Goal: Task Accomplishment & Management: Manage account settings

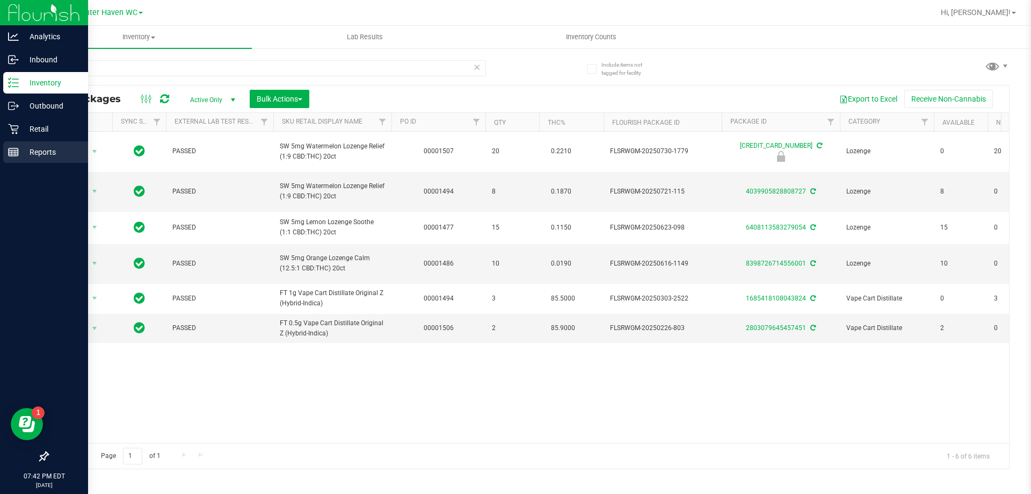
click at [16, 156] on icon at bounding box center [13, 152] width 11 height 11
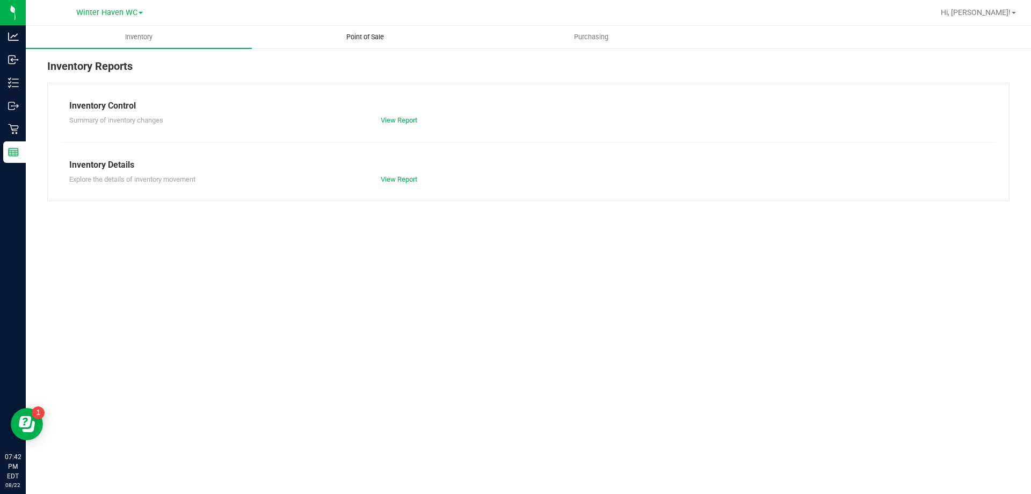
click at [348, 32] on span "Point of Sale" at bounding box center [365, 37] width 67 height 10
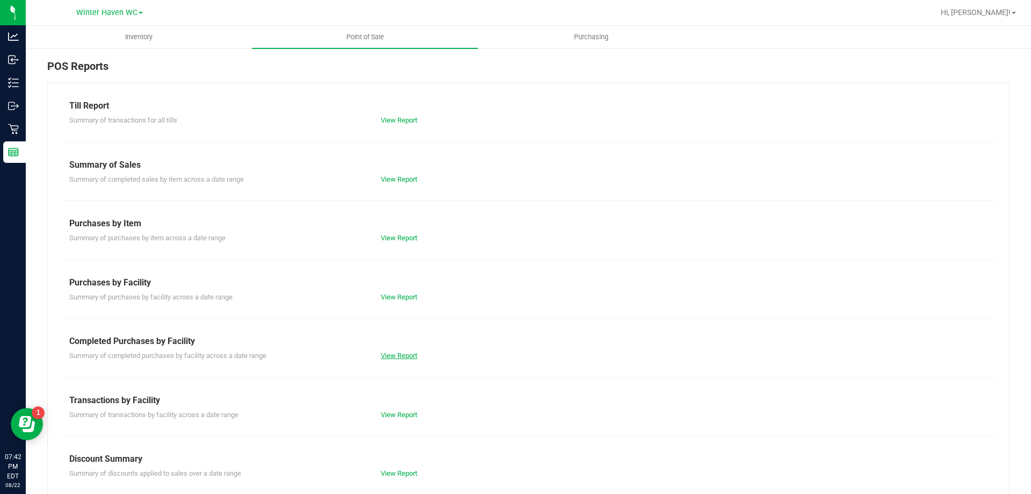
drag, startPoint x: 385, startPoint y: 348, endPoint x: 386, endPoint y: 354, distance: 6.1
click at [386, 350] on div "Summary of completed purchases by facility across a date range View Report" at bounding box center [528, 354] width 935 height 13
click at [386, 354] on link "View Report" at bounding box center [399, 355] width 37 height 8
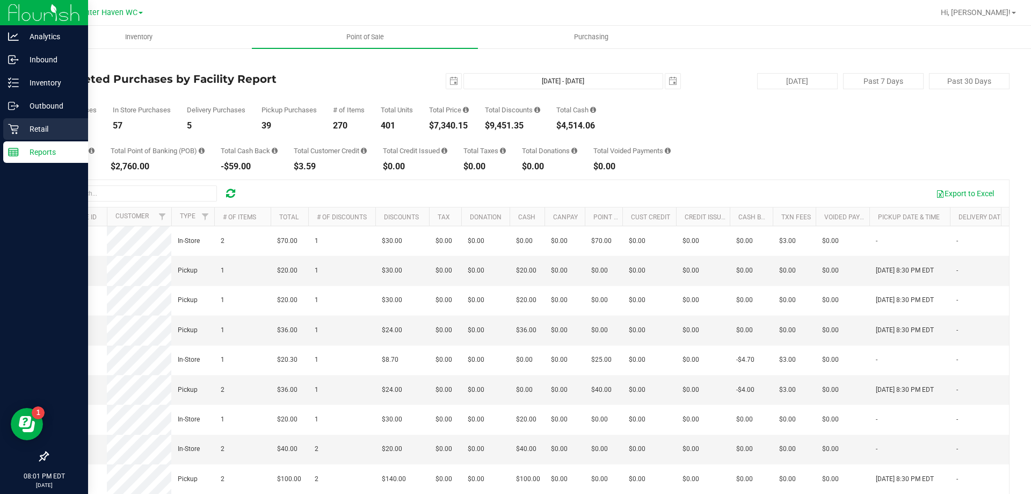
click at [19, 126] on p "Retail" at bounding box center [51, 128] width 64 height 13
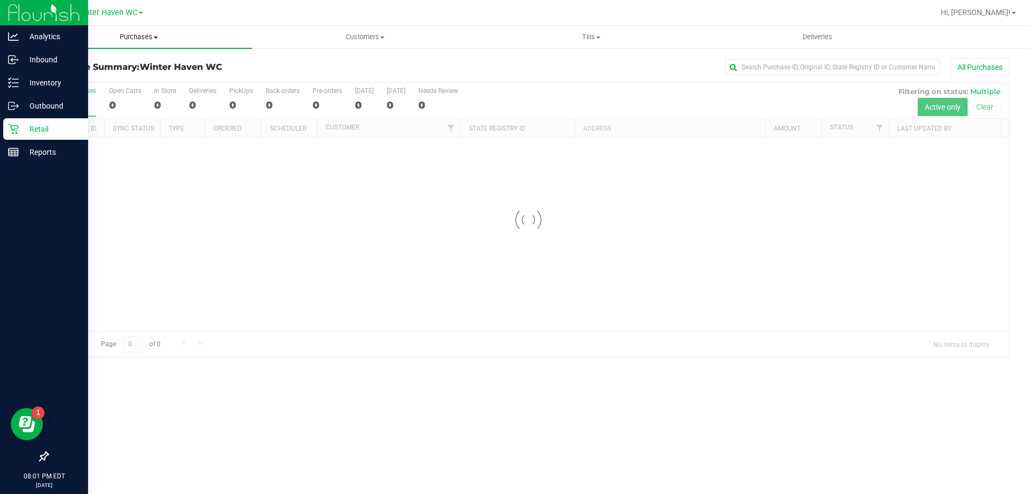
click at [134, 38] on span "Purchases" at bounding box center [139, 37] width 226 height 10
click at [76, 78] on span "Fulfillment" at bounding box center [59, 77] width 67 height 9
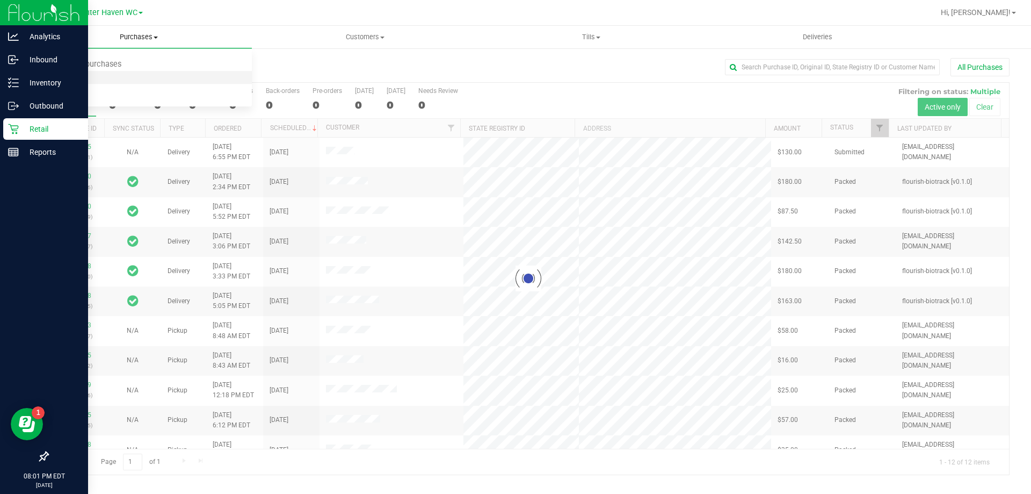
click at [84, 74] on span "Fulfillment" at bounding box center [59, 77] width 67 height 9
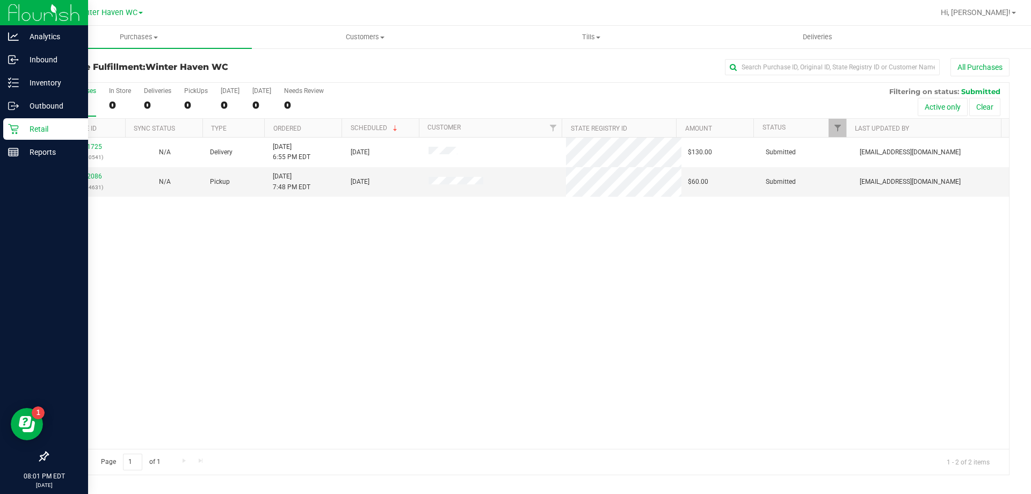
drag, startPoint x: 277, startPoint y: 256, endPoint x: 170, endPoint y: 207, distance: 117.5
click at [273, 254] on div "11831725 (316690541) N/A Delivery 8/22/2025 6:55 PM EDT 8/23/2025 $130.00 Submi…" at bounding box center [528, 293] width 961 height 311
click at [90, 173] on link "11832086" at bounding box center [87, 176] width 30 height 8
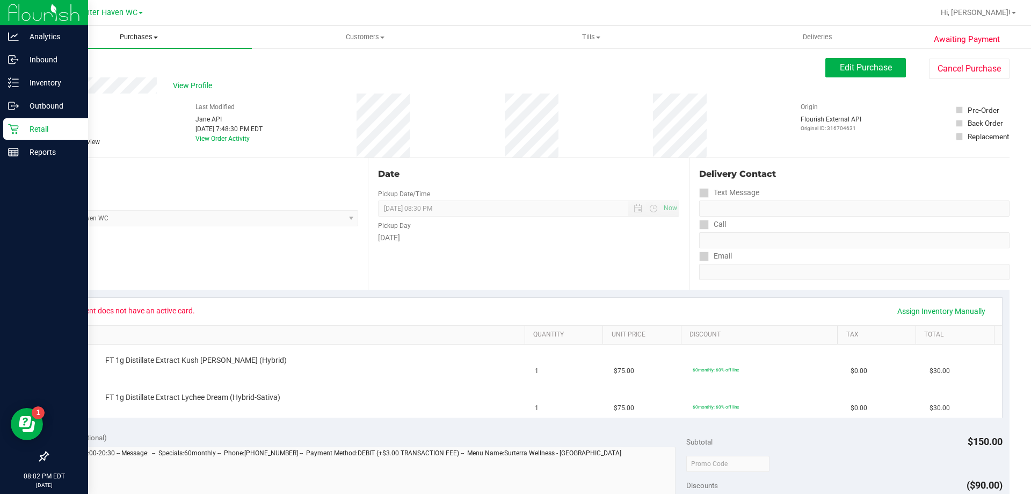
click at [130, 38] on span "Purchases" at bounding box center [139, 37] width 226 height 10
click at [84, 79] on span "Fulfillment" at bounding box center [59, 77] width 67 height 9
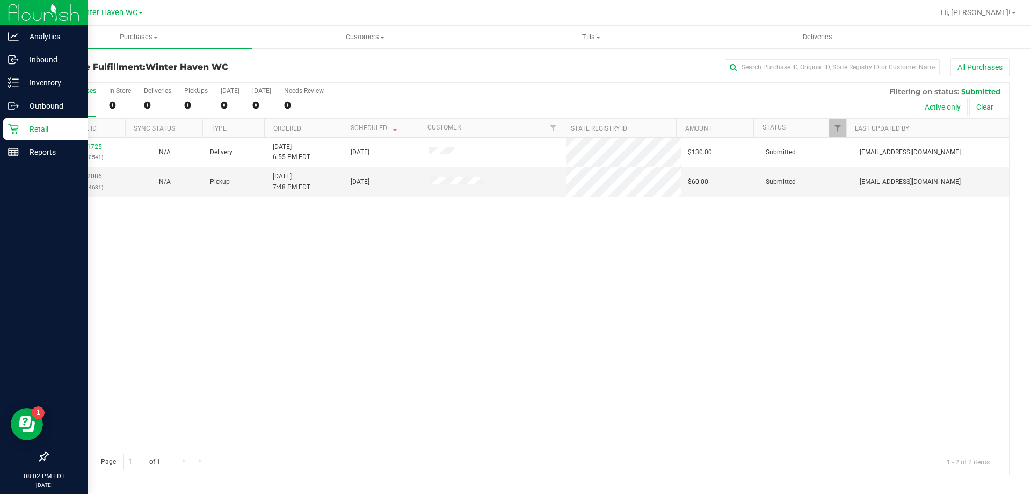
click at [255, 309] on div "11831725 (316690541) N/A Delivery 8/22/2025 6:55 PM EDT 8/23/2025 $130.00 Submi…" at bounding box center [528, 293] width 961 height 311
click at [88, 169] on td "11832086 (316704631)" at bounding box center [87, 181] width 78 height 29
click at [88, 172] on link "11832086" at bounding box center [87, 176] width 30 height 8
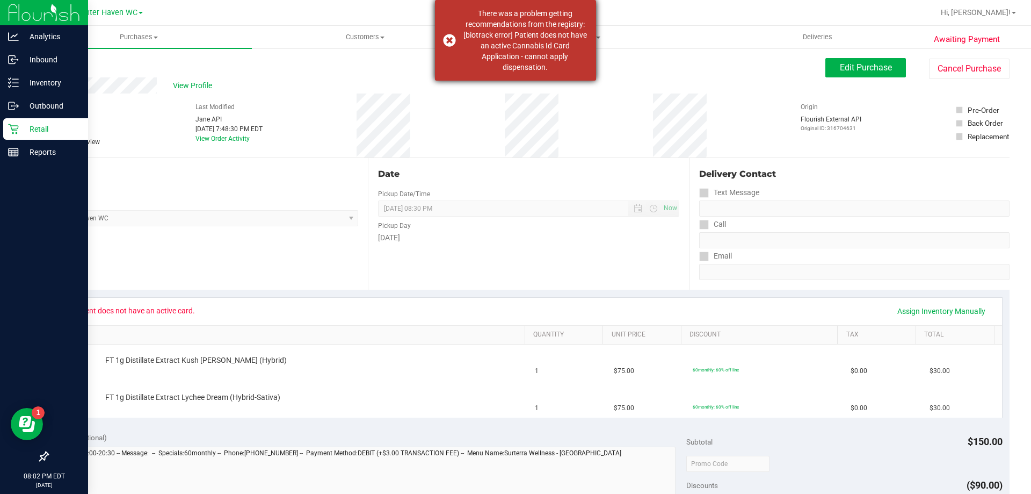
click at [450, 38] on div "There was a problem getting recommendations from the registry: [biotrack error]…" at bounding box center [515, 40] width 161 height 81
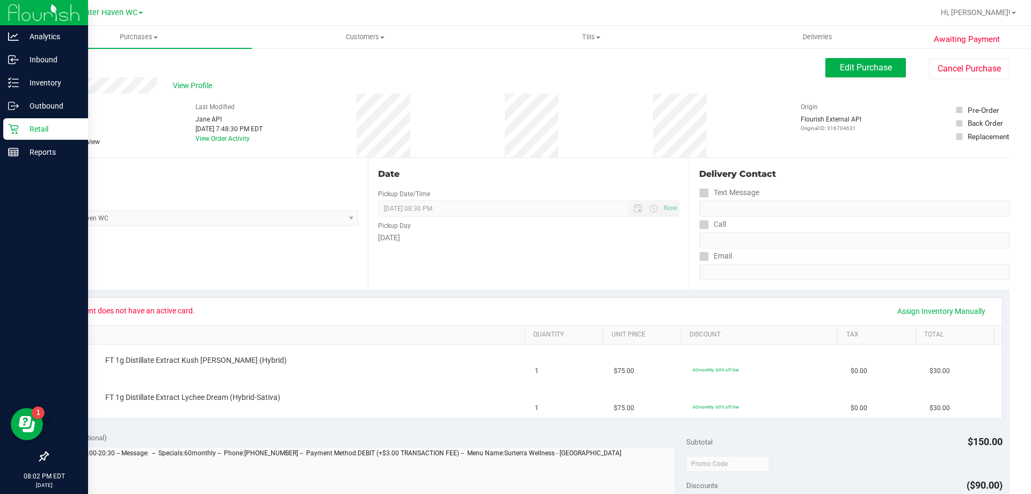
click at [431, 62] on div "Back Edit Purchase Cancel Purchase" at bounding box center [528, 67] width 963 height 19
click at [38, 151] on p "Reports" at bounding box center [51, 152] width 64 height 13
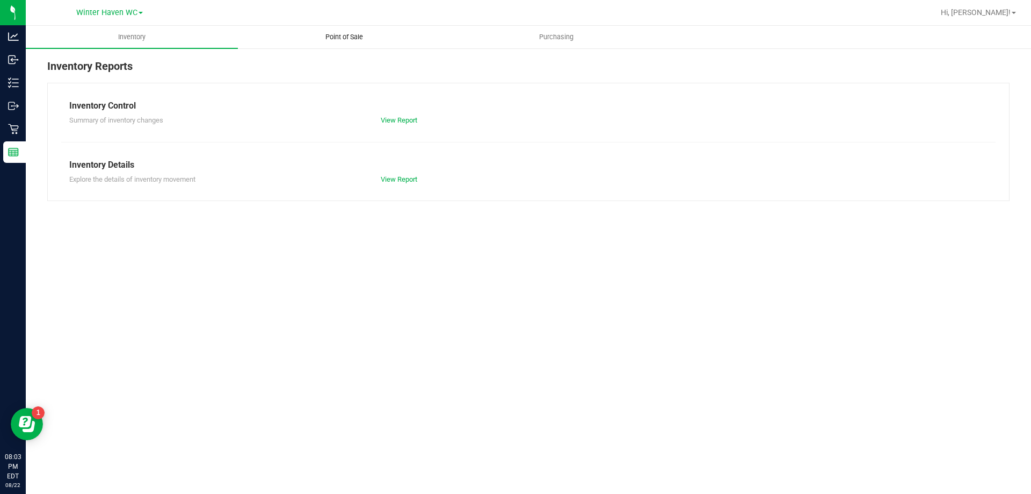
click at [342, 36] on span "Point of Sale" at bounding box center [344, 37] width 67 height 10
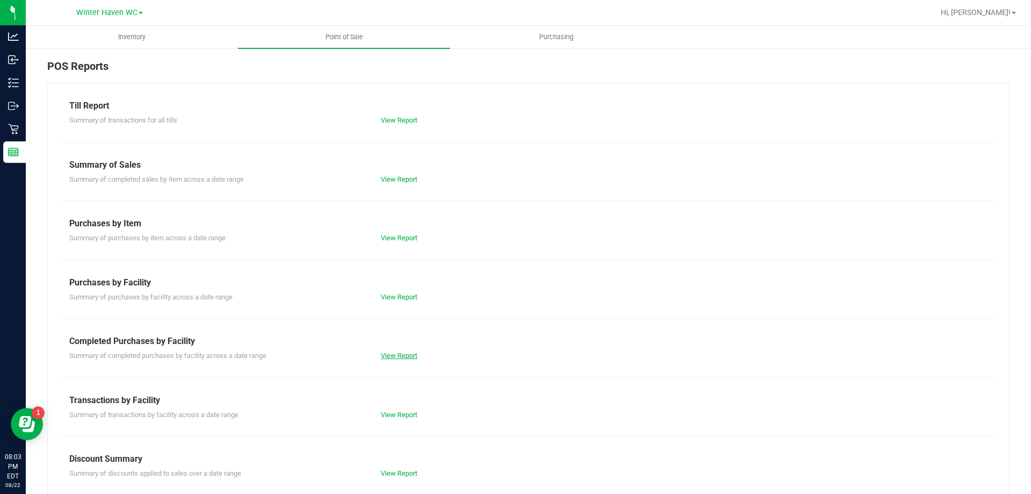
click at [405, 358] on link "View Report" at bounding box center [399, 355] width 37 height 8
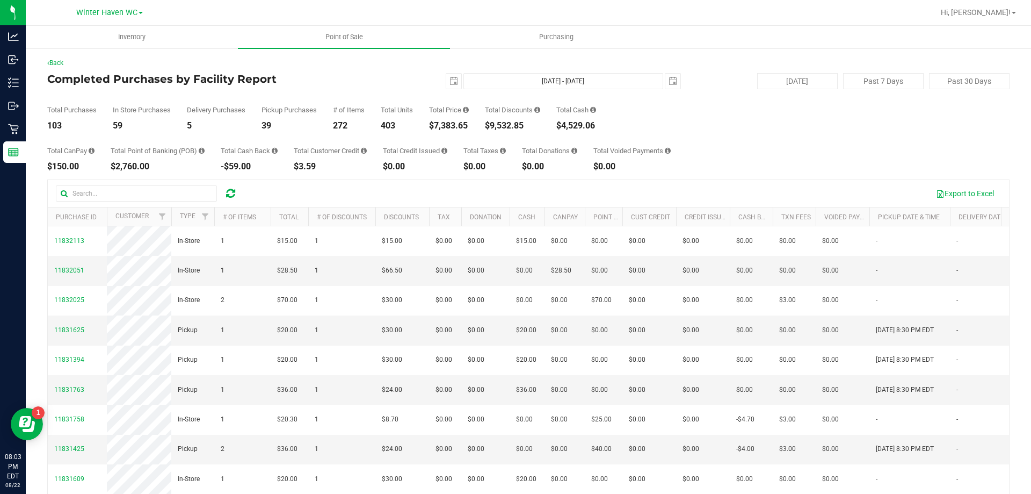
click at [715, 166] on div "Total CanPay $150.00 Total Point of Banking (POB) $2,760.00 Total Cash Back -$5…" at bounding box center [528, 150] width 963 height 41
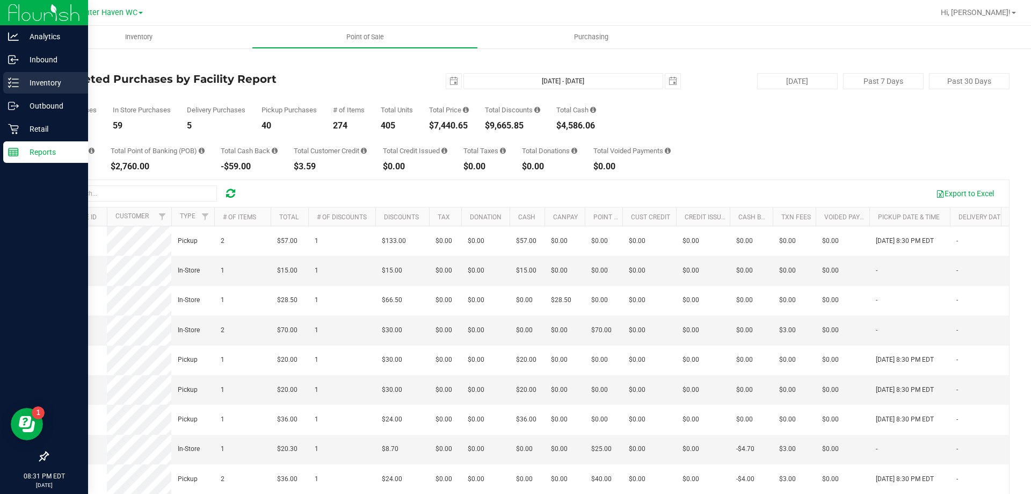
click at [16, 79] on line at bounding box center [15, 79] width 6 height 0
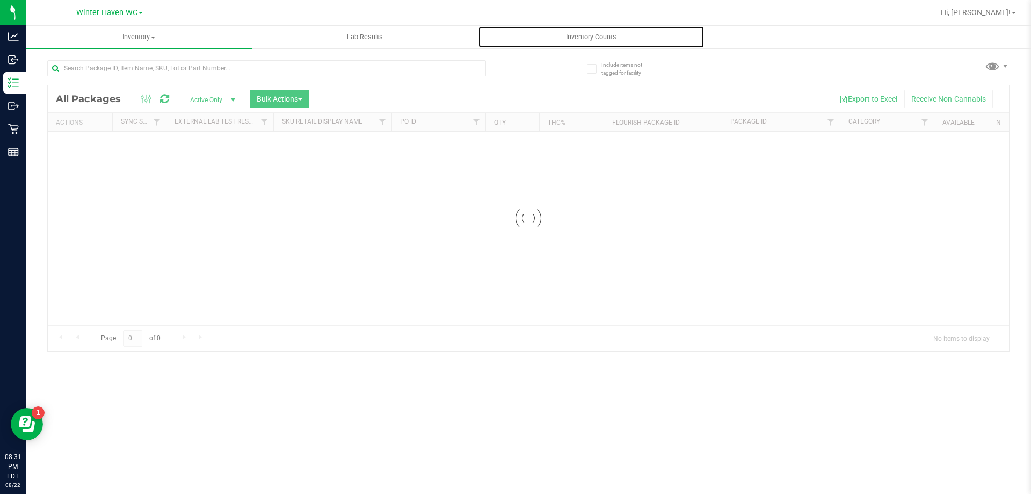
click at [592, 40] on span "Inventory Counts" at bounding box center [591, 37] width 79 height 10
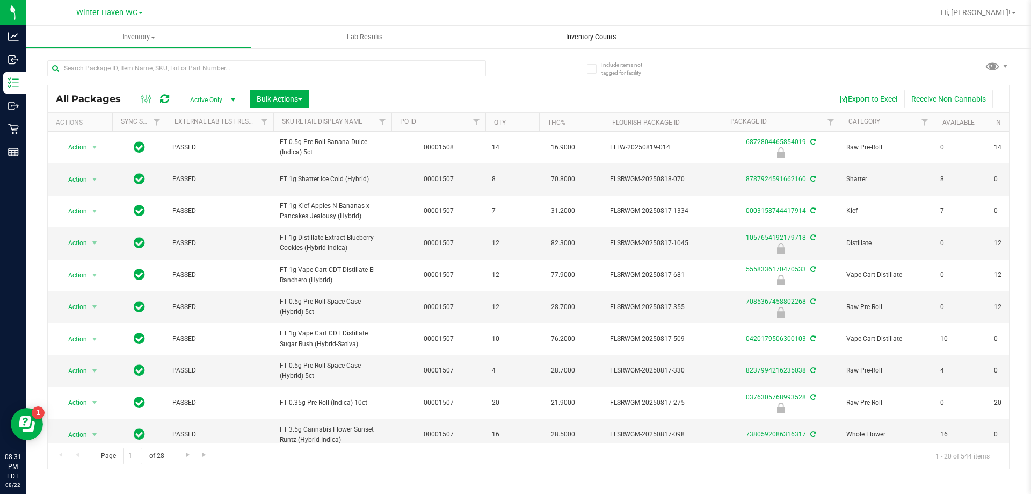
click at [589, 35] on span "Inventory Counts" at bounding box center [591, 37] width 79 height 10
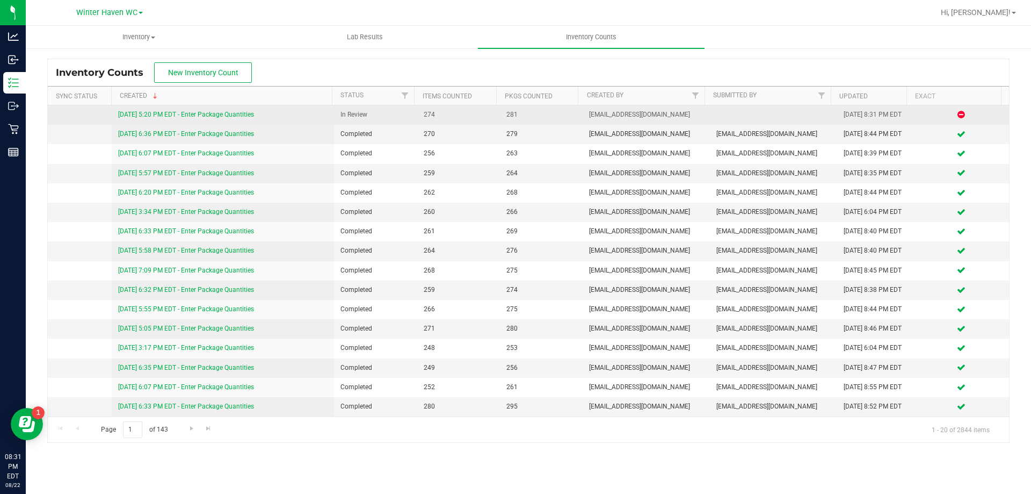
click at [137, 118] on link "[DATE] 5:20 PM EDT - Enter Package Quantities" at bounding box center [186, 115] width 136 height 8
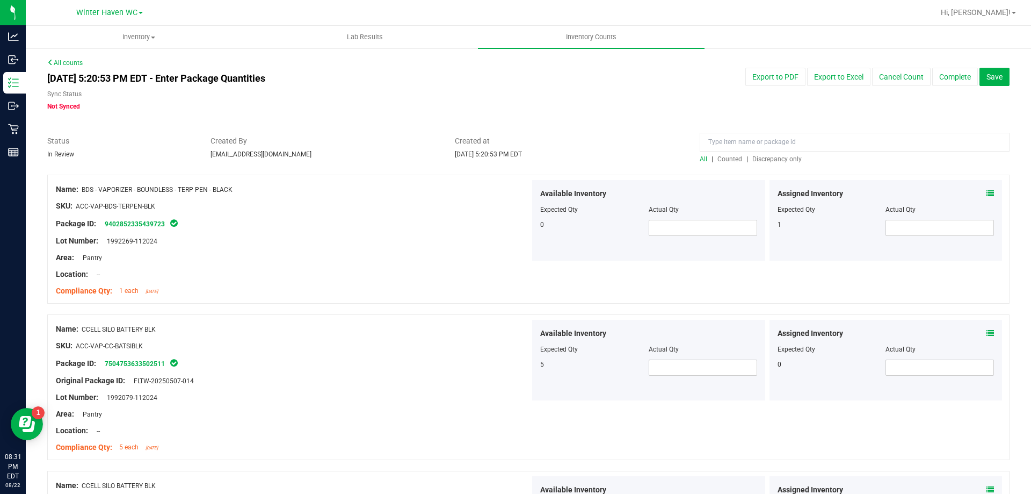
click at [781, 157] on span "Discrepancy only" at bounding box center [777, 159] width 49 height 8
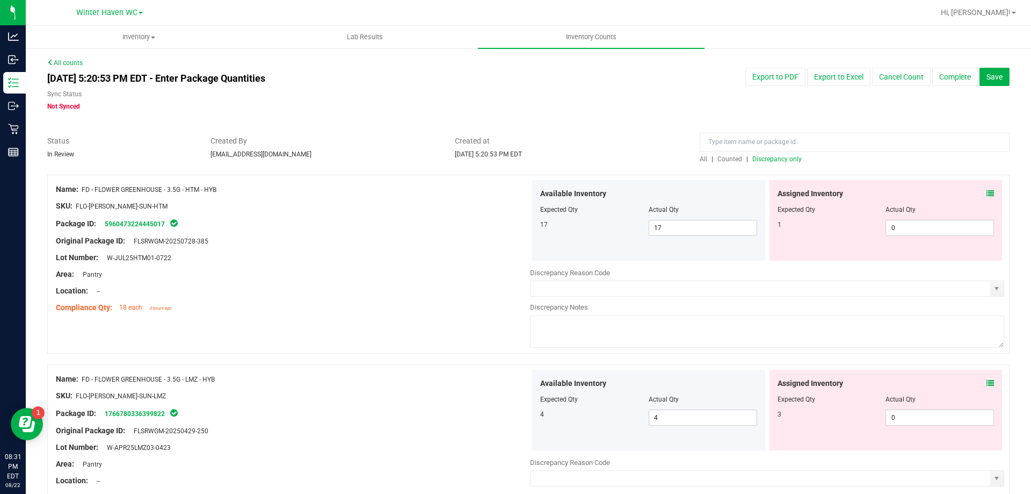
click at [974, 191] on div "Assigned Inventory" at bounding box center [886, 193] width 217 height 11
click at [987, 192] on icon at bounding box center [991, 194] width 8 height 8
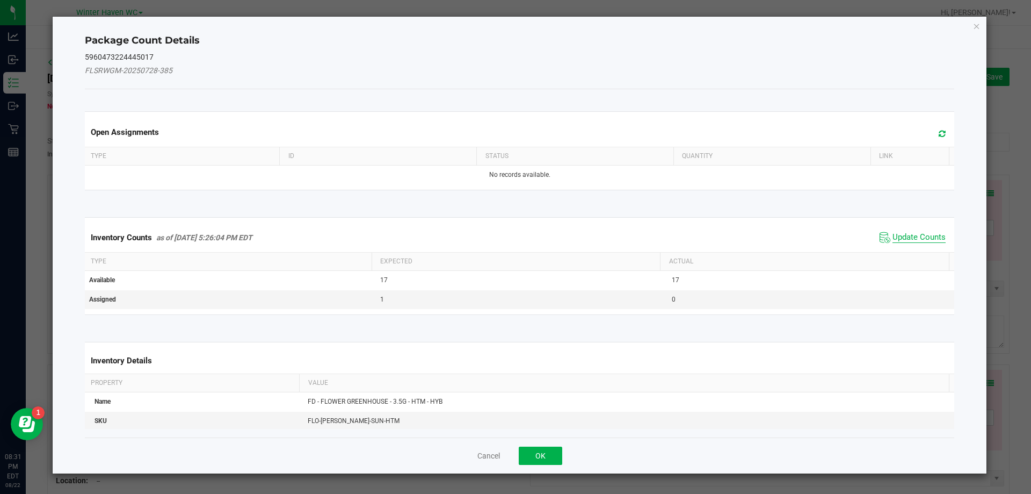
click at [893, 236] on span "Update Counts" at bounding box center [919, 237] width 53 height 11
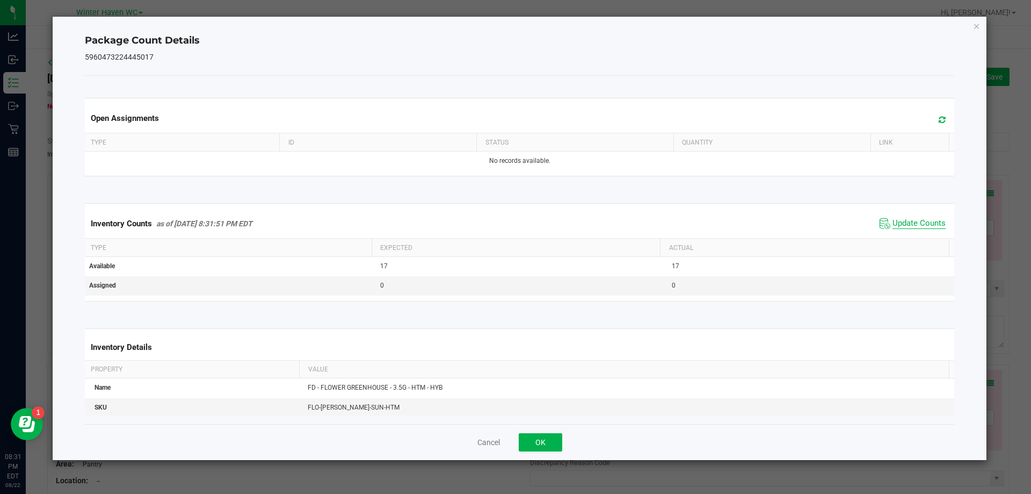
click at [896, 225] on span "Update Counts" at bounding box center [919, 223] width 53 height 11
drag, startPoint x: 546, startPoint y: 433, endPoint x: 563, endPoint y: 428, distance: 18.0
click at [546, 434] on button "OK" at bounding box center [541, 442] width 44 height 18
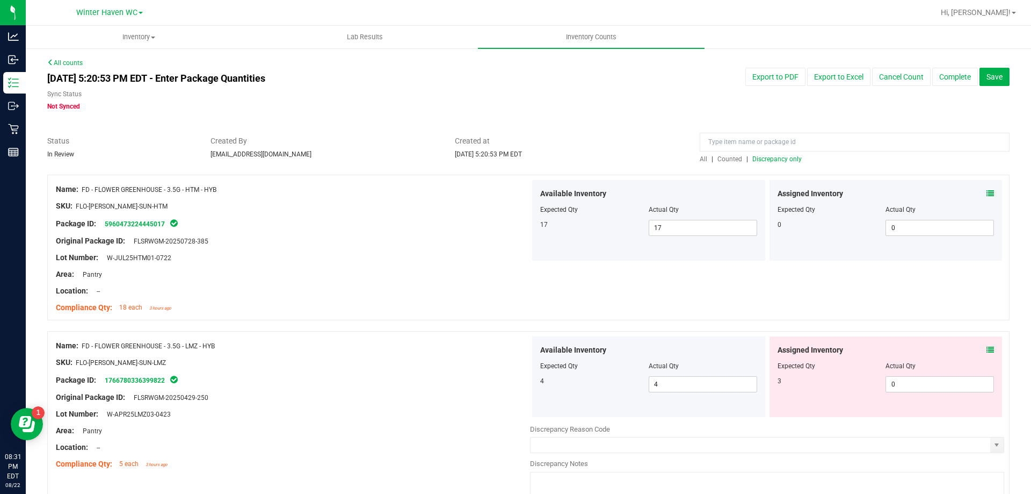
click at [987, 346] on icon at bounding box center [991, 350] width 8 height 8
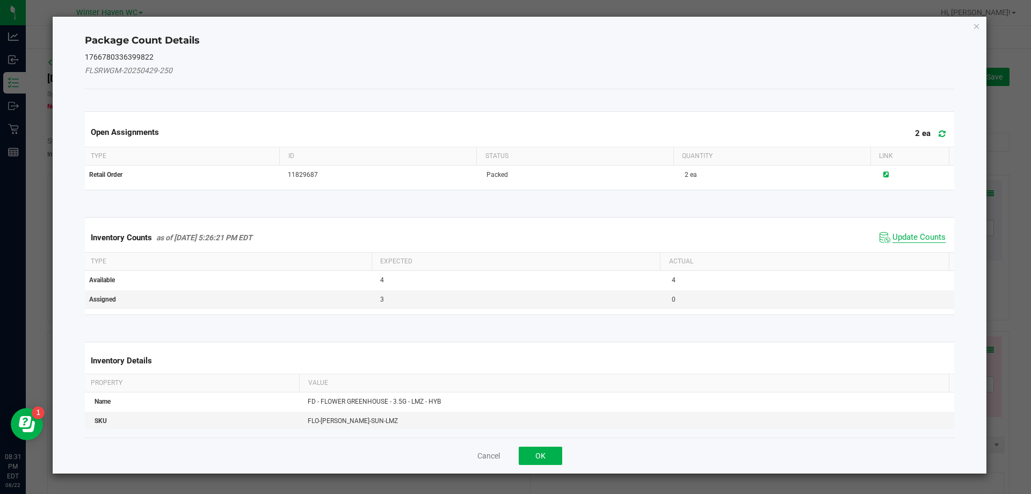
click at [893, 232] on span "Update Counts" at bounding box center [919, 237] width 53 height 11
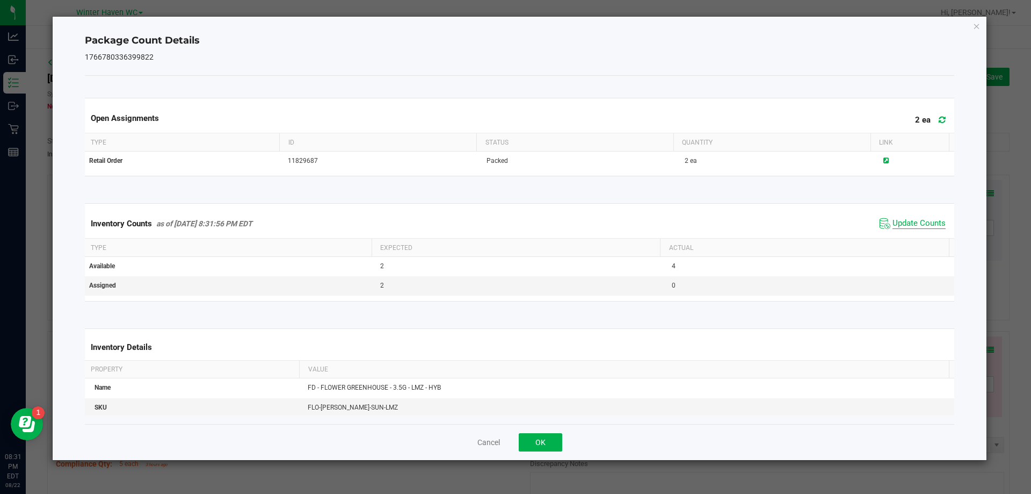
click at [899, 229] on span "Update Counts" at bounding box center [919, 223] width 53 height 11
click at [894, 226] on span "Update Counts" at bounding box center [919, 223] width 53 height 10
click at [530, 442] on button "OK" at bounding box center [541, 442] width 44 height 18
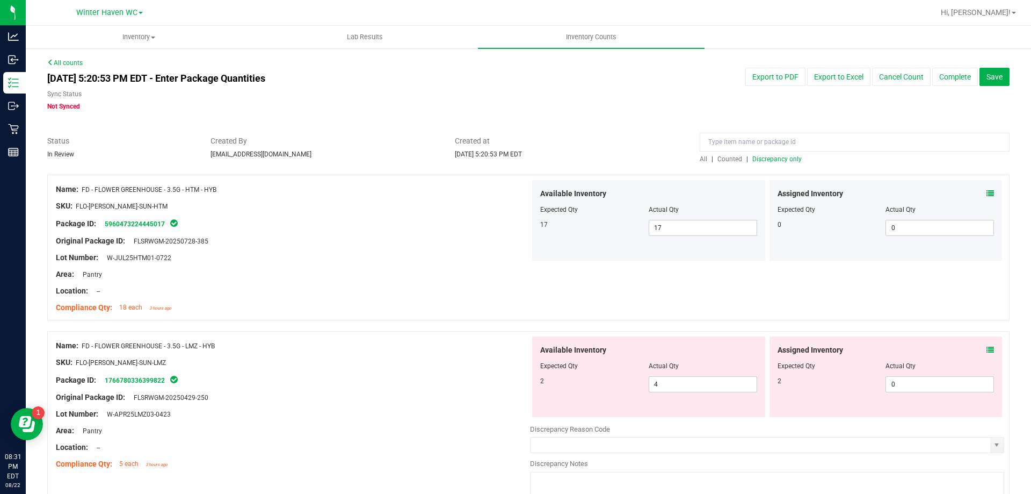
click at [491, 336] on div "Name: FD - FLOWER GREENHOUSE - 3.5G - LMZ - HYB SKU: FLO-[PERSON_NAME]-SUN-LMZ …" at bounding box center [293, 404] width 474 height 137
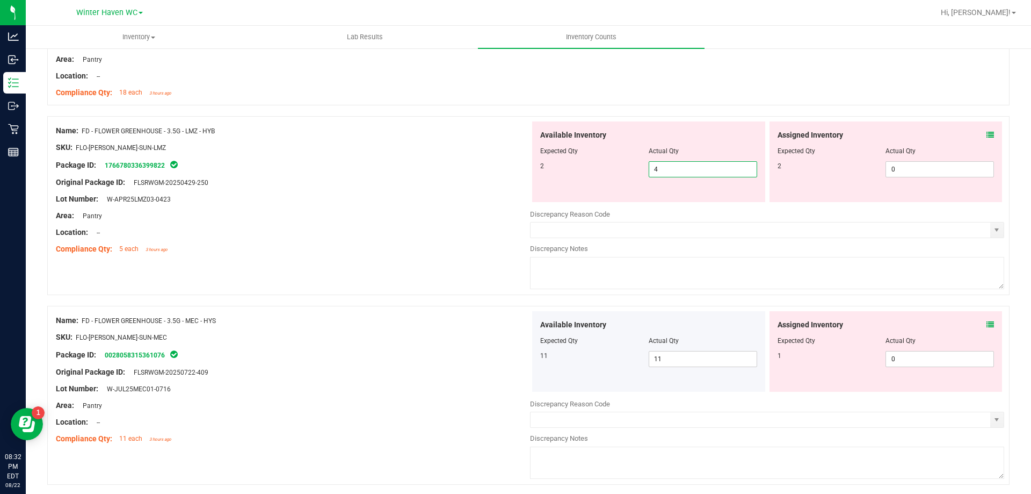
drag, startPoint x: 669, startPoint y: 169, endPoint x: 618, endPoint y: 173, distance: 51.3
click at [619, 172] on div "2 4 4" at bounding box center [648, 169] width 217 height 16
type input "2"
click at [915, 170] on span "0 0" at bounding box center [940, 169] width 108 height 16
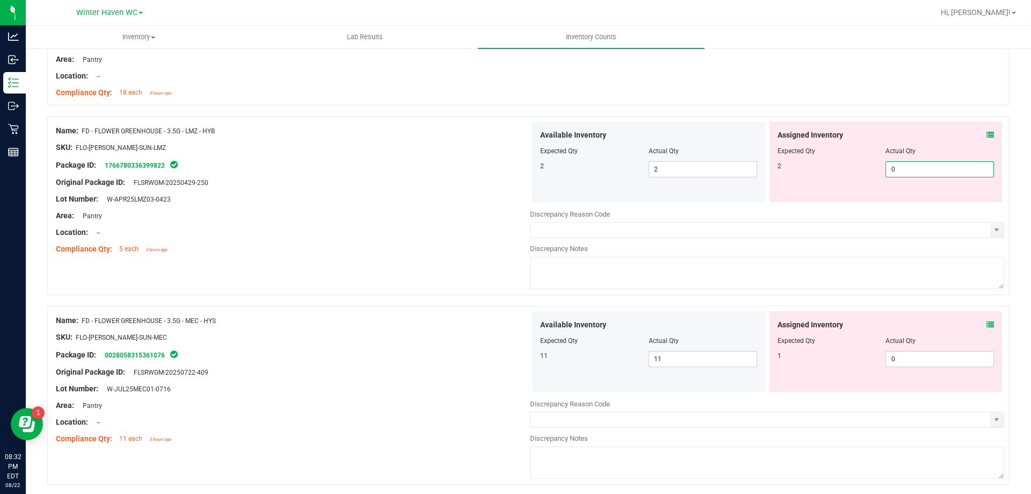
type input "02"
type input "2"
click at [429, 179] on div "Original Package ID: FLSRWGM-20250429-250" at bounding box center [293, 182] width 474 height 11
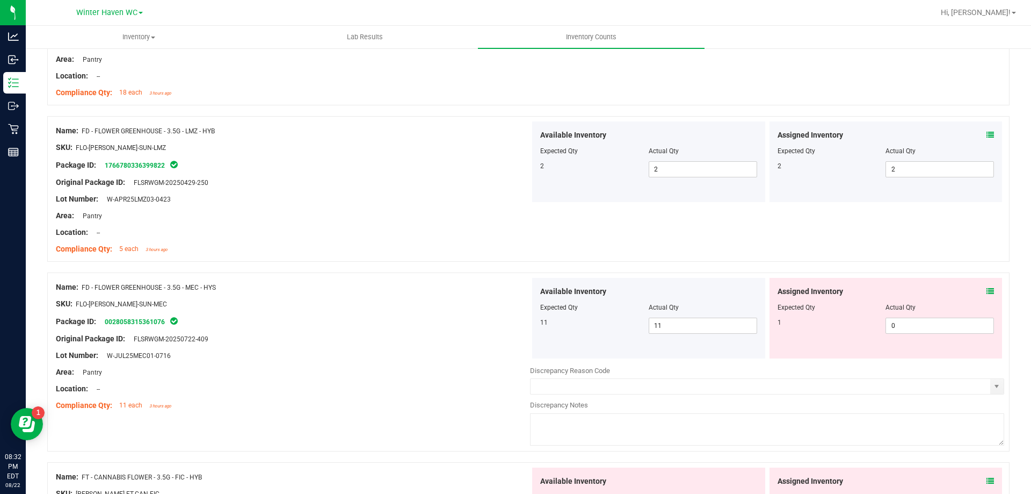
click at [989, 288] on div "Assigned Inventory Expected Qty Actual Qty 1 0 0" at bounding box center [886, 318] width 233 height 81
click at [987, 289] on icon at bounding box center [991, 291] width 8 height 8
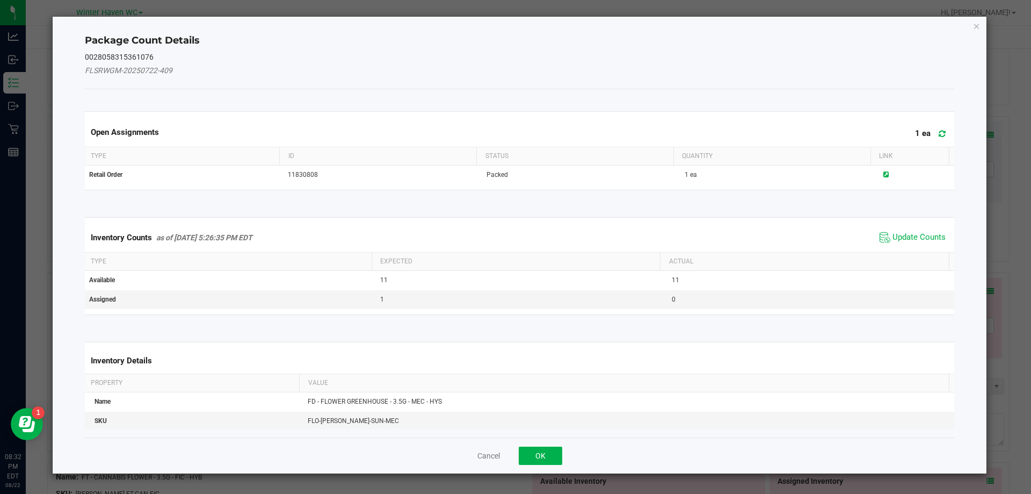
click at [882, 233] on span "Update Counts" at bounding box center [912, 237] width 71 height 16
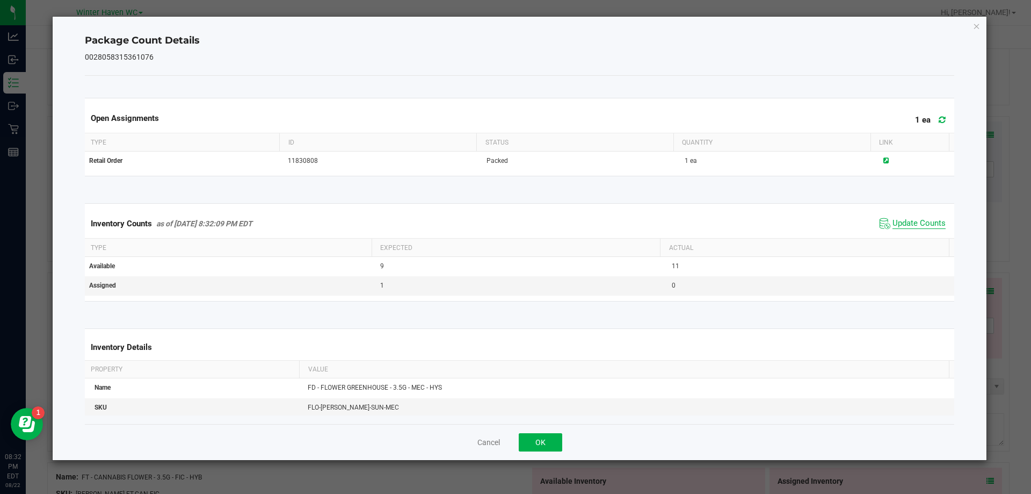
click at [895, 222] on span "Update Counts" at bounding box center [919, 223] width 53 height 11
click at [895, 222] on span "Update Counts" at bounding box center [919, 223] width 53 height 10
click at [551, 439] on button "OK" at bounding box center [541, 442] width 44 height 18
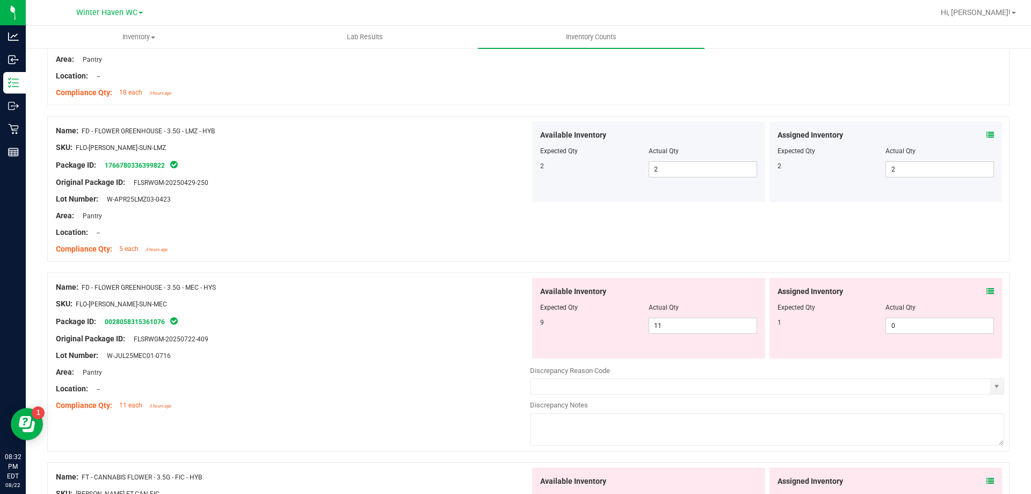
drag, startPoint x: 407, startPoint y: 377, endPoint x: 472, endPoint y: 339, distance: 75.4
click at [407, 376] on div "Name: FD - FLOWER GREENHOUSE - 3.5G - MEC - HYS SKU: FLO-[PERSON_NAME]-SUN-MEC …" at bounding box center [293, 346] width 474 height 137
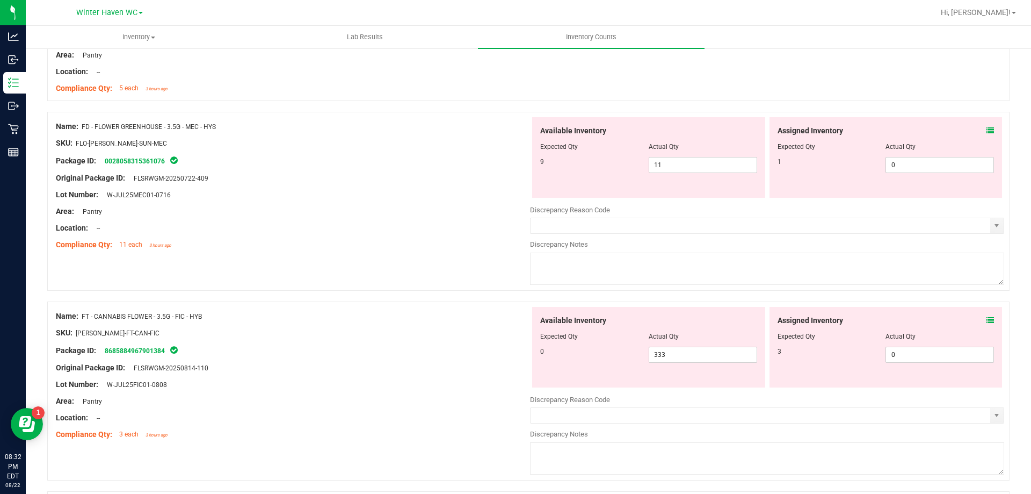
scroll to position [376, 0]
click at [900, 160] on span "0 0" at bounding box center [940, 164] width 108 height 16
type input "01"
type input "1"
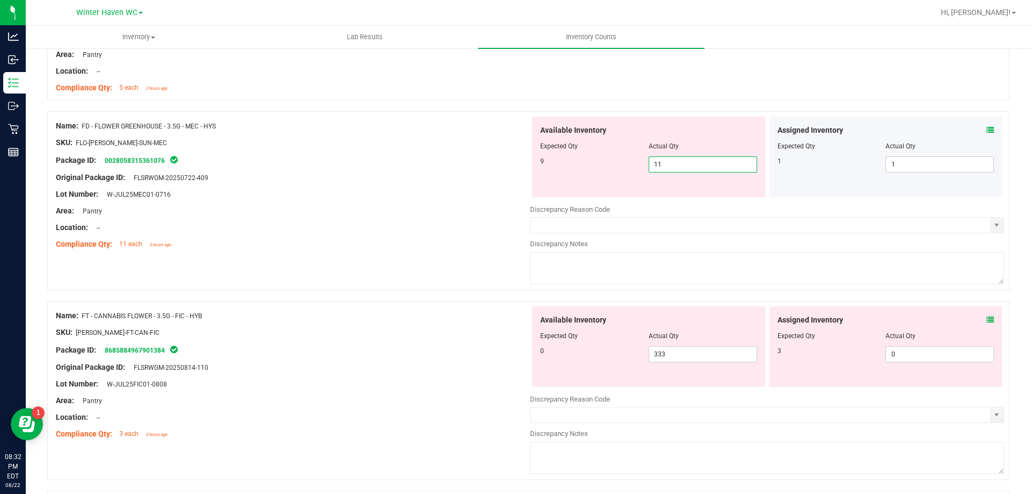
drag, startPoint x: 714, startPoint y: 169, endPoint x: 587, endPoint y: 171, distance: 127.3
click at [587, 171] on div "9 11 11" at bounding box center [648, 164] width 217 height 16
type input "9"
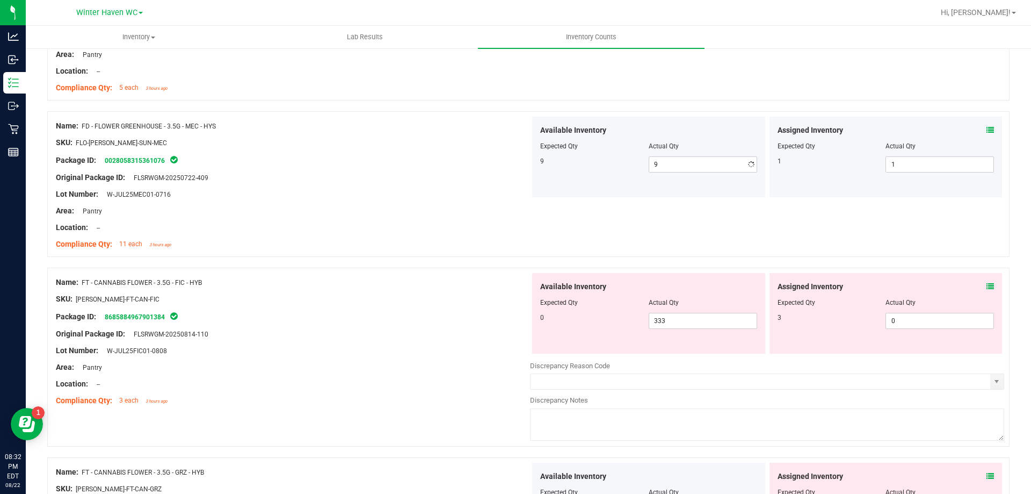
click at [164, 205] on div "Area: Pantry" at bounding box center [293, 210] width 474 height 11
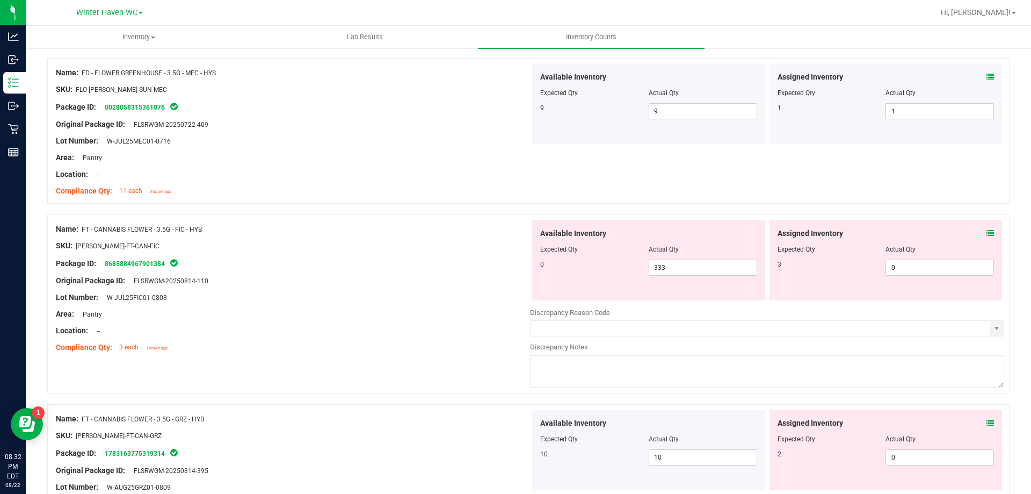
scroll to position [430, 0]
click at [987, 231] on icon at bounding box center [991, 233] width 8 height 8
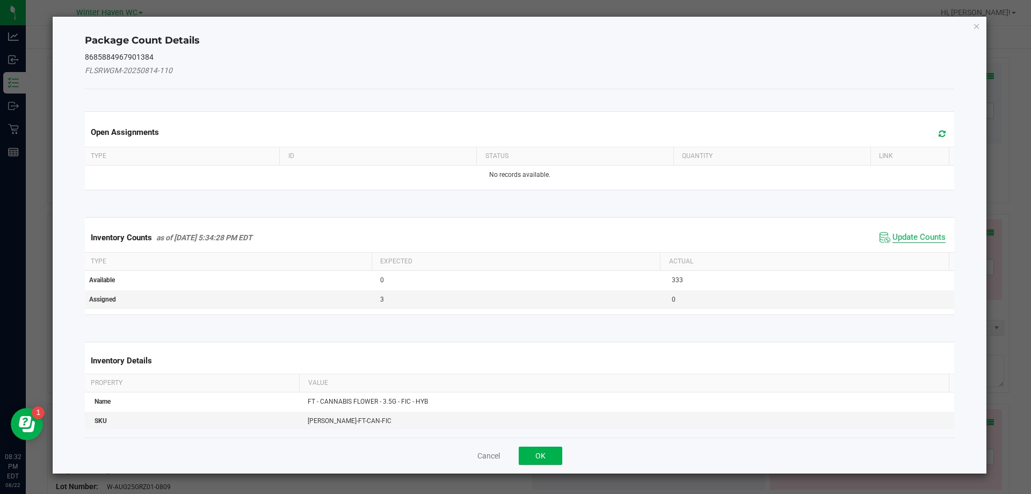
click at [926, 241] on span "Update Counts" at bounding box center [919, 237] width 53 height 11
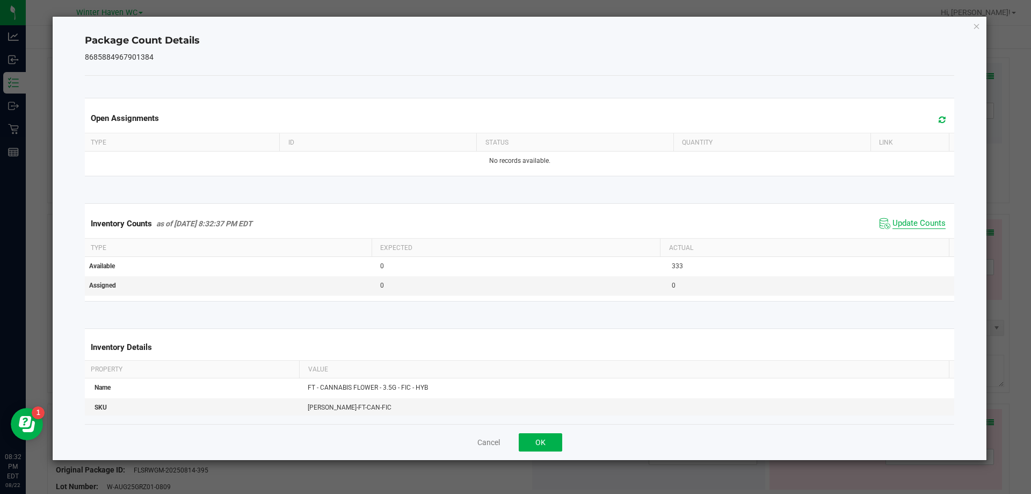
click at [914, 221] on span "Update Counts" at bounding box center [919, 223] width 53 height 11
click at [538, 442] on button "OK" at bounding box center [541, 442] width 44 height 18
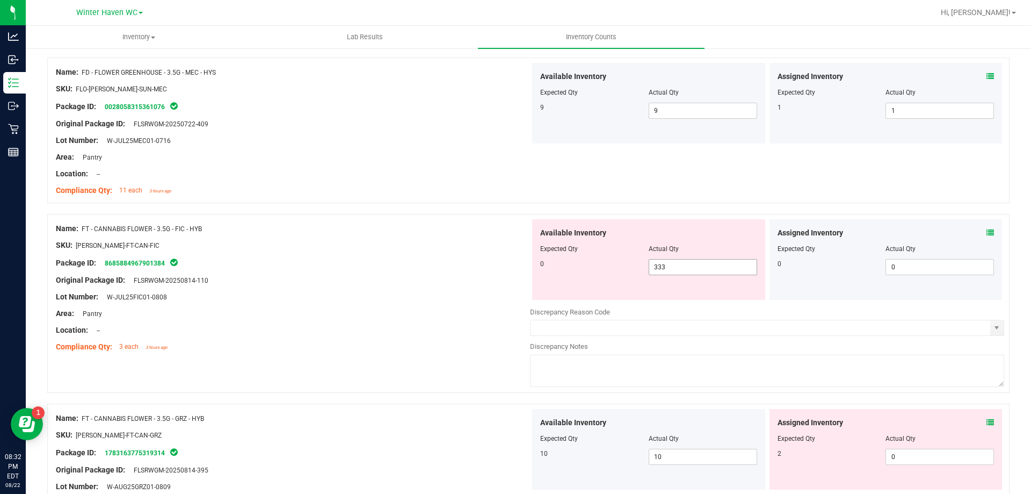
drag, startPoint x: 678, startPoint y: 267, endPoint x: 620, endPoint y: 265, distance: 57.5
click at [620, 265] on div "0 333 333" at bounding box center [648, 267] width 217 height 16
type input "0"
click at [477, 264] on div "Package ID: 8685884967901384" at bounding box center [293, 262] width 474 height 13
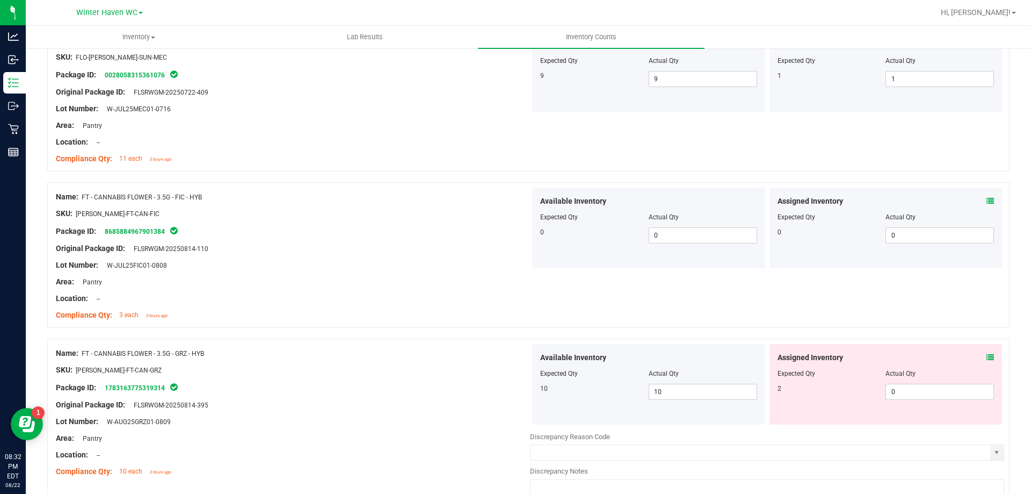
scroll to position [591, 0]
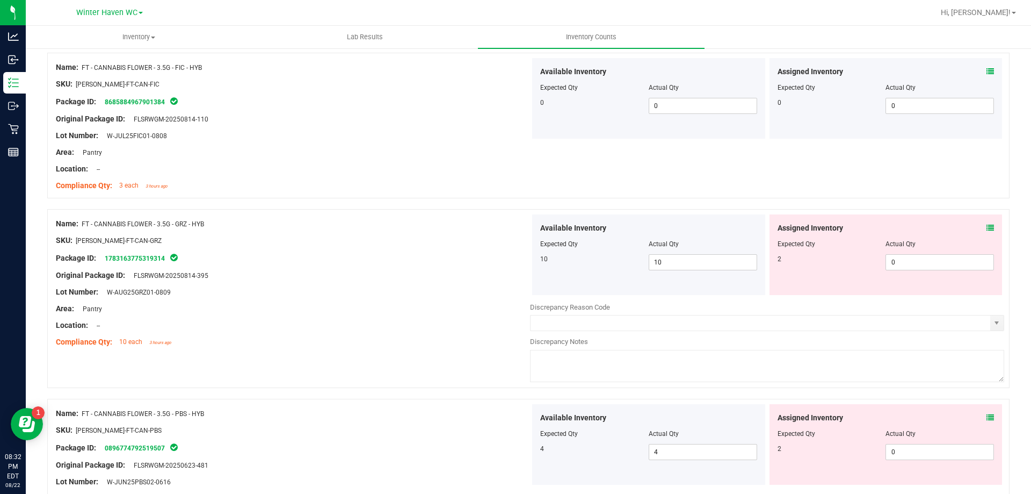
click at [987, 231] on icon at bounding box center [991, 228] width 8 height 8
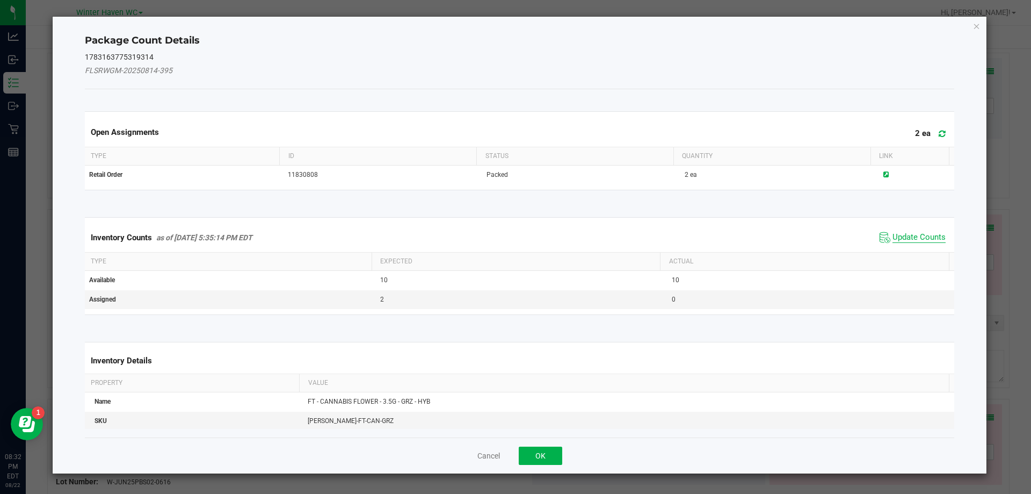
click at [907, 238] on span "Update Counts" at bounding box center [919, 237] width 53 height 11
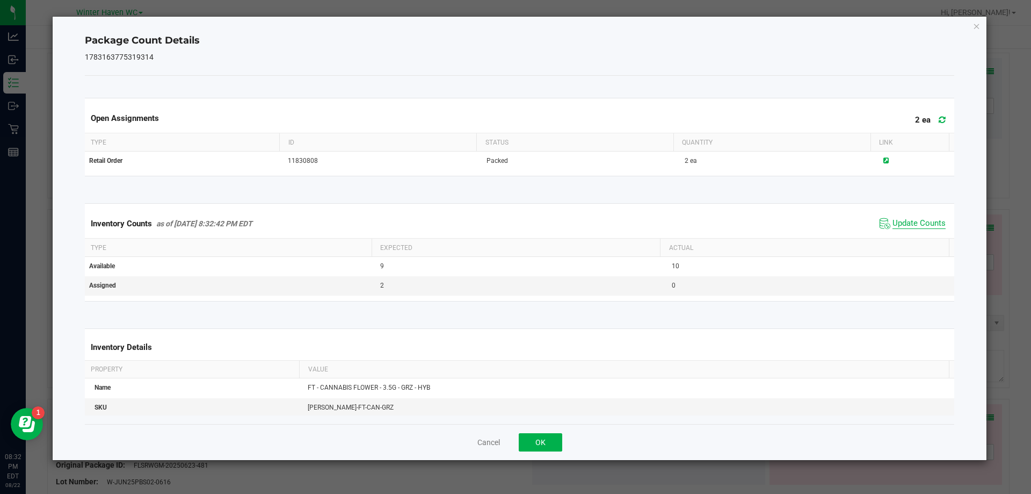
click at [898, 228] on span "Update Counts" at bounding box center [919, 223] width 53 height 11
click at [898, 228] on span "Update Counts" at bounding box center [914, 222] width 69 height 15
click at [547, 442] on button "OK" at bounding box center [541, 442] width 44 height 18
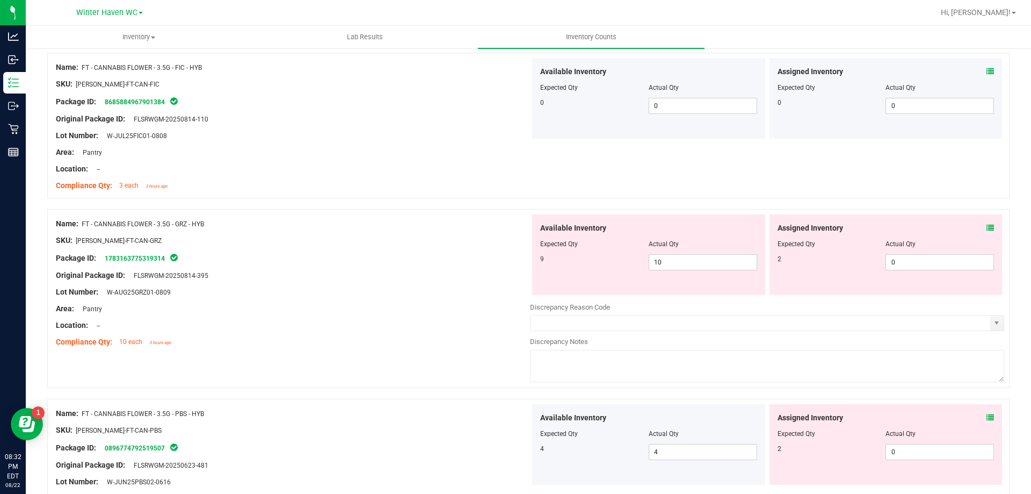
drag, startPoint x: 459, startPoint y: 386, endPoint x: 508, endPoint y: 342, distance: 65.4
click at [459, 386] on div "Name: FT - CANNABIS FLOWER - 3.5G - GRZ - HYB SKU: [PERSON_NAME]-FT-CAN-GRZ Pac…" at bounding box center [528, 298] width 963 height 179
drag, startPoint x: 661, startPoint y: 260, endPoint x: 605, endPoint y: 260, distance: 55.3
click at [605, 260] on div "9 10 10" at bounding box center [648, 262] width 217 height 16
type input "9"
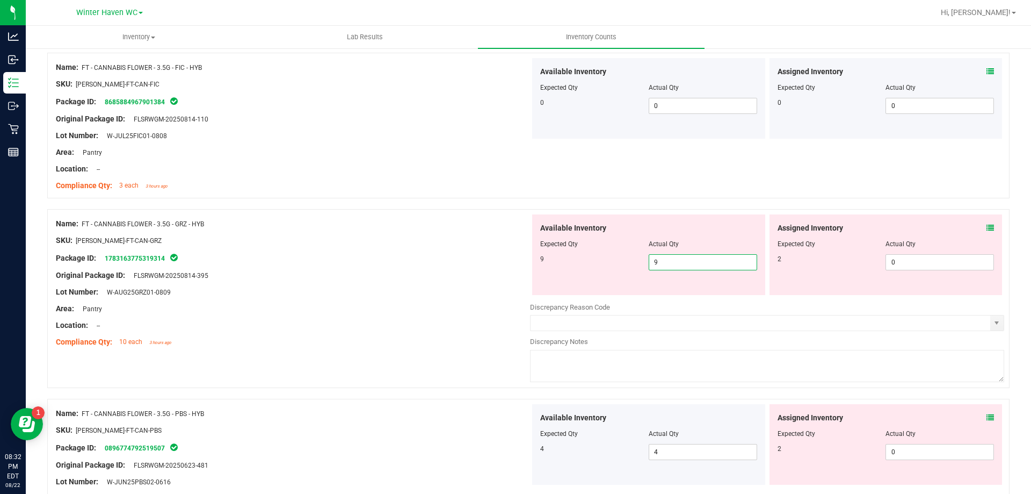
type input "9"
drag, startPoint x: 921, startPoint y: 270, endPoint x: 911, endPoint y: 265, distance: 11.3
click at [911, 265] on div "Assigned Inventory Expected Qty Actual Qty 2 0 0" at bounding box center [886, 254] width 233 height 81
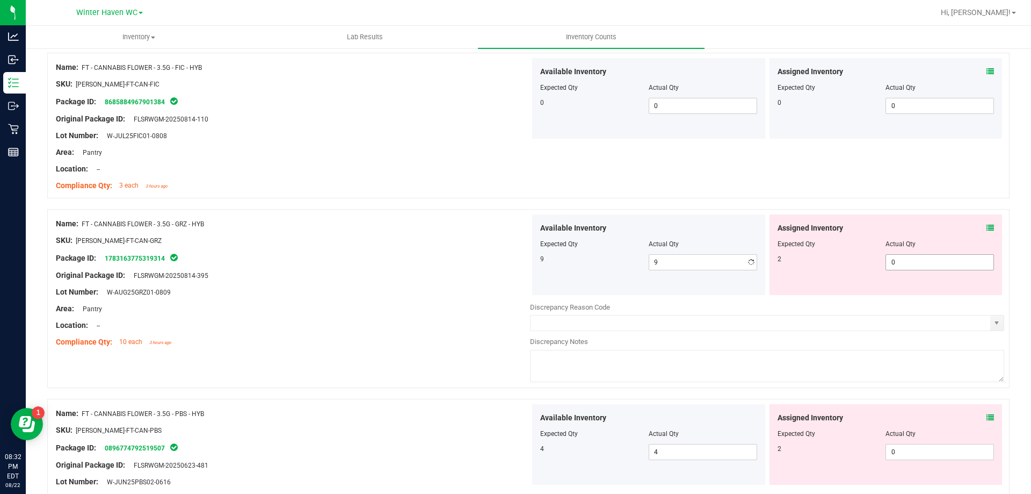
click at [903, 259] on span "0 0" at bounding box center [940, 262] width 108 height 16
type input "02"
type input "2"
click at [580, 242] on div "Expected Qty" at bounding box center [594, 244] width 108 height 10
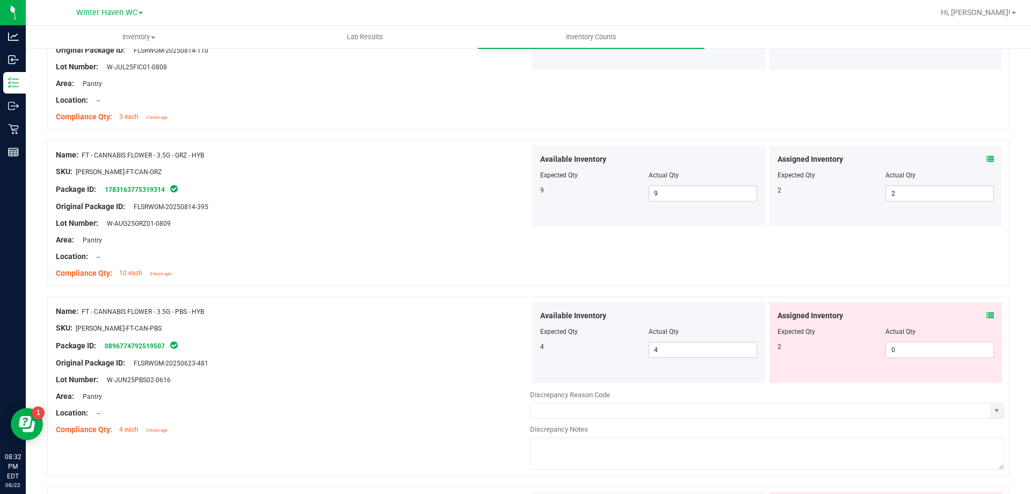
scroll to position [752, 0]
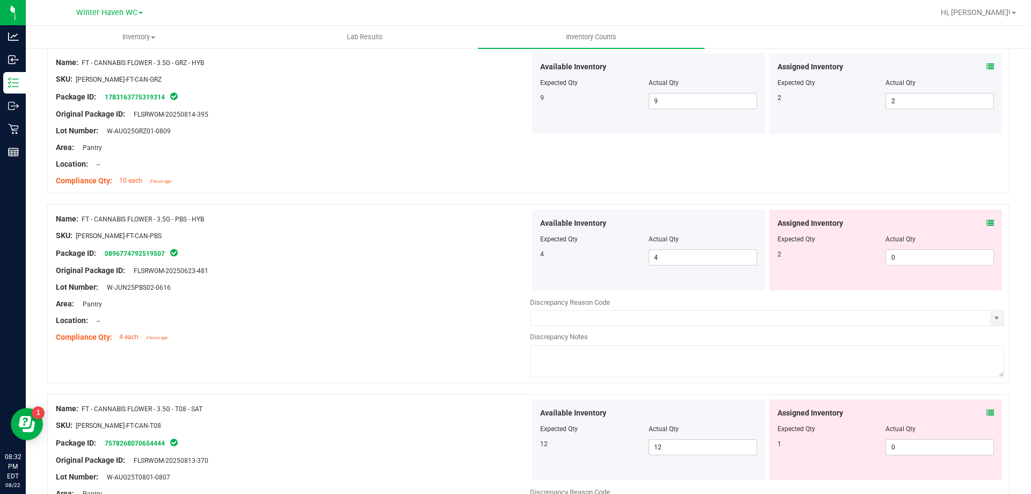
click at [987, 219] on icon at bounding box center [991, 223] width 8 height 8
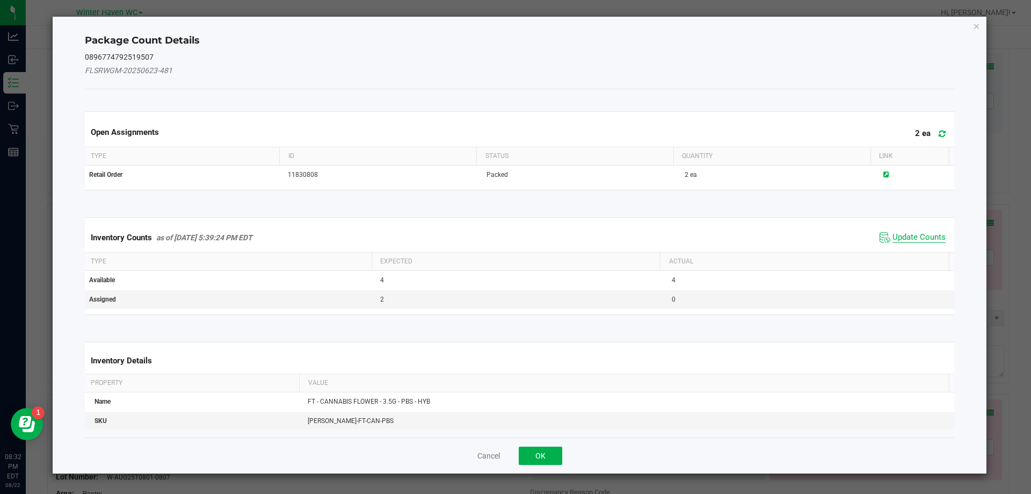
click at [893, 236] on span "Update Counts" at bounding box center [919, 237] width 53 height 11
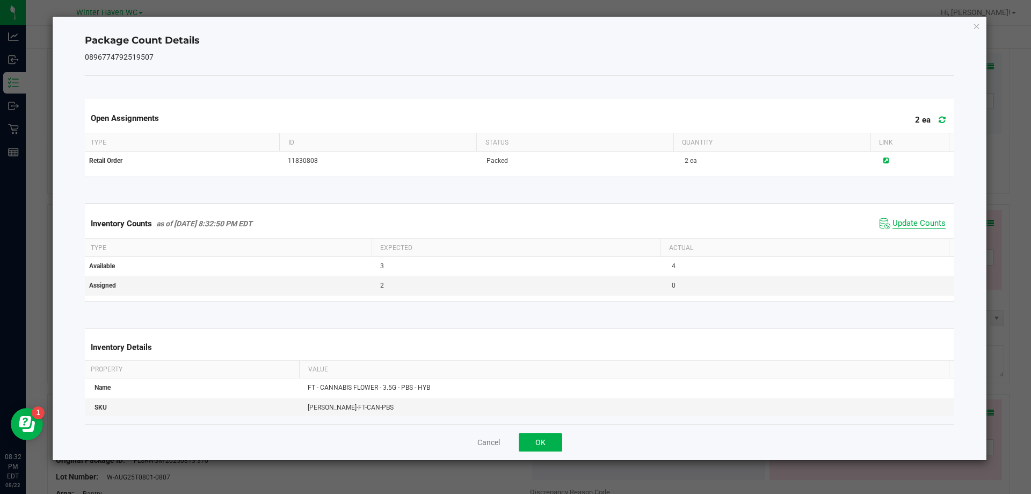
click at [910, 225] on span "Update Counts" at bounding box center [919, 223] width 53 height 11
click at [910, 225] on span "Update Counts" at bounding box center [919, 223] width 53 height 10
click at [539, 440] on button "OK" at bounding box center [541, 442] width 44 height 18
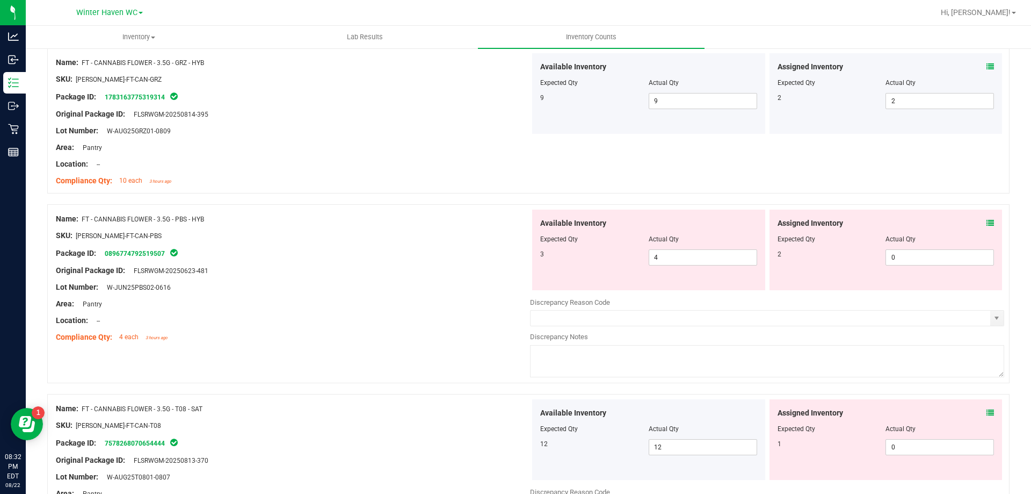
click at [458, 388] on div at bounding box center [528, 388] width 963 height 11
drag, startPoint x: 667, startPoint y: 256, endPoint x: 607, endPoint y: 242, distance: 61.4
click at [607, 242] on div "Available Inventory Expected Qty Actual Qty 3 4 4" at bounding box center [648, 249] width 233 height 81
type input "3"
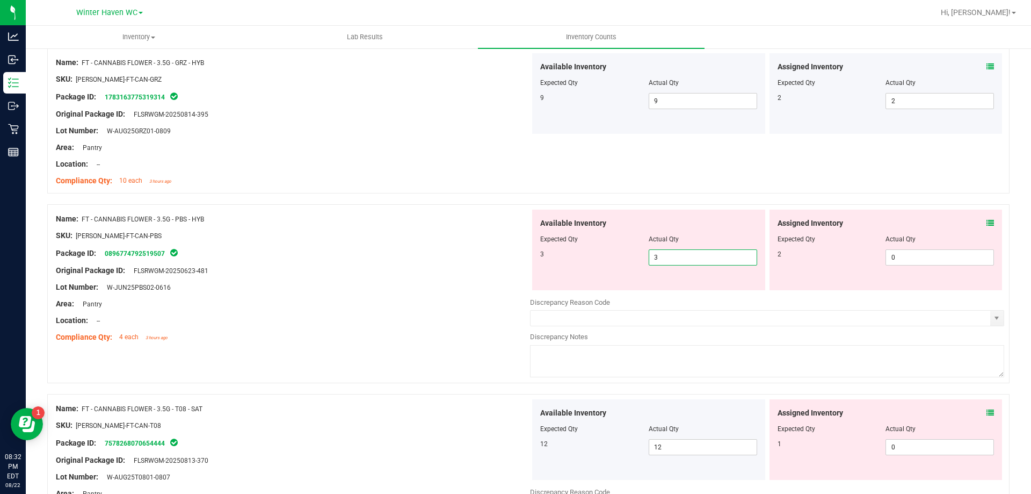
click at [329, 215] on div "Name: FT - CANNABIS FLOWER - 3.5G - PBS - HYB" at bounding box center [293, 218] width 474 height 11
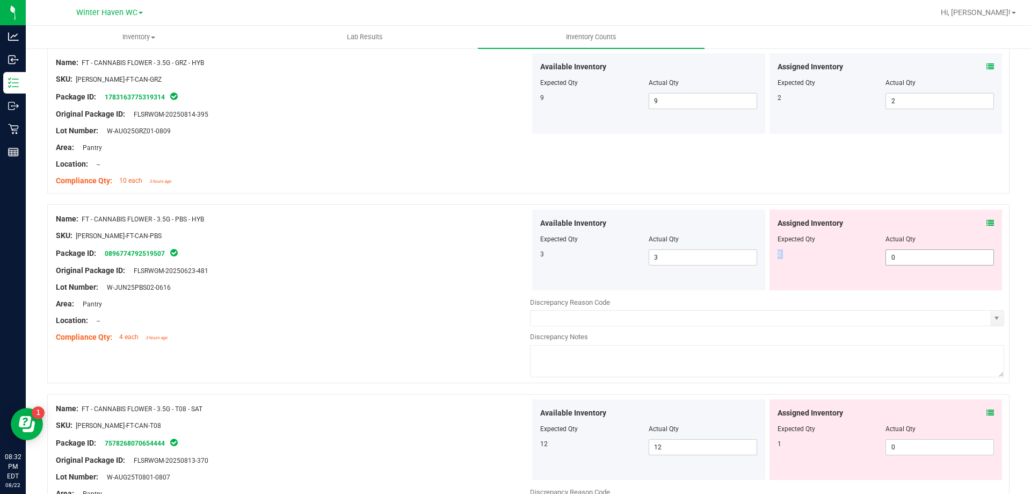
click at [902, 250] on div "Assigned Inventory Expected Qty Actual Qty 2 0 0" at bounding box center [886, 249] width 233 height 81
click at [902, 252] on span "0 0" at bounding box center [940, 257] width 108 height 16
type input "02"
type input "2"
click at [845, 207] on div "Name: FT - CANNABIS FLOWER - 3.5G - PBS - HYB SKU: [PERSON_NAME]-FT-CAN-PBS Pac…" at bounding box center [528, 293] width 963 height 179
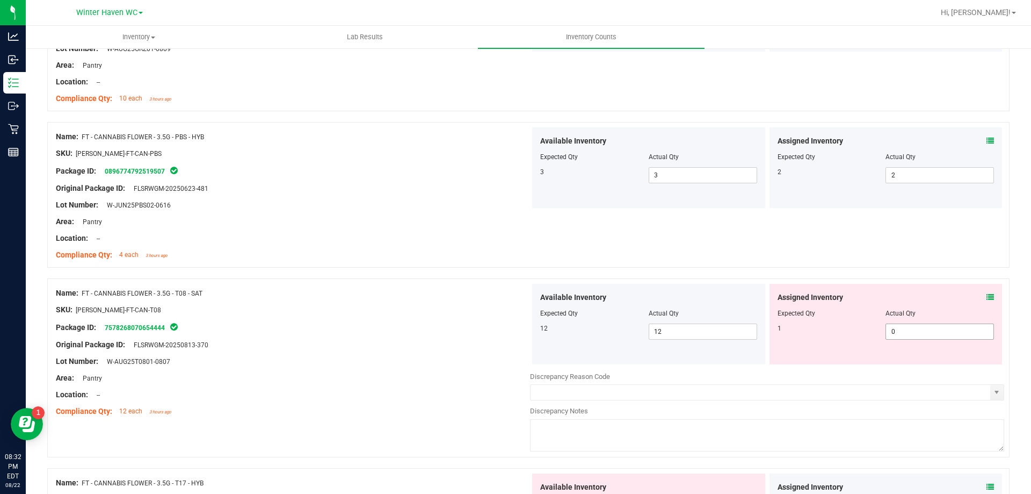
scroll to position [967, 0]
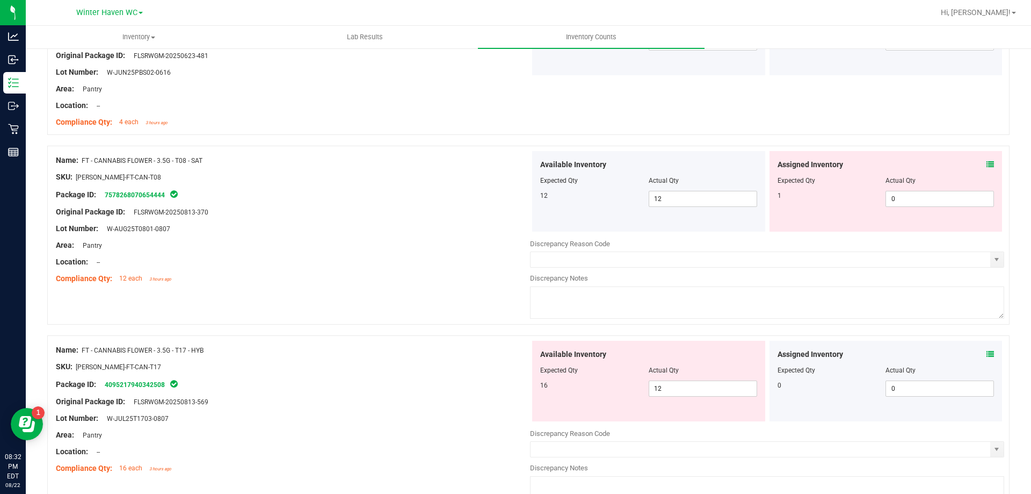
click at [987, 161] on icon at bounding box center [991, 165] width 8 height 8
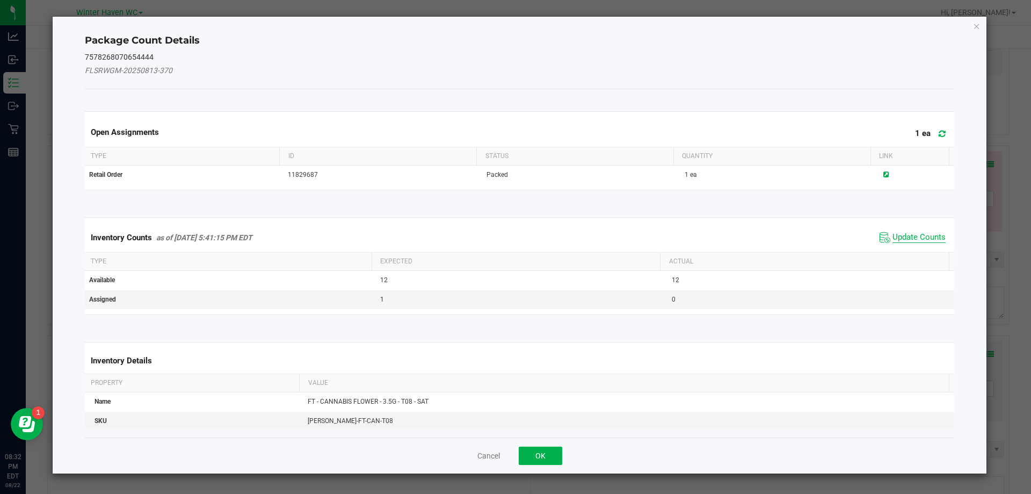
click at [932, 237] on span "Update Counts" at bounding box center [919, 237] width 53 height 11
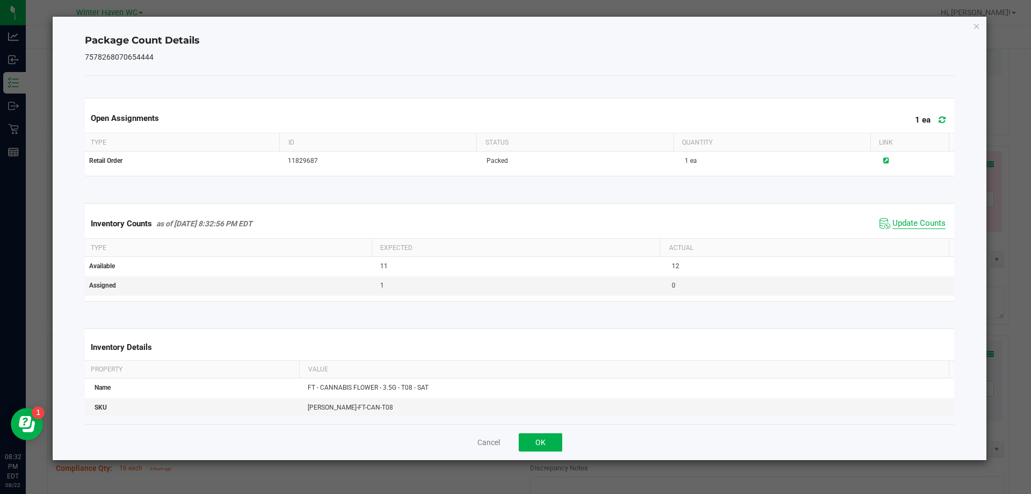
click at [911, 228] on span "Update Counts" at bounding box center [919, 223] width 53 height 11
click at [911, 228] on span "Update Counts" at bounding box center [919, 223] width 53 height 10
click at [555, 442] on button "OK" at bounding box center [541, 442] width 44 height 18
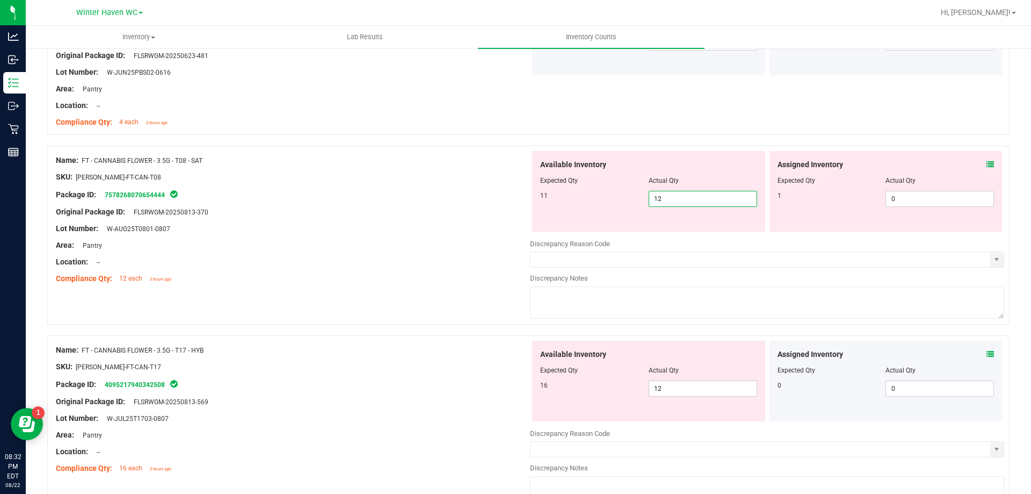
drag, startPoint x: 683, startPoint y: 202, endPoint x: 574, endPoint y: 194, distance: 108.8
click at [588, 197] on div "11 12 12" at bounding box center [648, 199] width 217 height 16
type input "11"
drag, startPoint x: 442, startPoint y: 192, endPoint x: 823, endPoint y: 200, distance: 381.4
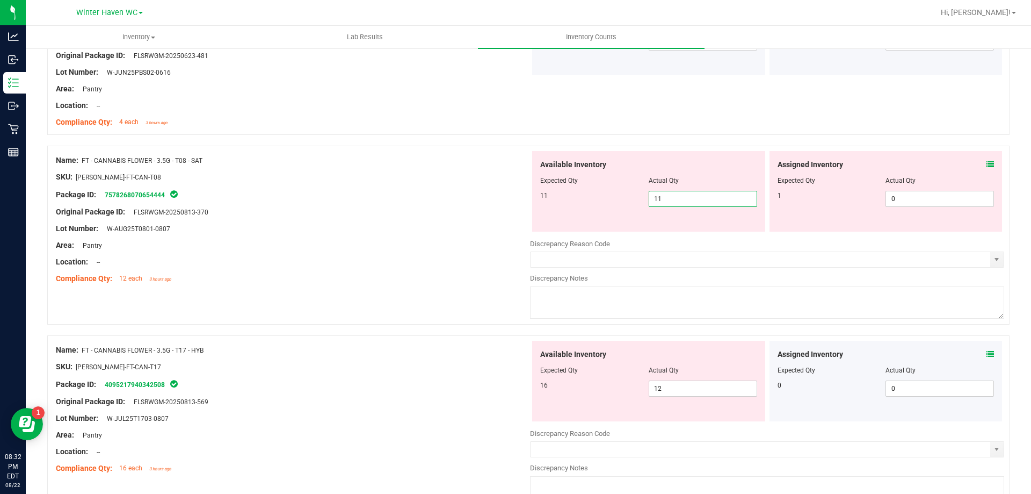
click at [442, 192] on div "Package ID: 7578268070654444" at bounding box center [293, 194] width 474 height 13
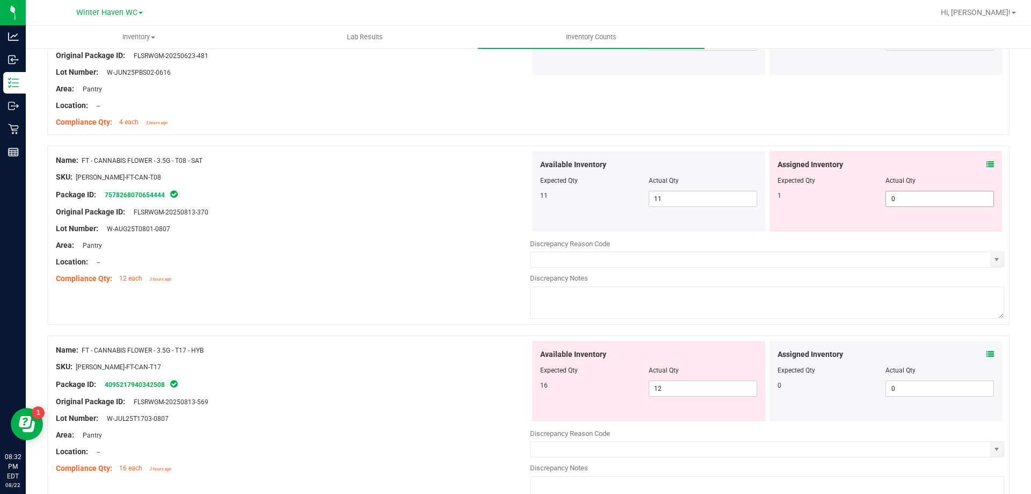
click at [958, 191] on span "0 0" at bounding box center [940, 199] width 108 height 16
type input "01"
type input "1"
click at [880, 133] on div "Name: FT - CANNABIS FLOWER - 3.5G - PBS - HYB SKU: [PERSON_NAME]-FT-CAN-PBS Pac…" at bounding box center [528, 62] width 963 height 146
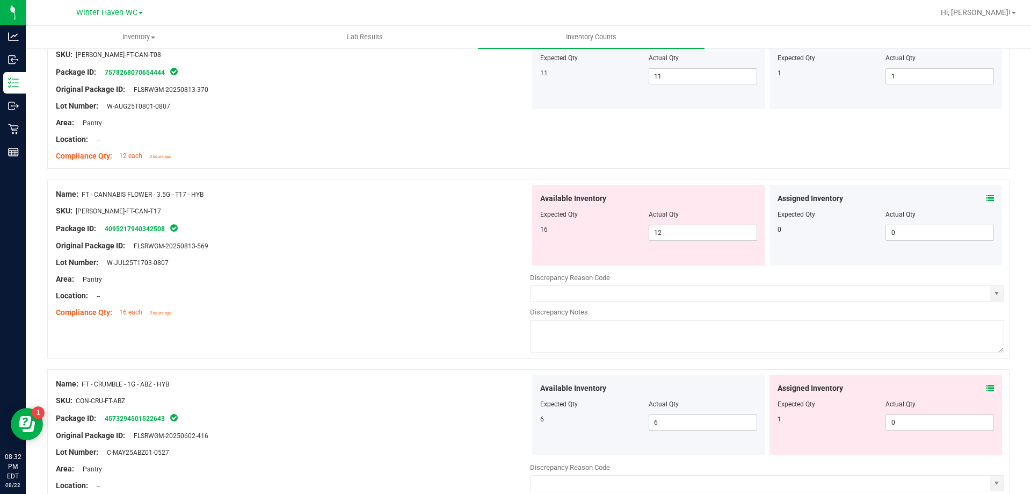
scroll to position [1128, 0]
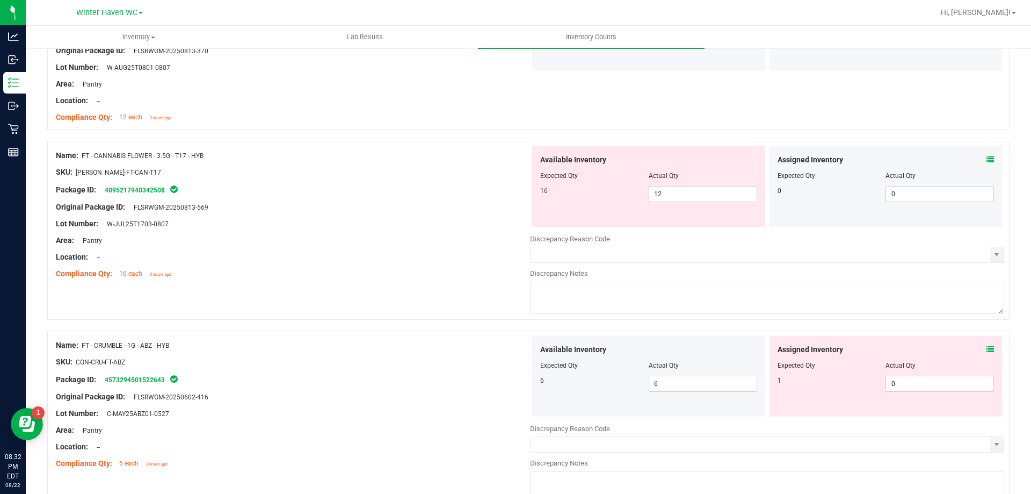
click at [987, 160] on icon at bounding box center [991, 160] width 8 height 8
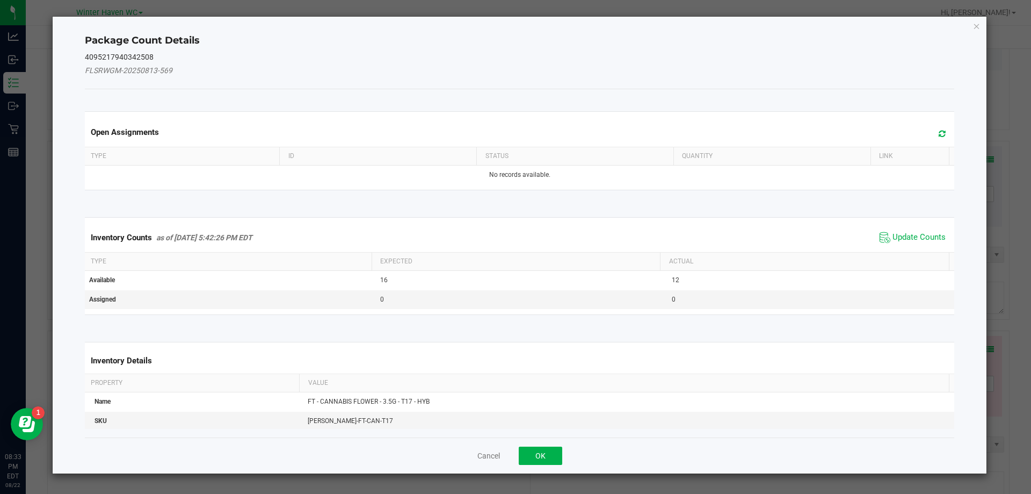
click at [923, 248] on div "Inventory Counts as of [DATE] 5:42:26 PM EDT Update Counts" at bounding box center [520, 237] width 874 height 29
click at [910, 236] on span "Update Counts" at bounding box center [919, 237] width 53 height 11
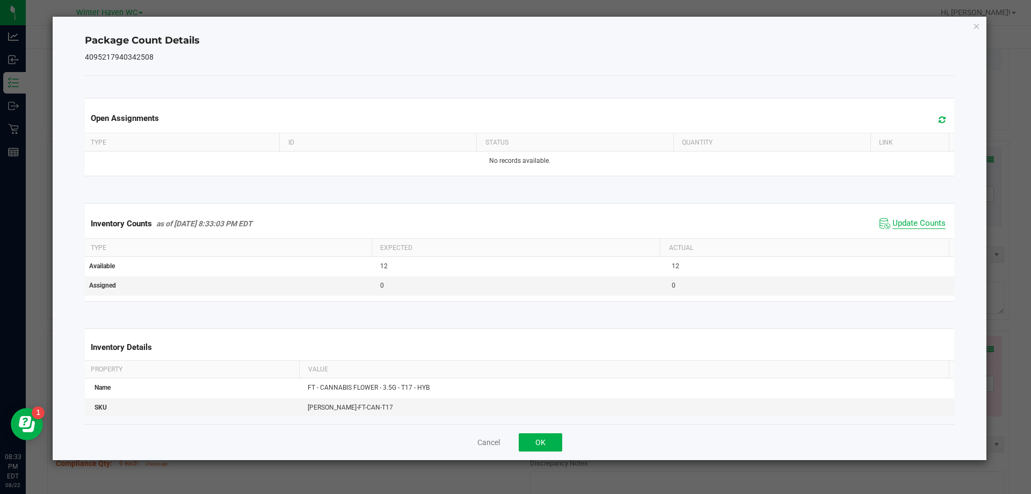
click at [903, 218] on span "Update Counts" at bounding box center [919, 223] width 53 height 11
click at [903, 218] on span "Update Counts" at bounding box center [919, 223] width 53 height 10
drag, startPoint x: 543, startPoint y: 433, endPoint x: 516, endPoint y: 417, distance: 32.1
click at [539, 433] on button "OK" at bounding box center [541, 442] width 44 height 18
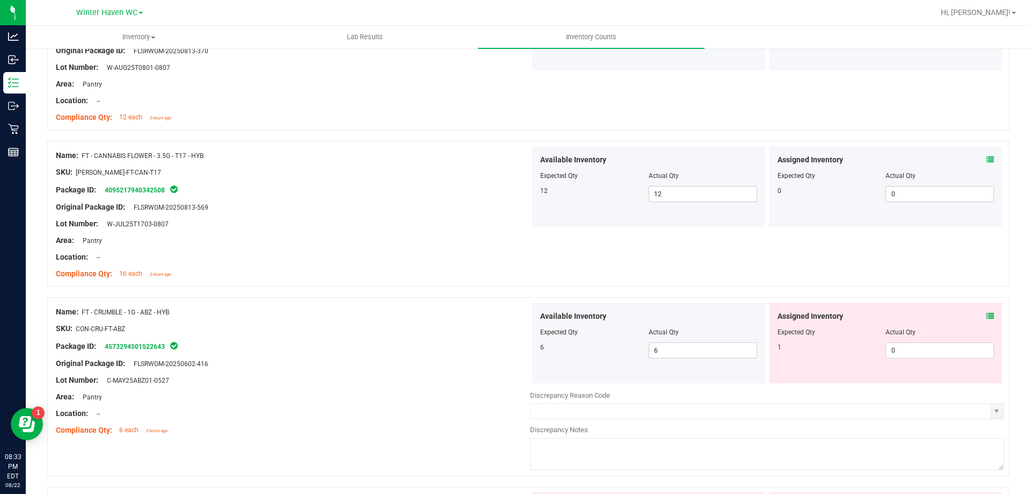
click at [980, 314] on div "Assigned Inventory" at bounding box center [886, 315] width 217 height 11
click at [987, 314] on icon at bounding box center [991, 316] width 8 height 8
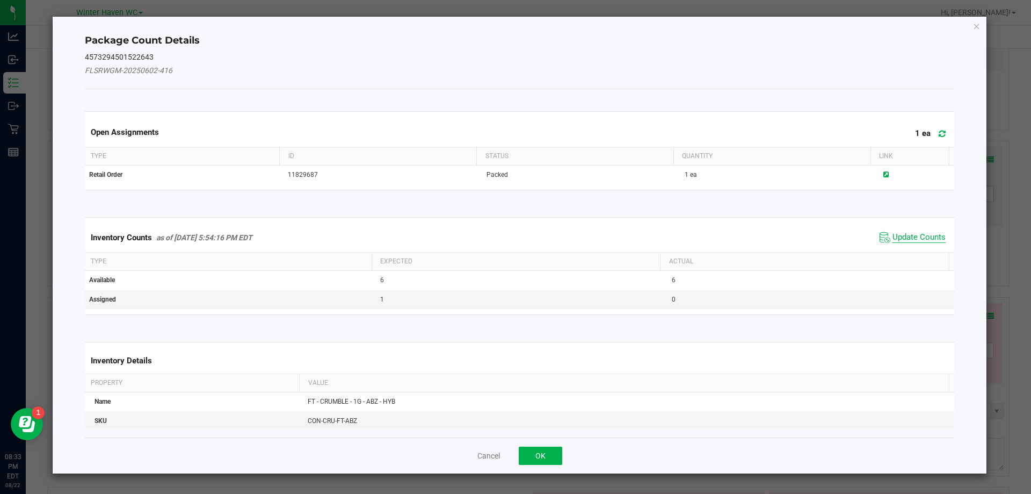
click at [929, 232] on span "Update Counts" at bounding box center [919, 237] width 53 height 11
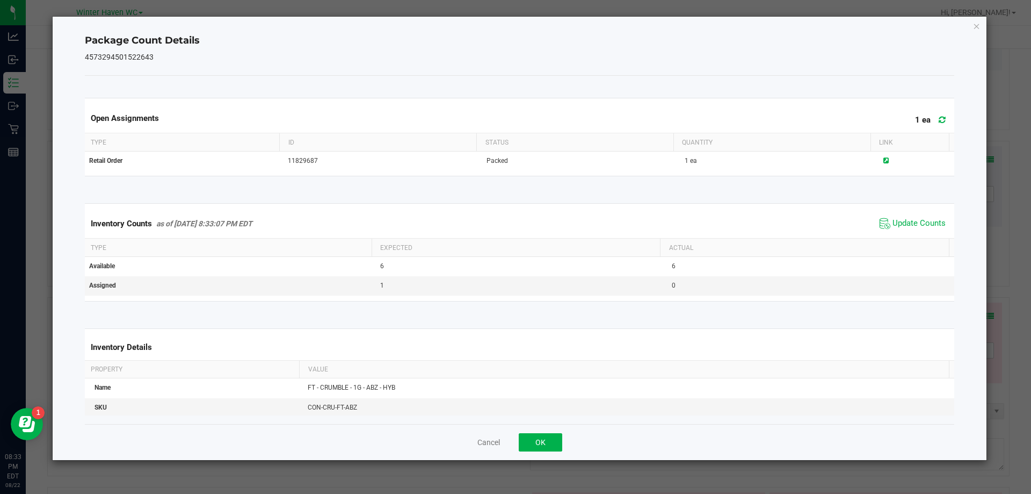
click at [893, 216] on span "Update Counts" at bounding box center [912, 223] width 71 height 16
click at [893, 216] on span "Update Counts" at bounding box center [914, 222] width 69 height 15
click at [552, 442] on button "OK" at bounding box center [541, 442] width 44 height 18
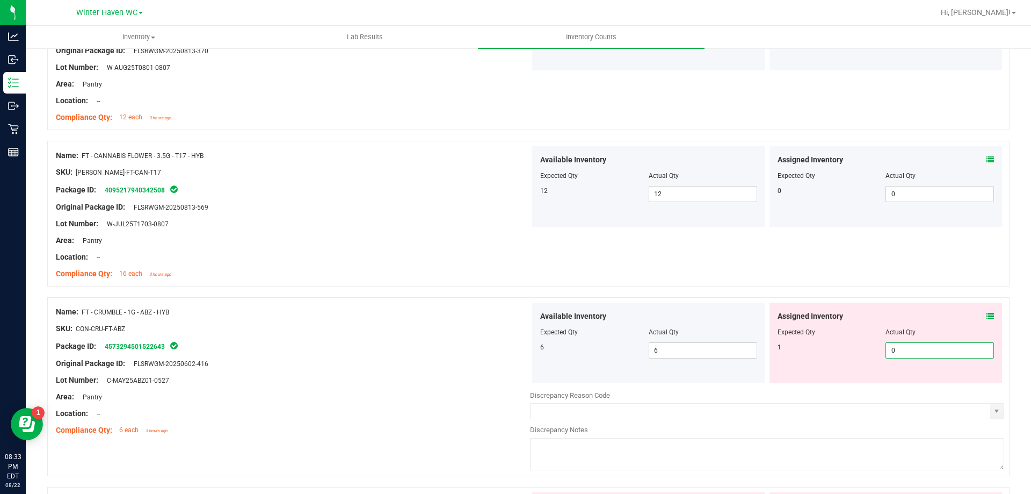
click at [909, 345] on span "0 0" at bounding box center [940, 350] width 108 height 16
type input "01"
type input "1"
click at [835, 284] on div "Name: FT - CANNABIS FLOWER - 3.5G - T17 - HYB SKU: [PERSON_NAME]-FT-CAN-T17 Pac…" at bounding box center [528, 214] width 963 height 146
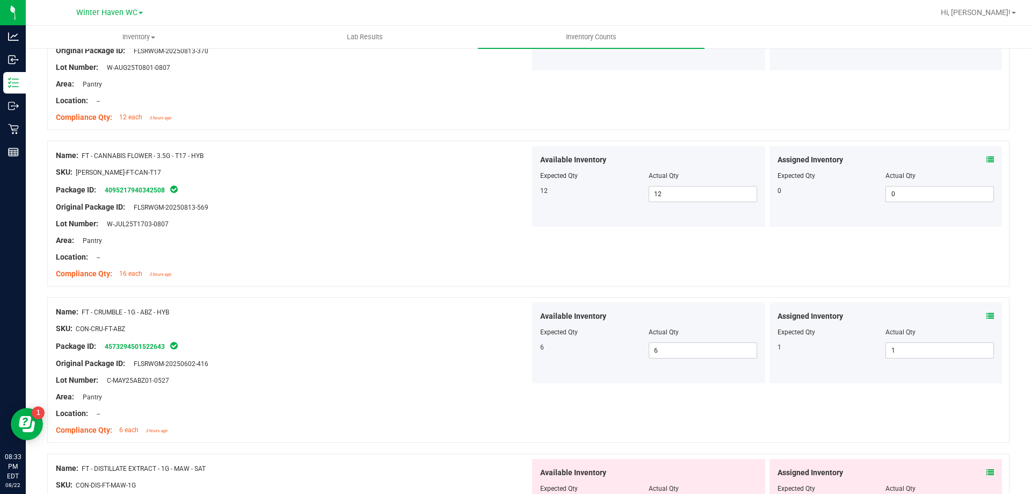
scroll to position [1343, 0]
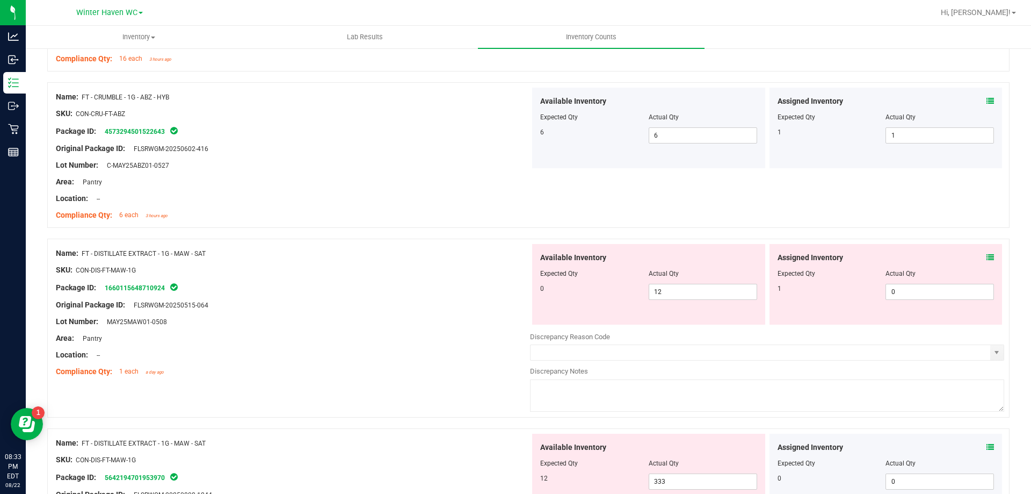
click at [987, 254] on icon at bounding box center [991, 258] width 8 height 8
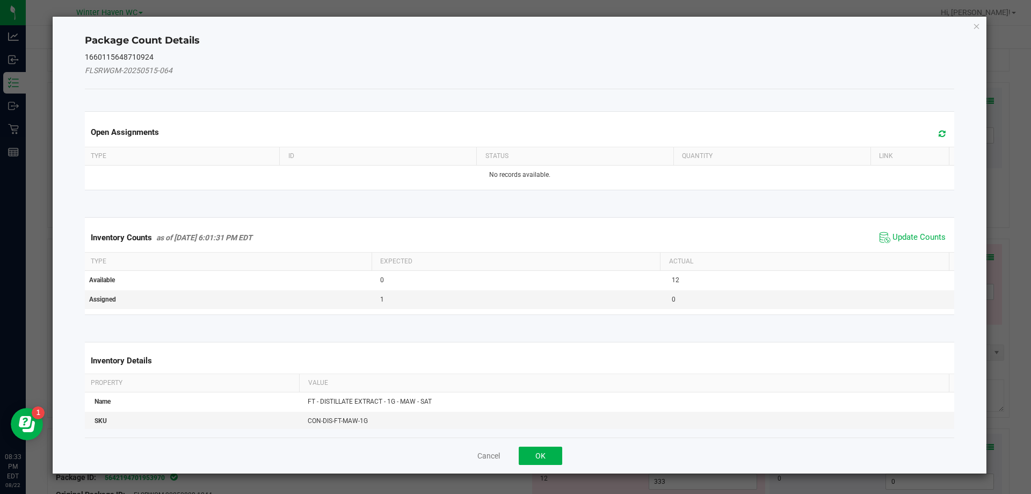
click at [924, 231] on span "Update Counts" at bounding box center [912, 237] width 71 height 16
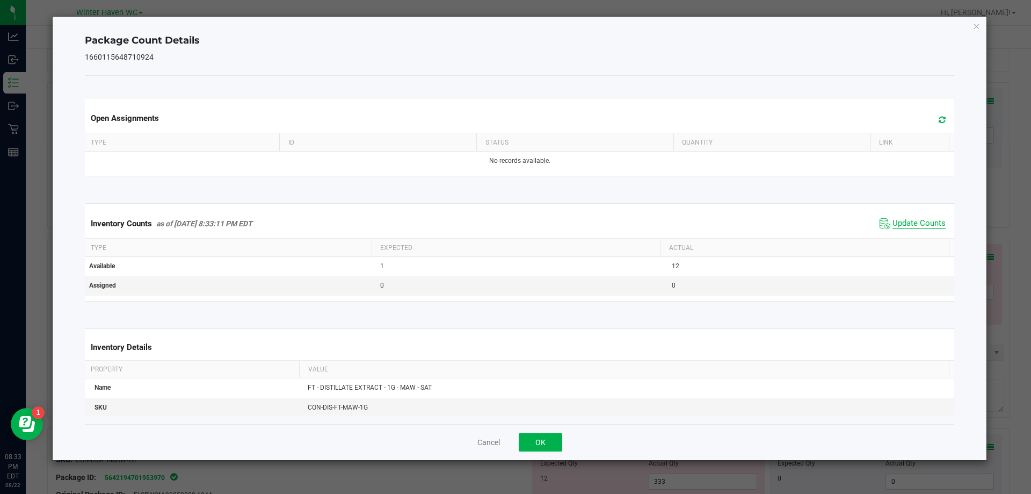
click at [910, 227] on span "Update Counts" at bounding box center [919, 223] width 53 height 11
click at [910, 227] on span "Update Counts" at bounding box center [919, 223] width 53 height 10
click at [558, 442] on button "OK" at bounding box center [541, 442] width 44 height 18
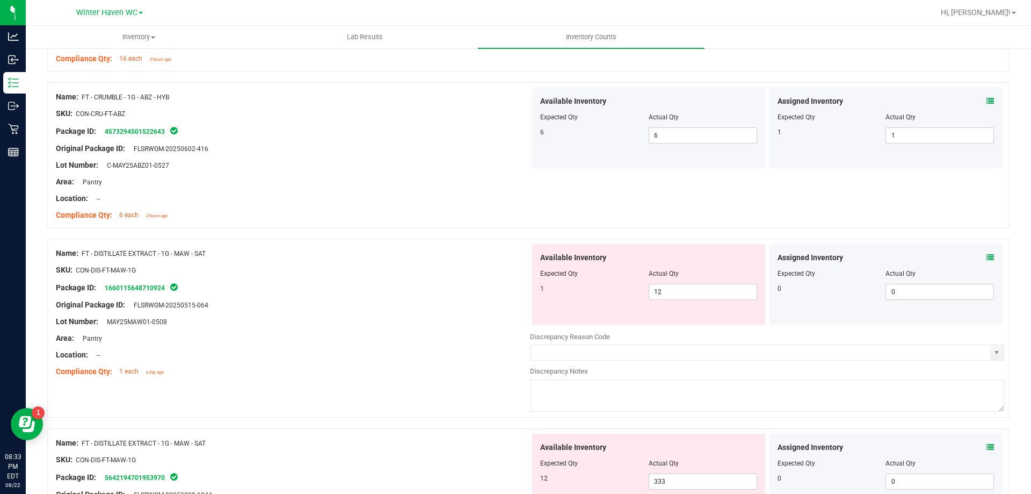
click at [429, 395] on div "Name: FT - DISTILLATE EXTRACT - 1G - MAW - SAT SKU: CON-DIS-FT-MAW-1G Package I…" at bounding box center [528, 327] width 963 height 179
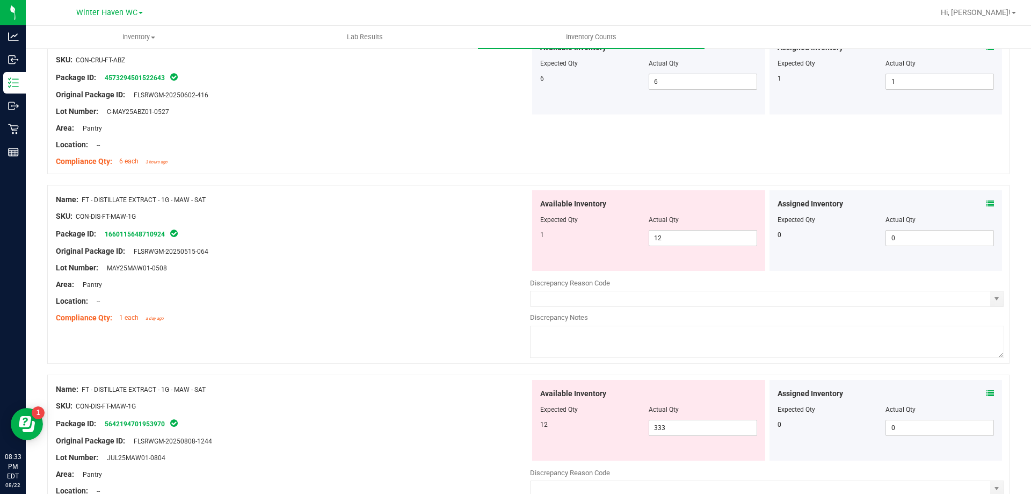
scroll to position [1450, 0]
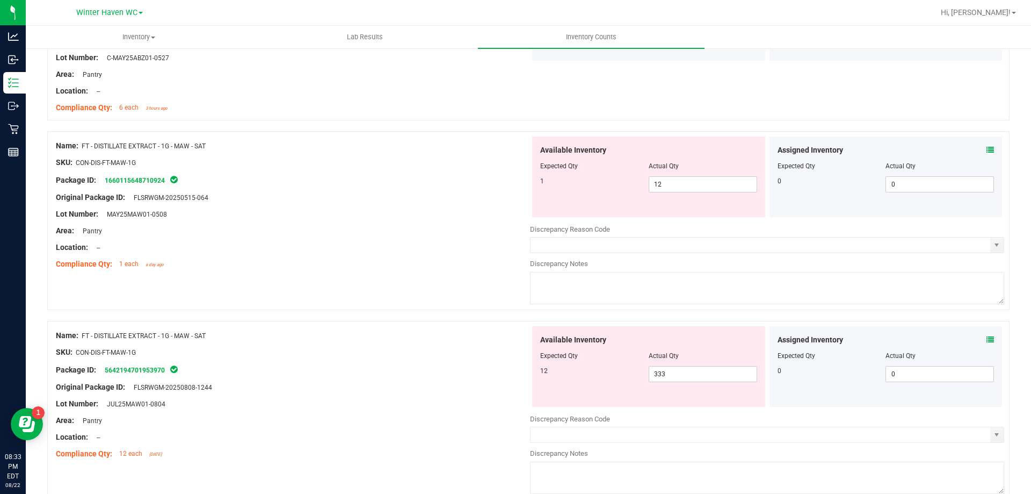
click at [987, 340] on icon at bounding box center [991, 340] width 8 height 8
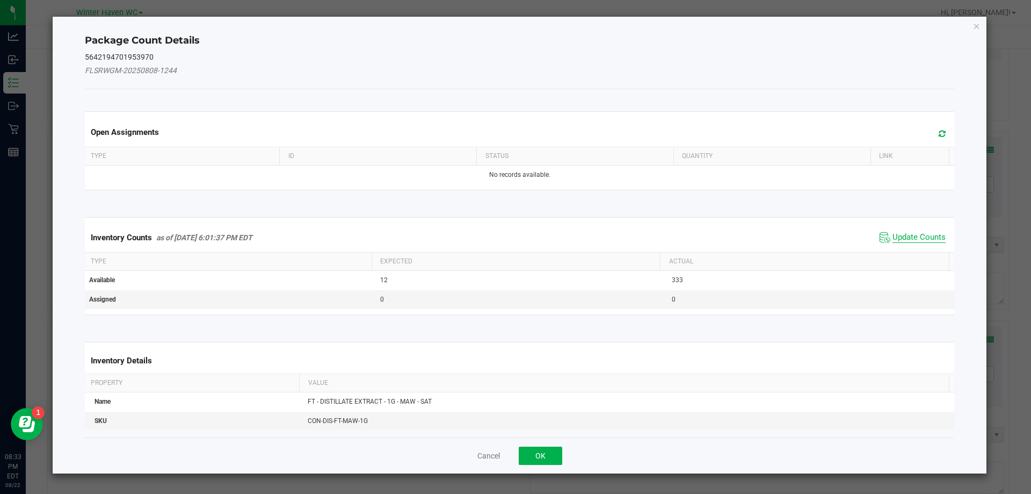
click at [905, 237] on span "Update Counts" at bounding box center [919, 237] width 53 height 11
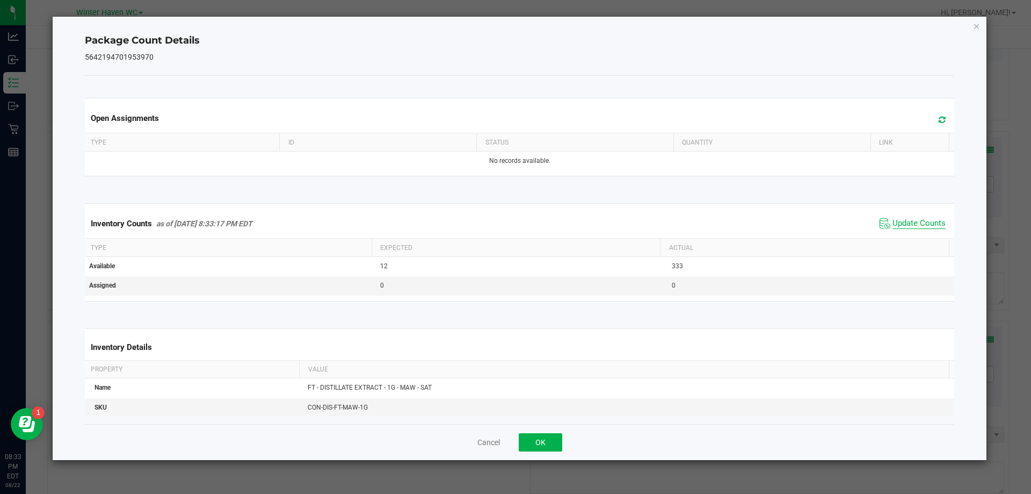
click at [897, 227] on span "Update Counts" at bounding box center [919, 223] width 53 height 11
click at [897, 227] on span "Update Counts" at bounding box center [919, 223] width 53 height 10
click at [536, 431] on div "Cancel OK" at bounding box center [520, 442] width 870 height 36
click at [542, 436] on button "OK" at bounding box center [541, 442] width 44 height 18
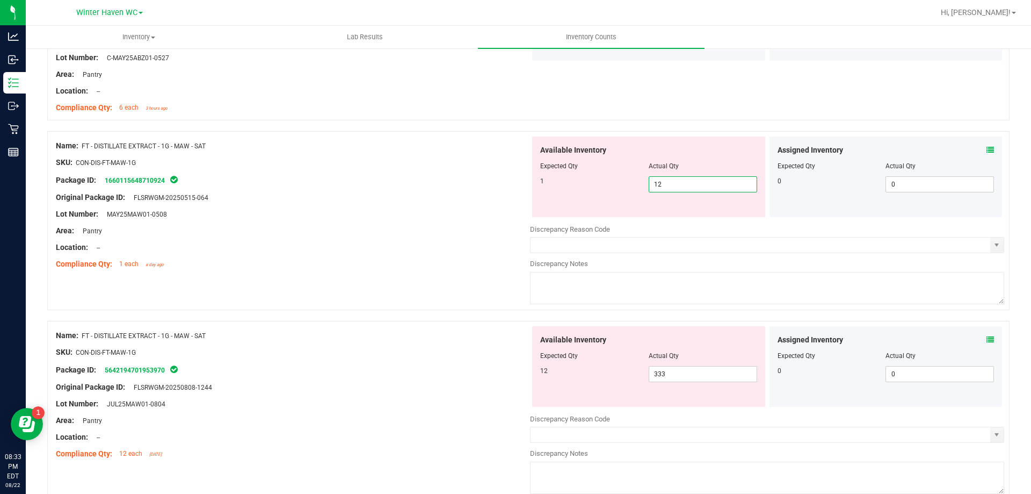
click at [664, 180] on span "12 12" at bounding box center [703, 184] width 108 height 16
click at [664, 180] on input "12" at bounding box center [702, 184] width 107 height 15
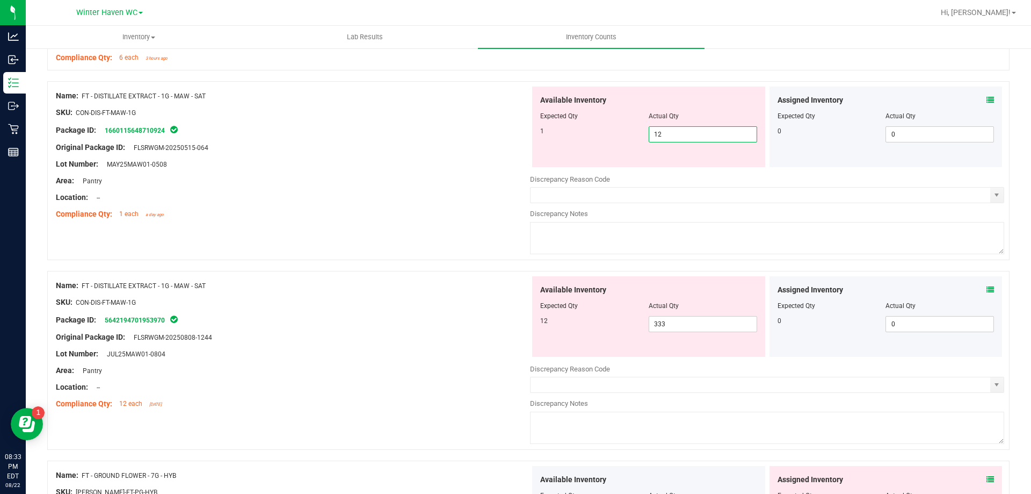
scroll to position [1611, 0]
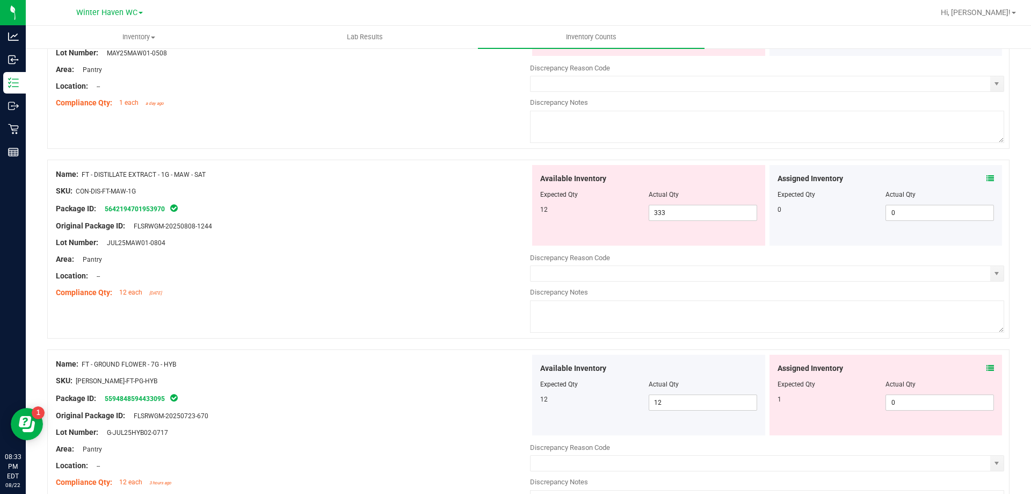
type input "1"
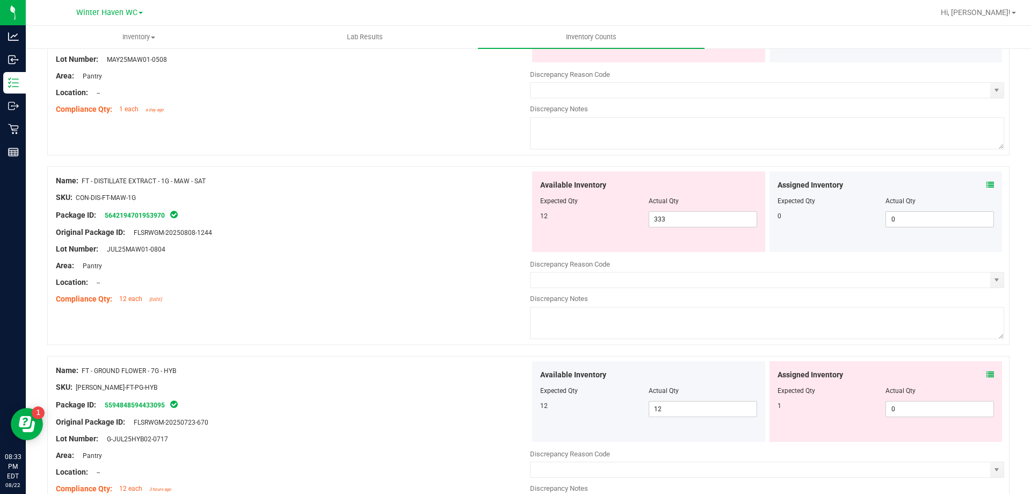
type input "1"
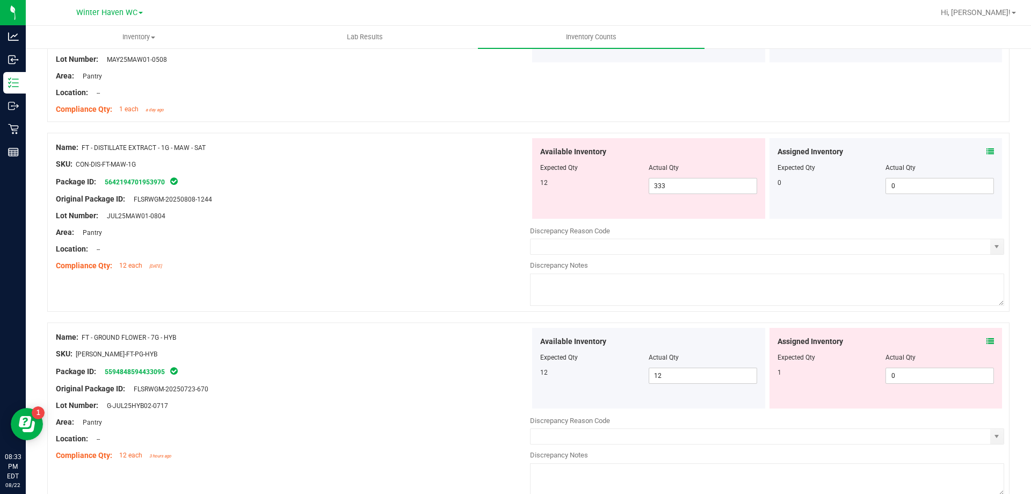
click at [432, 228] on div "Name: FT - DISTILLATE EXTRACT - 1G - MAW - SAT SKU: CON-DIS-FT-MAW-1G Package I…" at bounding box center [293, 206] width 474 height 137
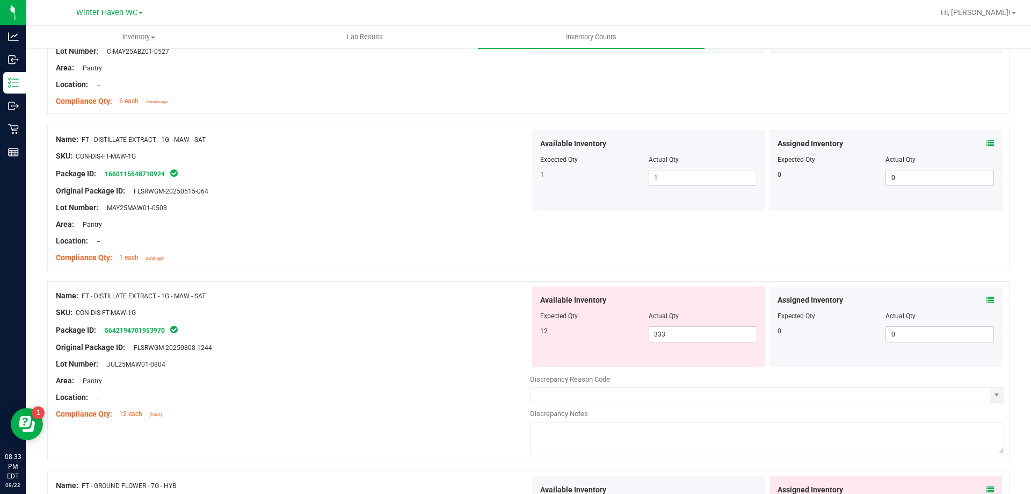
scroll to position [1444, 0]
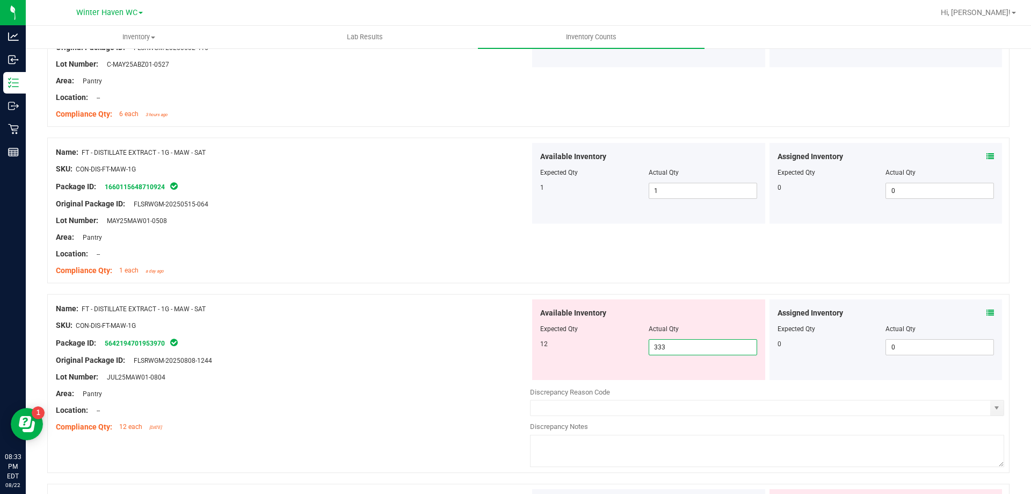
drag, startPoint x: 681, startPoint y: 346, endPoint x: 602, endPoint y: 332, distance: 80.2
click at [603, 332] on div "Available Inventory Expected Qty Actual Qty 12 333 333" at bounding box center [648, 339] width 233 height 81
type input "12"
click at [515, 309] on div "Name: FT - DISTILLATE EXTRACT - 1G - MAW - SAT" at bounding box center [293, 308] width 474 height 11
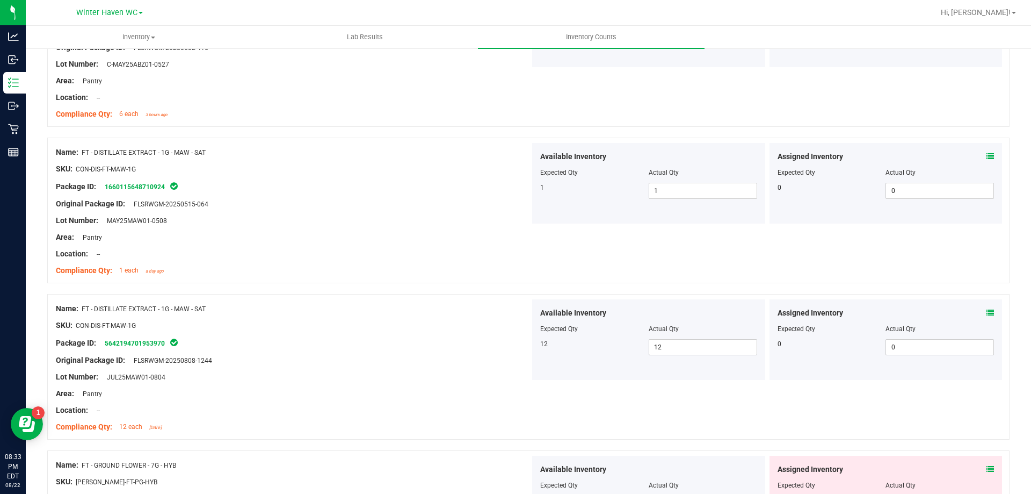
scroll to position [1605, 0]
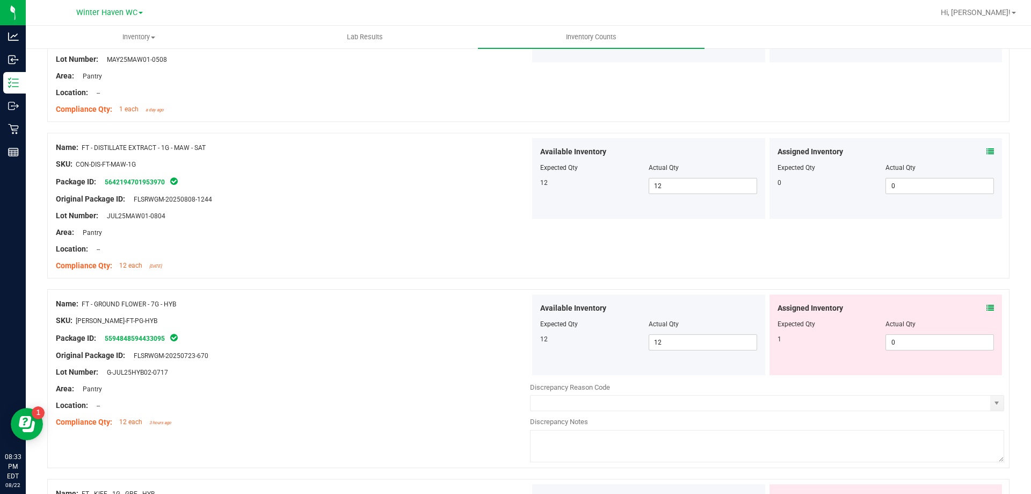
click at [987, 306] on icon at bounding box center [991, 308] width 8 height 8
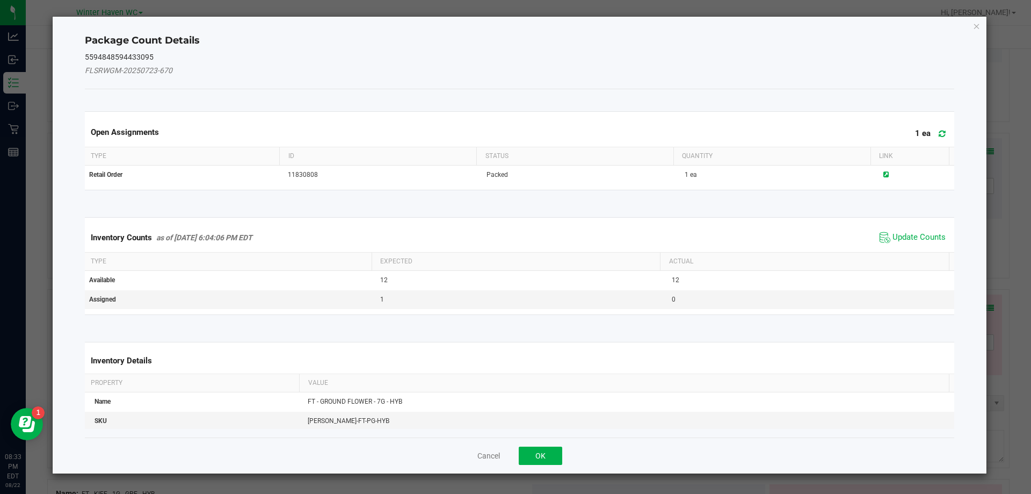
click at [892, 243] on span "Update Counts" at bounding box center [912, 237] width 71 height 16
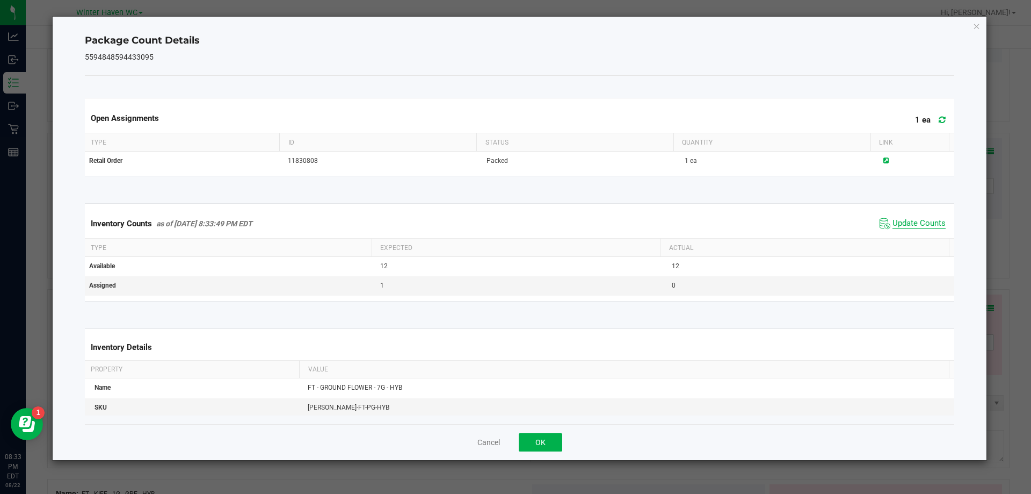
click at [893, 228] on span "Update Counts" at bounding box center [919, 223] width 53 height 11
click at [893, 228] on span "Update Counts" at bounding box center [919, 223] width 53 height 10
click at [893, 228] on span "Update Counts" at bounding box center [919, 223] width 53 height 11
drag, startPoint x: 560, startPoint y: 430, endPoint x: 550, endPoint y: 438, distance: 12.7
click at [551, 437] on div "Cancel OK" at bounding box center [520, 442] width 870 height 36
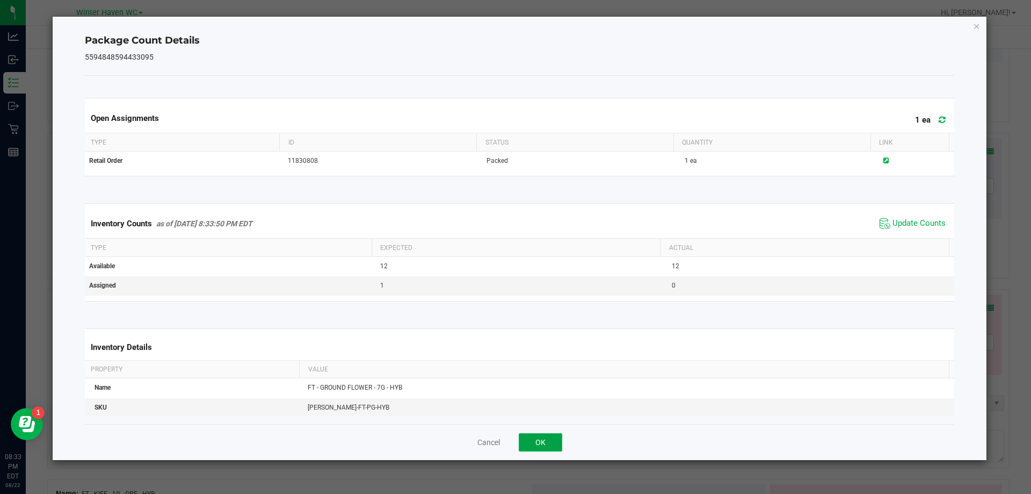
click at [549, 440] on button "OK" at bounding box center [541, 442] width 44 height 18
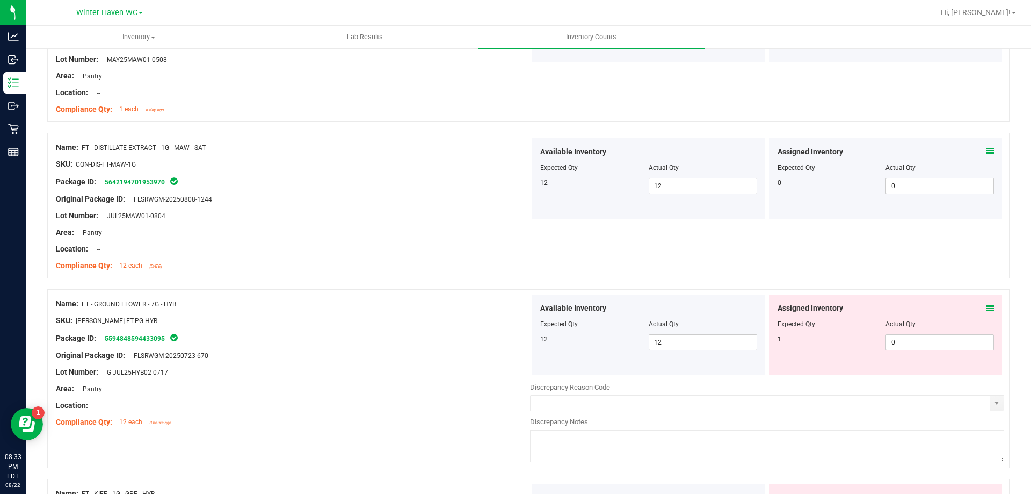
click at [488, 351] on div "Original Package ID: FLSRWGM-20250723-670" at bounding box center [293, 355] width 474 height 11
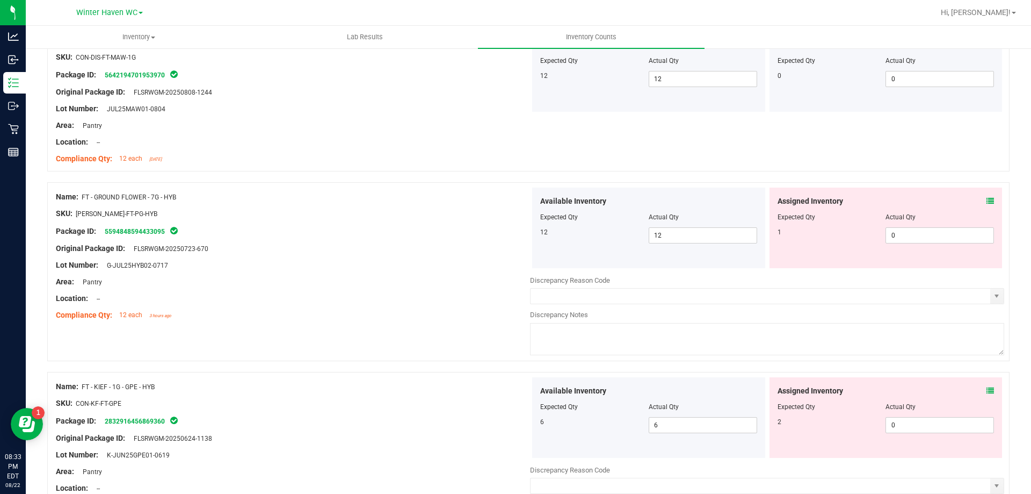
scroll to position [1712, 0]
click at [905, 236] on span "0 0" at bounding box center [940, 235] width 108 height 16
type input "01"
type input "1"
click at [638, 263] on div "Available Inventory Expected Qty Actual Qty 12 12 12" at bounding box center [648, 227] width 233 height 81
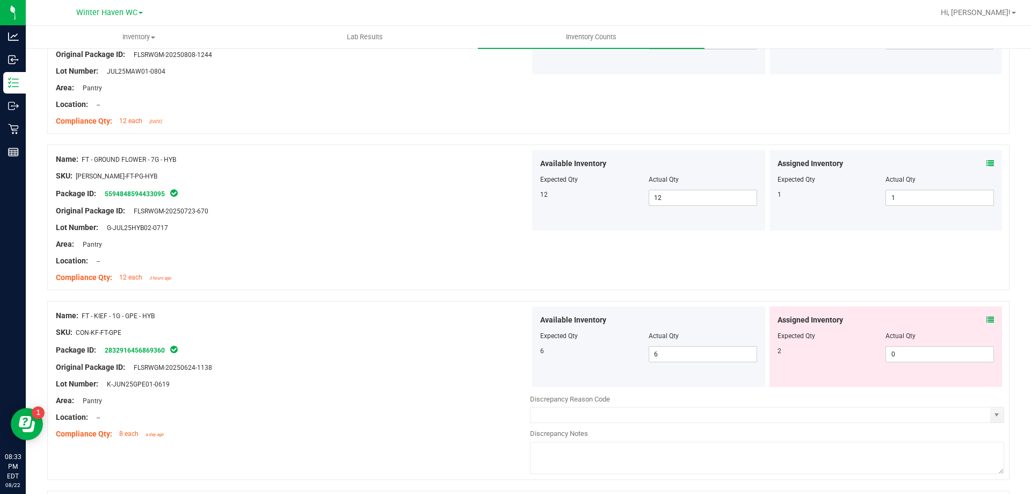
scroll to position [1766, 0]
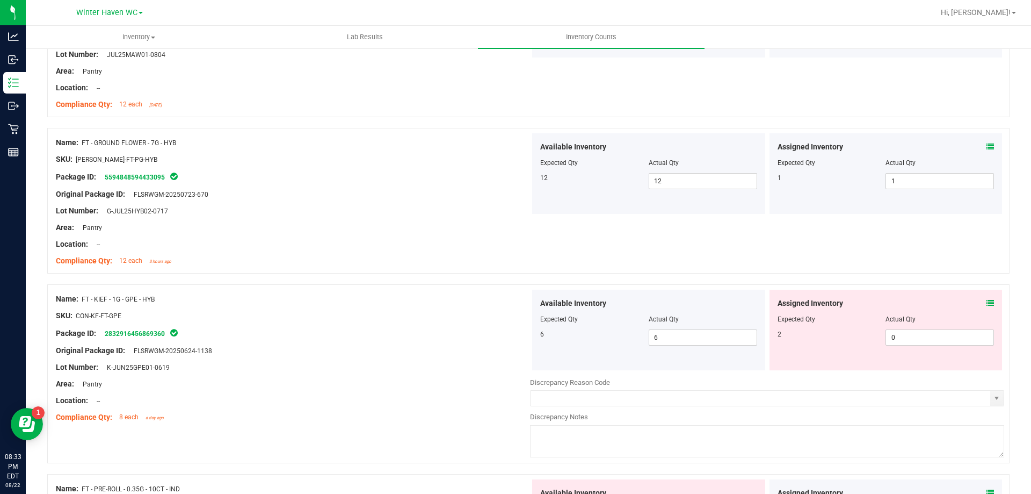
click at [987, 305] on div "Assigned Inventory Expected Qty Actual Qty 2 0 0" at bounding box center [886, 330] width 233 height 81
click at [987, 305] on icon at bounding box center [991, 303] width 8 height 8
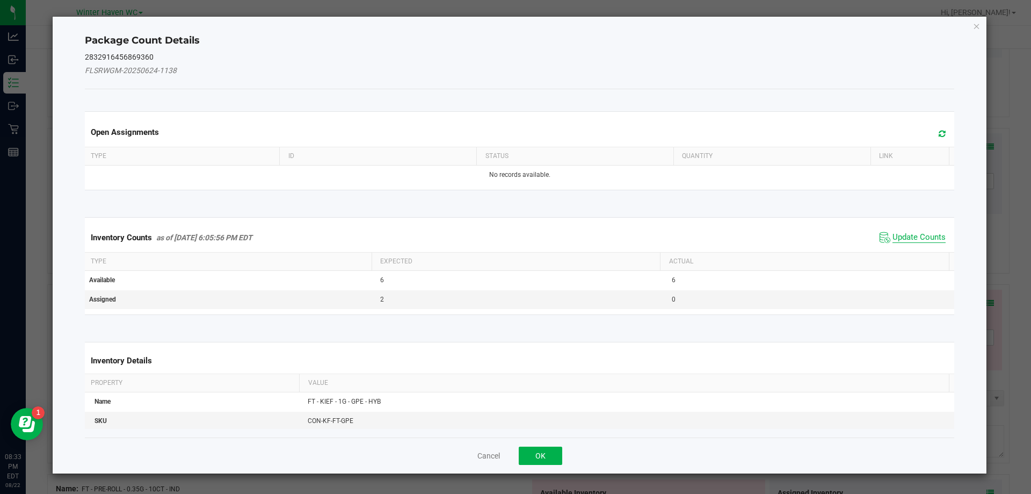
click at [893, 236] on span "Update Counts" at bounding box center [919, 237] width 53 height 11
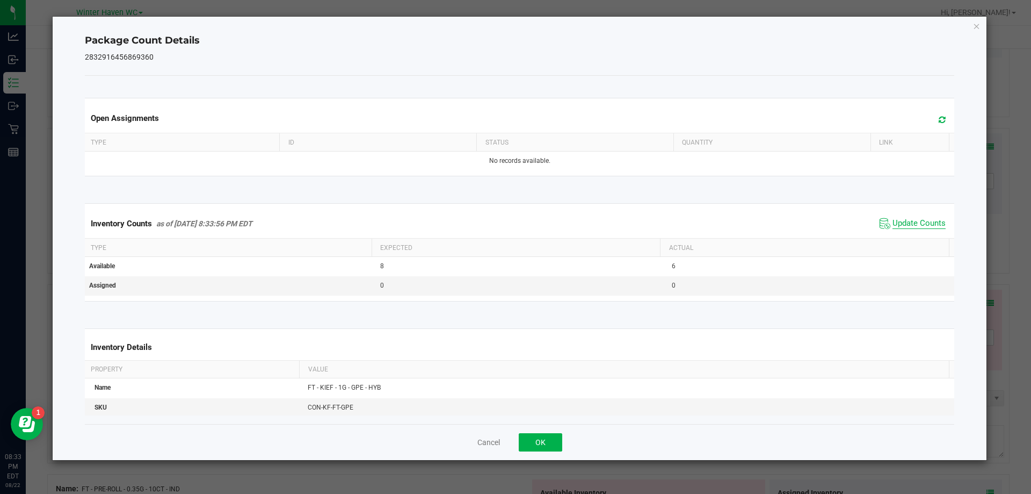
click at [893, 228] on span "Update Counts" at bounding box center [919, 223] width 53 height 11
click at [891, 228] on span "Update Counts" at bounding box center [912, 223] width 71 height 16
click at [526, 440] on button "OK" at bounding box center [541, 442] width 44 height 18
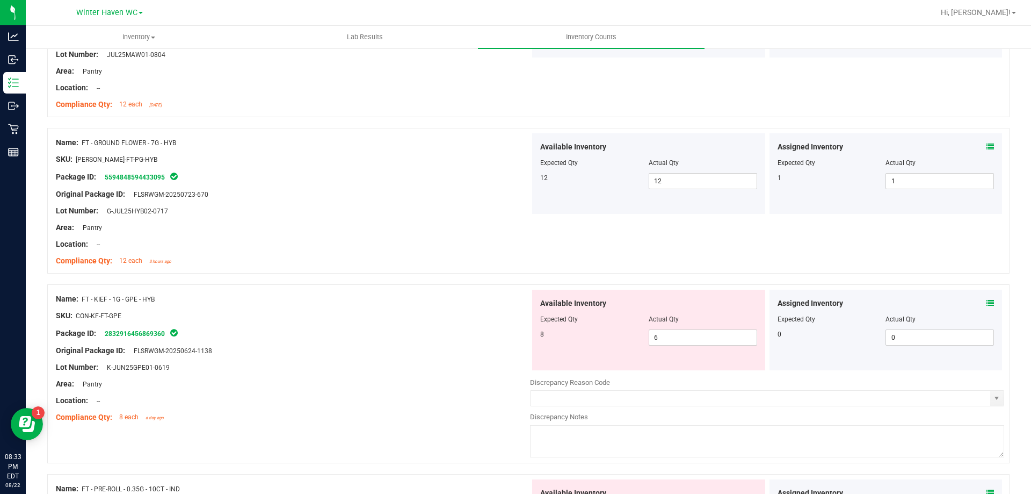
click at [330, 335] on div "Package ID: 2832916456869360" at bounding box center [293, 333] width 474 height 13
click at [649, 339] on span "6 6" at bounding box center [703, 337] width 108 height 16
click at [652, 336] on input "6" at bounding box center [702, 337] width 107 height 15
type input "8"
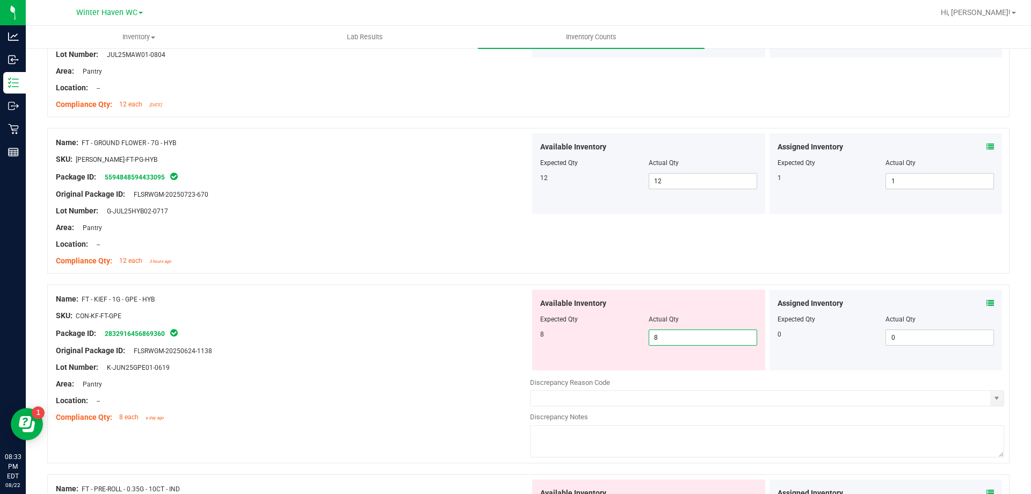
type input "8"
click at [438, 308] on div at bounding box center [293, 307] width 474 height 5
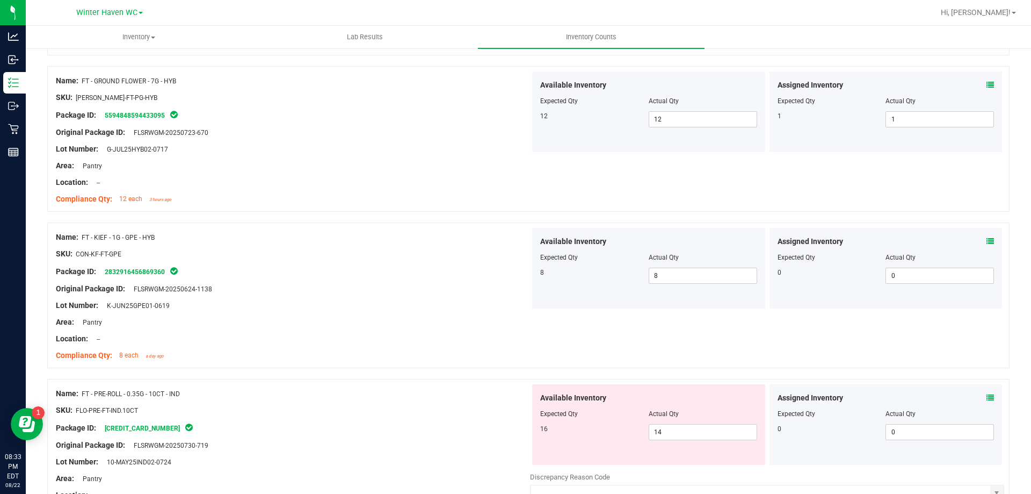
scroll to position [1927, 0]
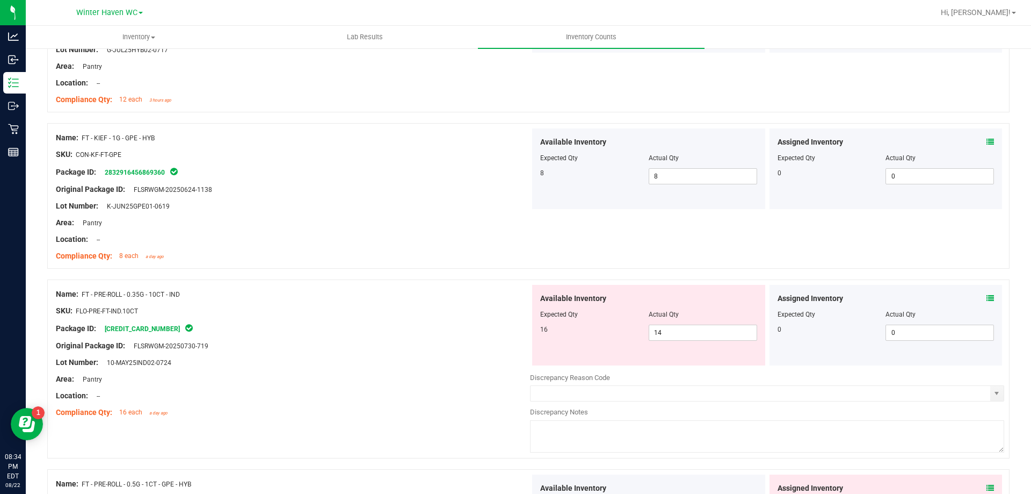
click at [987, 300] on icon at bounding box center [991, 298] width 8 height 8
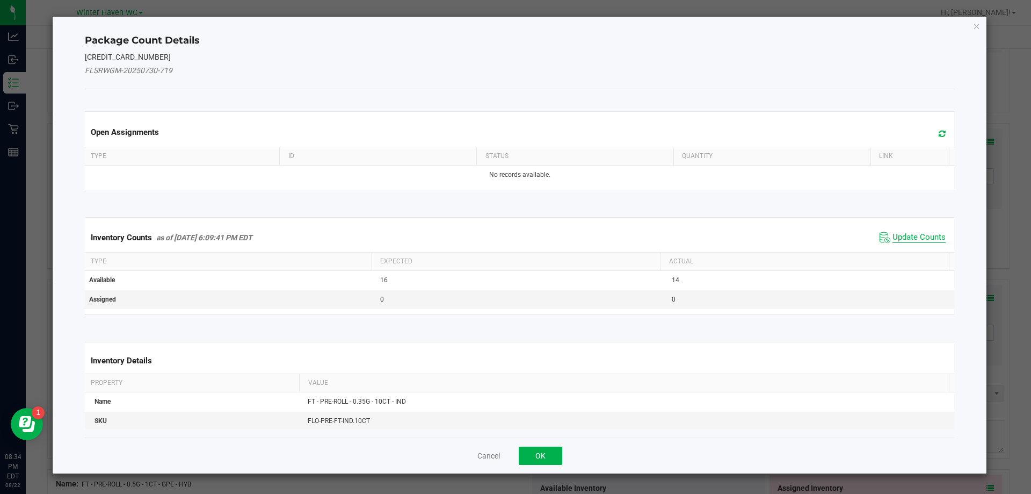
click at [904, 233] on span "Update Counts" at bounding box center [919, 237] width 53 height 11
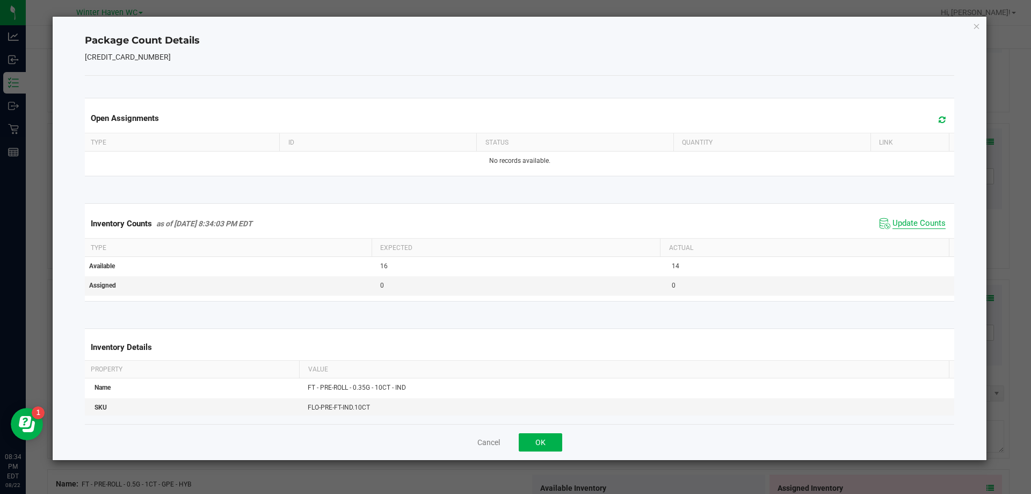
click at [902, 228] on span "Update Counts" at bounding box center [919, 223] width 53 height 11
click at [540, 437] on button "OK" at bounding box center [541, 442] width 44 height 18
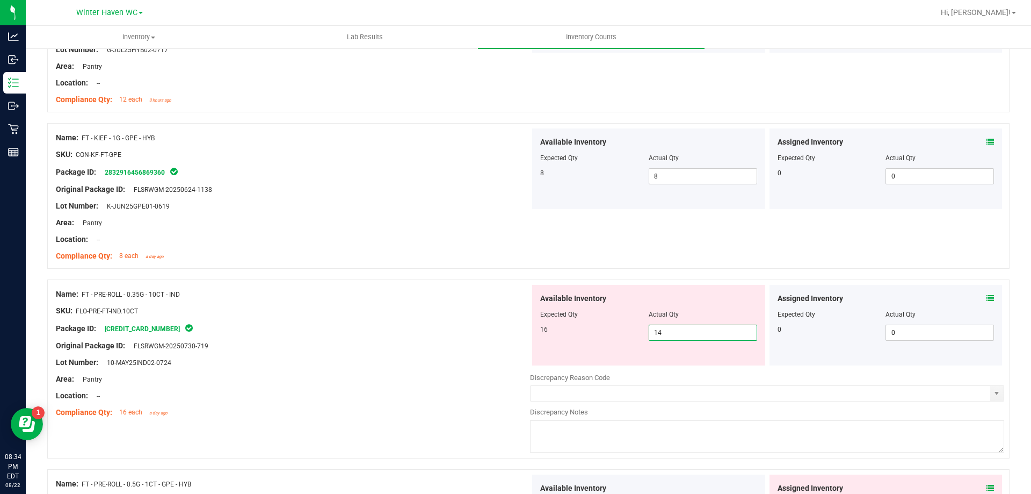
drag, startPoint x: 674, startPoint y: 334, endPoint x: 613, endPoint y: 331, distance: 60.7
click at [617, 331] on div "16 14 14" at bounding box center [648, 332] width 217 height 16
type input "16"
click at [375, 289] on div "Name: FT - PRE-ROLL - 0.35G - 10CT - IND" at bounding box center [293, 293] width 474 height 11
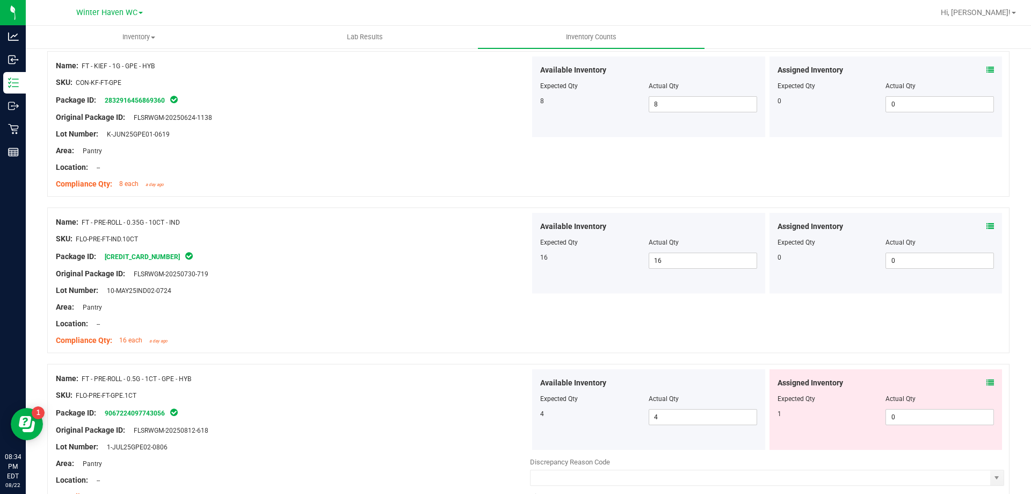
scroll to position [2088, 0]
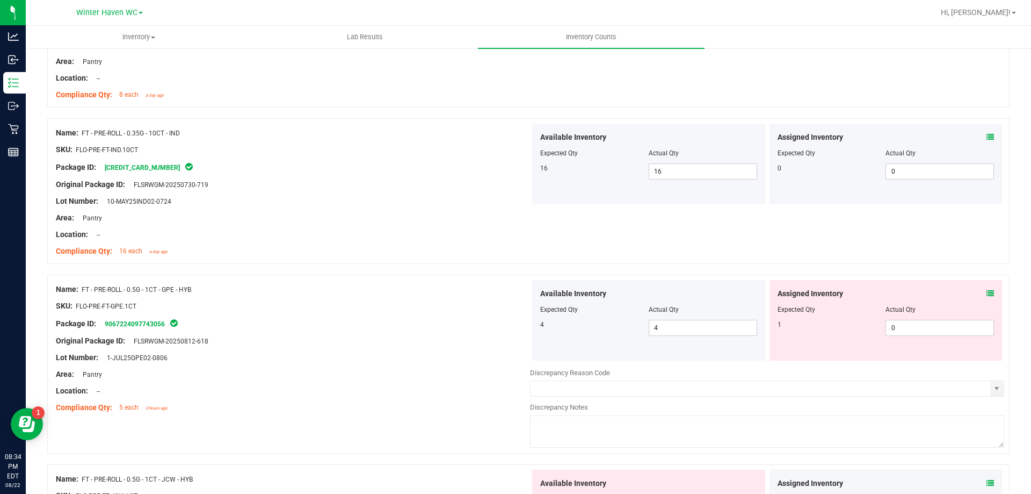
click at [987, 292] on icon at bounding box center [991, 294] width 8 height 8
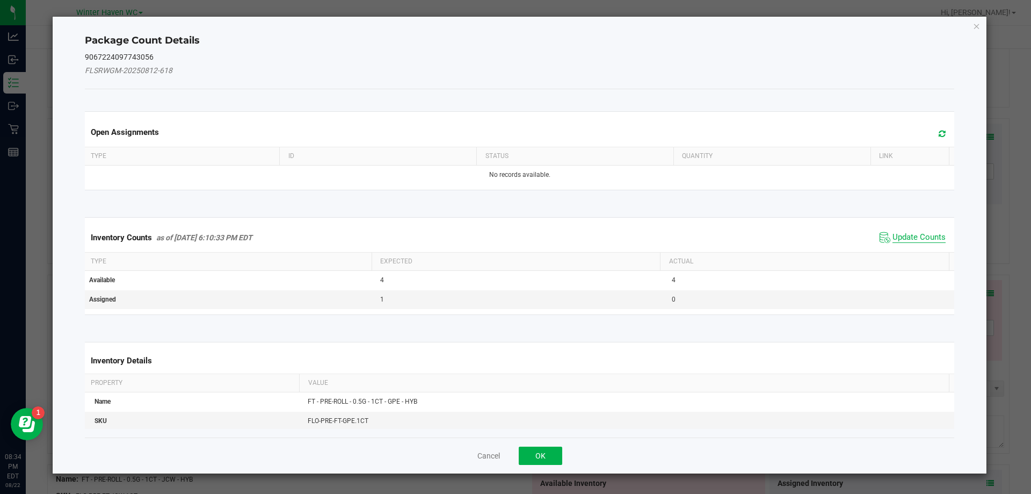
click at [916, 233] on span "Update Counts" at bounding box center [919, 237] width 53 height 11
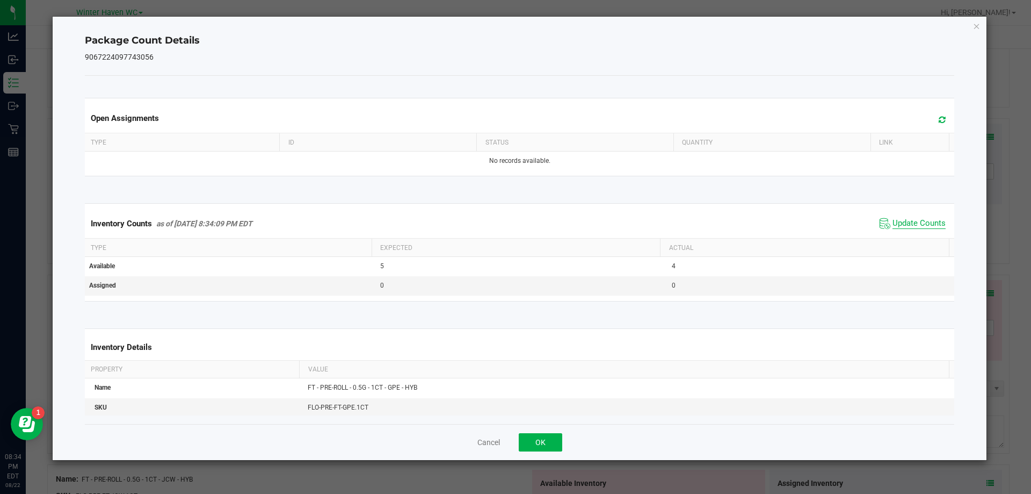
click at [904, 226] on span "Update Counts" at bounding box center [919, 223] width 53 height 11
click at [534, 440] on button "OK" at bounding box center [541, 442] width 44 height 18
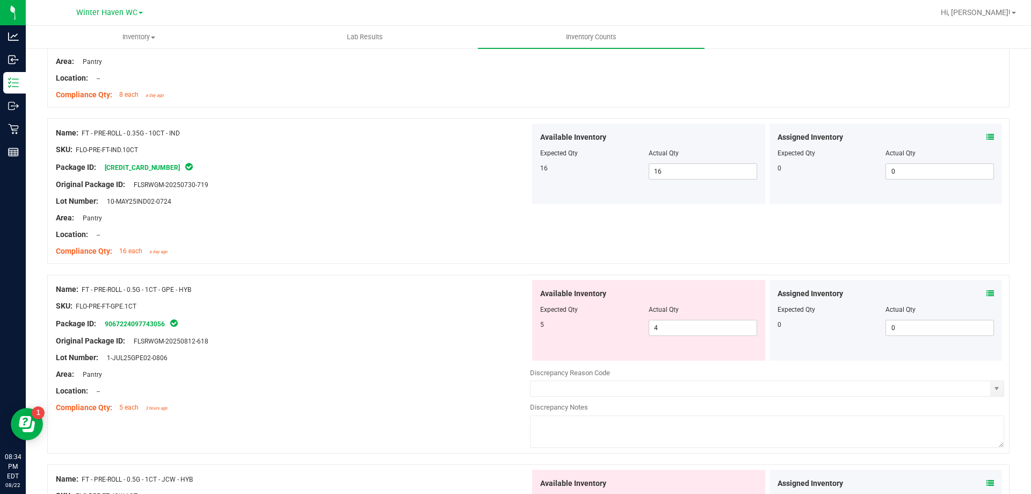
click at [482, 392] on div "Location: --" at bounding box center [293, 390] width 474 height 11
drag, startPoint x: 691, startPoint y: 330, endPoint x: 598, endPoint y: 330, distance: 92.4
click at [599, 330] on div "5 4 4" at bounding box center [648, 328] width 217 height 16
type input "5"
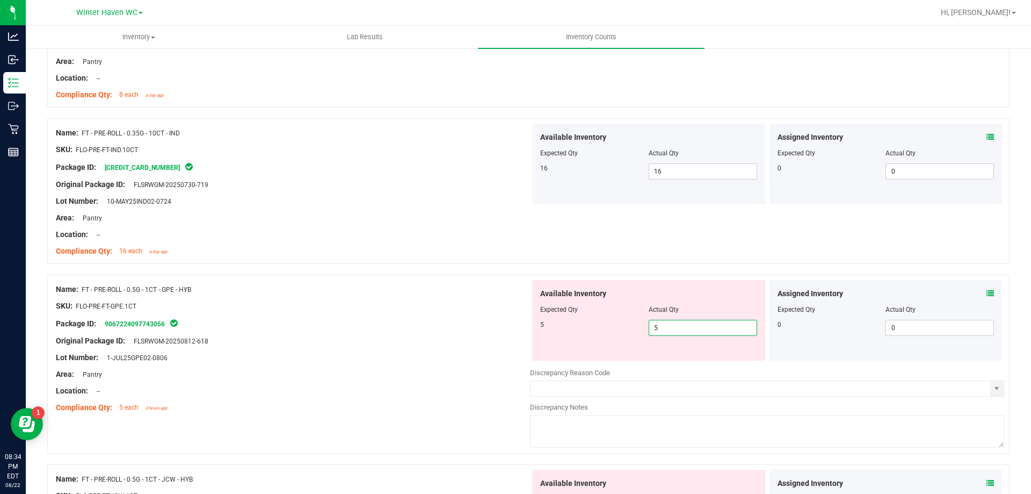
drag, startPoint x: 404, startPoint y: 297, endPoint x: 589, endPoint y: 230, distance: 196.4
click at [409, 293] on div "Name: FT - PRE-ROLL - 0.5G - 1CT - GPE - HYB SKU: FLO-PRE-FT-GPE.1CT Package ID…" at bounding box center [293, 348] width 474 height 137
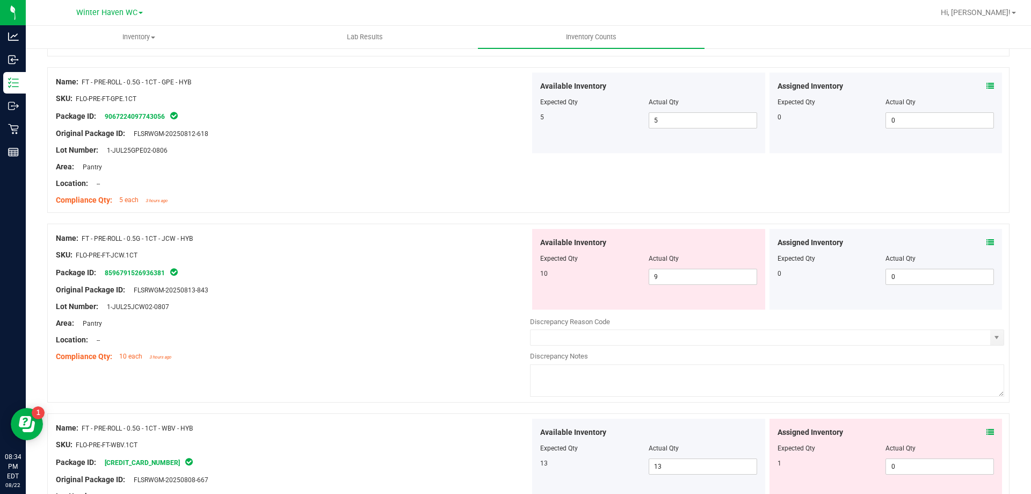
scroll to position [2303, 0]
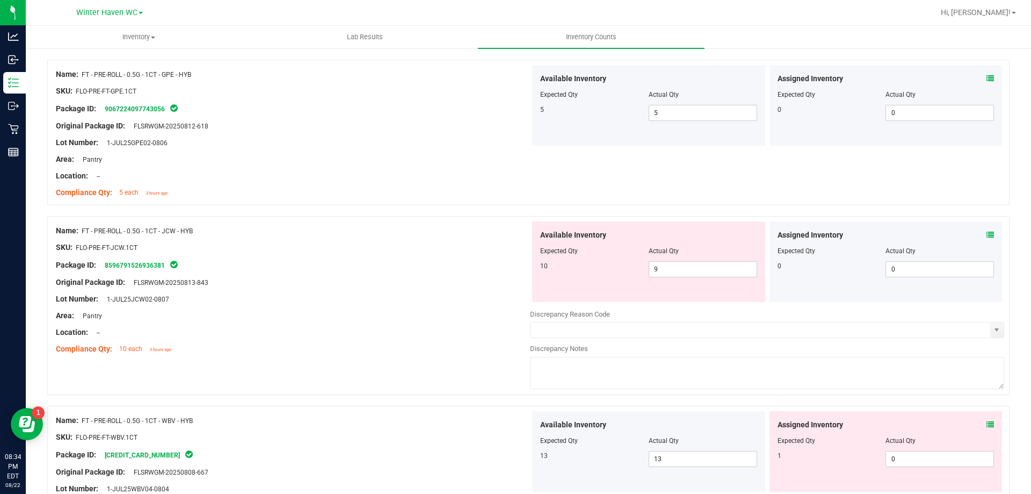
click at [978, 238] on div "Assigned Inventory" at bounding box center [886, 234] width 217 height 11
click at [987, 234] on icon at bounding box center [991, 235] width 8 height 8
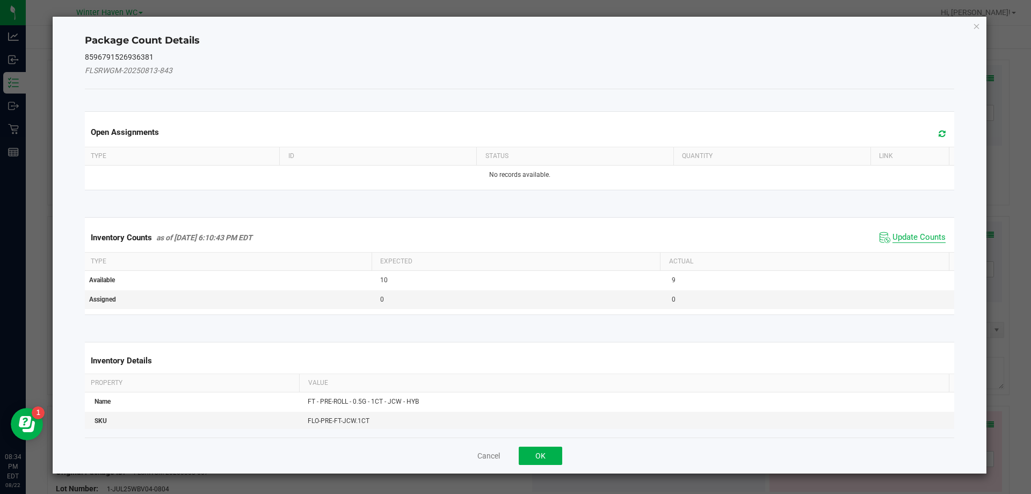
drag, startPoint x: 918, startPoint y: 242, endPoint x: 913, endPoint y: 239, distance: 6.3
click at [914, 241] on span "Update Counts" at bounding box center [919, 237] width 53 height 11
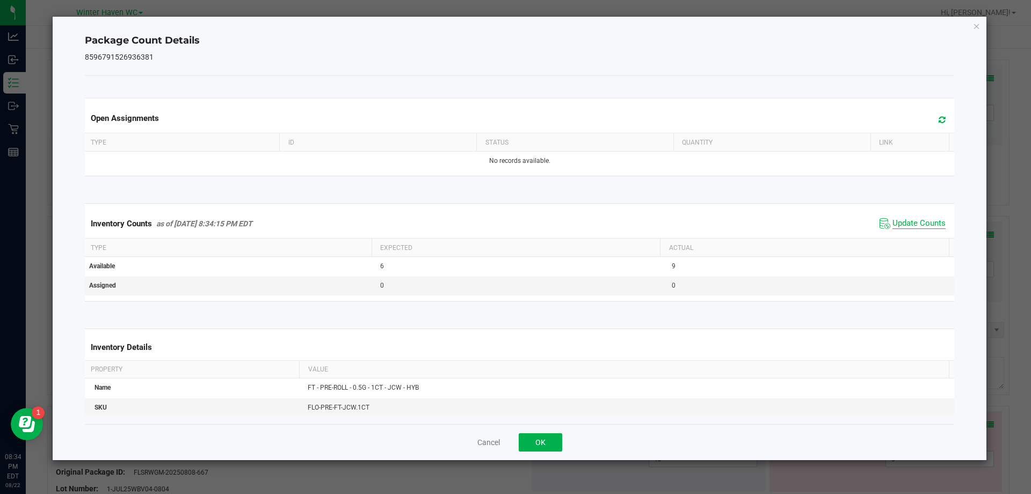
click at [909, 226] on span "Update Counts" at bounding box center [919, 223] width 53 height 11
click at [909, 226] on span "Update Counts" at bounding box center [919, 223] width 53 height 10
click at [545, 439] on button "OK" at bounding box center [541, 442] width 44 height 18
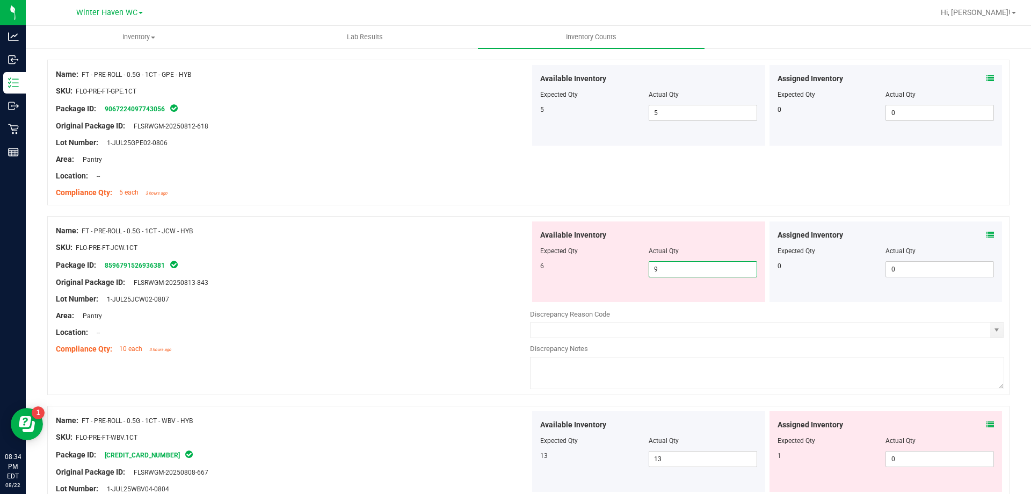
drag, startPoint x: 669, startPoint y: 272, endPoint x: 628, endPoint y: 268, distance: 41.0
click at [628, 268] on div "6 9 9" at bounding box center [648, 269] width 217 height 16
type input "3"
click at [481, 255] on div at bounding box center [293, 255] width 474 height 5
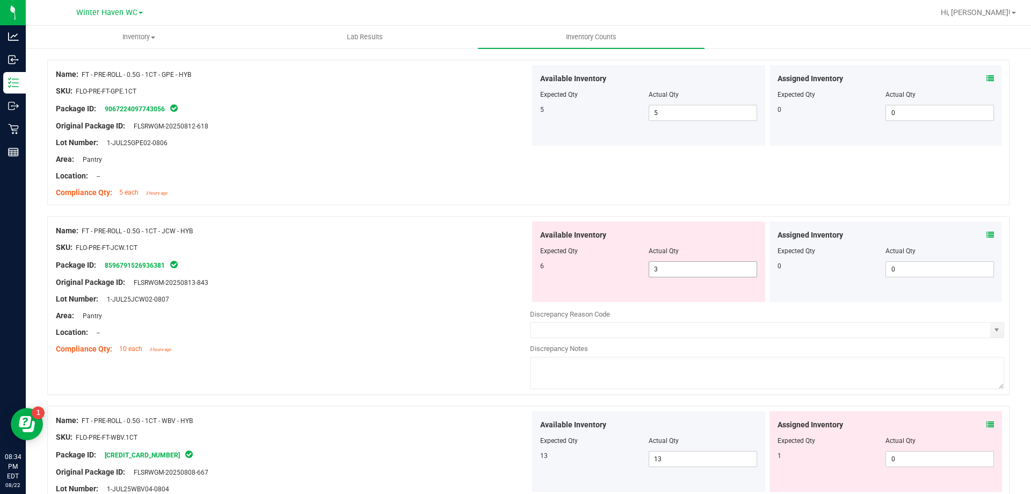
drag, startPoint x: 656, startPoint y: 267, endPoint x: 555, endPoint y: 263, distance: 101.1
click at [555, 263] on div "6 3 3" at bounding box center [648, 269] width 217 height 16
type input "6"
click at [403, 247] on div "SKU: FLO-PRE-FT-JCW.1CT" at bounding box center [293, 247] width 474 height 11
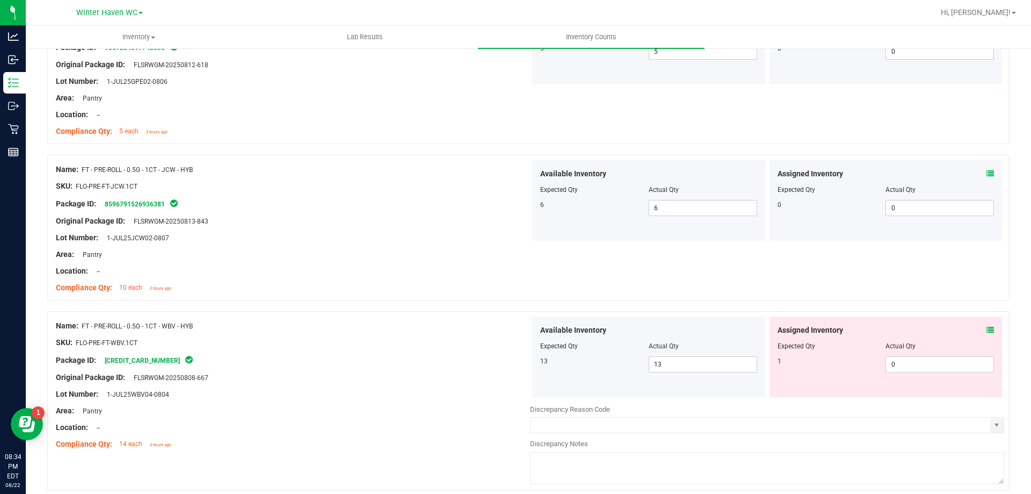
scroll to position [2464, 0]
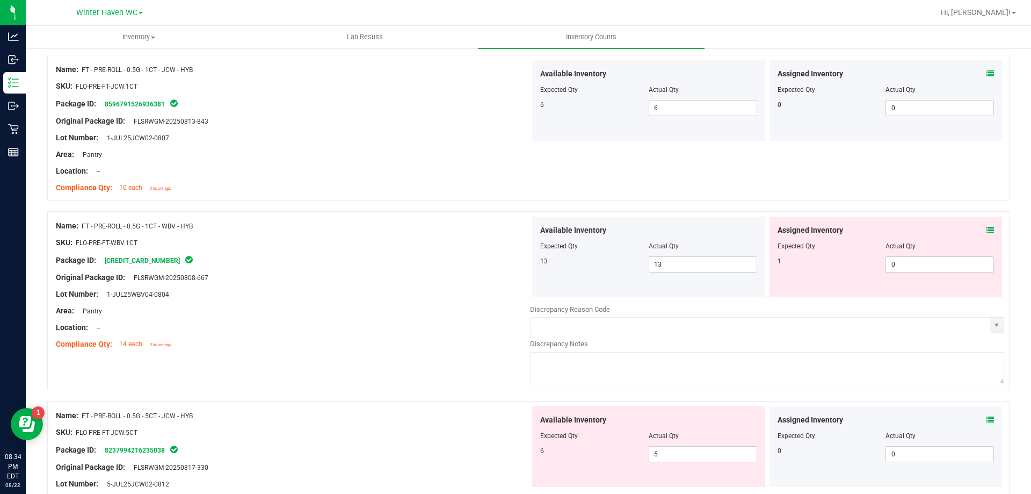
click at [987, 225] on span at bounding box center [991, 230] width 8 height 11
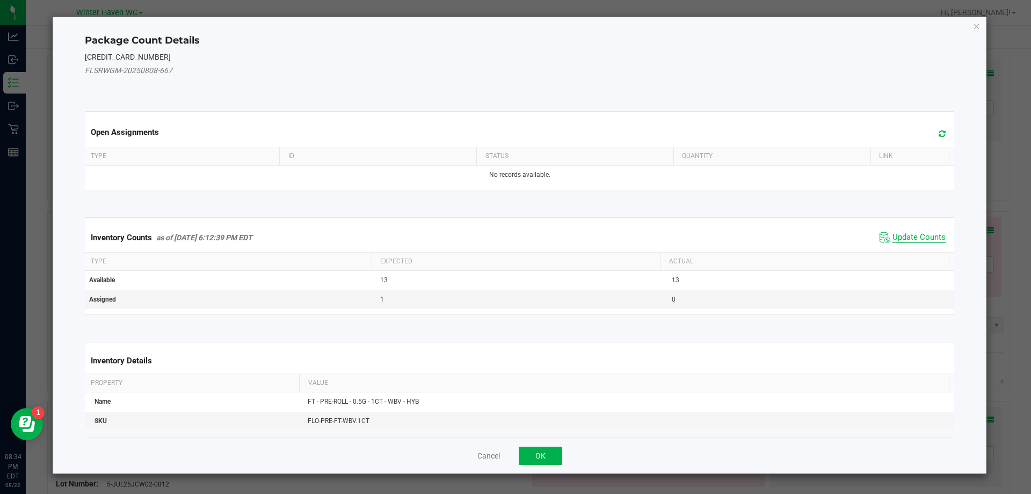
click at [931, 237] on span "Update Counts" at bounding box center [919, 237] width 53 height 11
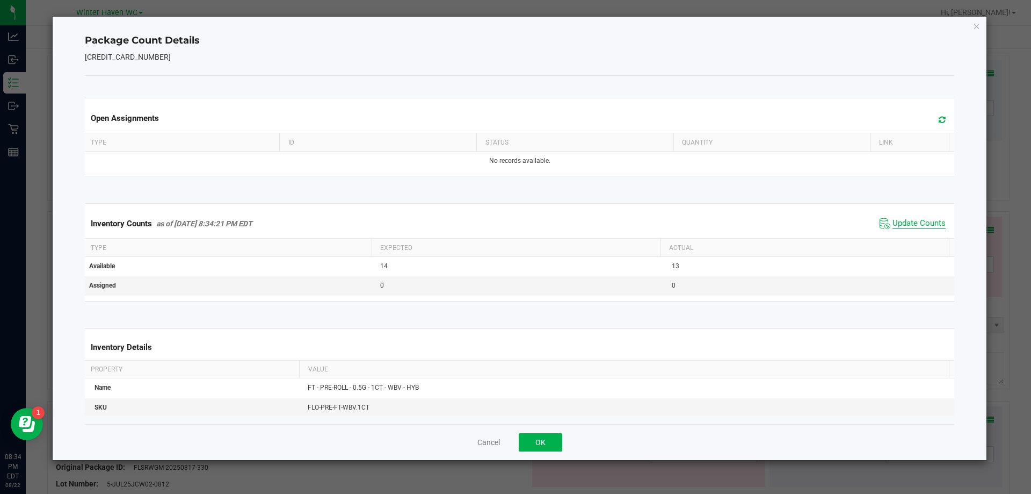
click at [912, 227] on span "Update Counts" at bounding box center [919, 223] width 53 height 11
click at [912, 227] on span "Update Counts" at bounding box center [919, 223] width 53 height 10
click at [549, 431] on div "Cancel OK" at bounding box center [520, 442] width 870 height 36
click at [549, 435] on button "OK" at bounding box center [541, 442] width 44 height 18
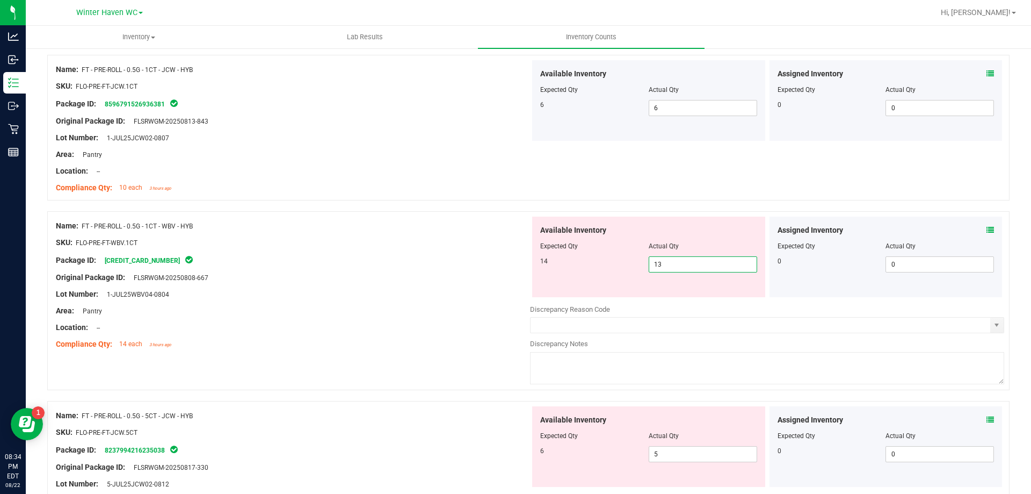
drag, startPoint x: 704, startPoint y: 271, endPoint x: 620, endPoint y: 266, distance: 84.5
click at [620, 266] on div "14 13 13" at bounding box center [648, 264] width 217 height 16
type input "14"
drag, startPoint x: 470, startPoint y: 249, endPoint x: 783, endPoint y: 199, distance: 316.7
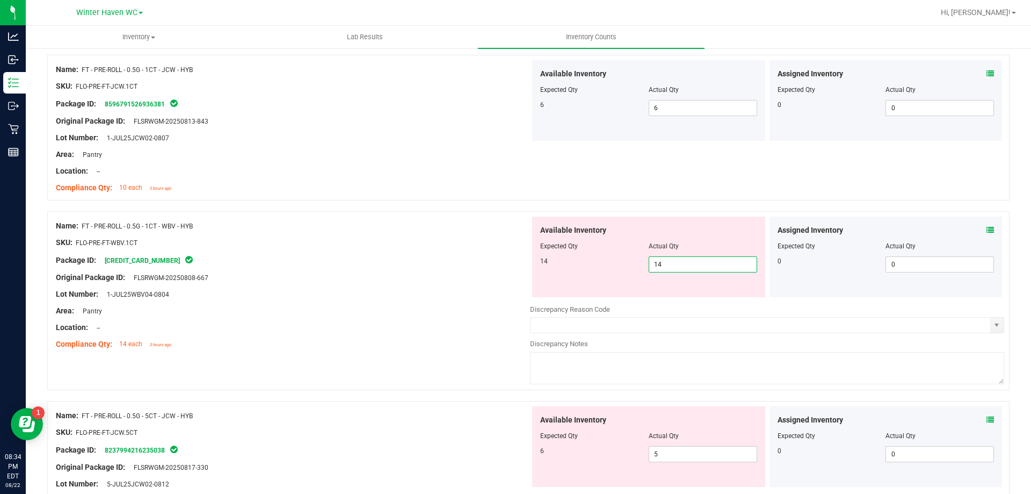
click at [473, 249] on div at bounding box center [293, 250] width 474 height 5
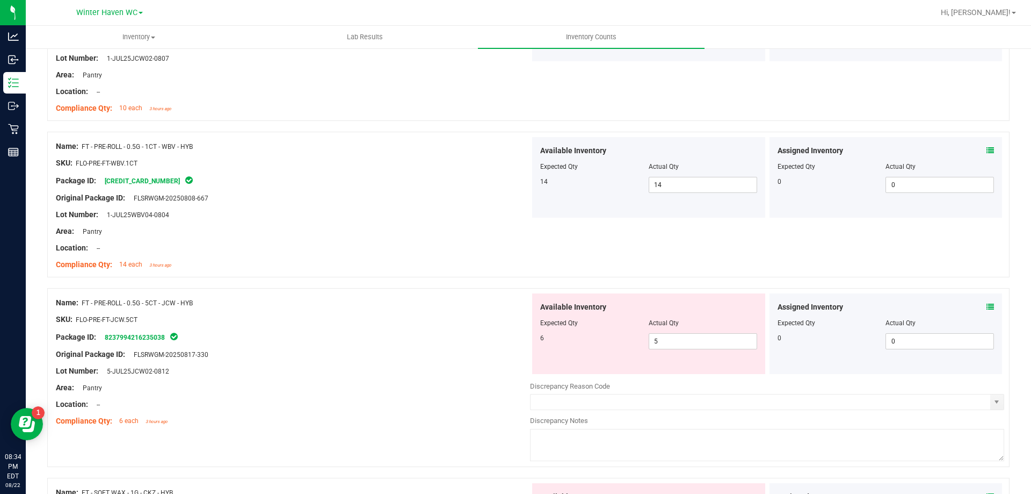
scroll to position [2625, 0]
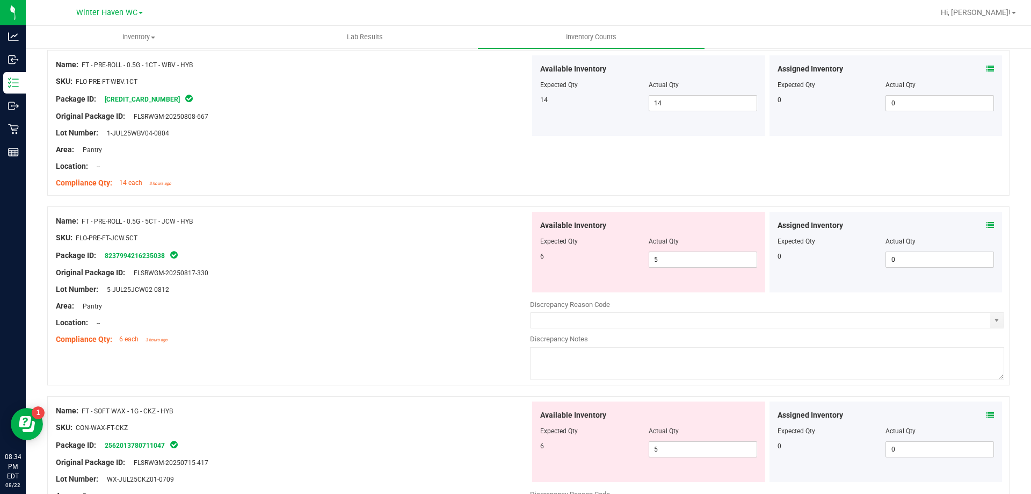
click at [987, 222] on icon at bounding box center [991, 225] width 8 height 8
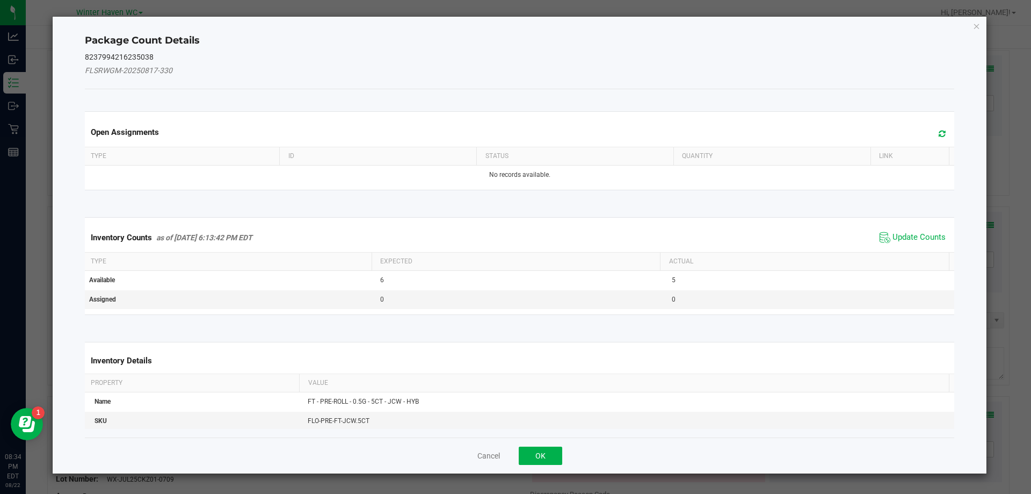
drag, startPoint x: 932, startPoint y: 222, endPoint x: 926, endPoint y: 230, distance: 10.3
click at [928, 228] on div "Inventory Counts as of [DATE] 6:13:42 PM EDT Update Counts" at bounding box center [520, 237] width 874 height 29
click at [926, 230] on span "Update Counts" at bounding box center [912, 237] width 71 height 16
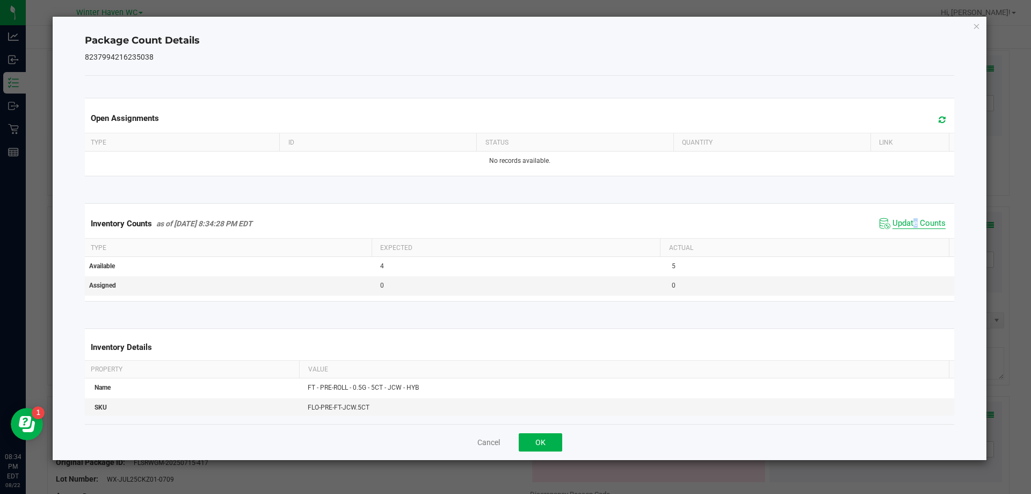
click at [908, 223] on span "Update Counts" at bounding box center [919, 223] width 53 height 11
click at [546, 441] on button "OK" at bounding box center [541, 442] width 44 height 18
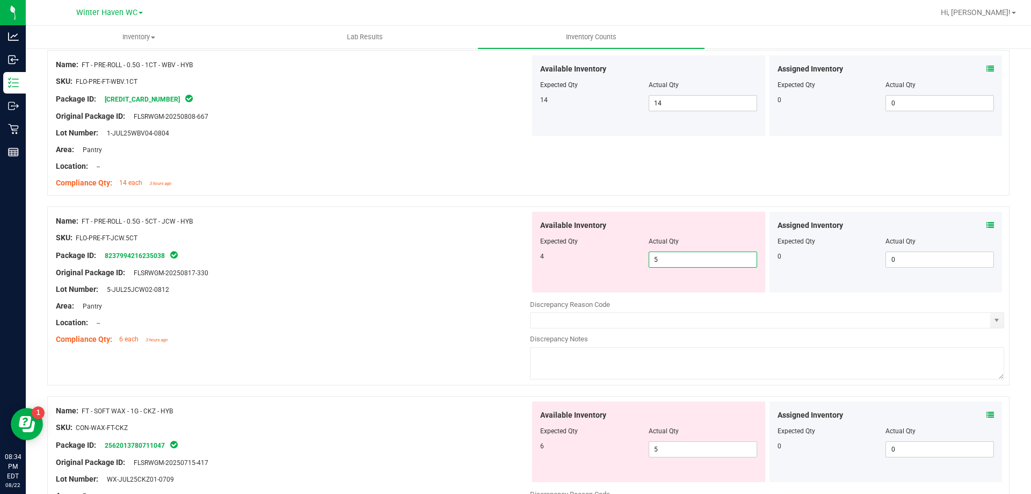
drag, startPoint x: 648, startPoint y: 260, endPoint x: 635, endPoint y: 260, distance: 13.4
click at [635, 260] on div "4 5 5" at bounding box center [648, 259] width 217 height 16
type input "4"
click at [374, 247] on div at bounding box center [293, 245] width 474 height 5
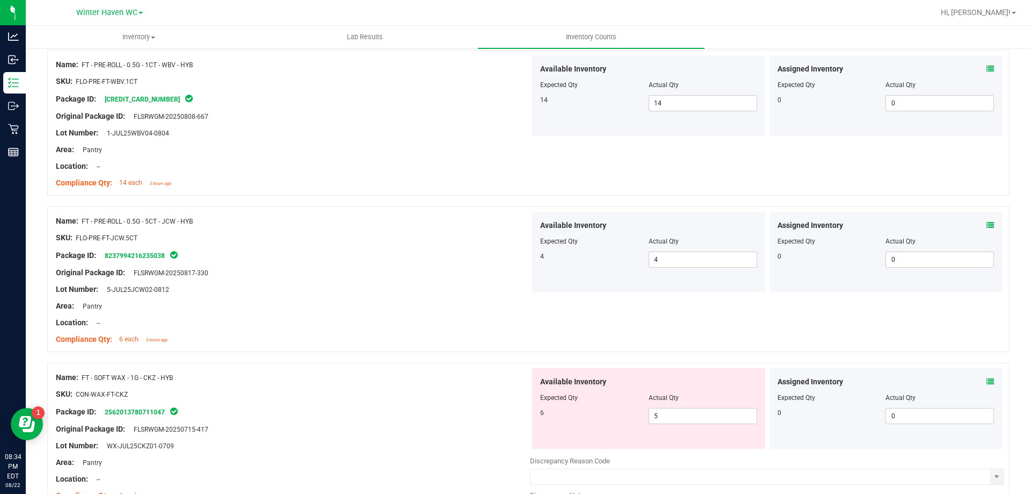
scroll to position [2733, 0]
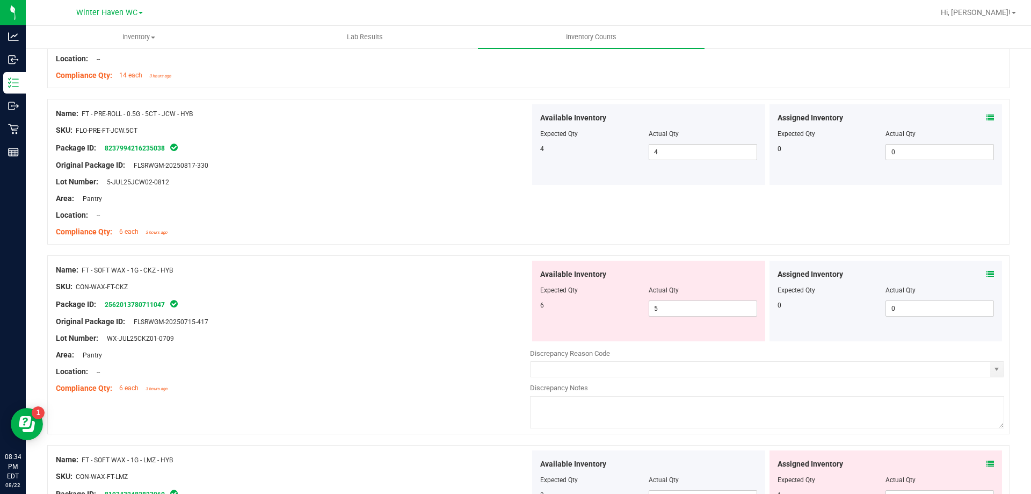
click at [986, 277] on div "Assigned Inventory Expected Qty Actual Qty 0 0 0" at bounding box center [886, 301] width 233 height 81
click at [987, 277] on icon at bounding box center [991, 274] width 8 height 8
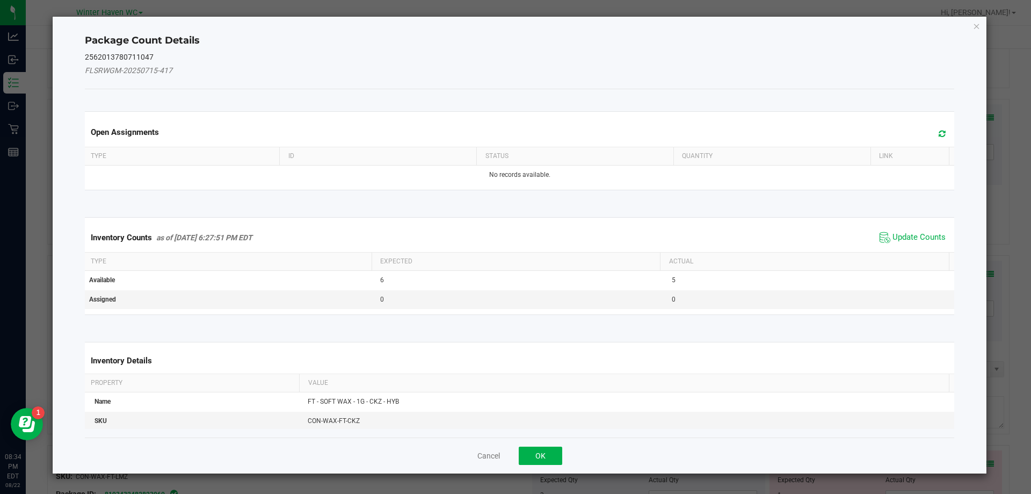
click at [926, 229] on span "Update Counts" at bounding box center [912, 237] width 71 height 16
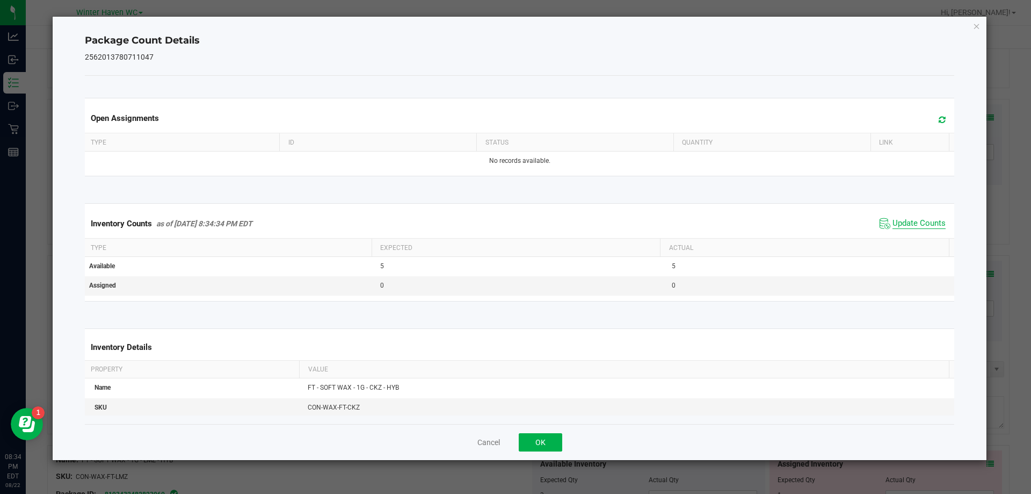
click at [899, 222] on span "Update Counts" at bounding box center [919, 223] width 53 height 11
click at [899, 222] on span "Update Counts" at bounding box center [919, 223] width 53 height 10
click at [548, 447] on button "OK" at bounding box center [541, 442] width 44 height 18
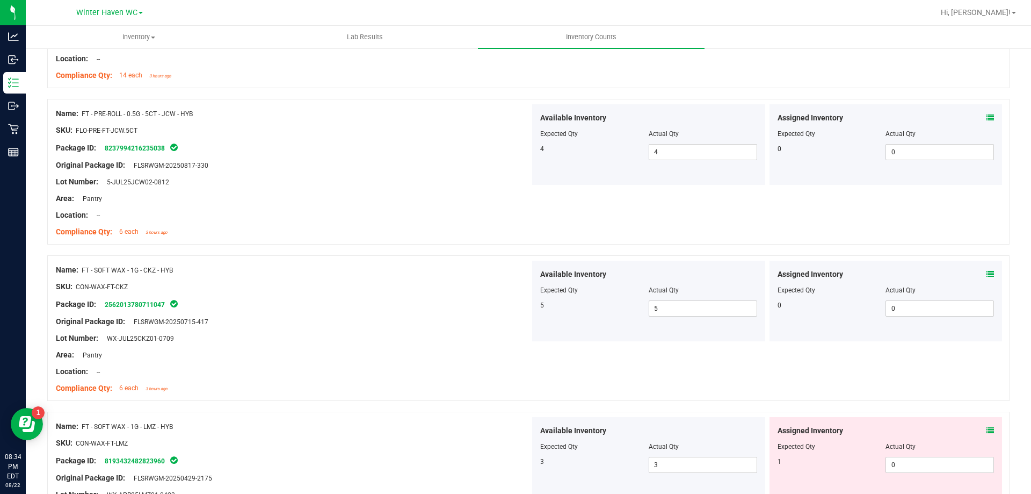
drag, startPoint x: 489, startPoint y: 345, endPoint x: 649, endPoint y: 257, distance: 183.4
click at [489, 344] on div at bounding box center [293, 346] width 474 height 5
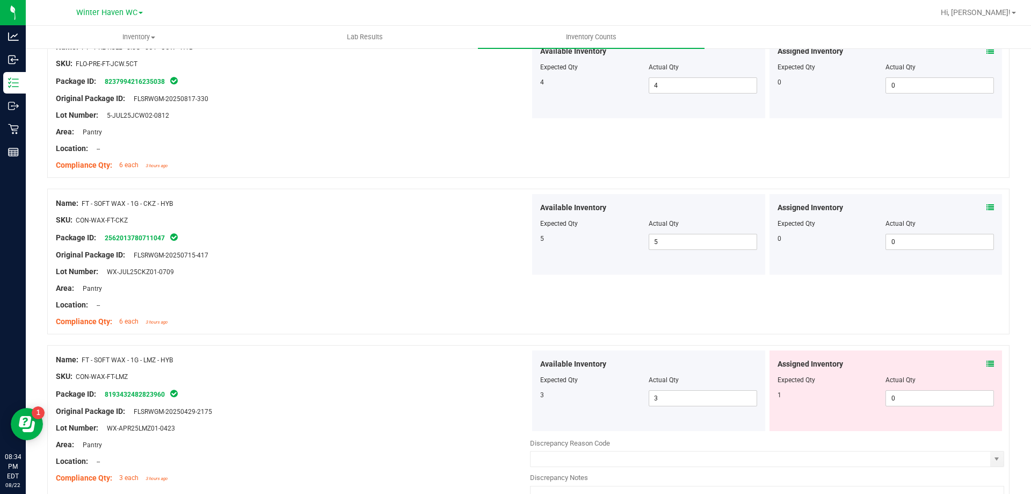
scroll to position [2877, 0]
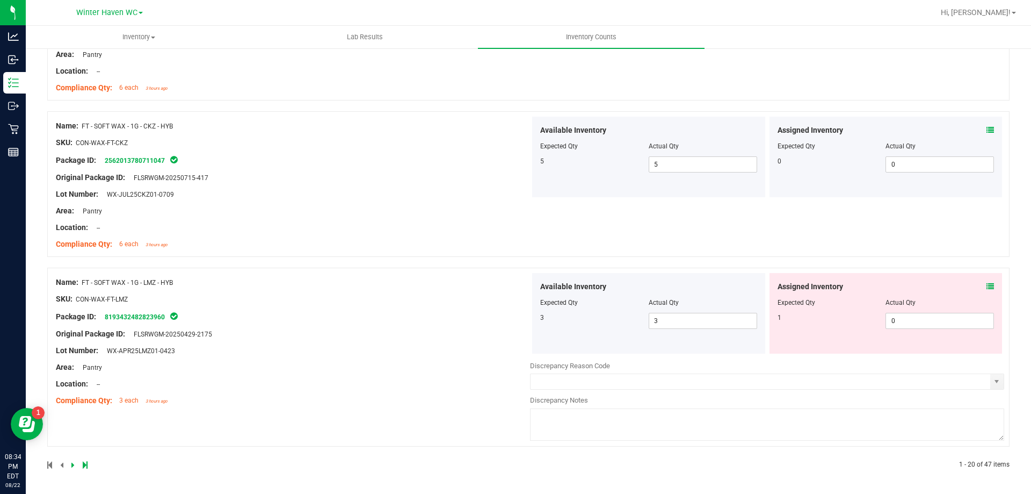
click at [987, 286] on icon at bounding box center [991, 287] width 8 height 8
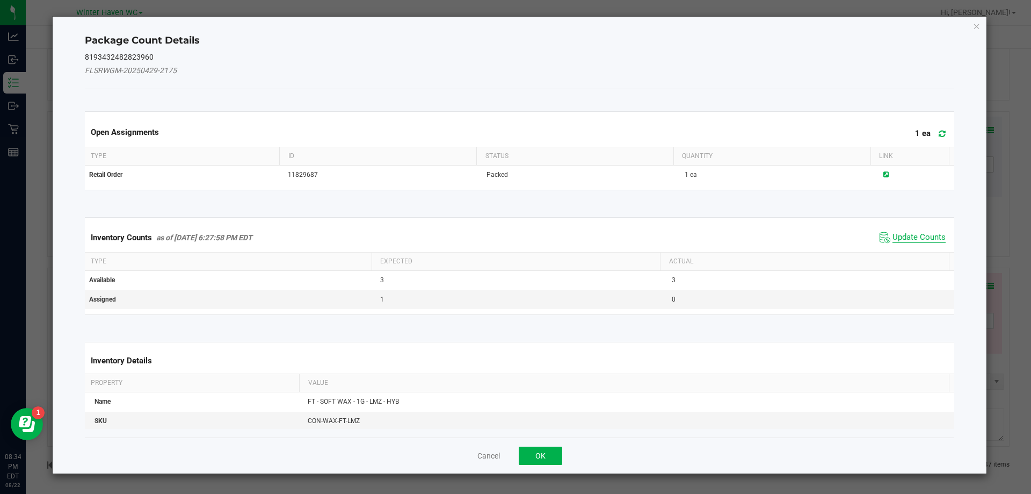
click at [921, 235] on span "Update Counts" at bounding box center [919, 237] width 53 height 11
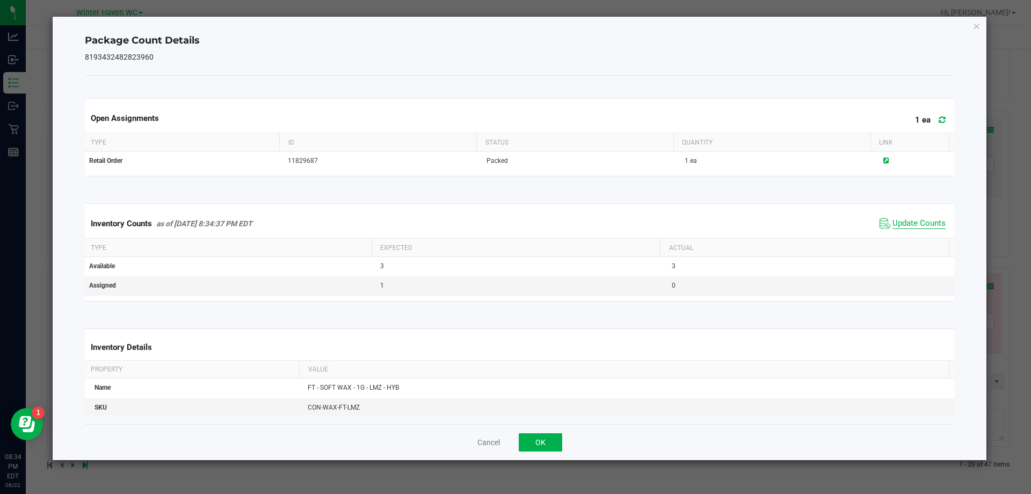
click at [911, 227] on span "Update Counts" at bounding box center [919, 223] width 53 height 11
click at [536, 451] on button "OK" at bounding box center [541, 442] width 44 height 18
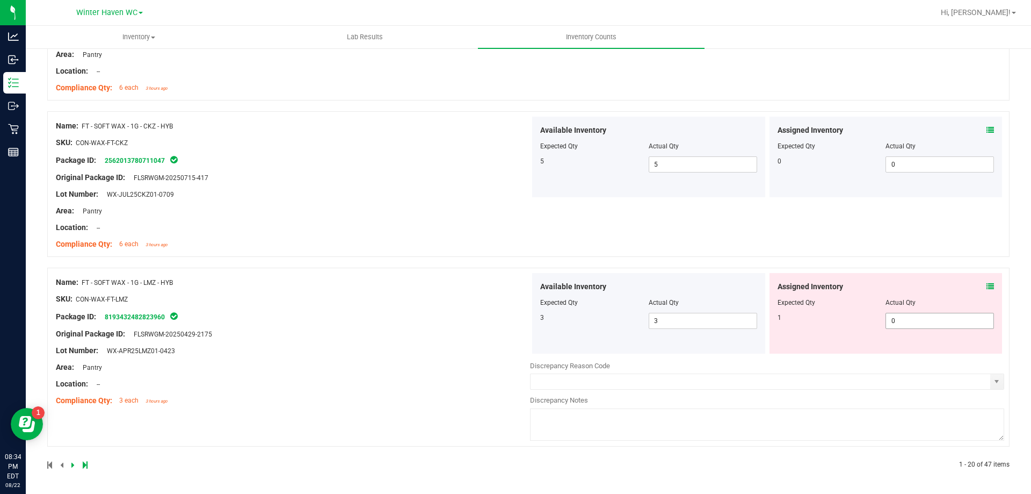
click at [905, 322] on span "0 0" at bounding box center [940, 321] width 108 height 16
type input "01"
type input "1"
click at [598, 234] on div "Name: FT - SOFT WAX - 1G - CKZ - HYB SKU: CON-WAX-FT-CKZ Package ID: 2562013780…" at bounding box center [528, 184] width 963 height 146
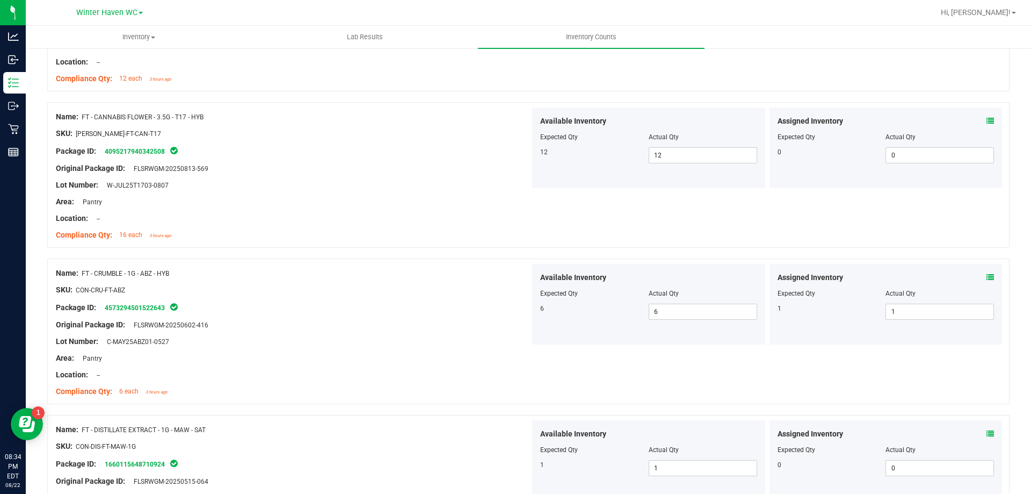
scroll to position [0, 0]
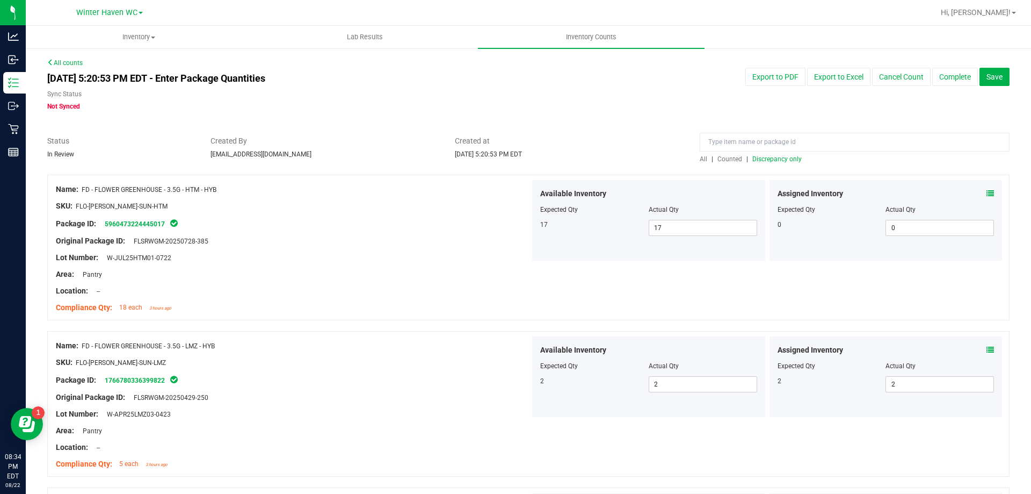
click at [763, 153] on div at bounding box center [855, 144] width 310 height 19
click at [766, 160] on span "Discrepancy only" at bounding box center [777, 159] width 49 height 8
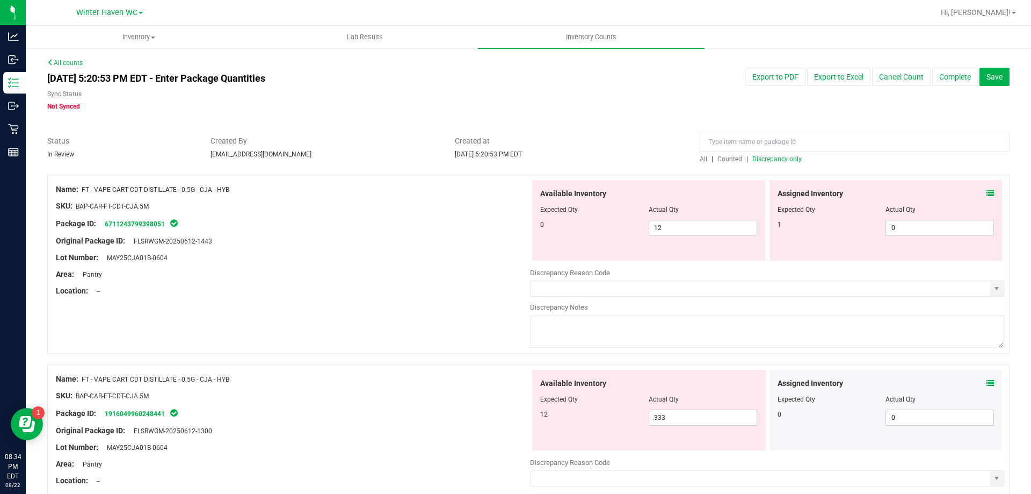
click at [988, 189] on div "Assigned Inventory Expected Qty Actual Qty 1 0 0" at bounding box center [886, 220] width 233 height 81
click at [987, 192] on icon at bounding box center [991, 194] width 8 height 8
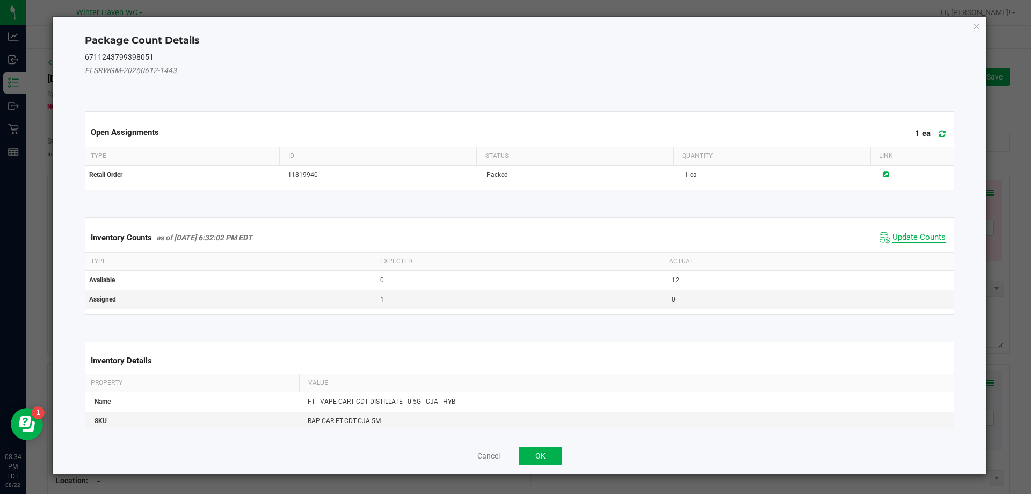
click at [925, 241] on span "Update Counts" at bounding box center [919, 237] width 53 height 11
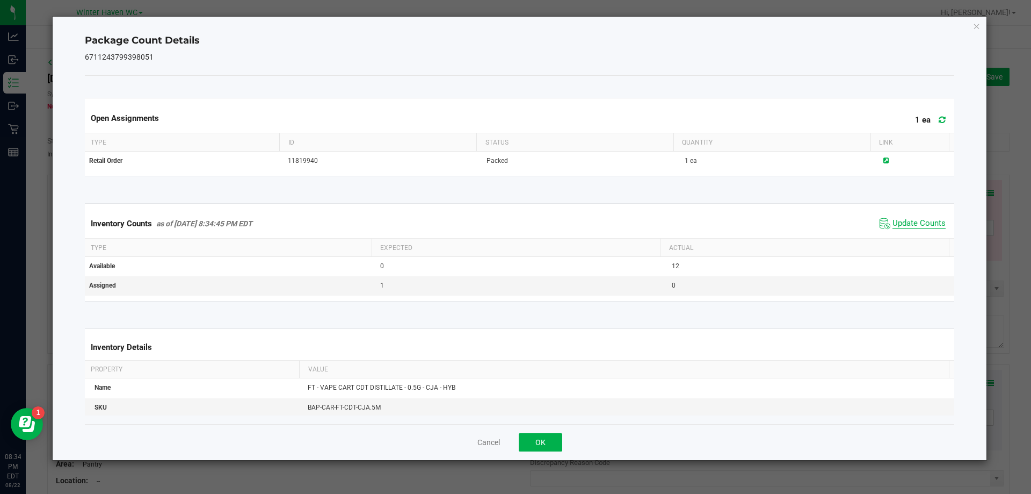
click at [911, 226] on span "Update Counts" at bounding box center [919, 223] width 53 height 11
drag, startPoint x: 541, startPoint y: 428, endPoint x: 541, endPoint y: 439, distance: 11.3
click at [541, 434] on div "Cancel OK" at bounding box center [520, 442] width 870 height 36
click at [541, 439] on button "OK" at bounding box center [541, 442] width 44 height 18
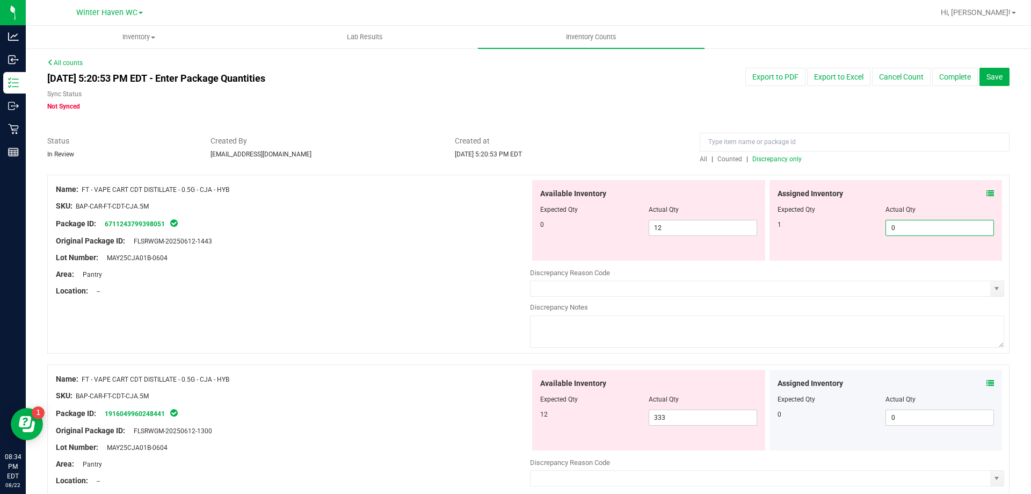
click at [910, 231] on span "0 0" at bounding box center [940, 228] width 108 height 16
type input "01"
type input "1"
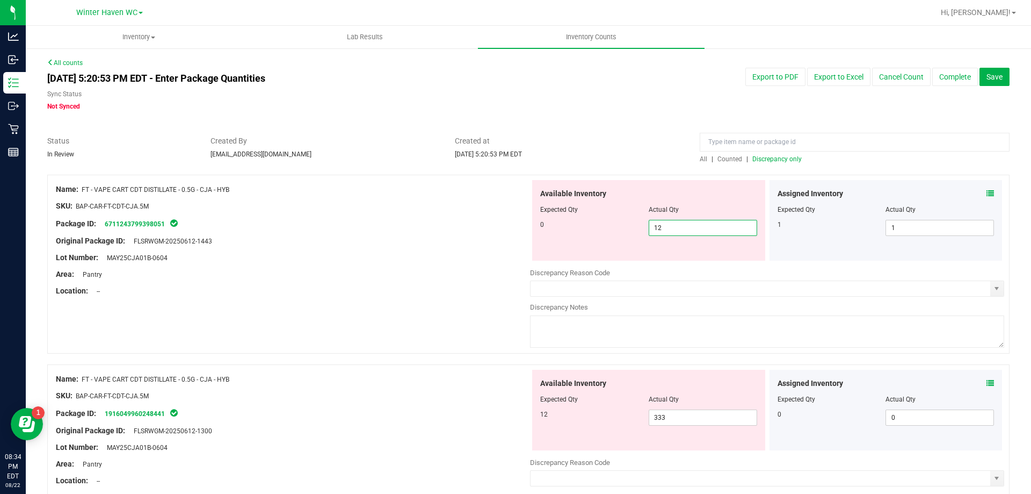
drag, startPoint x: 701, startPoint y: 228, endPoint x: 472, endPoint y: 220, distance: 229.5
click at [491, 223] on div "Name: FT - VAPE CART CDT DISTILLATE - 0.5G - CJA - HYB SKU: BAP-CAR-FT-CDT-CJA.…" at bounding box center [528, 264] width 963 height 179
type input "0"
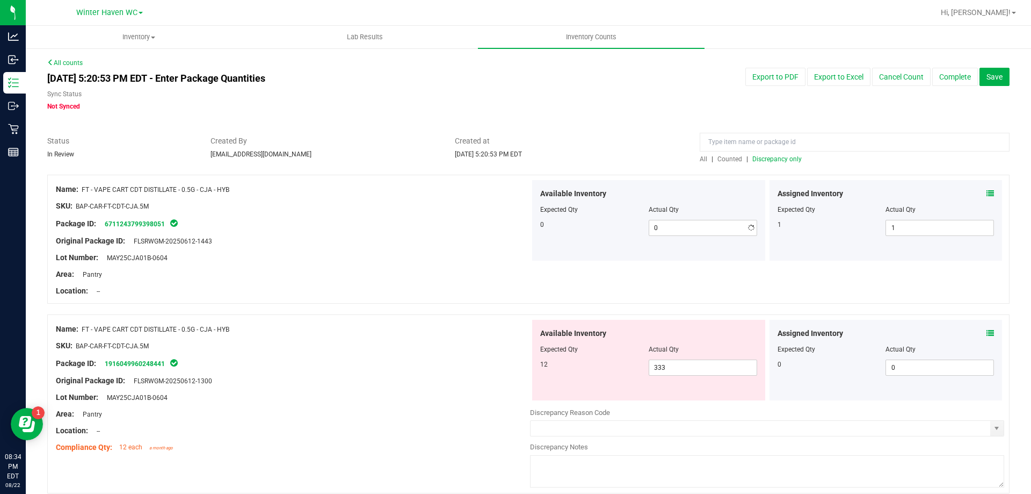
click at [468, 219] on div "Package ID: 6711243799398051" at bounding box center [293, 223] width 474 height 13
drag, startPoint x: 674, startPoint y: 360, endPoint x: 580, endPoint y: 364, distance: 94.1
click at [582, 365] on div "12 333 333" at bounding box center [648, 367] width 217 height 16
type input "12"
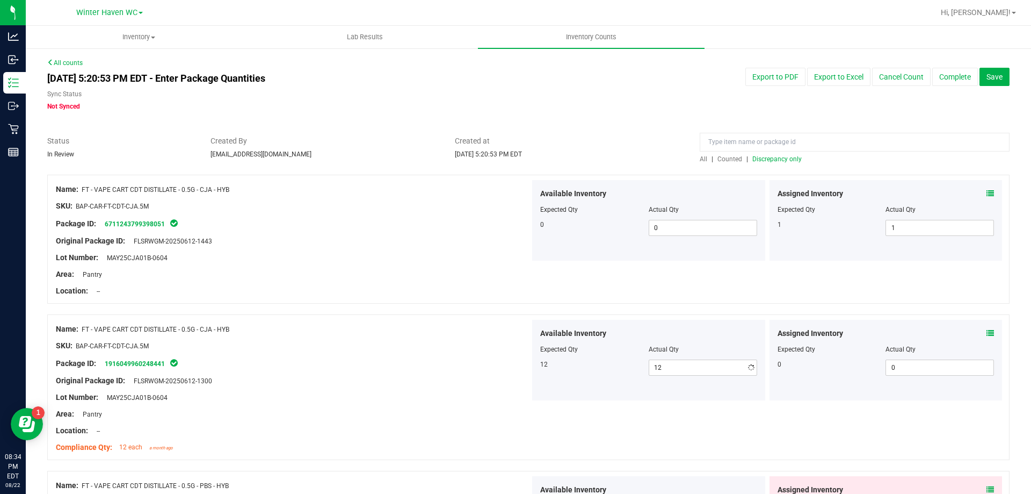
click at [496, 351] on div at bounding box center [293, 353] width 474 height 5
click at [987, 329] on icon at bounding box center [991, 333] width 8 height 8
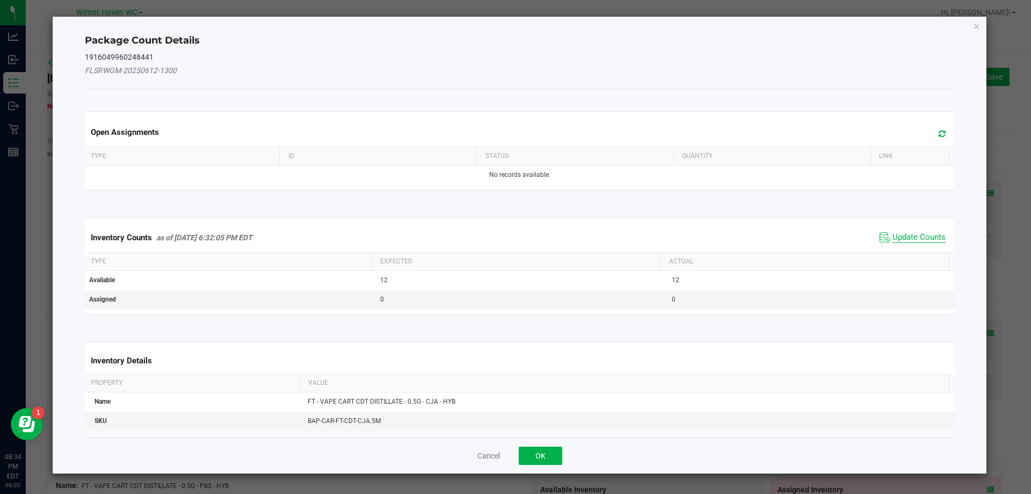
click at [911, 237] on span "Update Counts" at bounding box center [919, 237] width 53 height 11
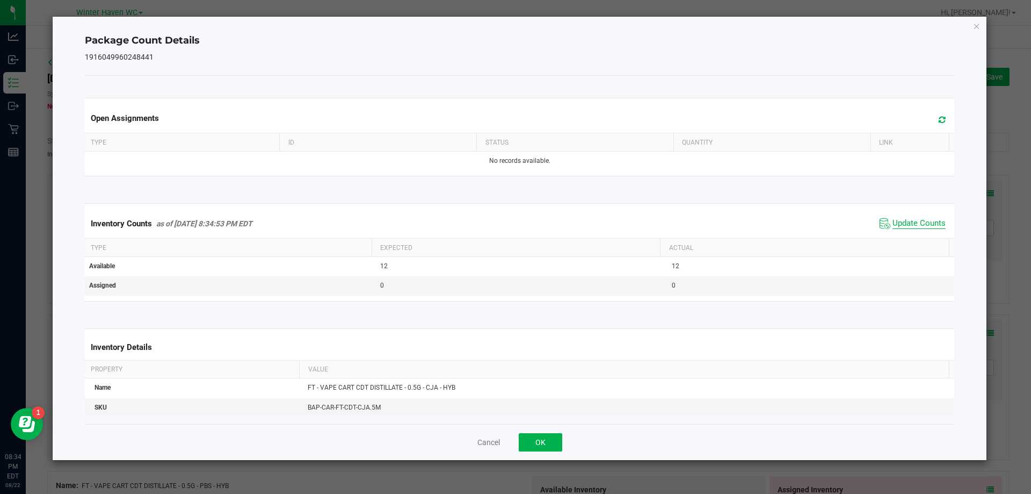
click at [908, 225] on span "Update Counts" at bounding box center [919, 223] width 53 height 11
click at [908, 225] on span "Update Counts" at bounding box center [919, 223] width 53 height 10
click at [529, 438] on button "OK" at bounding box center [541, 442] width 44 height 18
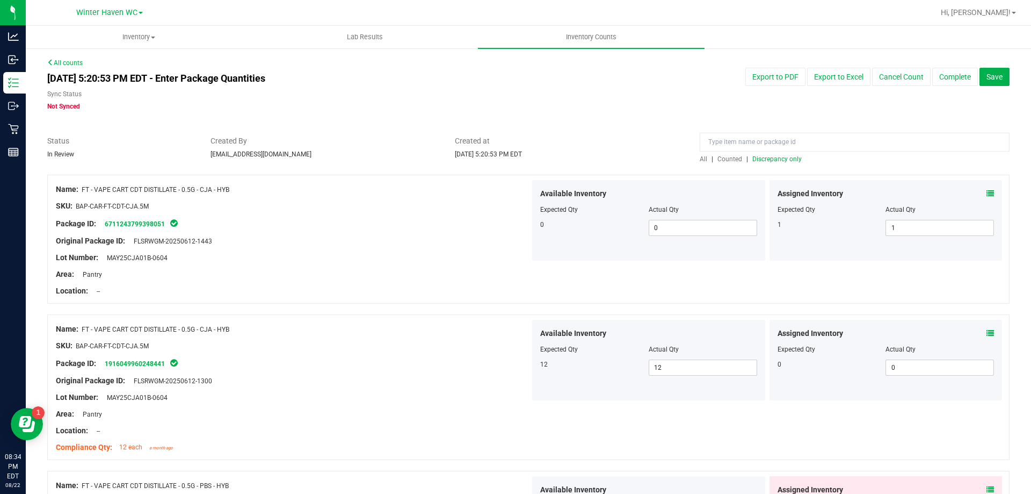
click at [478, 371] on div at bounding box center [293, 372] width 474 height 5
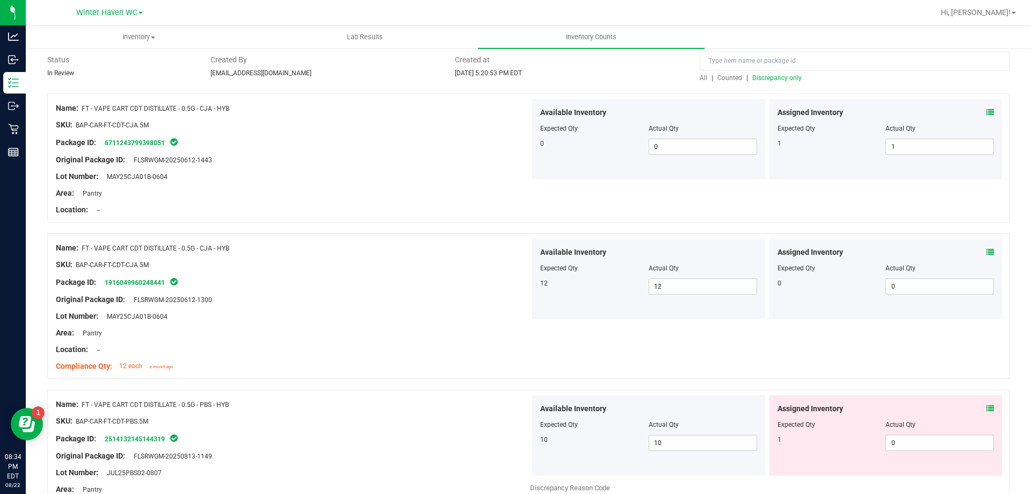
scroll to position [161, 0]
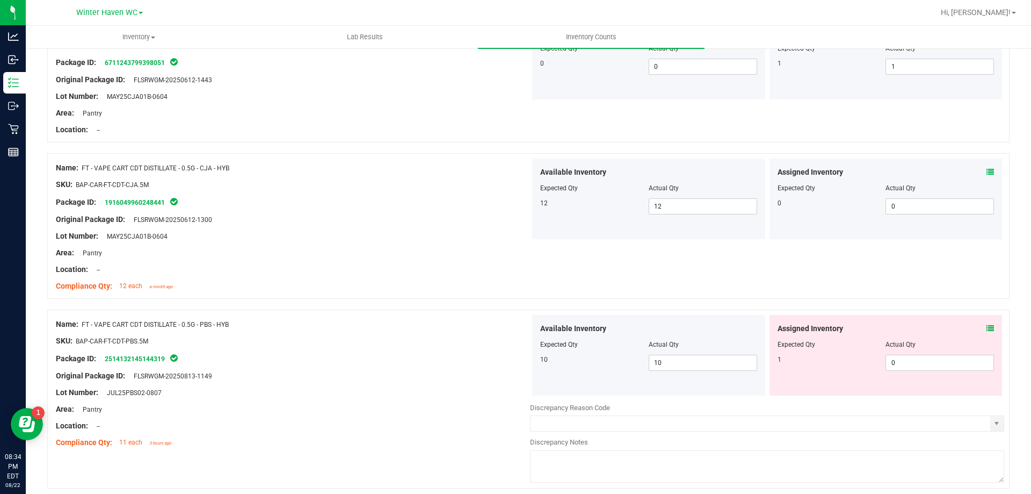
click at [987, 328] on icon at bounding box center [991, 328] width 8 height 8
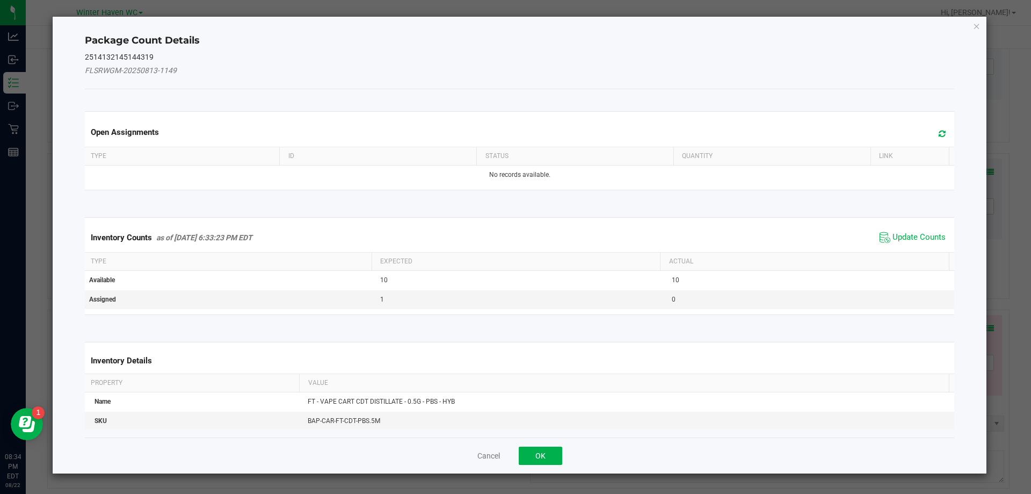
click at [913, 248] on div "Inventory Counts as of [DATE] 6:33:23 PM EDT Update Counts" at bounding box center [520, 237] width 874 height 29
click at [912, 243] on span "Update Counts" at bounding box center [912, 237] width 71 height 16
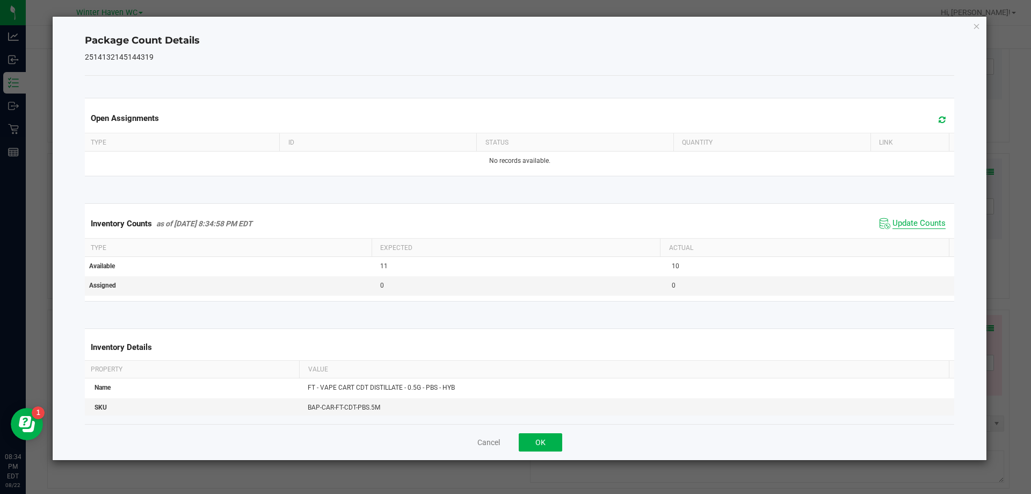
click at [910, 226] on span "Update Counts" at bounding box center [919, 223] width 53 height 11
click at [533, 447] on button "OK" at bounding box center [541, 442] width 44 height 18
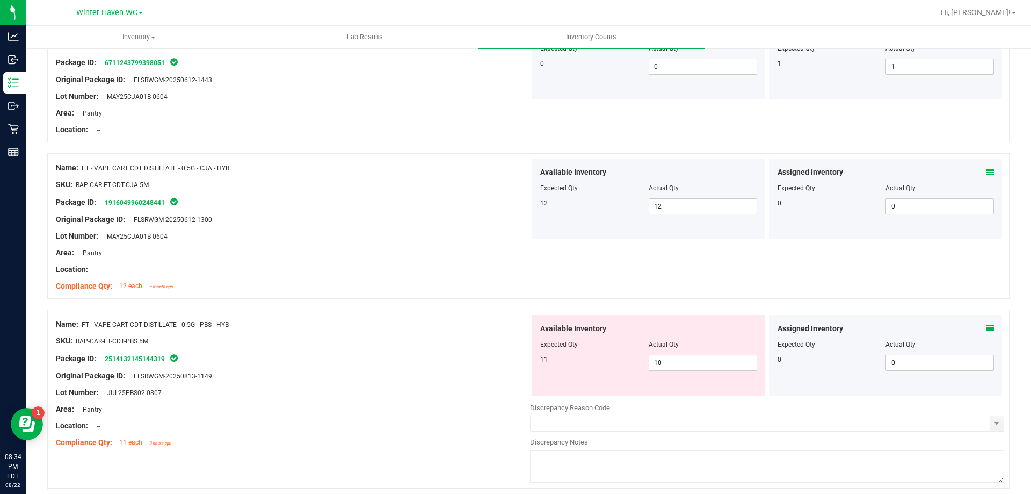
click at [388, 324] on div "Name: FT - VAPE CART CDT DISTILLATE - 0.5G - PBS - HYB" at bounding box center [293, 324] width 474 height 11
drag, startPoint x: 540, startPoint y: 352, endPoint x: 519, endPoint y: 351, distance: 21.0
click at [532, 352] on div "Available Inventory Expected Qty Actual Qty 11 10 10" at bounding box center [648, 355] width 233 height 81
type input "11"
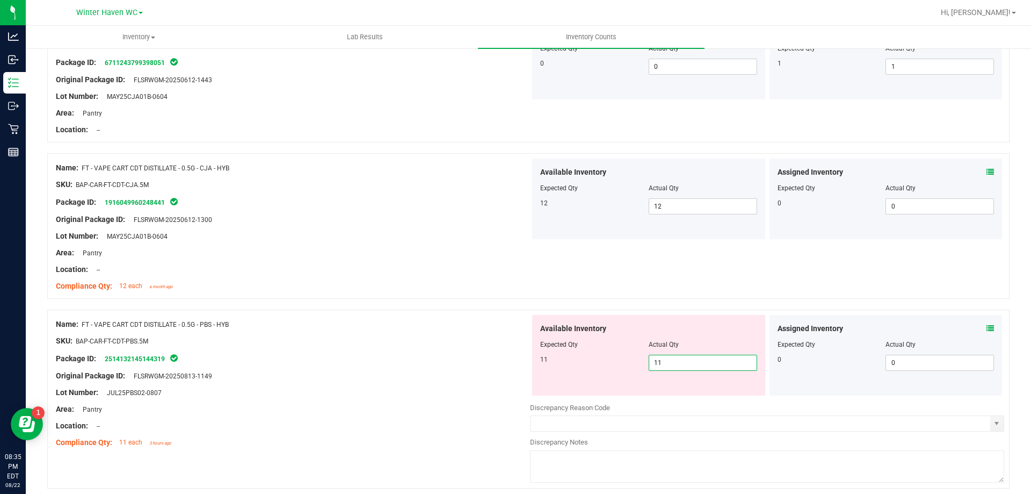
click at [417, 284] on div "Compliance Qty: 12 each a month ago" at bounding box center [293, 285] width 474 height 11
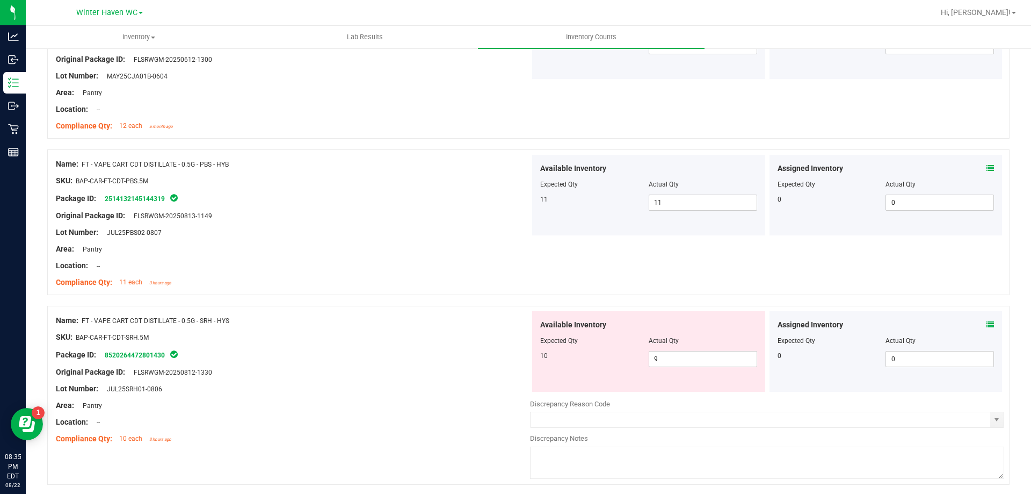
scroll to position [322, 0]
click at [977, 318] on div "Assigned Inventory" at bounding box center [886, 323] width 217 height 11
click at [987, 321] on icon at bounding box center [991, 324] width 8 height 8
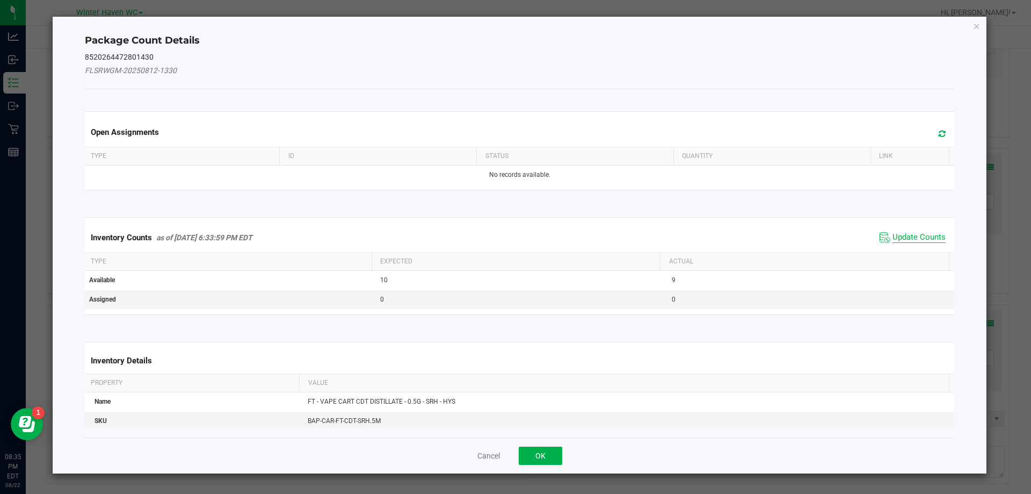
click at [893, 234] on span "Update Counts" at bounding box center [919, 237] width 53 height 11
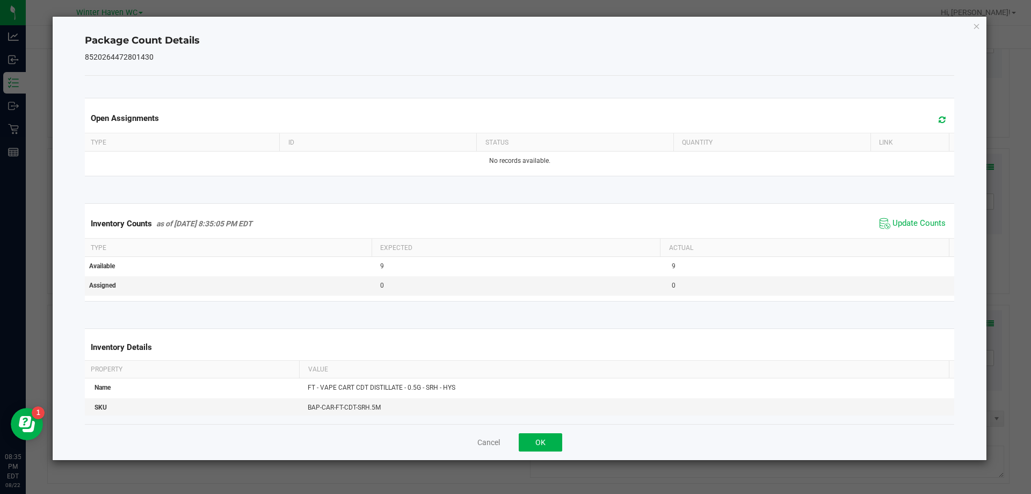
click at [890, 217] on span "Update Counts" at bounding box center [912, 223] width 71 height 16
click at [554, 431] on div "Cancel OK" at bounding box center [520, 442] width 870 height 36
drag, startPoint x: 554, startPoint y: 431, endPoint x: 556, endPoint y: 442, distance: 11.5
click at [556, 439] on div "Cancel OK" at bounding box center [520, 442] width 870 height 36
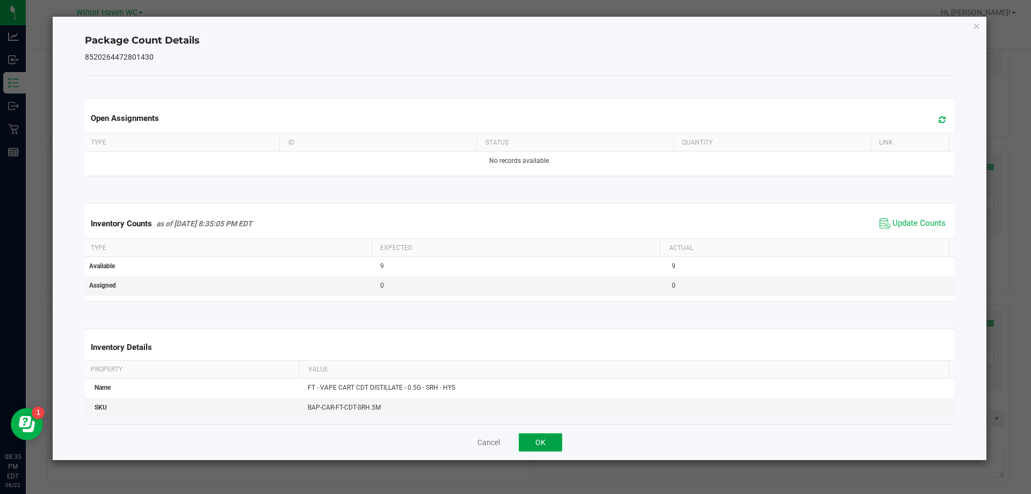
click at [556, 442] on button "OK" at bounding box center [541, 442] width 44 height 18
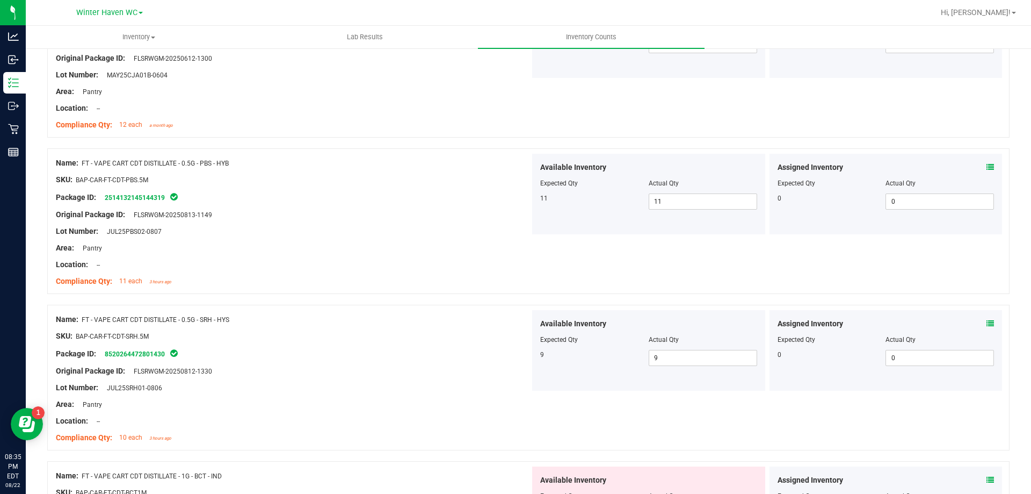
click at [547, 390] on div at bounding box center [767, 391] width 474 height 2
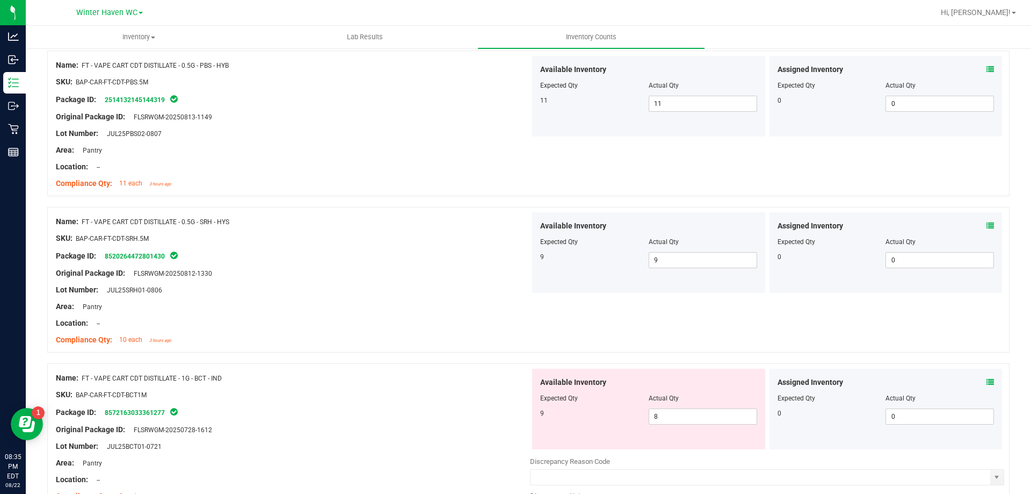
scroll to position [537, 0]
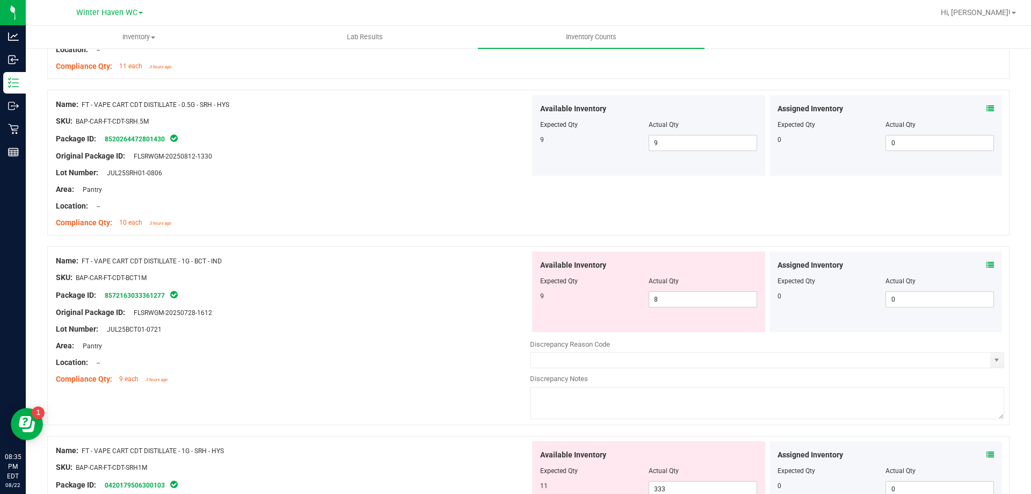
click at [979, 271] on div at bounding box center [886, 273] width 217 height 5
click at [987, 264] on icon at bounding box center [991, 265] width 8 height 8
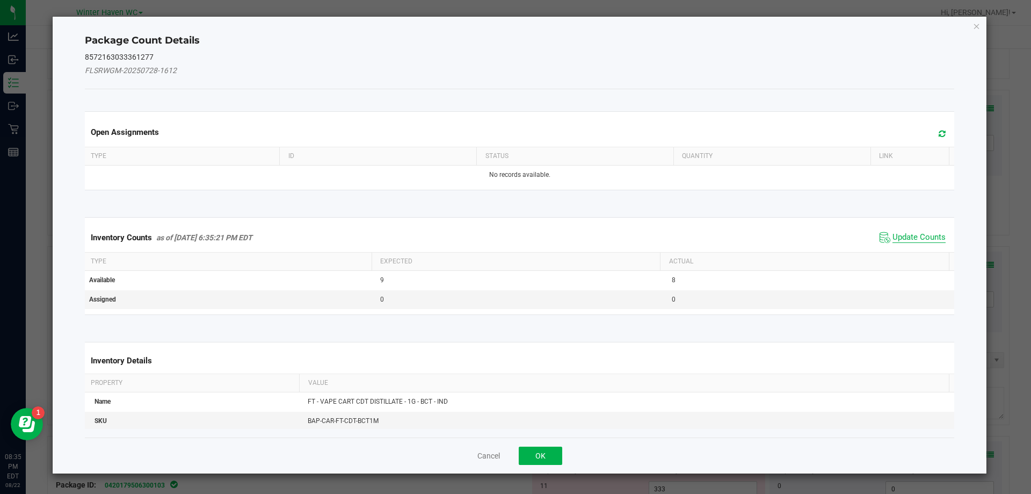
click at [929, 239] on span "Update Counts" at bounding box center [919, 237] width 53 height 11
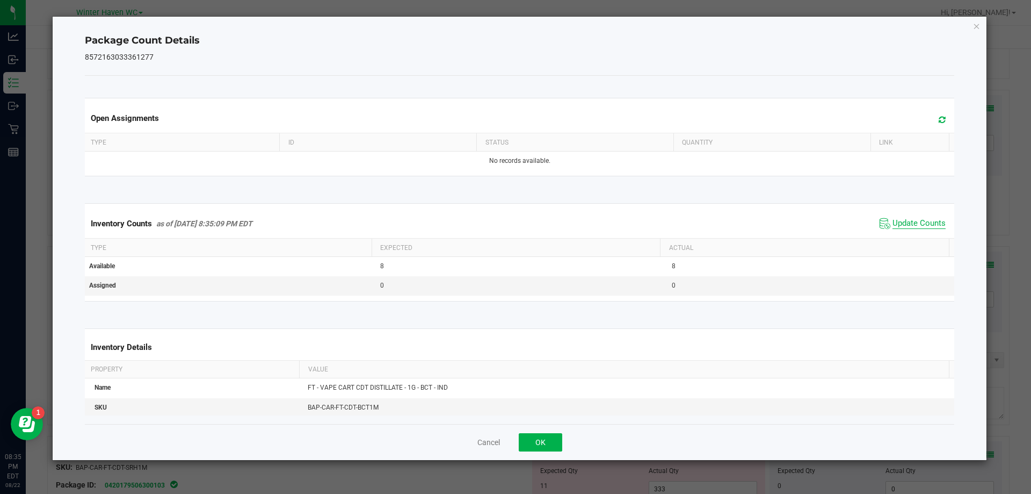
click at [893, 219] on span "Update Counts" at bounding box center [919, 223] width 53 height 11
click at [893, 219] on span "Update Counts" at bounding box center [919, 223] width 53 height 10
click at [527, 440] on button "OK" at bounding box center [541, 442] width 44 height 18
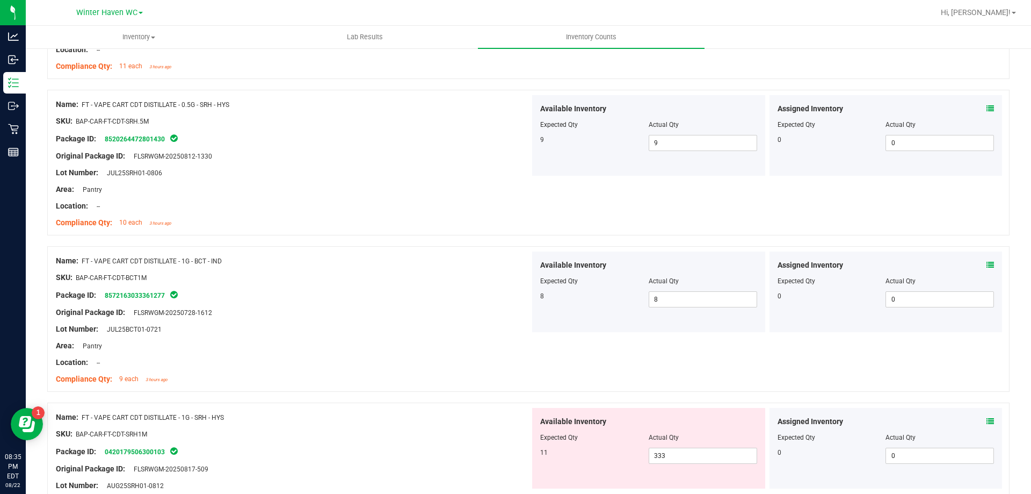
drag, startPoint x: 482, startPoint y: 361, endPoint x: 503, endPoint y: 355, distance: 22.4
click at [490, 360] on div "Location: --" at bounding box center [293, 362] width 474 height 11
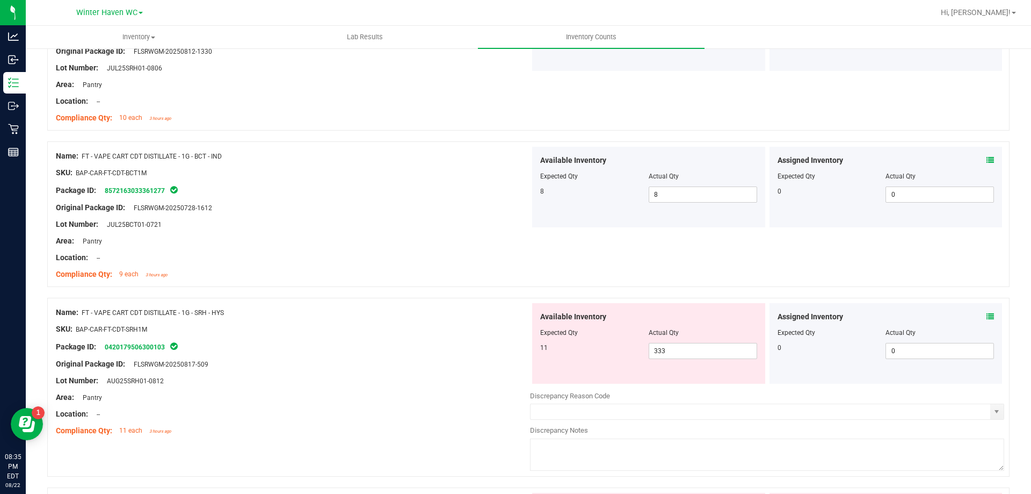
scroll to position [752, 0]
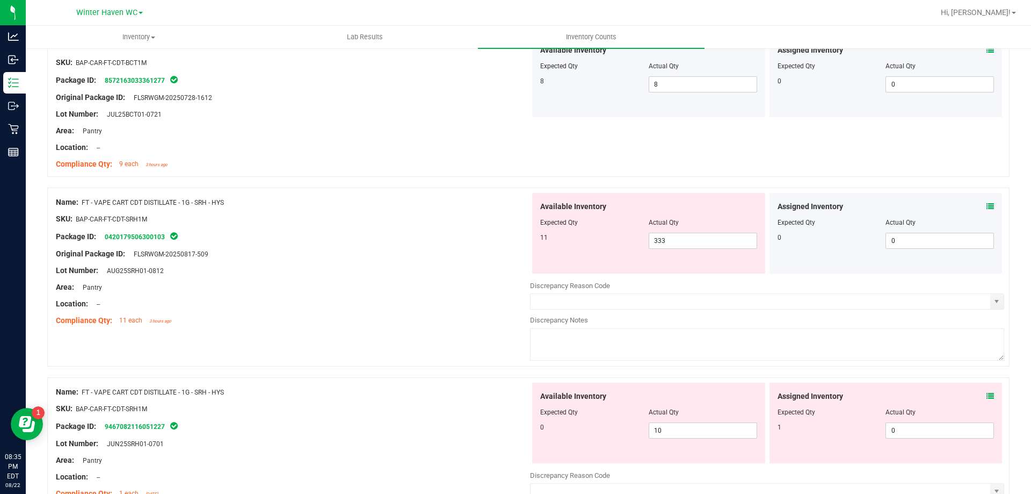
click at [986, 205] on div "Assigned Inventory Expected Qty Actual Qty 0 0 0" at bounding box center [886, 233] width 233 height 81
click at [978, 207] on div "Assigned Inventory" at bounding box center [886, 206] width 217 height 11
click at [987, 208] on icon at bounding box center [991, 206] width 8 height 8
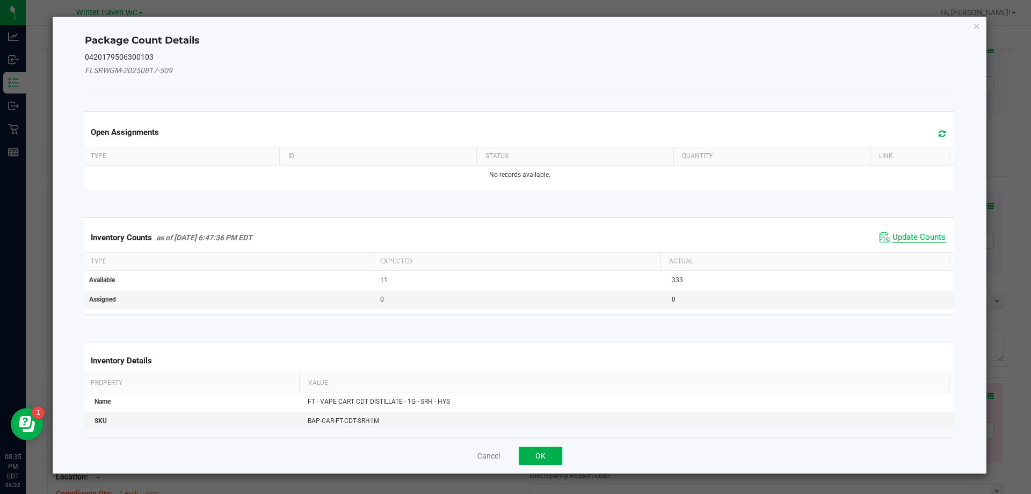
click at [908, 237] on span "Update Counts" at bounding box center [919, 237] width 53 height 11
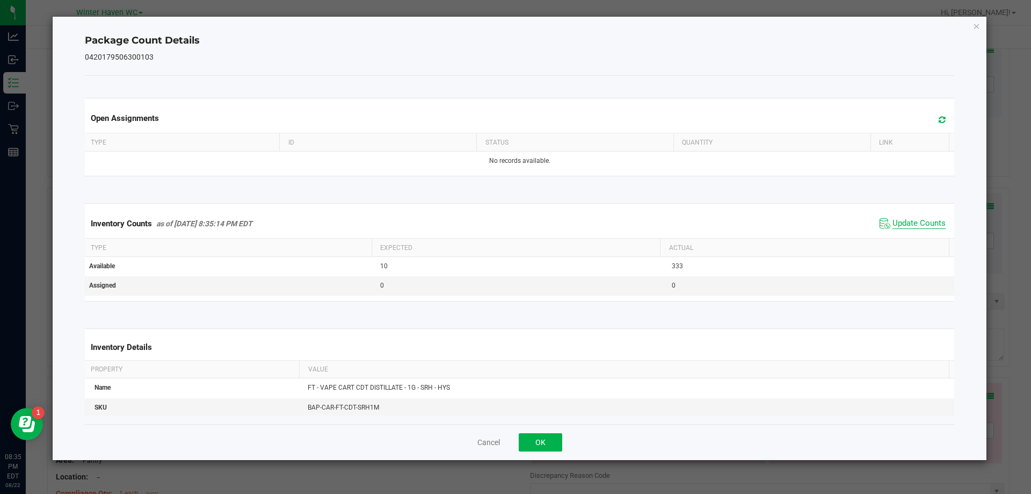
click at [900, 222] on span "Update Counts" at bounding box center [919, 223] width 53 height 11
click at [900, 222] on span "Update Counts" at bounding box center [919, 223] width 53 height 10
drag, startPoint x: 563, startPoint y: 437, endPoint x: 538, endPoint y: 429, distance: 26.5
click at [559, 437] on div "Cancel OK" at bounding box center [520, 442] width 870 height 36
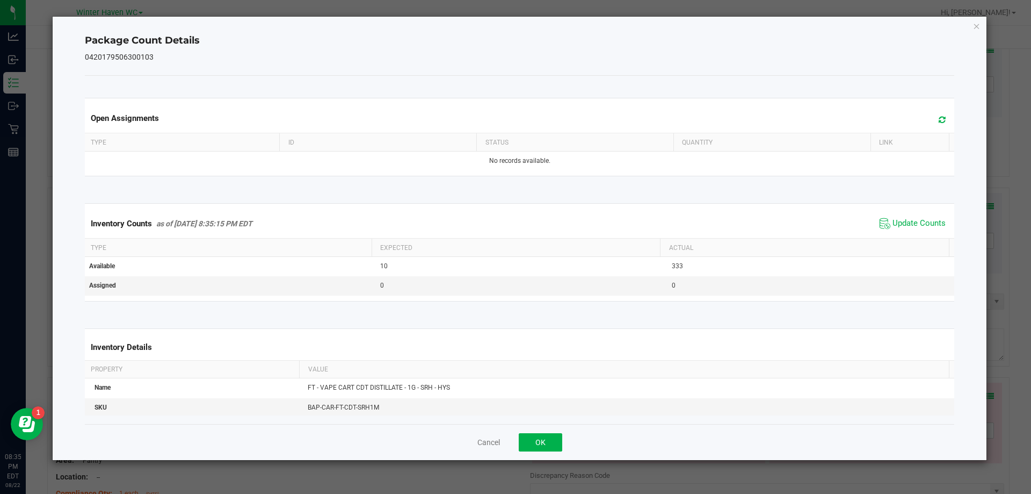
click at [538, 429] on div "Cancel OK" at bounding box center [520, 442] width 870 height 36
click at [540, 436] on button "OK" at bounding box center [541, 442] width 44 height 18
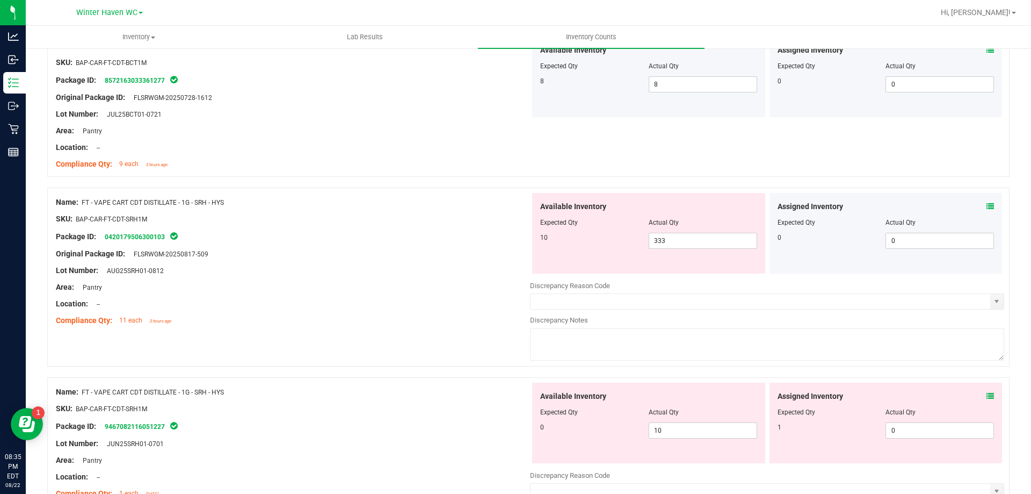
click at [377, 294] on div "Name: FT - VAPE CART CDT DISTILLATE - 1G - SRH - HYS SKU: BAP-CAR-FT-CDT-SRH1M …" at bounding box center [293, 261] width 474 height 137
click at [368, 290] on div "Area: Pantry" at bounding box center [293, 286] width 474 height 11
drag, startPoint x: 683, startPoint y: 240, endPoint x: 627, endPoint y: 238, distance: 55.9
click at [629, 238] on div "10 333 333" at bounding box center [648, 241] width 217 height 16
type input "10"
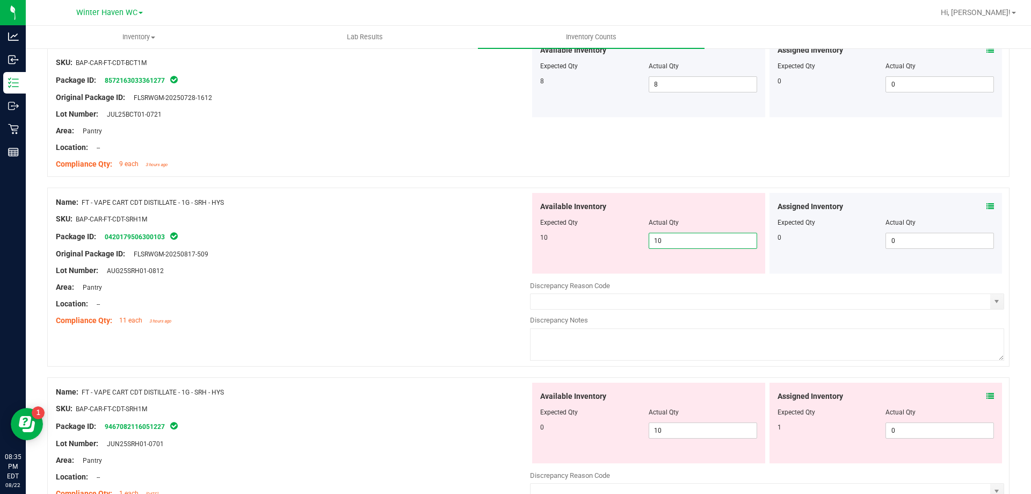
type input "10"
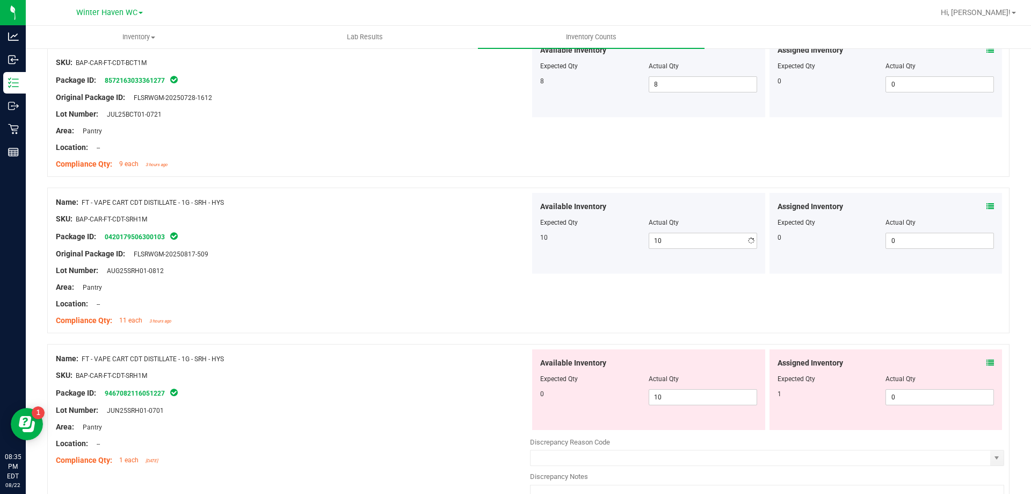
click at [542, 247] on div "10 10 10" at bounding box center [648, 241] width 217 height 16
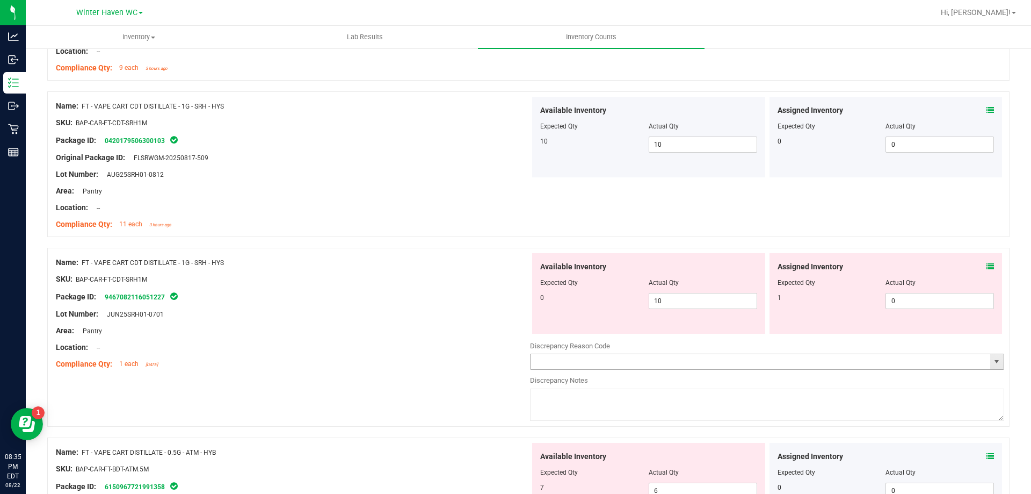
scroll to position [859, 0]
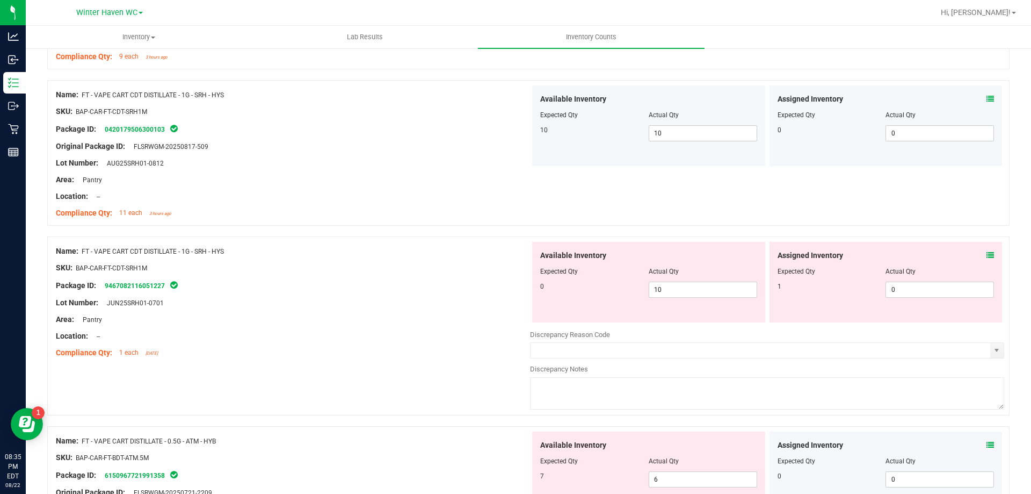
click at [987, 253] on div "Assigned Inventory Expected Qty Actual Qty 1 0 0" at bounding box center [886, 282] width 233 height 81
click at [987, 254] on icon at bounding box center [991, 255] width 8 height 8
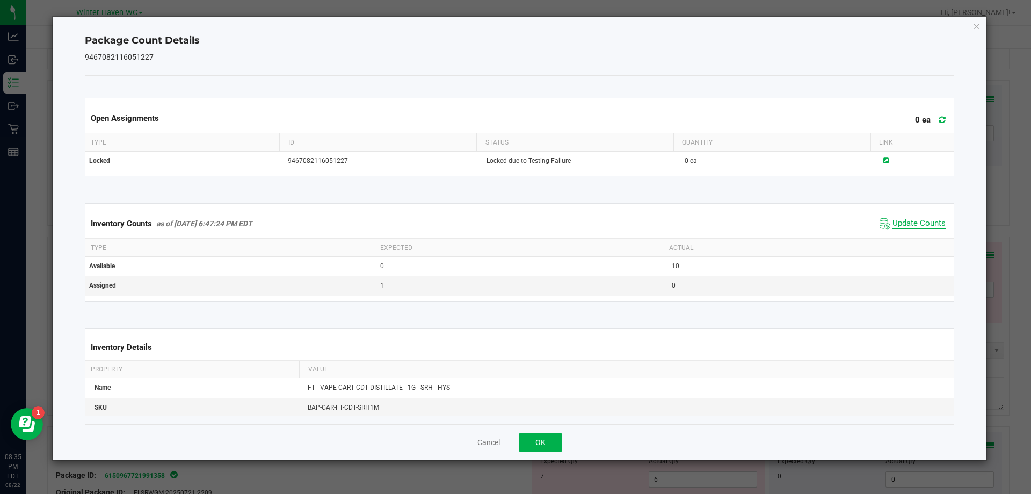
click at [916, 219] on span "Update Counts" at bounding box center [919, 223] width 53 height 11
click at [908, 215] on span "Update Counts" at bounding box center [912, 223] width 71 height 16
click at [553, 446] on button "OK" at bounding box center [541, 442] width 44 height 18
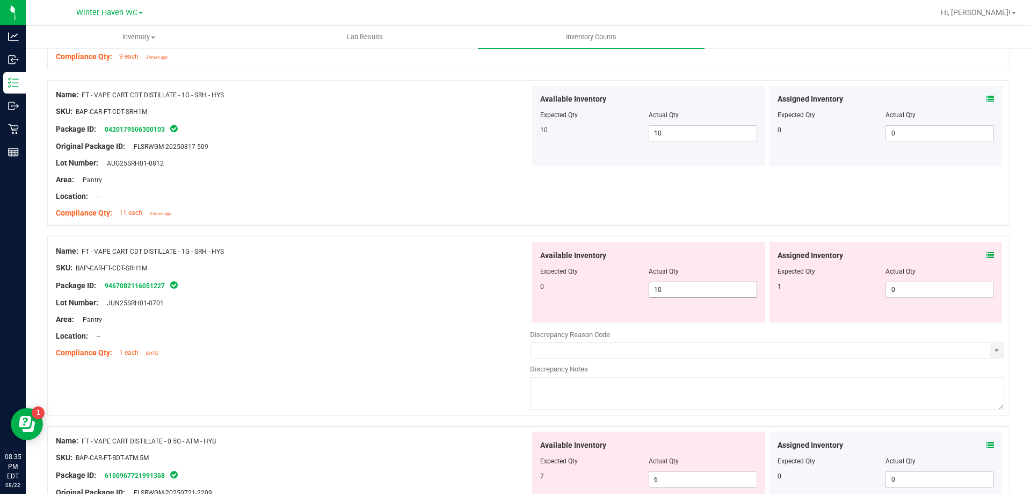
drag, startPoint x: 674, startPoint y: 291, endPoint x: 624, endPoint y: 292, distance: 50.0
click at [625, 291] on div "0 10 10" at bounding box center [648, 289] width 217 height 16
type input "0"
click at [900, 286] on span "0 0" at bounding box center [940, 289] width 108 height 16
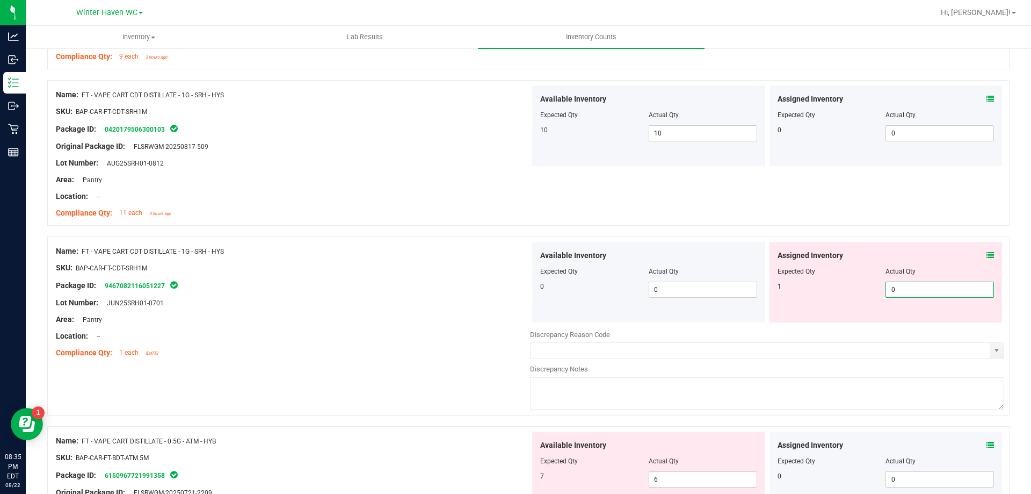
type input "01"
type input "1"
click at [645, 202] on div "Name: FT - VAPE CART CDT DISTILLATE - 1G - SRH - HYS SKU: BAP-CAR-FT-CDT-SRH1M …" at bounding box center [528, 153] width 963 height 146
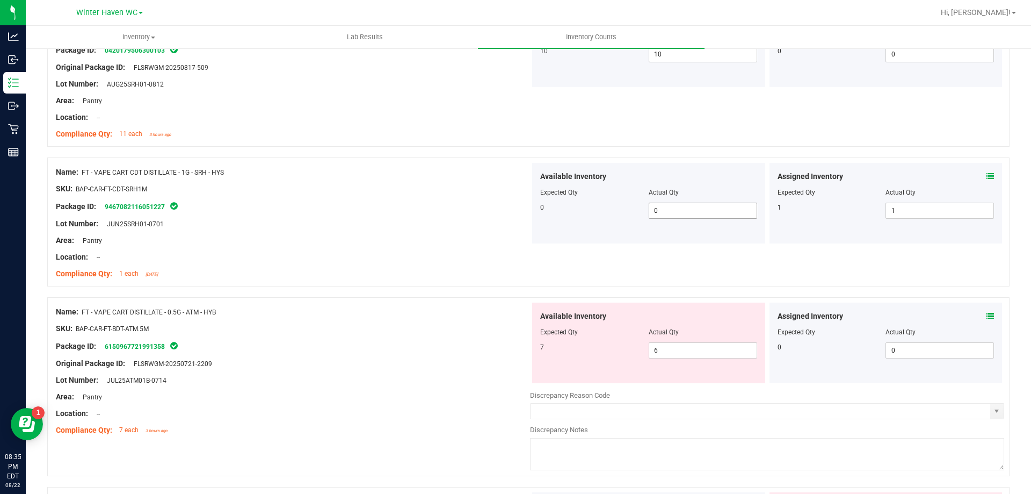
scroll to position [1021, 0]
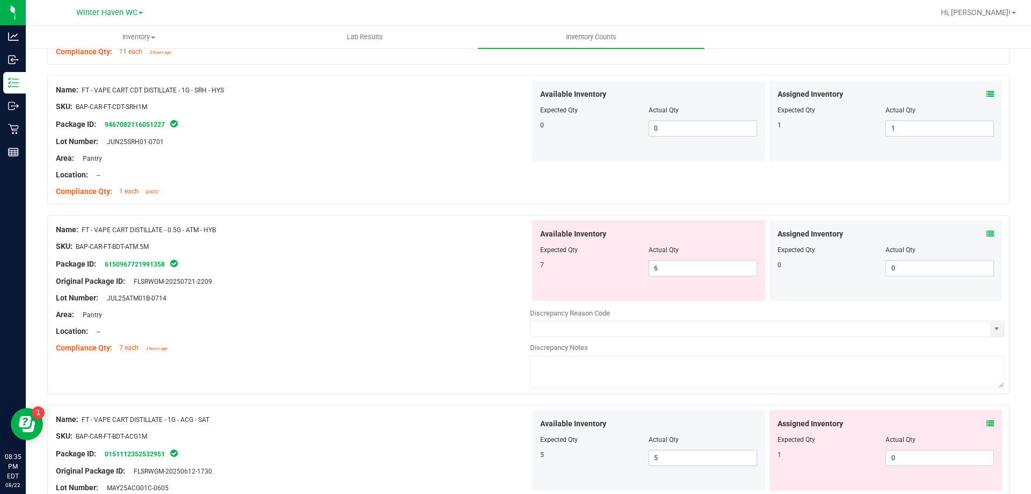
click at [987, 235] on icon at bounding box center [991, 234] width 8 height 8
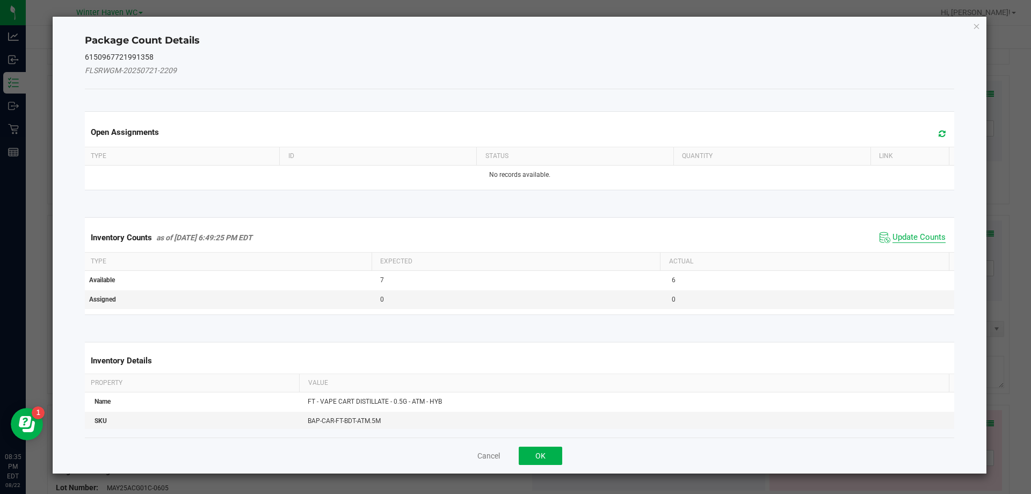
click at [923, 241] on span "Update Counts" at bounding box center [919, 237] width 53 height 11
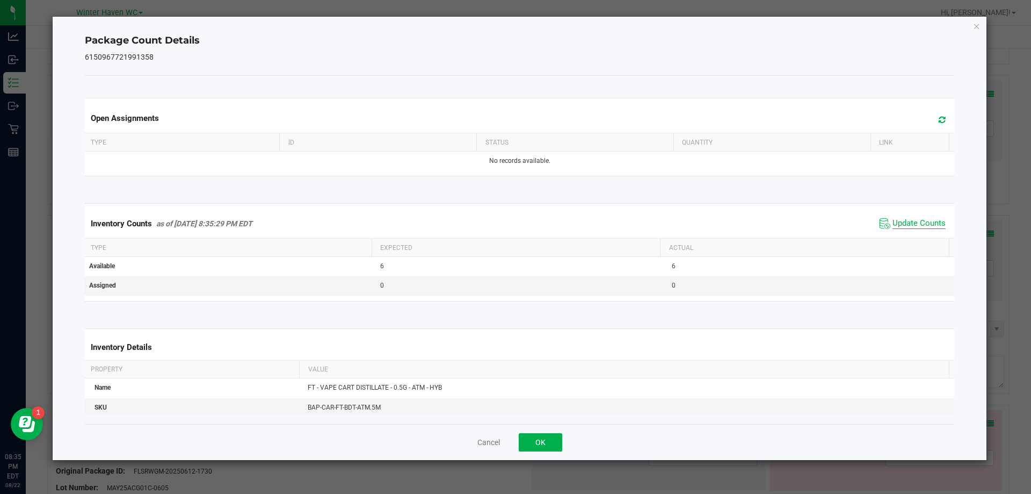
click at [903, 229] on span "Update Counts" at bounding box center [919, 223] width 53 height 11
click at [905, 223] on span "Update Counts" at bounding box center [919, 223] width 53 height 11
click at [528, 451] on div "Cancel OK" at bounding box center [520, 442] width 870 height 36
click at [533, 450] on button "OK" at bounding box center [541, 442] width 44 height 18
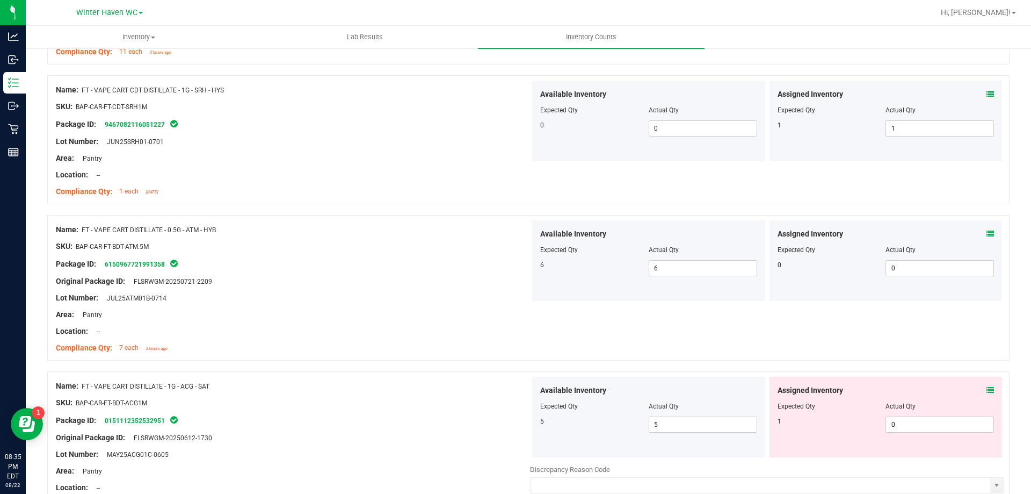
click at [596, 389] on span "Available Inventory" at bounding box center [573, 390] width 66 height 11
click at [659, 341] on div "Name: FT - VAPE CART DISTILLATE - 0.5G - ATM - HYB SKU: BAP-CAR-FT-BDT-ATM.5M P…" at bounding box center [528, 288] width 963 height 146
click at [987, 389] on icon at bounding box center [991, 390] width 8 height 8
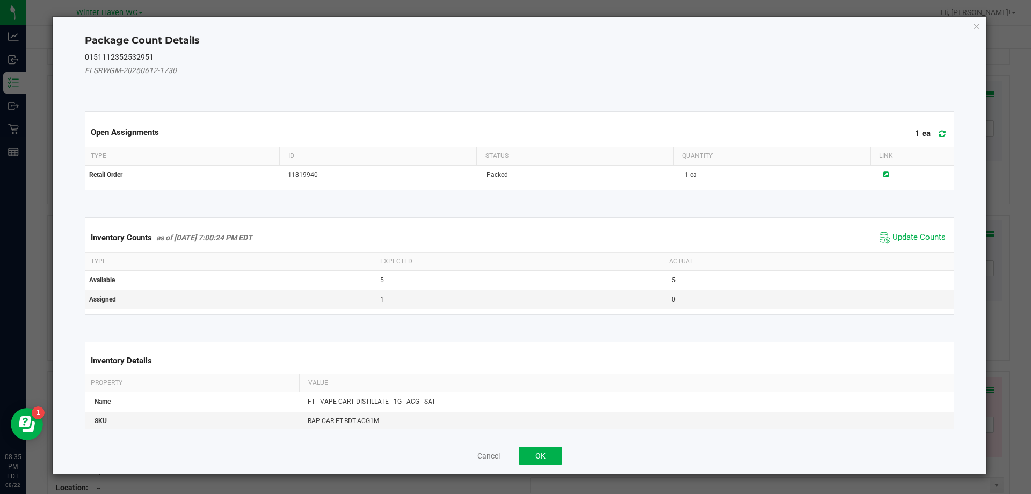
click at [907, 243] on span "Update Counts" at bounding box center [912, 237] width 71 height 16
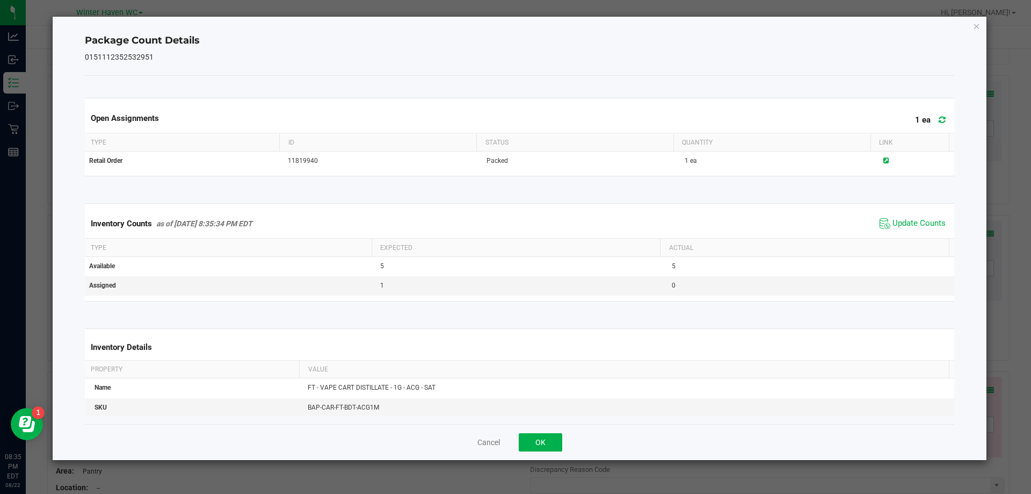
click at [903, 233] on div "Inventory Counts as of [DATE] 8:35:34 PM EDT Update Counts" at bounding box center [520, 223] width 874 height 29
click at [901, 229] on span "Update Counts" at bounding box center [919, 223] width 53 height 11
click at [556, 438] on button "OK" at bounding box center [541, 442] width 44 height 18
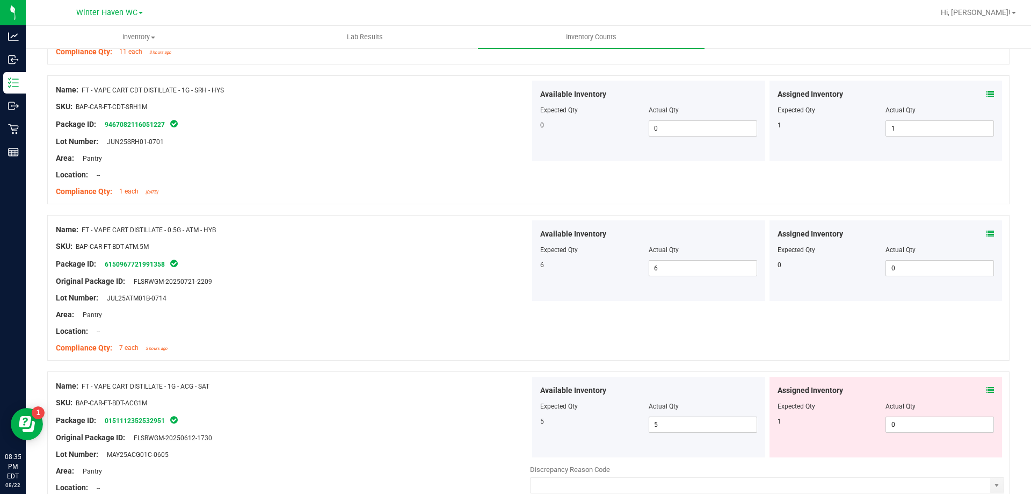
drag, startPoint x: 550, startPoint y: 338, endPoint x: 689, endPoint y: 351, distance: 139.7
click at [552, 338] on div "Name: FT - VAPE CART DISTILLATE - 0.5G - ATM - HYB SKU: BAP-CAR-FT-BDT-ATM.5M P…" at bounding box center [528, 288] width 963 height 146
click at [913, 423] on span "0 0" at bounding box center [940, 424] width 108 height 16
type input "01"
type input "1"
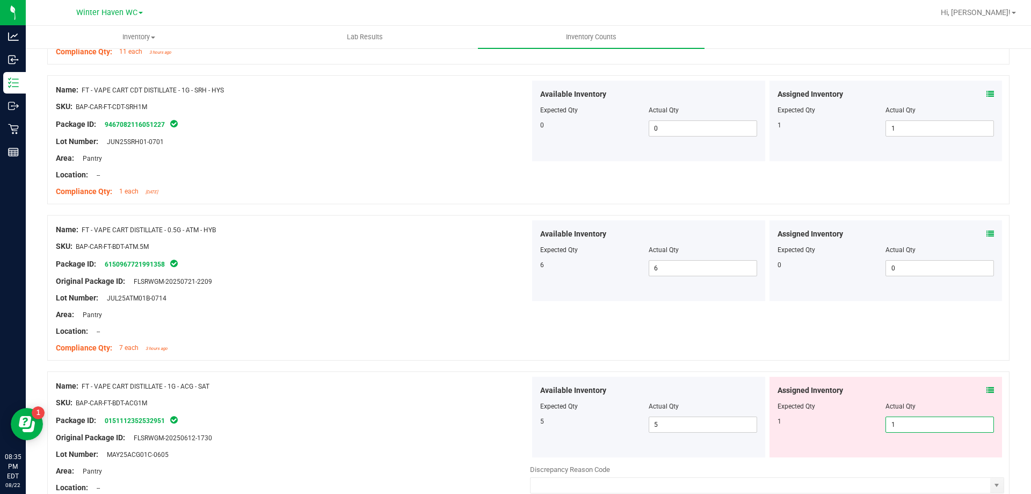
click at [877, 356] on div "Name: FT - VAPE CART DISTILLATE - 0.5G - ATM - HYB SKU: BAP-CAR-FT-BDT-ATM.5M P…" at bounding box center [528, 288] width 963 height 146
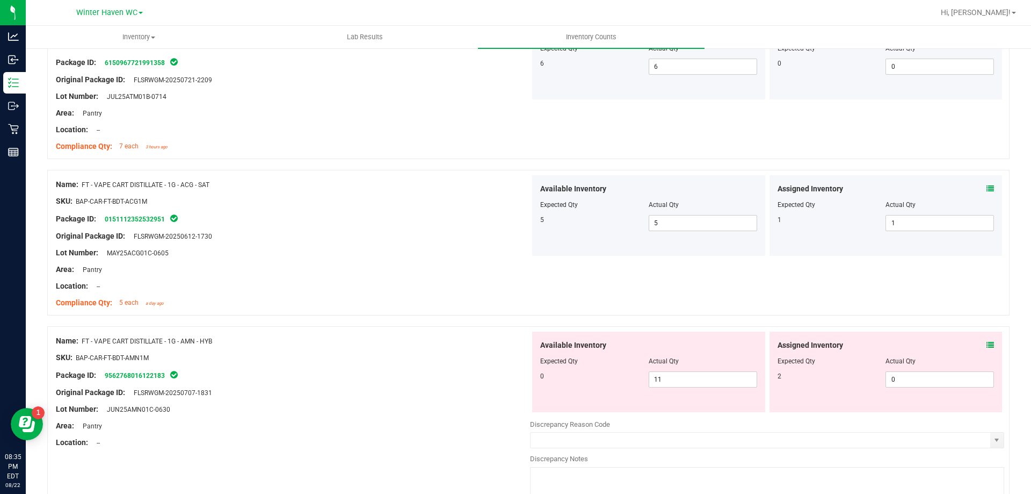
scroll to position [1235, 0]
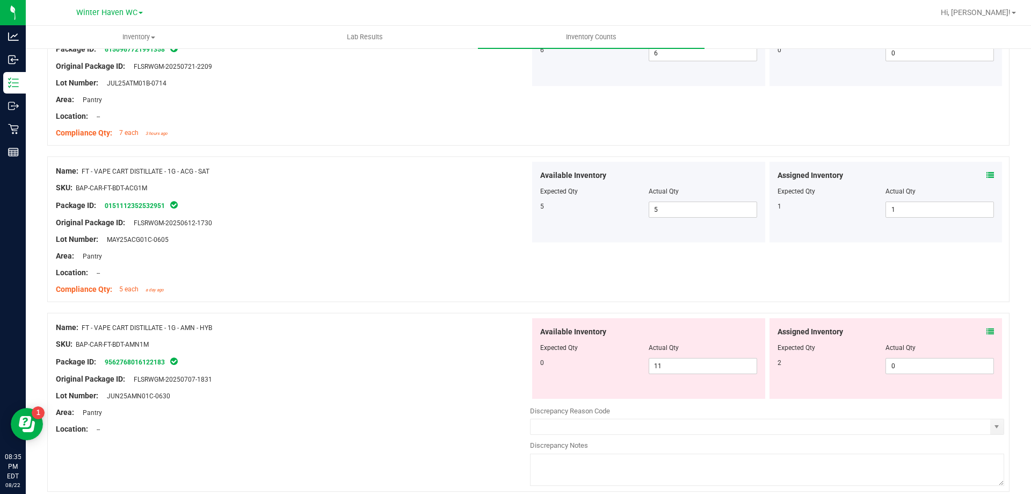
click at [987, 329] on icon at bounding box center [991, 332] width 8 height 8
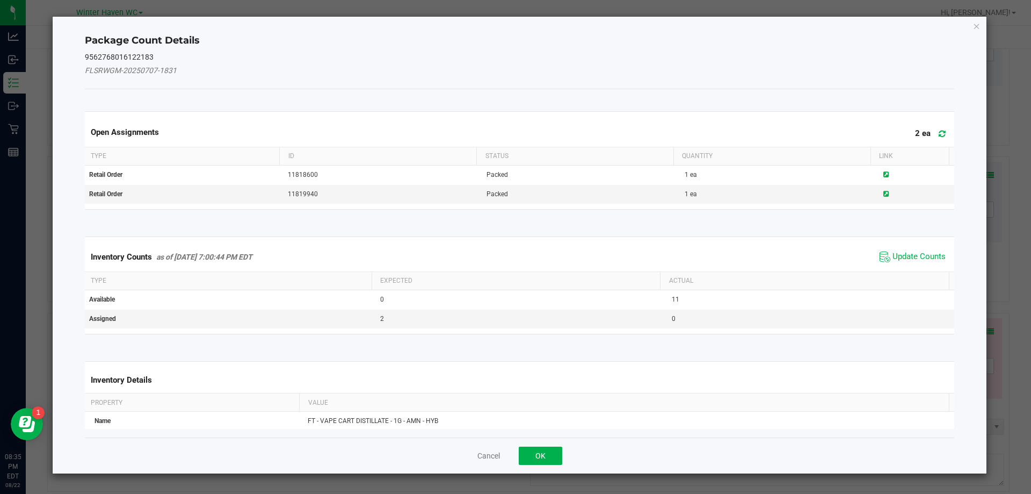
click at [920, 242] on div "Inventory Counts as of [DATE] 7:00:44 PM EDT Update Counts" at bounding box center [520, 256] width 874 height 29
click at [930, 251] on span "Update Counts" at bounding box center [919, 256] width 53 height 11
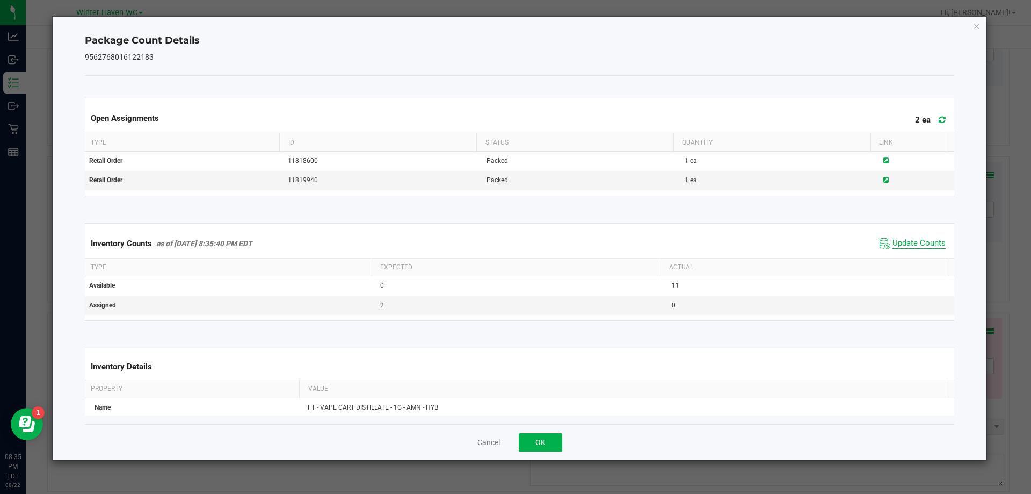
click at [915, 244] on span "Update Counts" at bounding box center [919, 243] width 53 height 11
drag, startPoint x: 559, startPoint y: 436, endPoint x: 552, endPoint y: 436, distance: 6.4
click at [558, 436] on div "Cancel OK" at bounding box center [520, 442] width 870 height 36
click at [549, 438] on button "OK" at bounding box center [541, 442] width 44 height 18
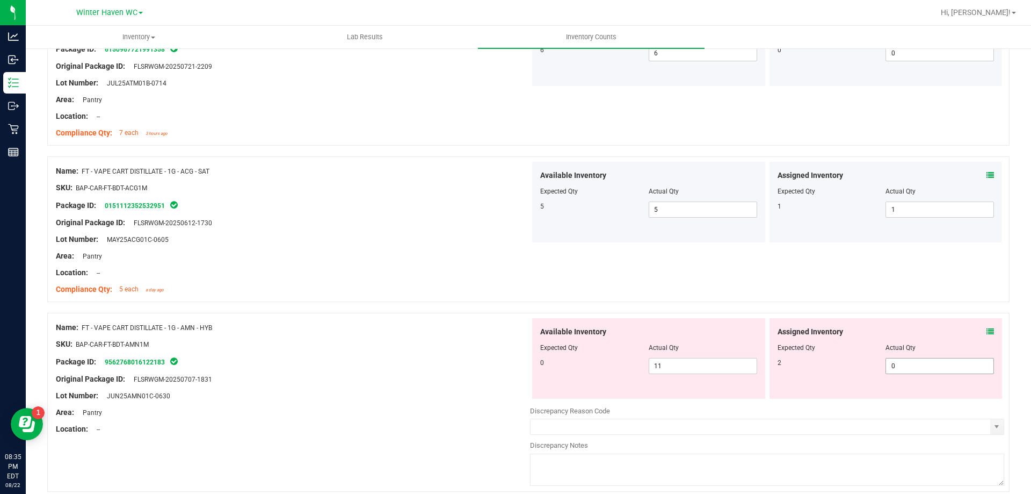
click at [915, 366] on span "0 0" at bounding box center [940, 366] width 108 height 16
type input "02"
type input "2"
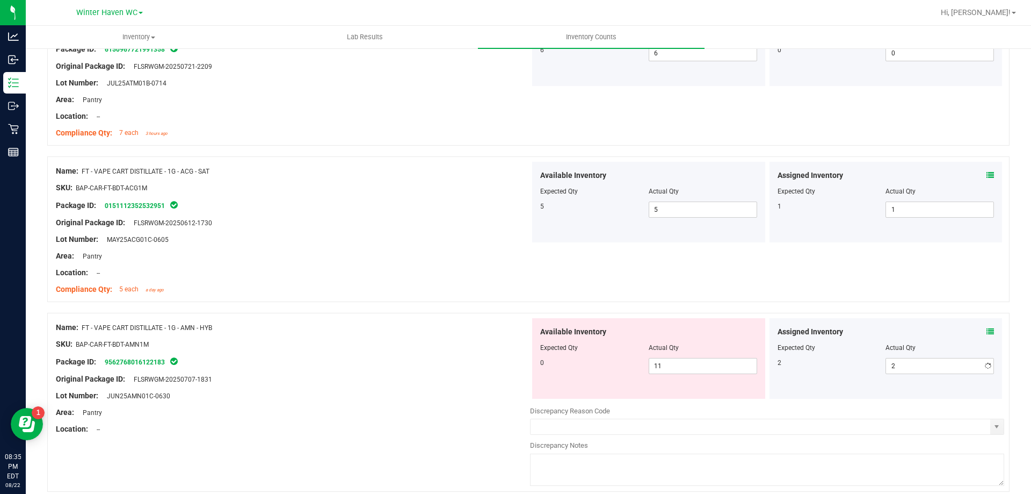
click at [685, 264] on div "Name: FT - VAPE CART DISTILLATE - 1G - ACG - SAT SKU: BAP-CAR-FT-BDT-ACG1M Pack…" at bounding box center [528, 229] width 963 height 146
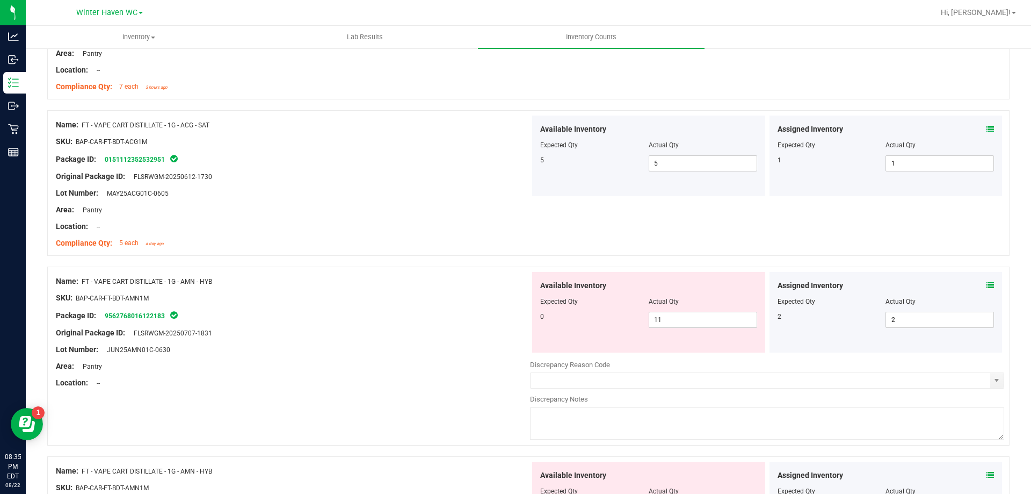
scroll to position [1397, 0]
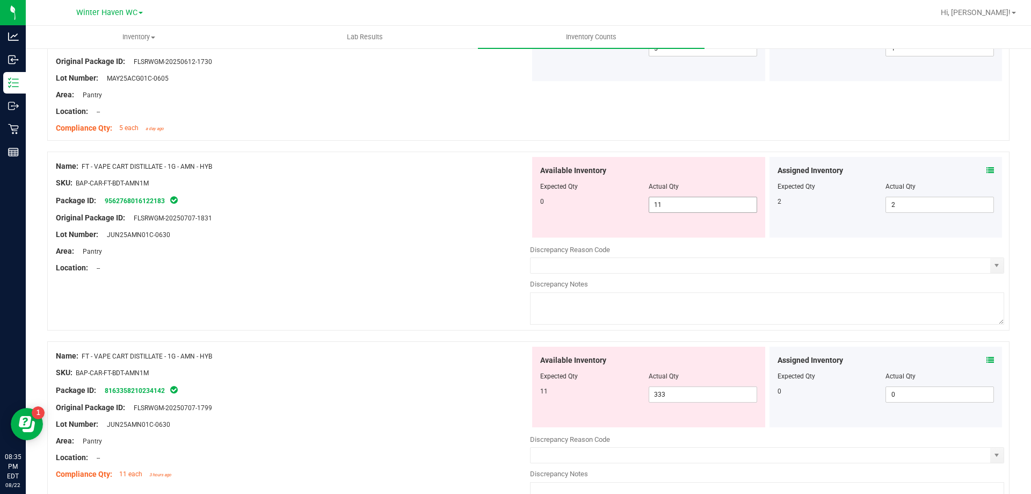
click at [668, 198] on span "11 11" at bounding box center [703, 205] width 108 height 16
drag, startPoint x: 686, startPoint y: 202, endPoint x: 482, endPoint y: 209, distance: 204.2
click at [575, 205] on div "0 11 110" at bounding box center [648, 205] width 217 height 16
type input "0"
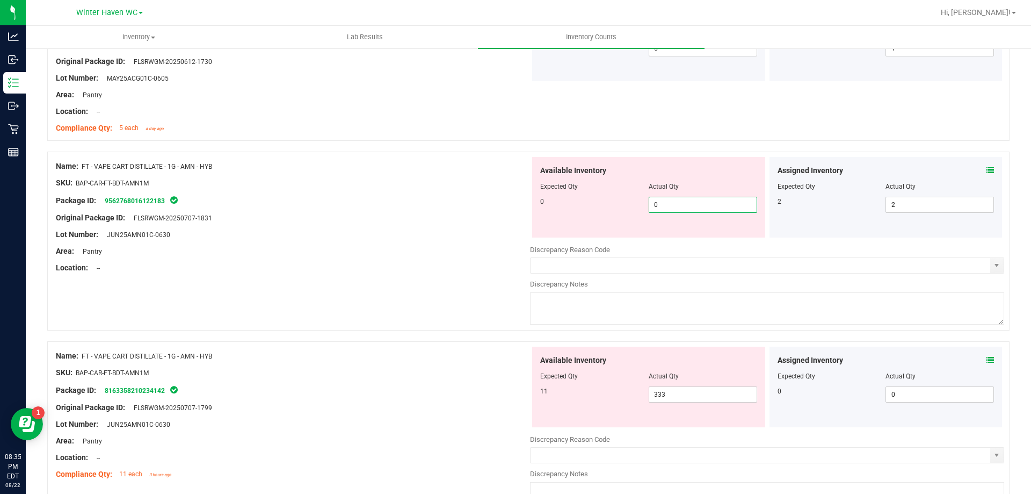
drag, startPoint x: 476, startPoint y: 209, endPoint x: 614, endPoint y: 269, distance: 150.9
click at [483, 218] on ng-container "Original Package ID: FLSRWGM-20250707-1831" at bounding box center [293, 215] width 474 height 17
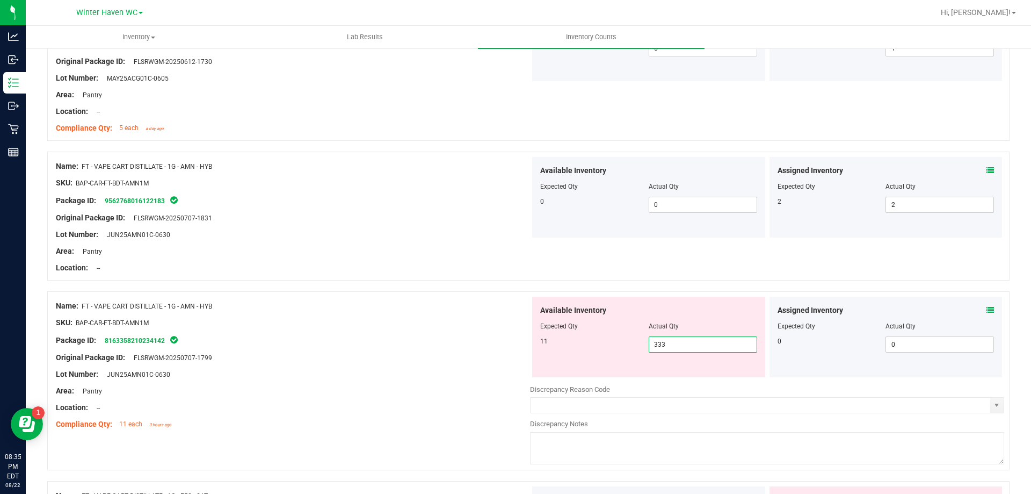
drag, startPoint x: 670, startPoint y: 343, endPoint x: 612, endPoint y: 339, distance: 57.6
click at [612, 339] on div "11 333 333" at bounding box center [648, 344] width 217 height 16
type input "11"
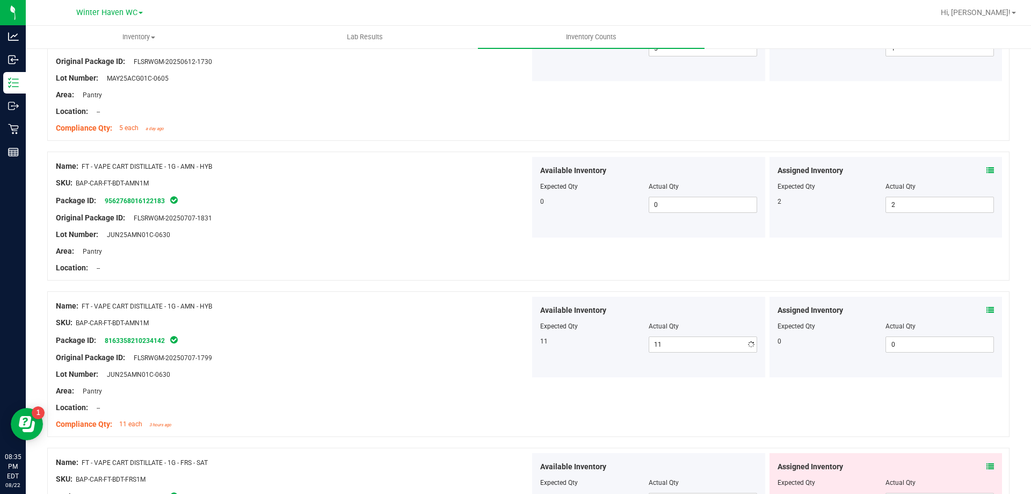
click at [985, 303] on div "Assigned Inventory Expected Qty Actual Qty 0 0 0" at bounding box center [886, 336] width 233 height 81
click at [987, 307] on icon at bounding box center [991, 310] width 8 height 8
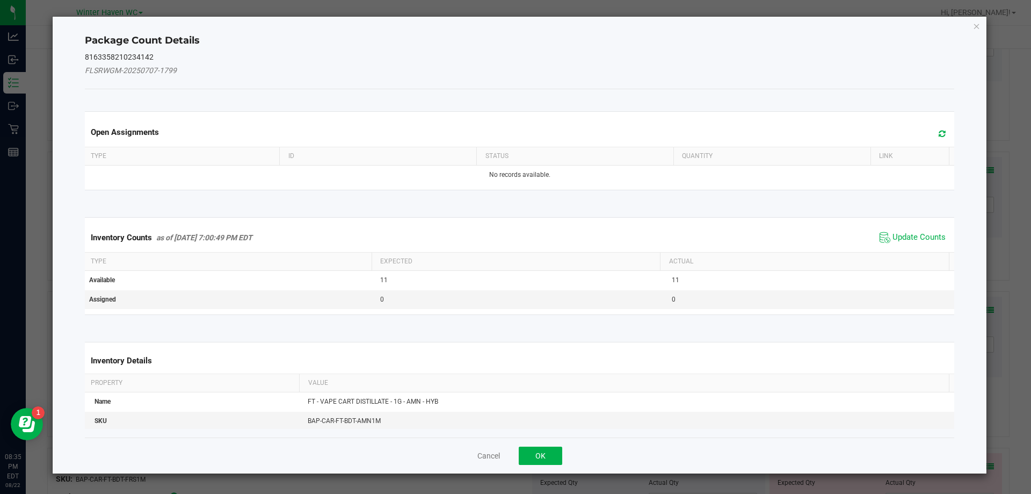
click at [903, 220] on kendo-grid "Inventory Counts as of [DATE] 7:00:49 PM EDT Update Counts Type Expected Actual…" at bounding box center [520, 266] width 886 height 98
drag, startPoint x: 903, startPoint y: 222, endPoint x: 904, endPoint y: 236, distance: 14.0
click at [904, 235] on kendo-grid "Inventory Counts as of [DATE] 7:00:49 PM EDT Update Counts Type Expected Actual…" at bounding box center [520, 266] width 886 height 98
click at [904, 236] on span "Update Counts" at bounding box center [919, 237] width 53 height 11
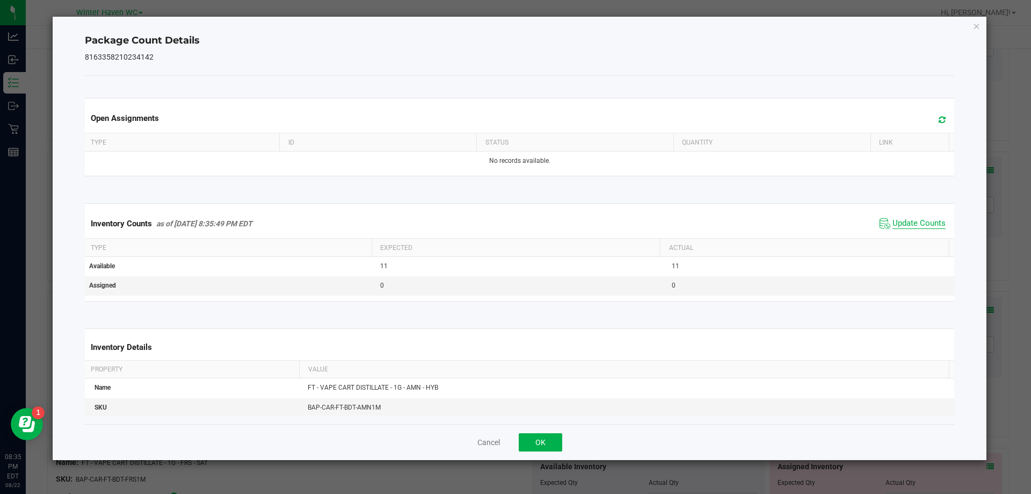
click at [898, 225] on span "Update Counts" at bounding box center [919, 223] width 53 height 11
click at [560, 440] on div "Cancel OK" at bounding box center [520, 442] width 870 height 36
click at [556, 440] on button "OK" at bounding box center [541, 442] width 44 height 18
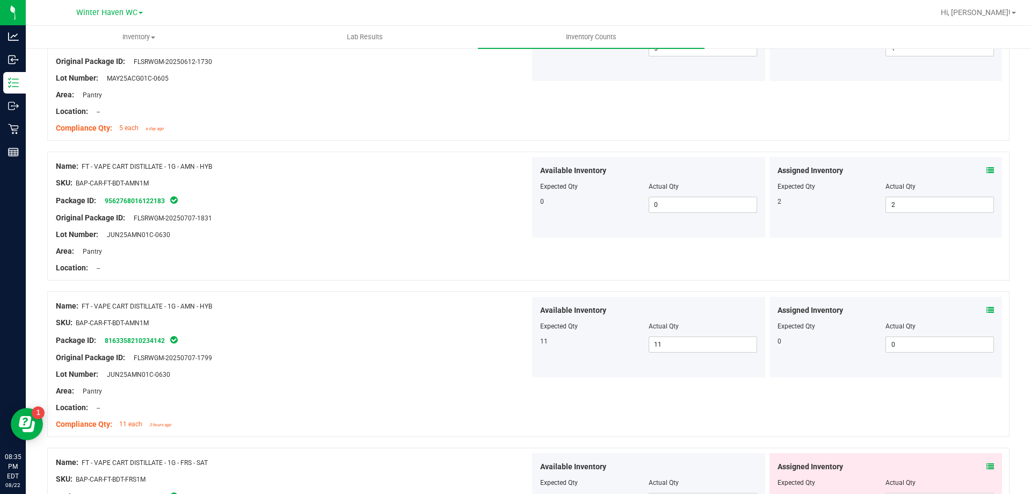
click at [978, 465] on div "Assigned Inventory" at bounding box center [886, 466] width 217 height 11
click at [986, 464] on div "Assigned Inventory Expected Qty Actual Qty 1 0 0" at bounding box center [886, 493] width 233 height 81
click at [987, 464] on icon at bounding box center [991, 466] width 8 height 8
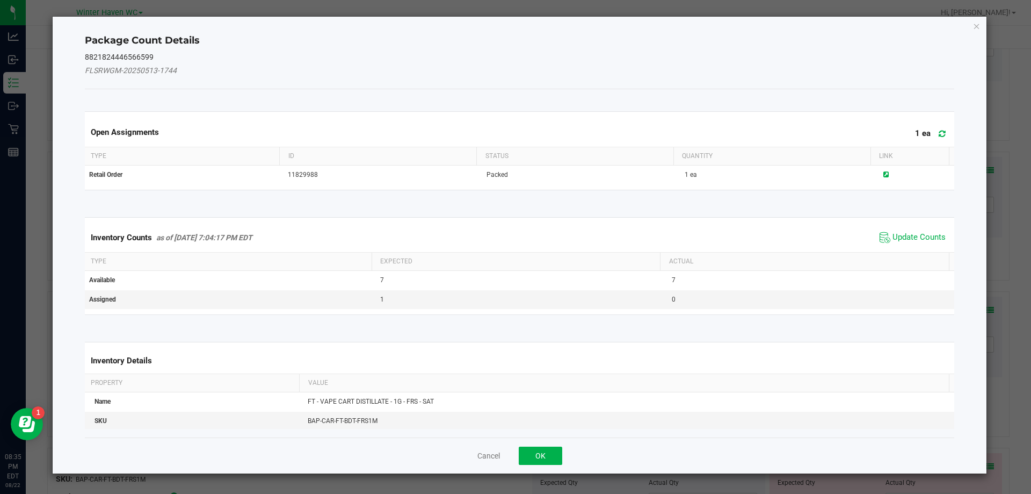
click at [893, 245] on div "Inventory Counts as of [DATE] 7:04:17 PM EDT Update Counts" at bounding box center [520, 237] width 874 height 29
click at [894, 236] on span "Update Counts" at bounding box center [919, 237] width 53 height 11
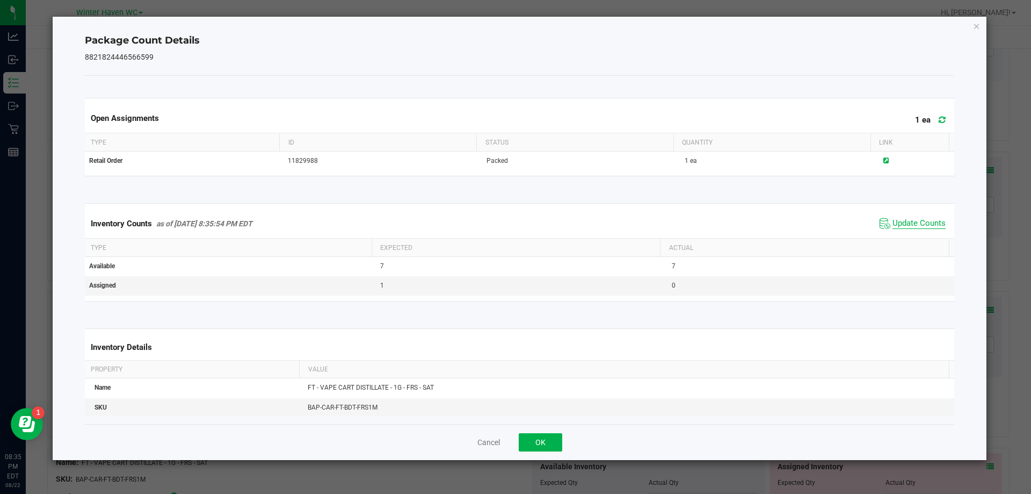
click at [893, 220] on span "Update Counts" at bounding box center [919, 223] width 53 height 11
click at [893, 220] on span "Update Counts" at bounding box center [919, 223] width 53 height 10
drag, startPoint x: 565, startPoint y: 439, endPoint x: 554, endPoint y: 439, distance: 10.7
click at [560, 439] on div "Cancel OK" at bounding box center [520, 442] width 870 height 36
click at [554, 438] on button "OK" at bounding box center [541, 442] width 44 height 18
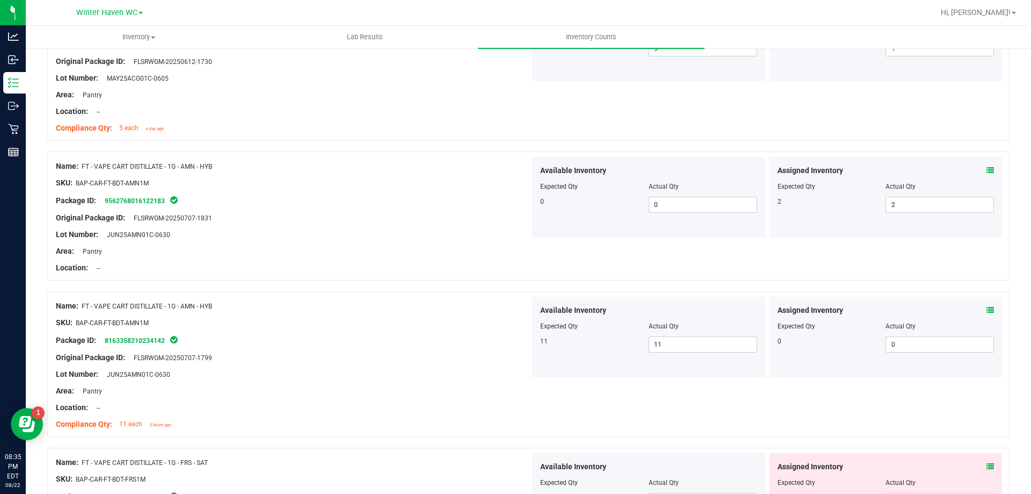
click at [733, 305] on div "Available Inventory" at bounding box center [648, 310] width 217 height 11
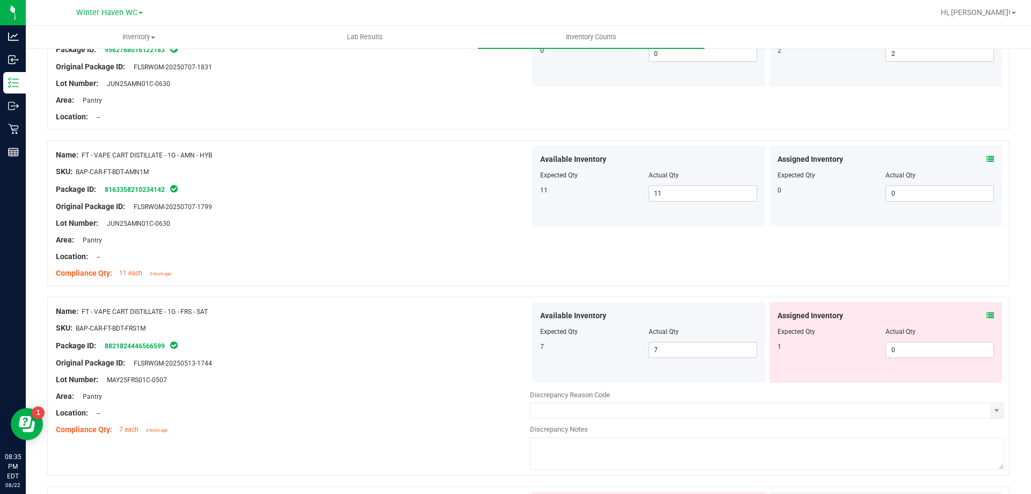
scroll to position [1558, 0]
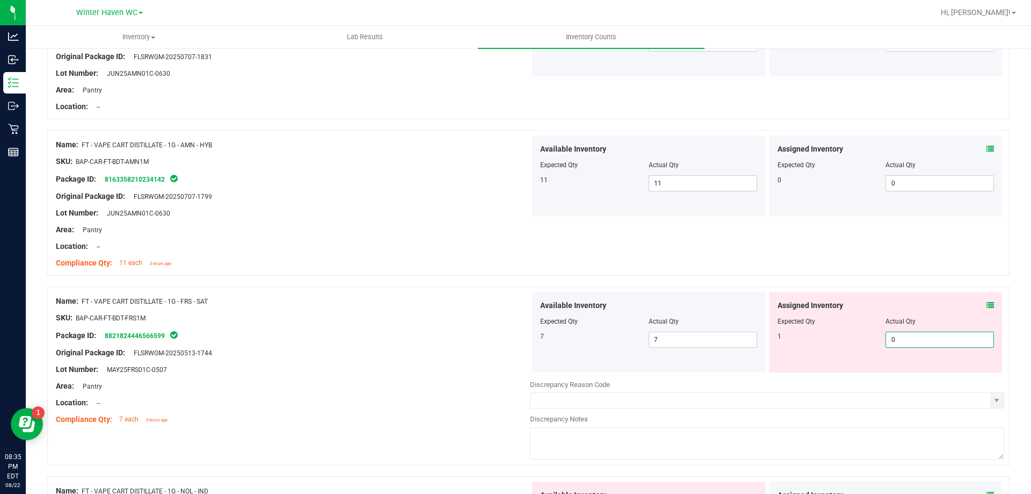
click at [961, 336] on span "0 0" at bounding box center [940, 339] width 108 height 16
type input "01"
type input "1"
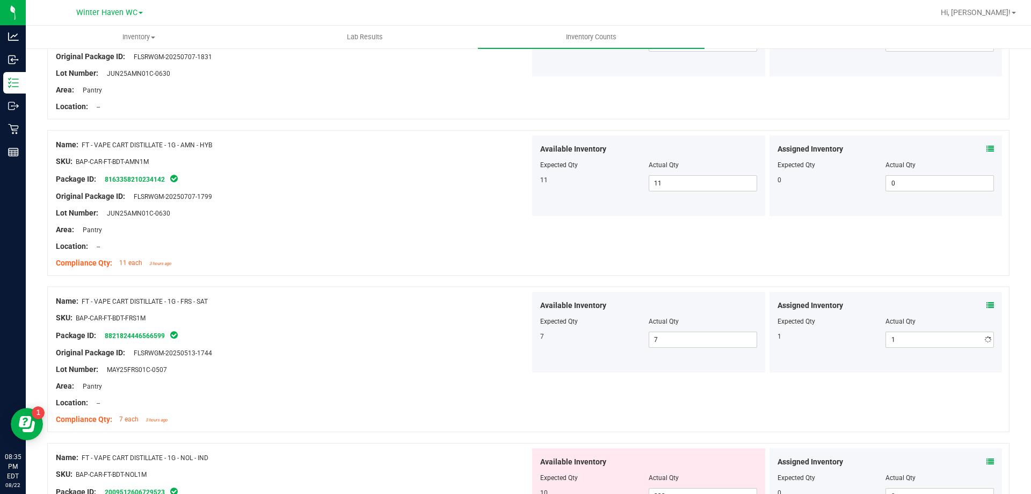
click at [860, 256] on div "Name: FT - VAPE CART DISTILLATE - 1G - AMN - HYB SKU: BAP-CAR-FT-BDT-AMN1M Pack…" at bounding box center [528, 203] width 963 height 146
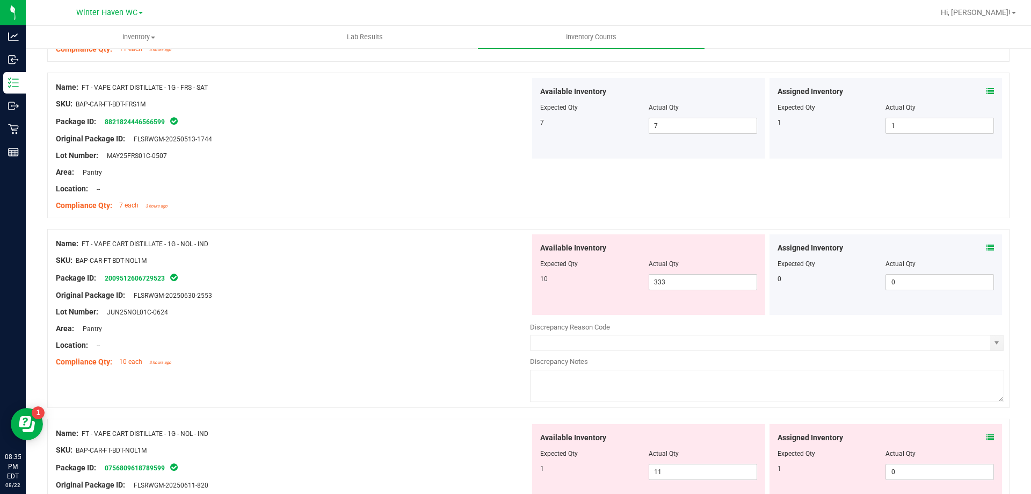
scroll to position [1772, 0]
click at [987, 249] on icon at bounding box center [991, 247] width 8 height 8
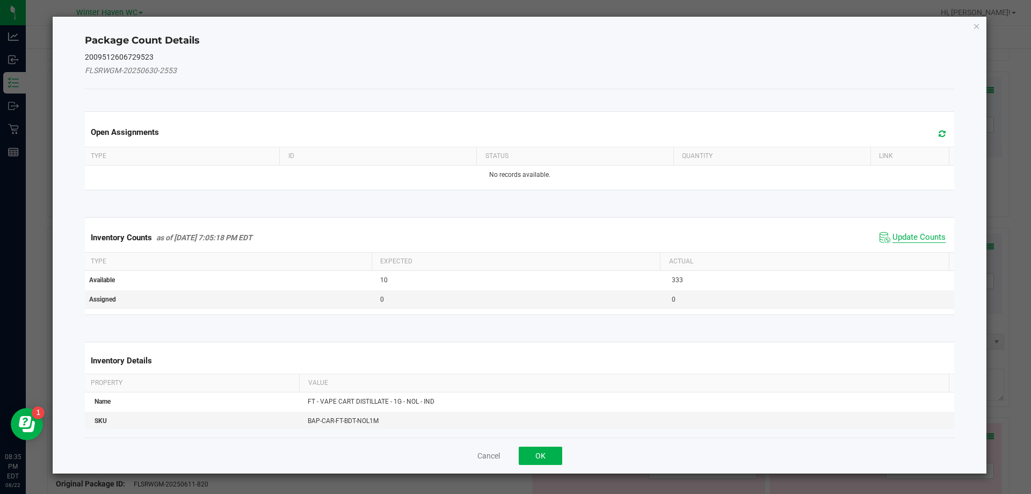
click at [899, 242] on span "Update Counts" at bounding box center [919, 237] width 53 height 11
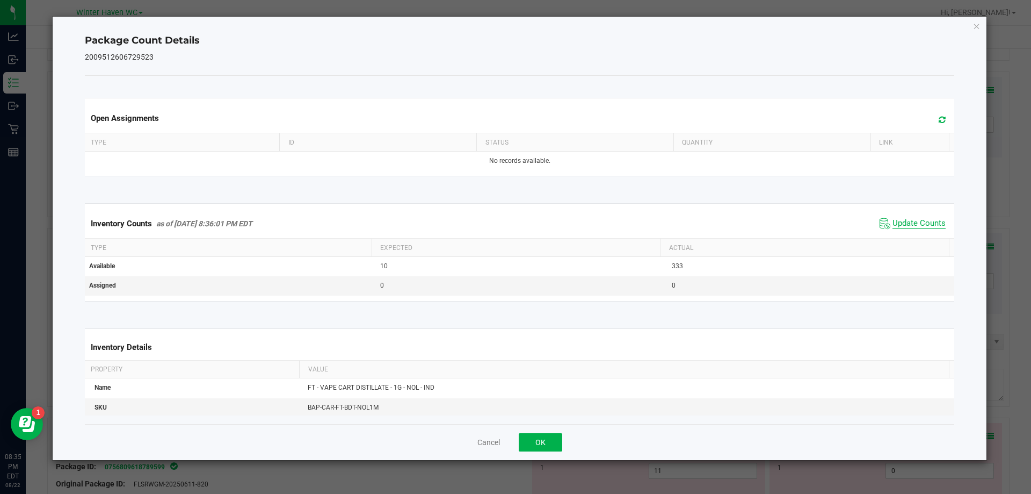
click at [900, 229] on span "Update Counts" at bounding box center [919, 223] width 53 height 11
click at [900, 226] on span "Update Counts" at bounding box center [919, 223] width 53 height 11
click at [559, 439] on button "OK" at bounding box center [541, 442] width 44 height 18
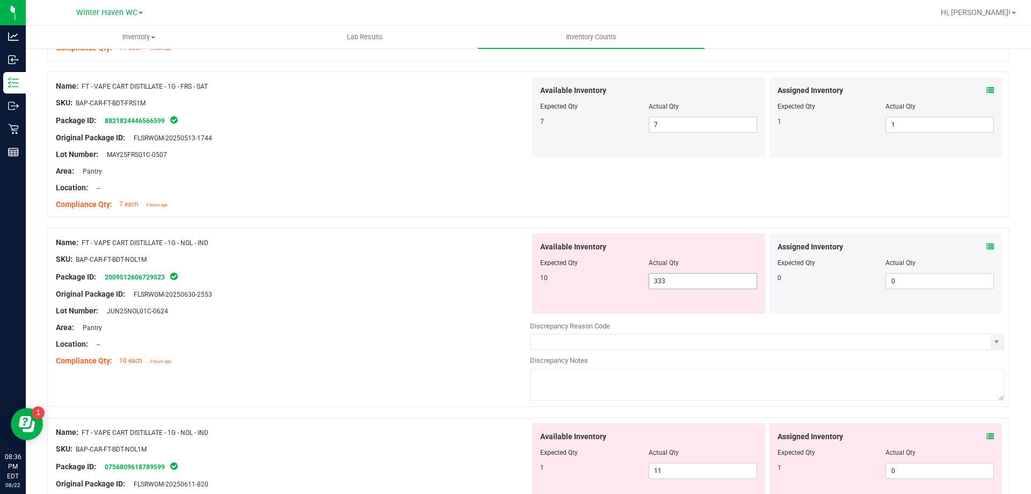
click at [642, 279] on div "10" at bounding box center [594, 278] width 108 height 10
click at [650, 284] on span "333 333" at bounding box center [703, 281] width 108 height 16
click at [672, 284] on input "333" at bounding box center [702, 280] width 107 height 15
type input "10"
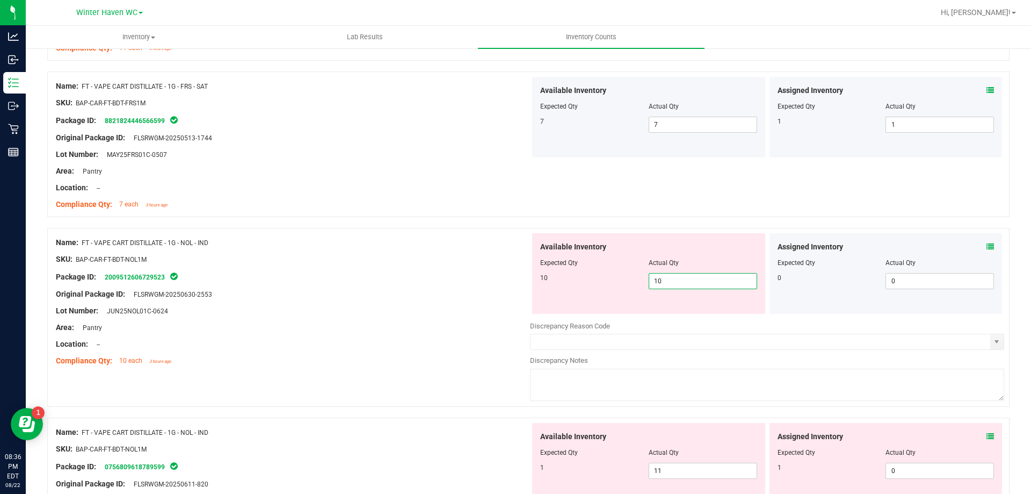
type input "10"
click at [451, 314] on div "Lot Number: JUN25NOL01C-0624" at bounding box center [293, 310] width 474 height 11
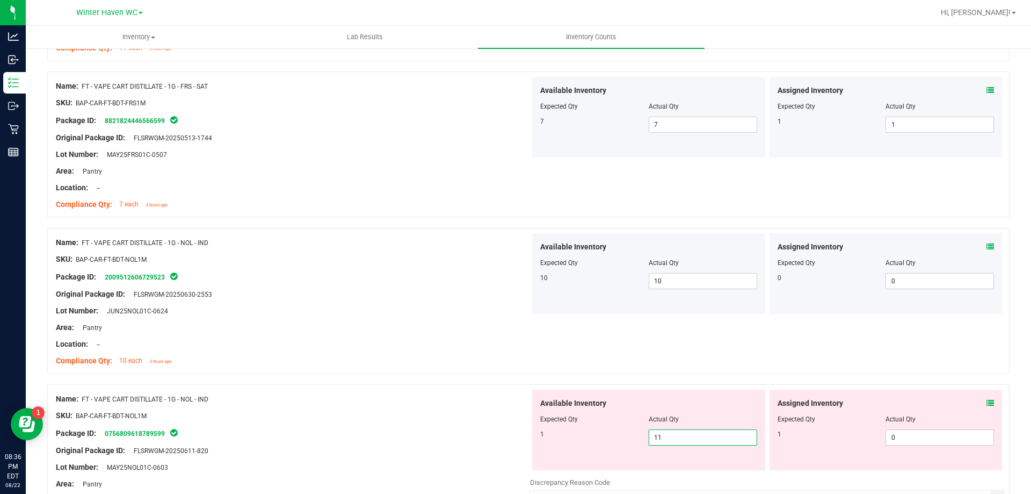
drag, startPoint x: 661, startPoint y: 430, endPoint x: 592, endPoint y: 432, distance: 69.3
click at [591, 432] on div "1 11 11" at bounding box center [648, 437] width 217 height 16
type input "1"
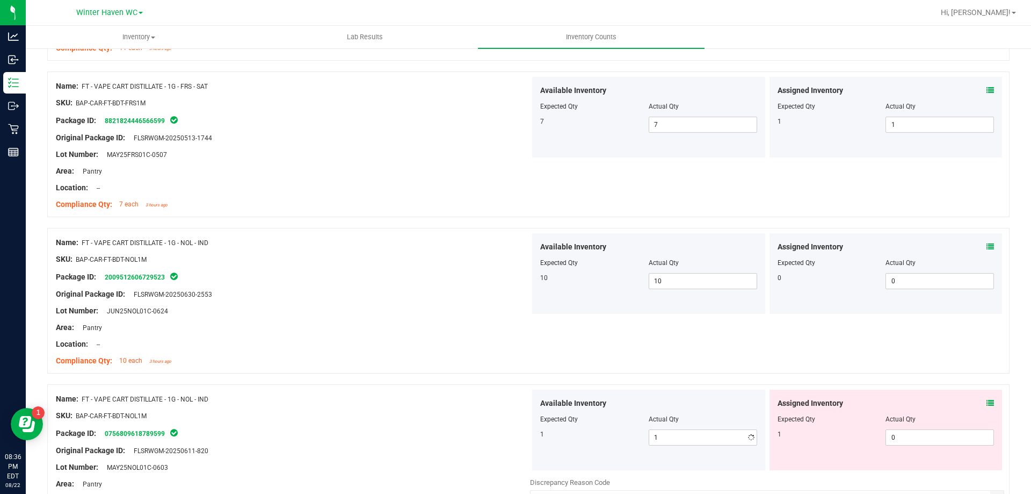
click at [987, 397] on span at bounding box center [991, 402] width 8 height 11
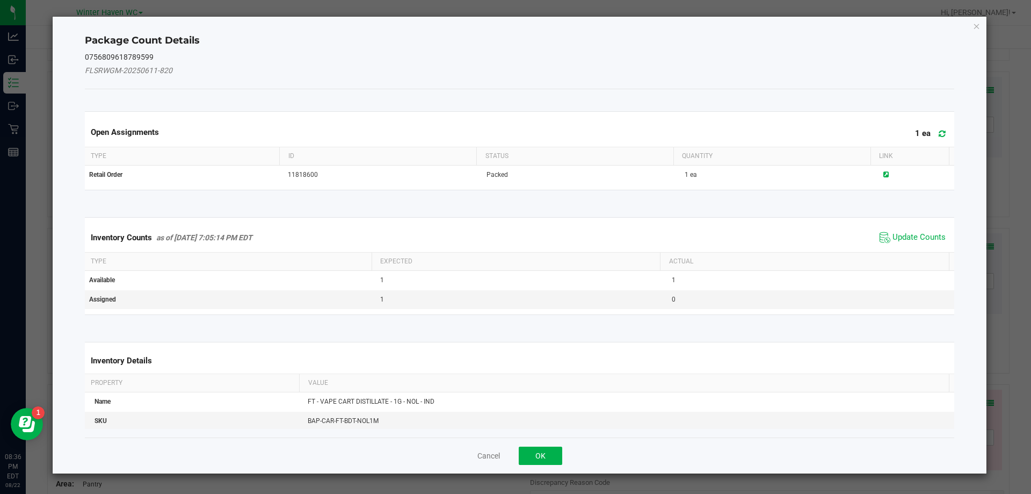
click at [905, 230] on span "Update Counts" at bounding box center [912, 237] width 71 height 16
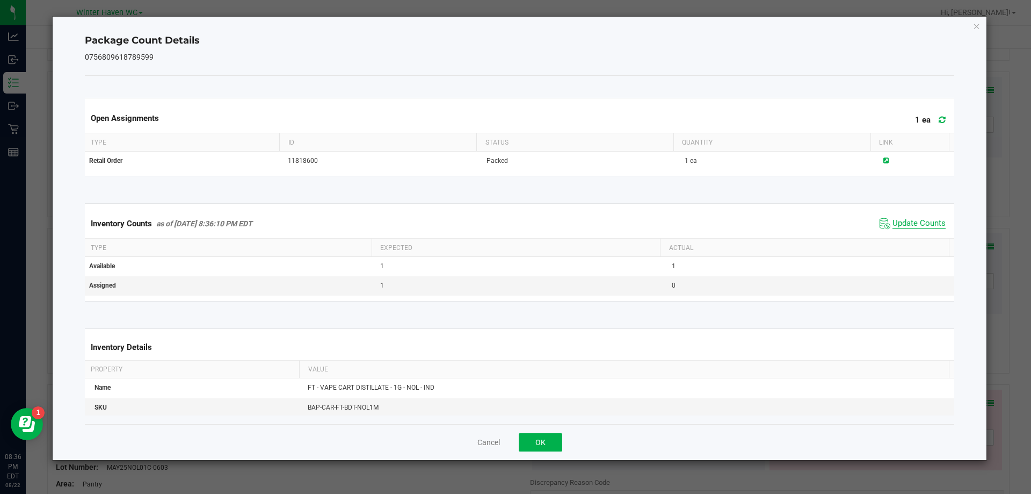
click at [900, 228] on span "Update Counts" at bounding box center [919, 223] width 53 height 11
drag, startPoint x: 522, startPoint y: 454, endPoint x: 527, endPoint y: 452, distance: 6.1
click at [525, 454] on div "Cancel OK" at bounding box center [520, 442] width 870 height 36
drag, startPoint x: 527, startPoint y: 452, endPoint x: 538, endPoint y: 441, distance: 15.2
click at [529, 452] on div "Cancel OK" at bounding box center [520, 442] width 870 height 36
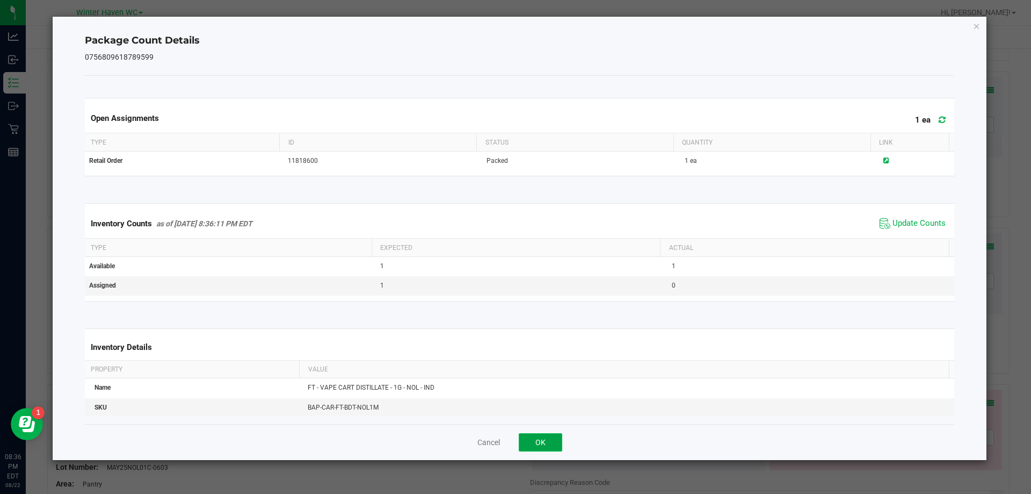
click at [538, 440] on button "OK" at bounding box center [541, 442] width 44 height 18
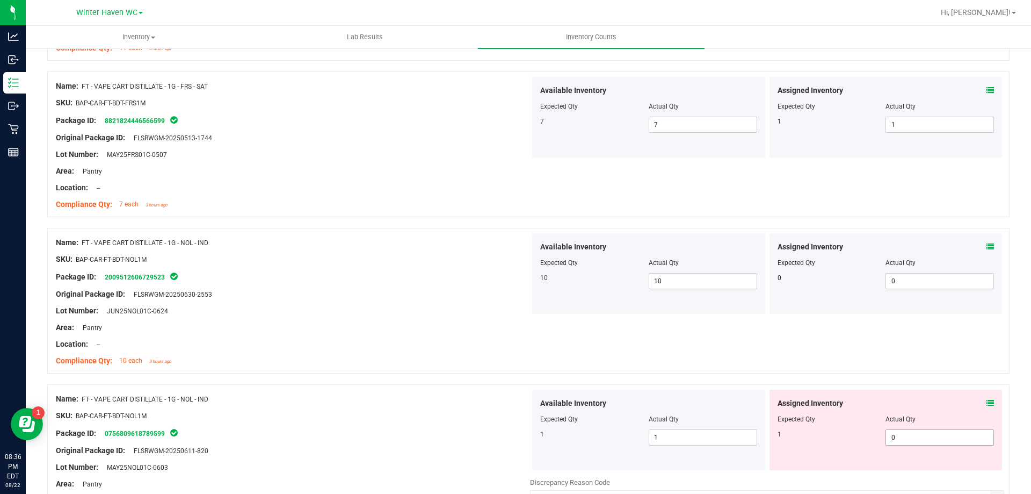
drag, startPoint x: 934, startPoint y: 436, endPoint x: 916, endPoint y: 427, distance: 19.9
click at [934, 437] on span "0 0" at bounding box center [940, 437] width 108 height 16
type input "01"
type input "1"
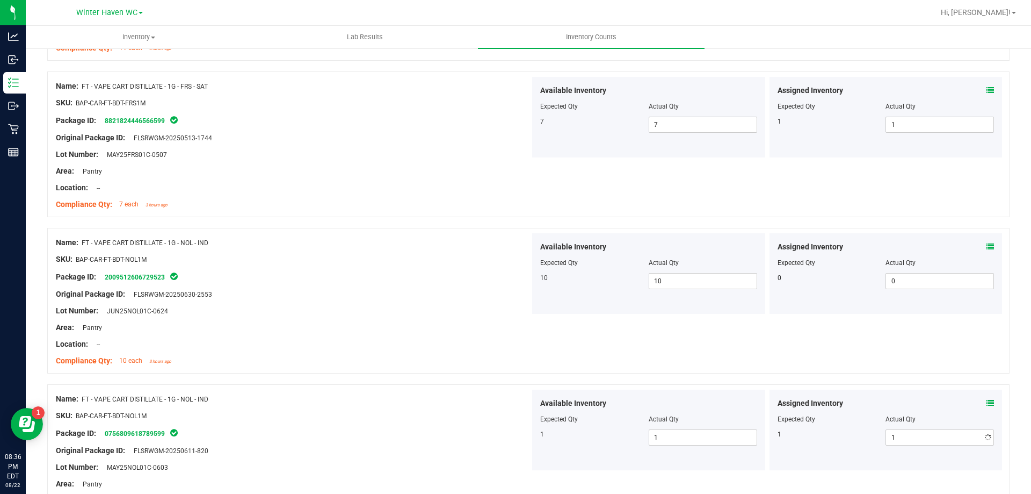
click at [878, 330] on div "Name: FT - VAPE CART DISTILLATE - 1G - NOL - IND SKU: BAP-CAR-FT-BDT-NOL1M Pack…" at bounding box center [528, 301] width 963 height 146
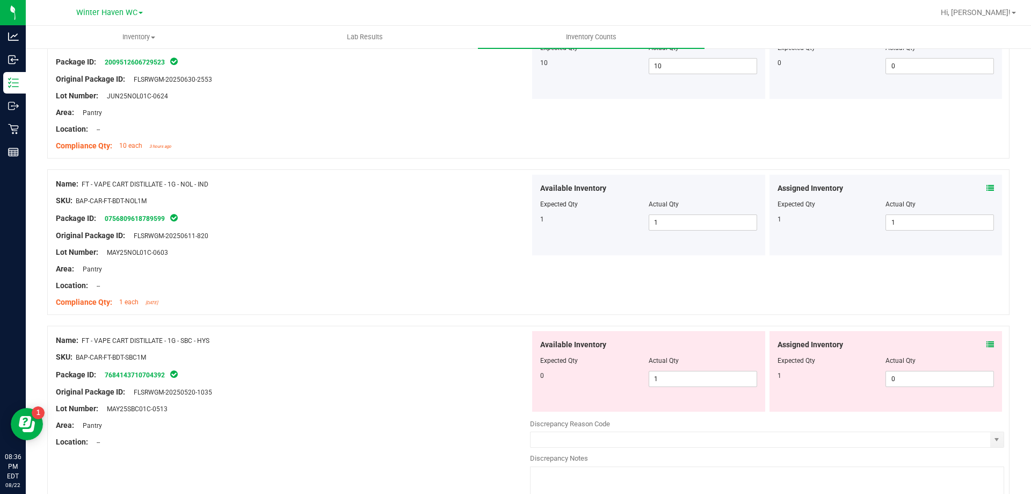
scroll to position [2041, 0]
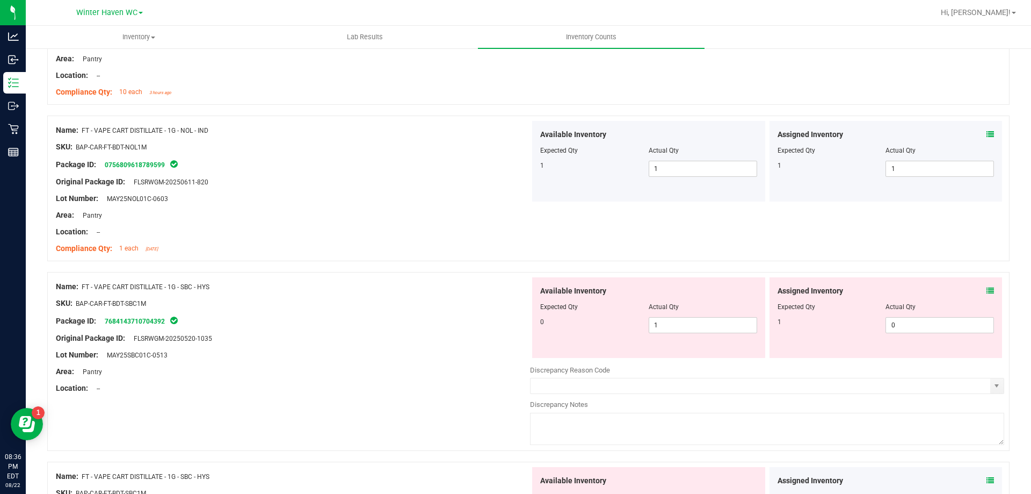
click at [987, 289] on icon at bounding box center [991, 291] width 8 height 8
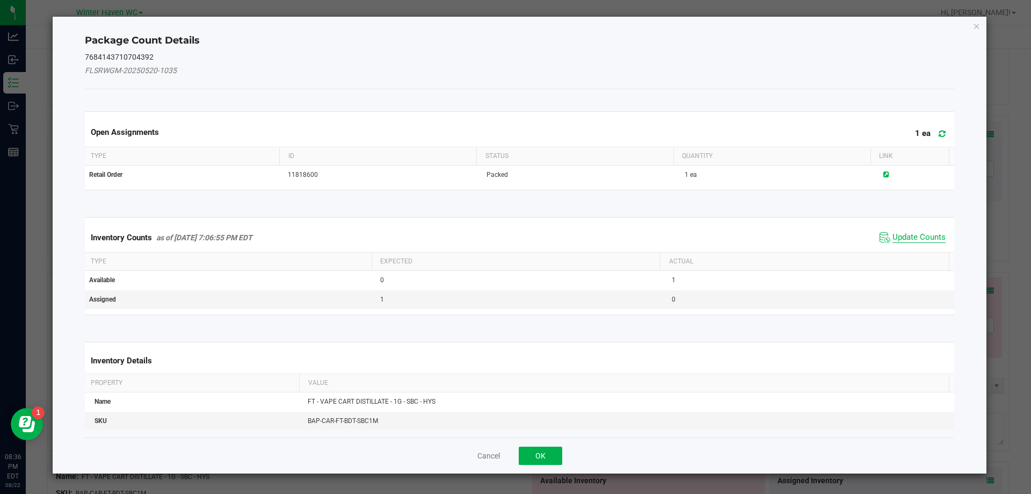
click at [893, 241] on span "Update Counts" at bounding box center [919, 237] width 53 height 11
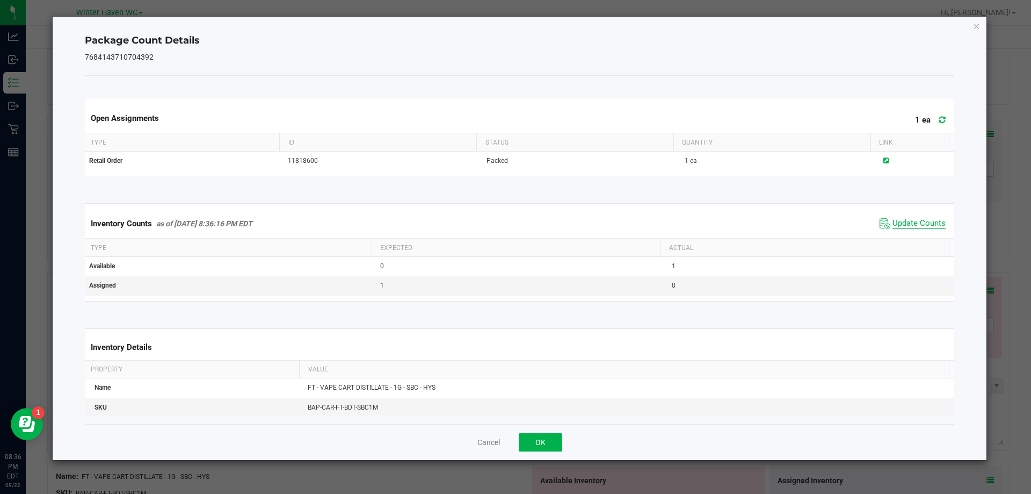
click at [896, 228] on span "Update Counts" at bounding box center [919, 223] width 53 height 11
click at [896, 228] on span "Update Counts" at bounding box center [919, 223] width 53 height 10
click at [528, 448] on button "OK" at bounding box center [541, 442] width 44 height 18
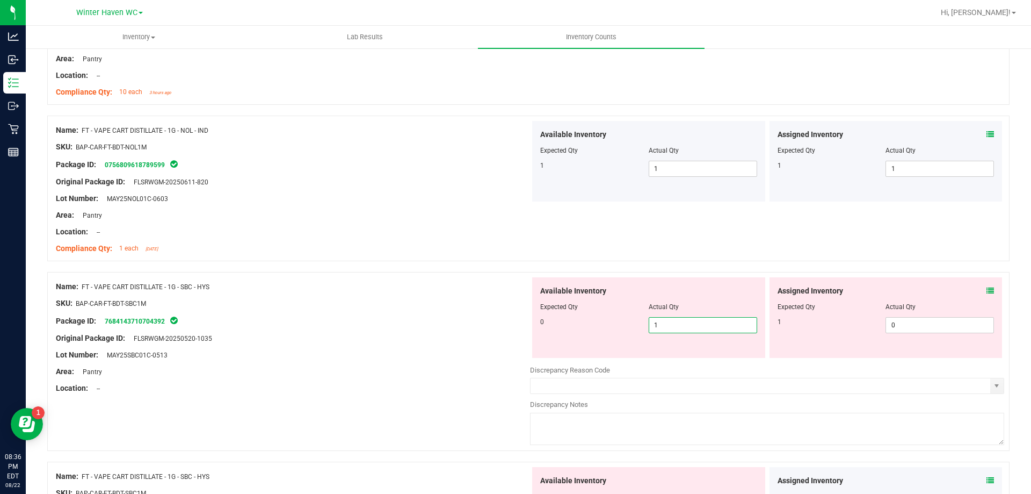
drag, startPoint x: 666, startPoint y: 330, endPoint x: 591, endPoint y: 329, distance: 75.2
click at [591, 329] on div "0 1 1" at bounding box center [648, 325] width 217 height 16
type input "0"
click at [925, 327] on span "0 0" at bounding box center [940, 325] width 108 height 16
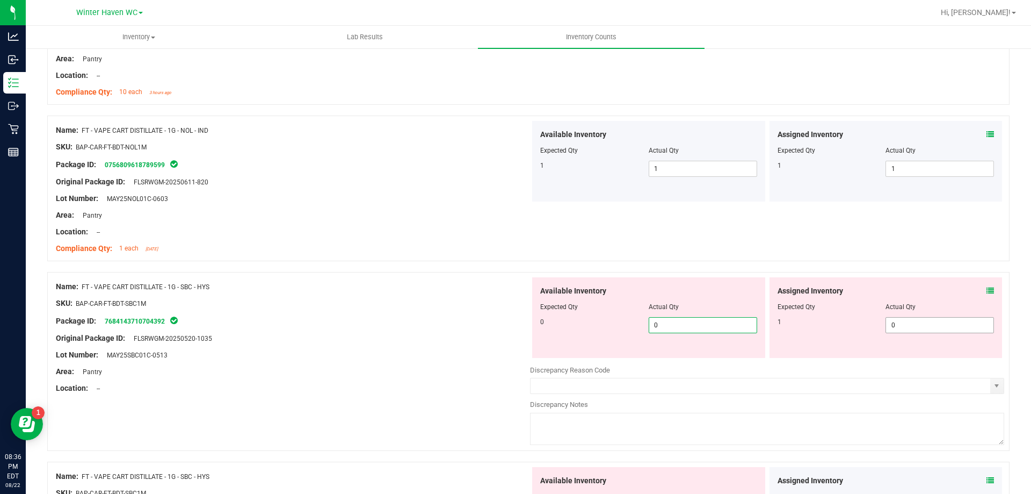
type input "01"
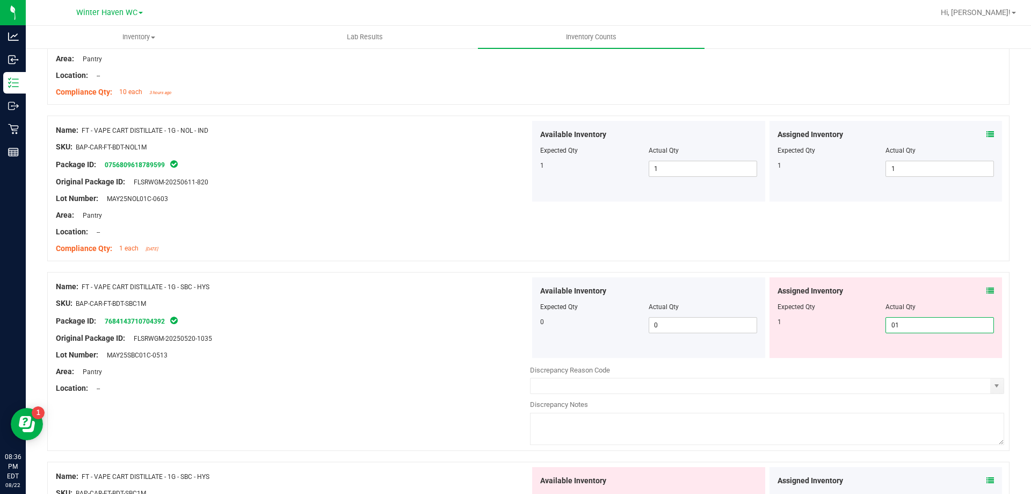
type input "1"
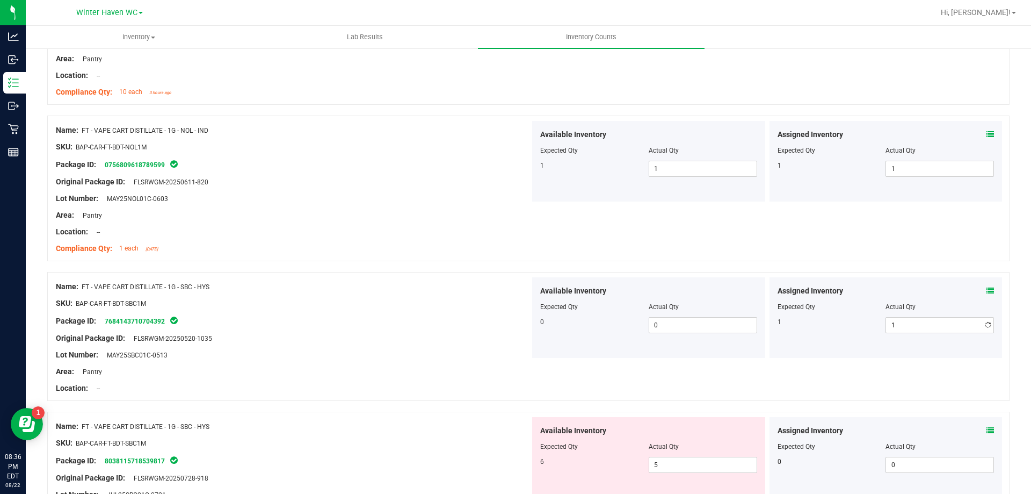
click at [304, 249] on div "Compliance Qty: 1 each [DATE]" at bounding box center [293, 248] width 474 height 11
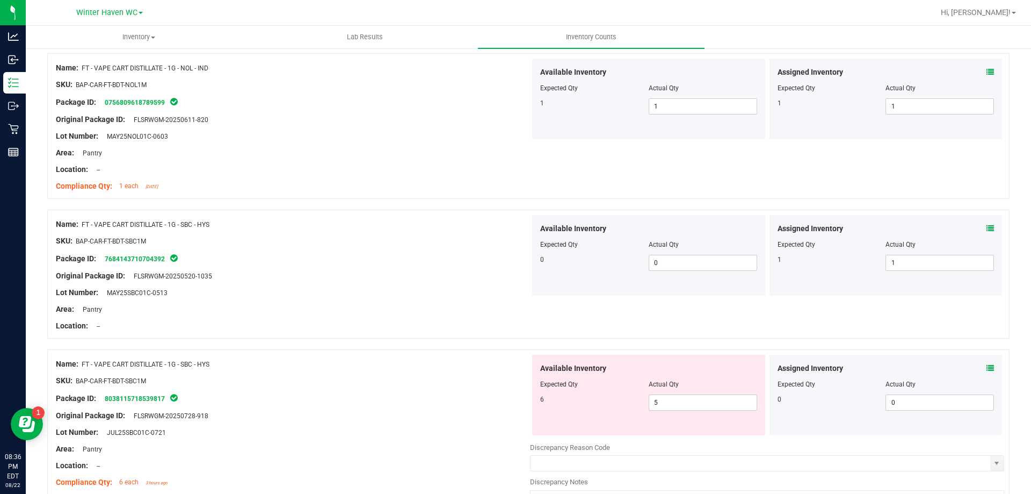
scroll to position [2256, 0]
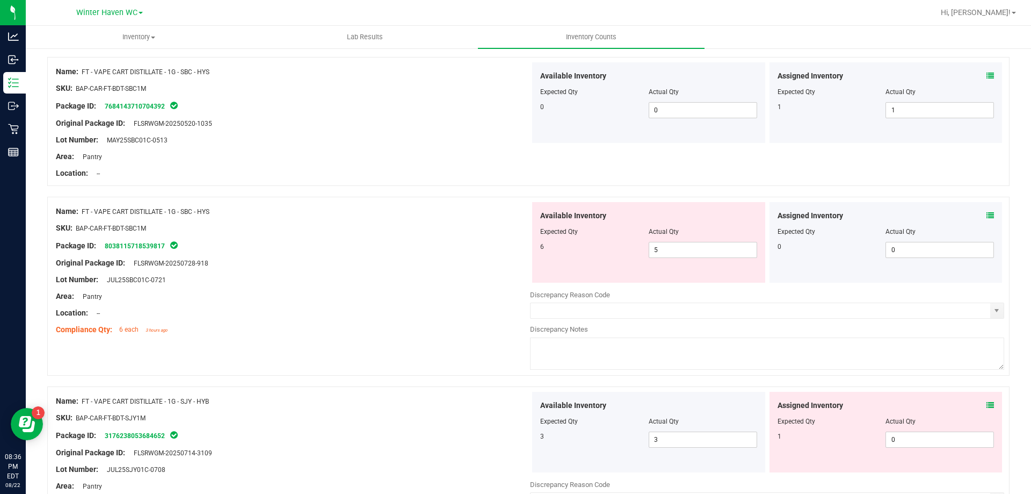
click at [978, 212] on div "Assigned Inventory" at bounding box center [886, 215] width 217 height 11
click at [987, 212] on icon at bounding box center [991, 216] width 8 height 8
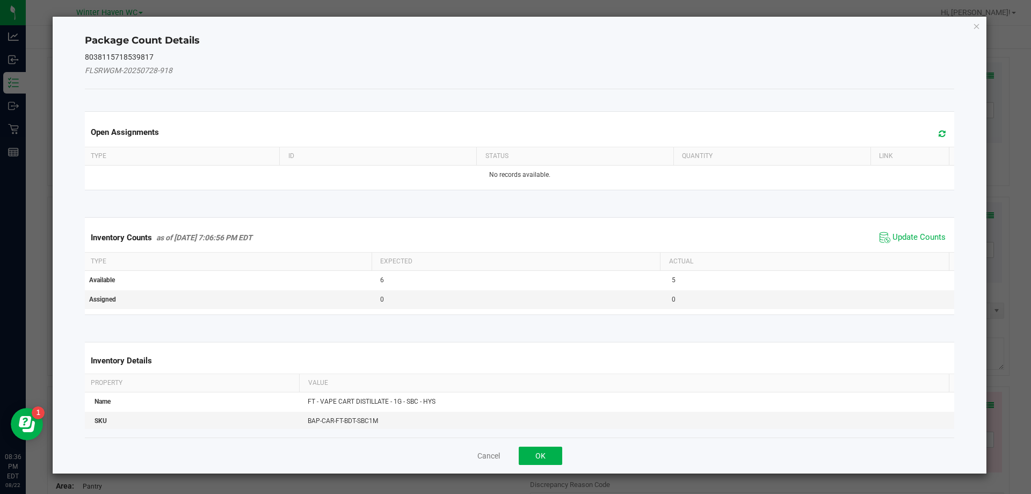
click at [932, 227] on div "Inventory Counts as of [DATE] 7:06:56 PM EDT Update Counts" at bounding box center [520, 237] width 874 height 29
click at [928, 232] on span "Update Counts" at bounding box center [919, 237] width 53 height 11
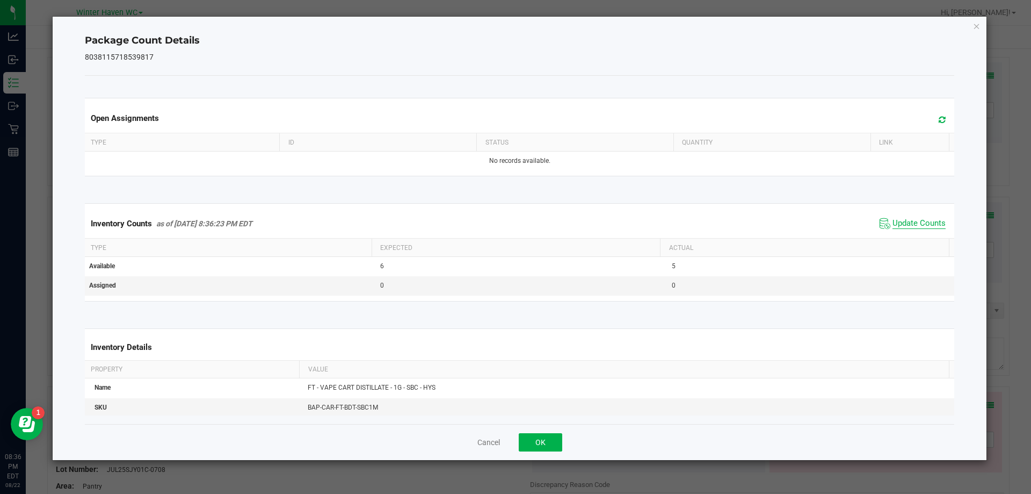
click at [915, 223] on span "Update Counts" at bounding box center [919, 223] width 53 height 11
click at [915, 223] on span "Update Counts" at bounding box center [919, 223] width 53 height 10
click at [540, 439] on button "OK" at bounding box center [541, 442] width 44 height 18
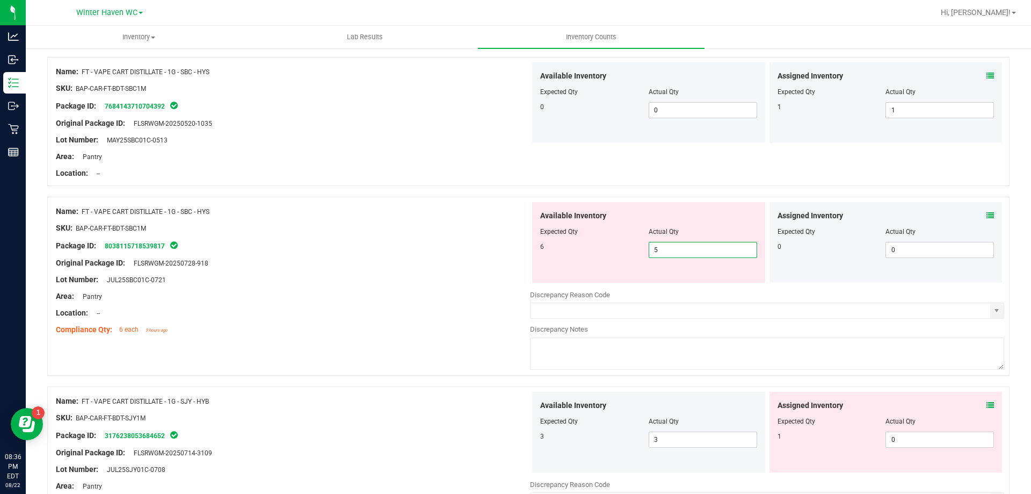
drag, startPoint x: 662, startPoint y: 248, endPoint x: 627, endPoint y: 251, distance: 34.5
click at [628, 250] on div "6 5 5" at bounding box center [648, 250] width 217 height 16
type input "6"
click at [352, 288] on div at bounding box center [293, 287] width 474 height 5
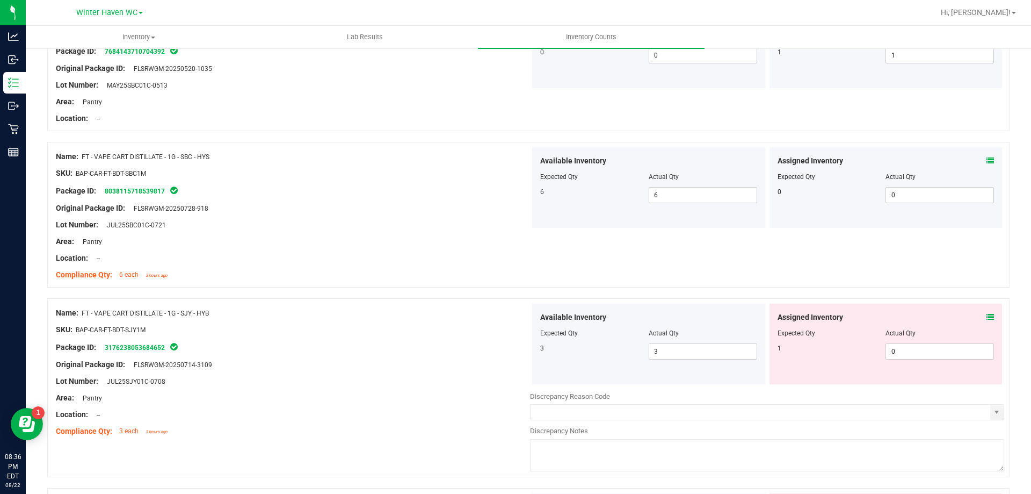
scroll to position [2363, 0]
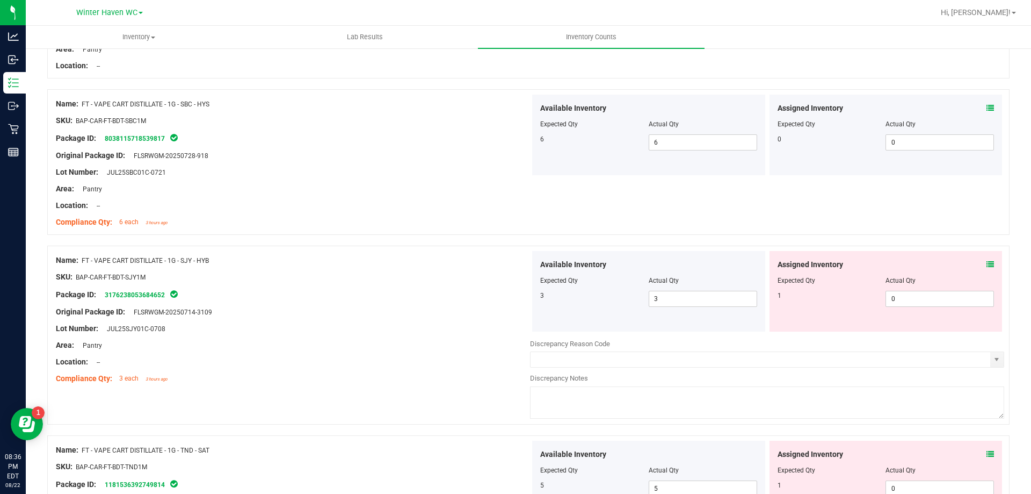
click at [978, 259] on div "Assigned Inventory" at bounding box center [886, 264] width 217 height 11
click at [987, 261] on icon at bounding box center [991, 265] width 8 height 8
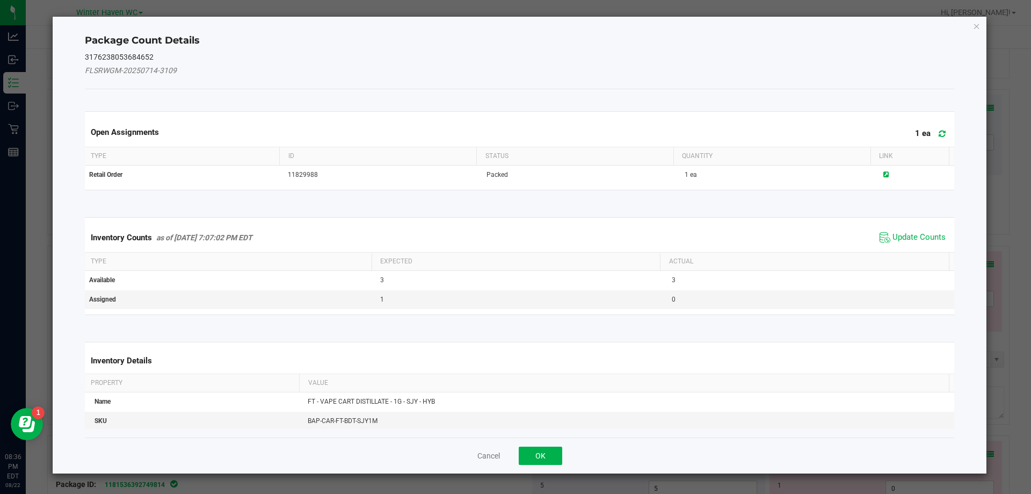
click at [926, 243] on span "Update Counts" at bounding box center [912, 237] width 71 height 16
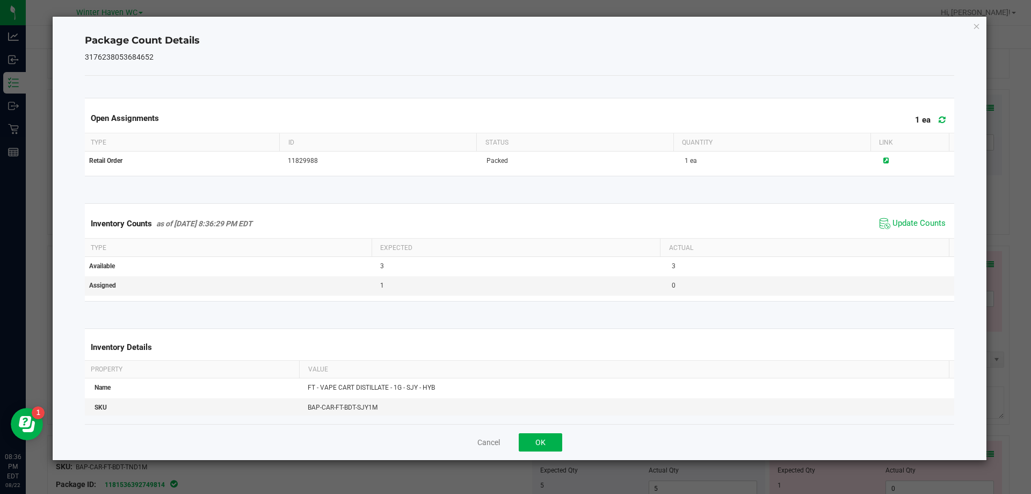
click at [910, 230] on span "Update Counts" at bounding box center [912, 223] width 71 height 16
click at [559, 442] on button "OK" at bounding box center [541, 442] width 44 height 18
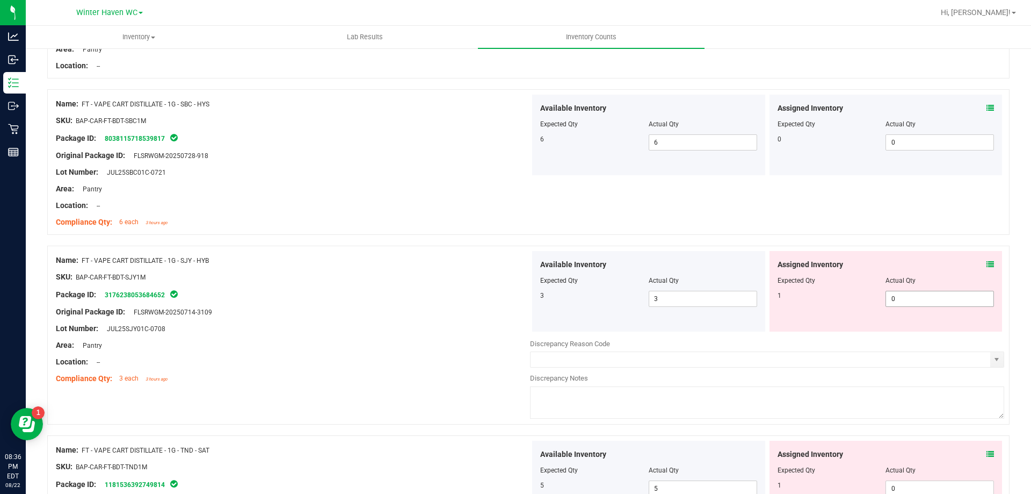
click at [932, 305] on div "Assigned Inventory Expected Qty Actual Qty 1 0 0" at bounding box center [886, 291] width 233 height 81
click at [931, 301] on span "0 0" at bounding box center [940, 299] width 108 height 16
type input "01"
type input "1"
click at [436, 272] on div "SKU: BAP-CAR-FT-BDT-SJY1M" at bounding box center [293, 276] width 474 height 11
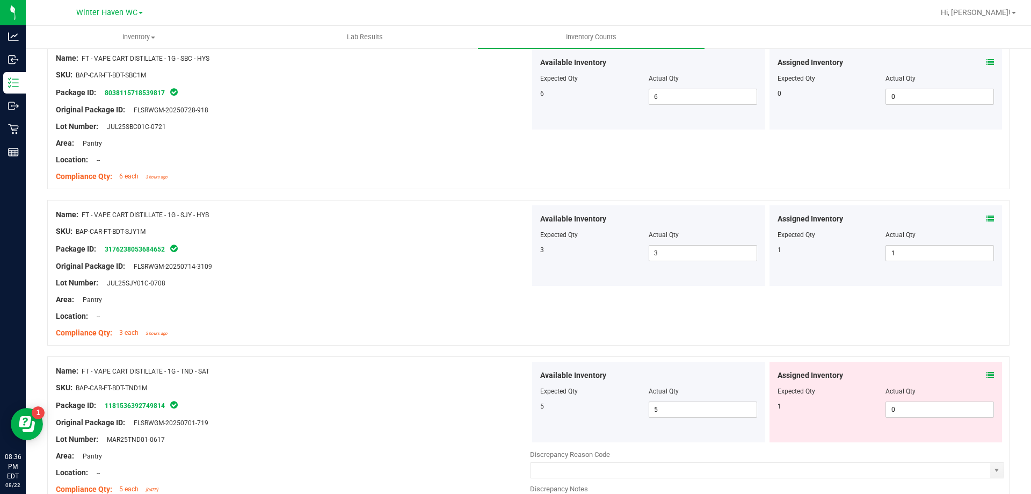
scroll to position [2524, 0]
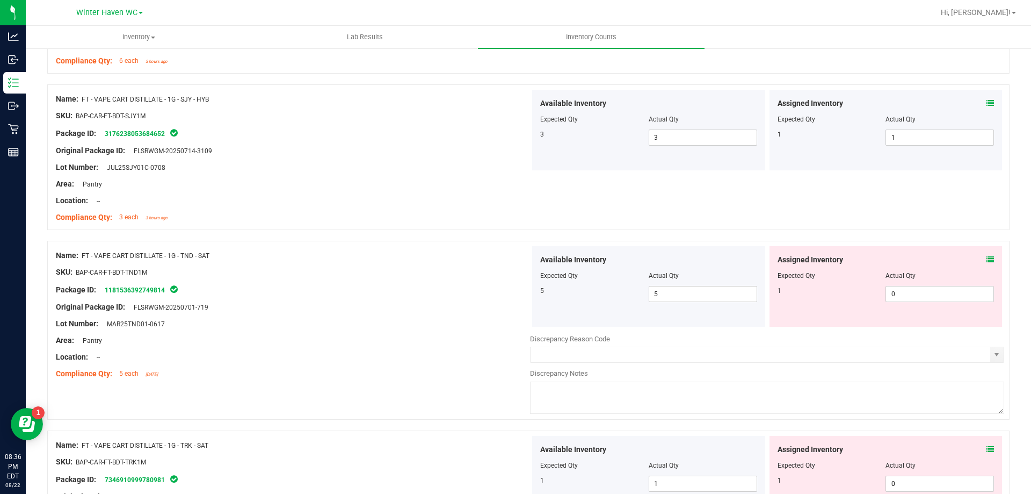
click at [987, 258] on icon at bounding box center [991, 260] width 8 height 8
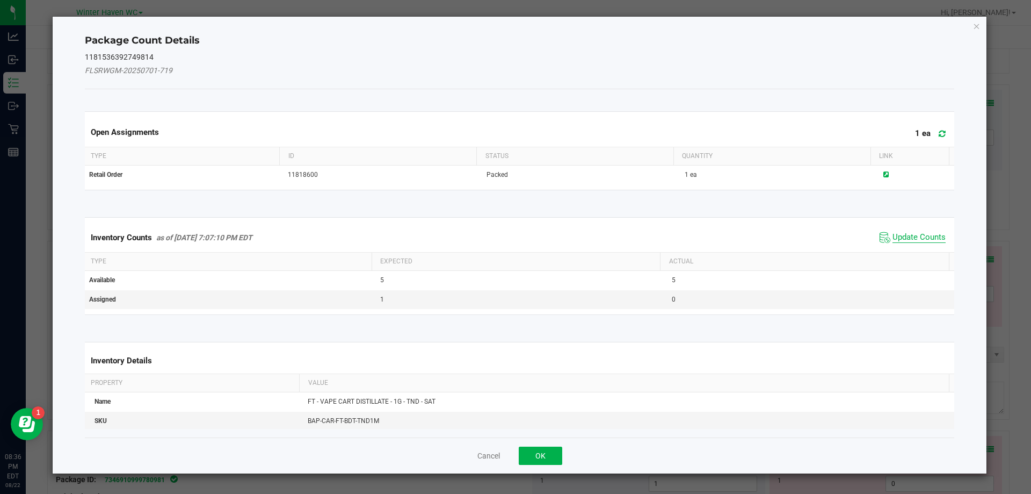
click at [906, 233] on span "Update Counts" at bounding box center [919, 237] width 53 height 11
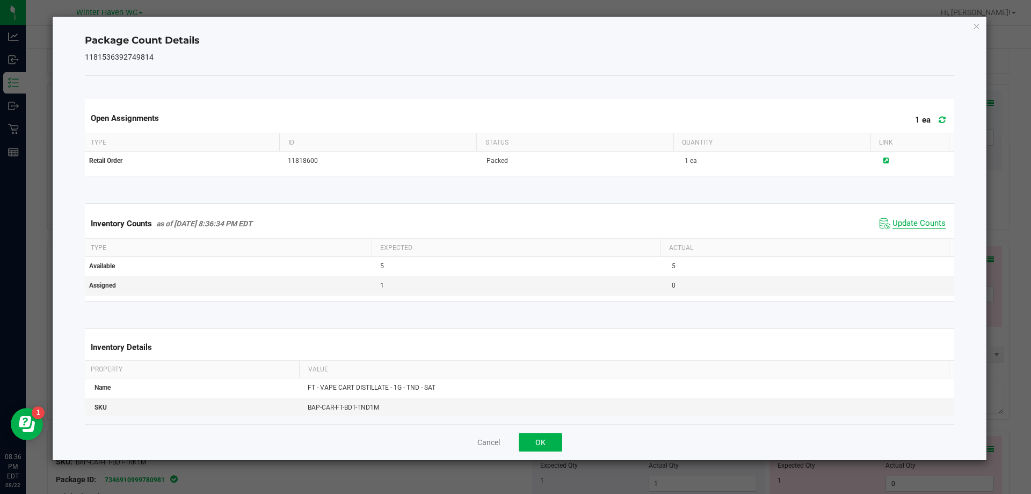
click at [893, 223] on span "Update Counts" at bounding box center [919, 223] width 53 height 11
click at [893, 223] on span "Update Counts" at bounding box center [919, 223] width 53 height 10
click at [537, 440] on button "OK" at bounding box center [541, 442] width 44 height 18
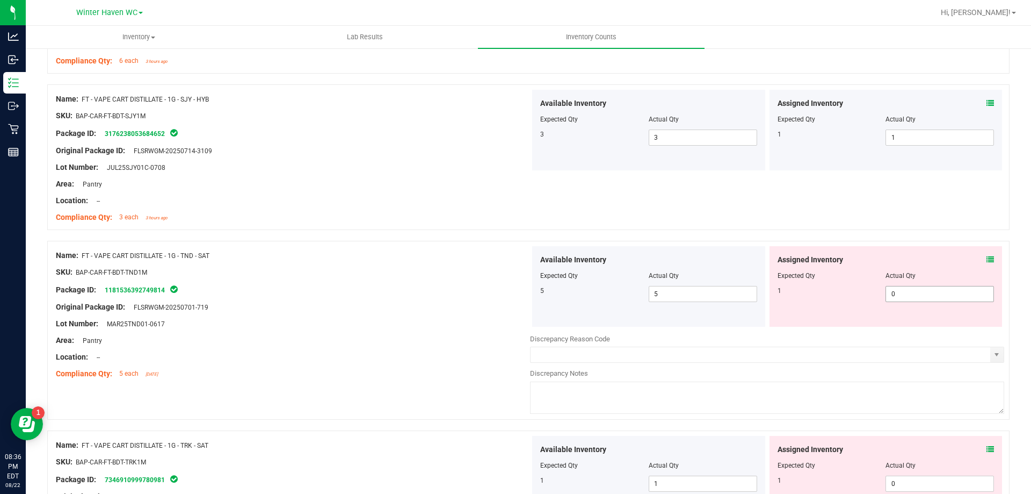
click at [937, 293] on span "0 0" at bounding box center [940, 294] width 108 height 16
type input "01"
type input "1"
click at [529, 245] on div "Name: FT - VAPE CART DISTILLATE - 1G - TND - SAT SKU: BAP-CAR-FT-BDT-TND1M Pack…" at bounding box center [528, 330] width 963 height 179
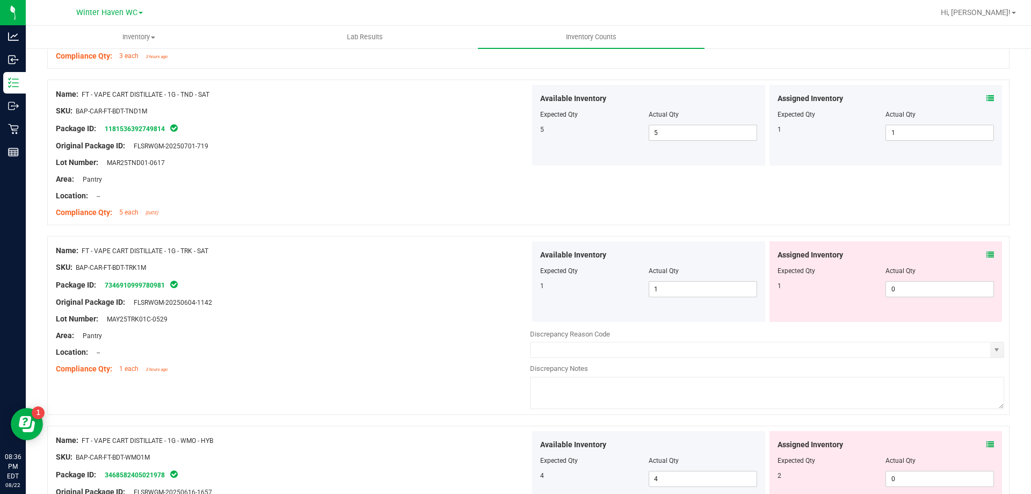
click at [987, 251] on icon at bounding box center [991, 255] width 8 height 8
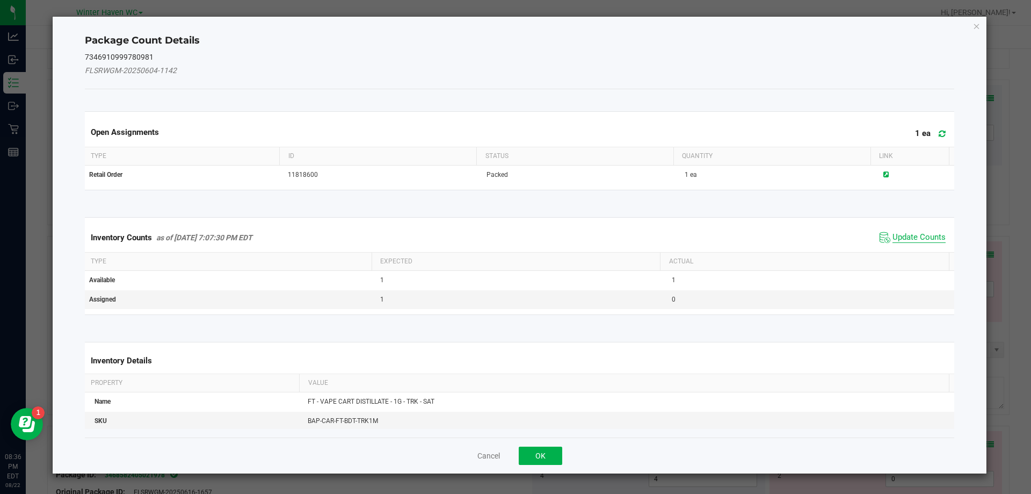
click at [922, 241] on span "Update Counts" at bounding box center [919, 237] width 53 height 11
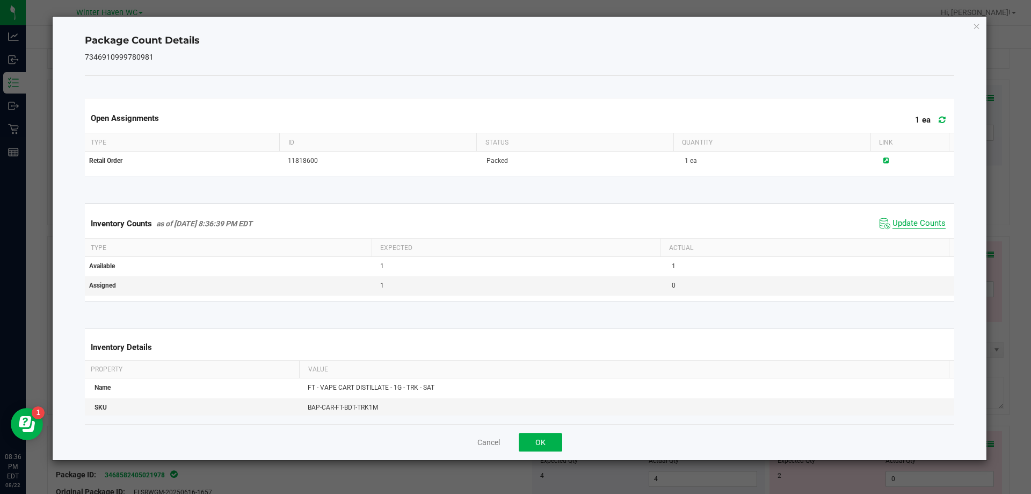
click at [911, 223] on span "Update Counts" at bounding box center [919, 223] width 53 height 11
click at [556, 444] on button "OK" at bounding box center [541, 442] width 44 height 18
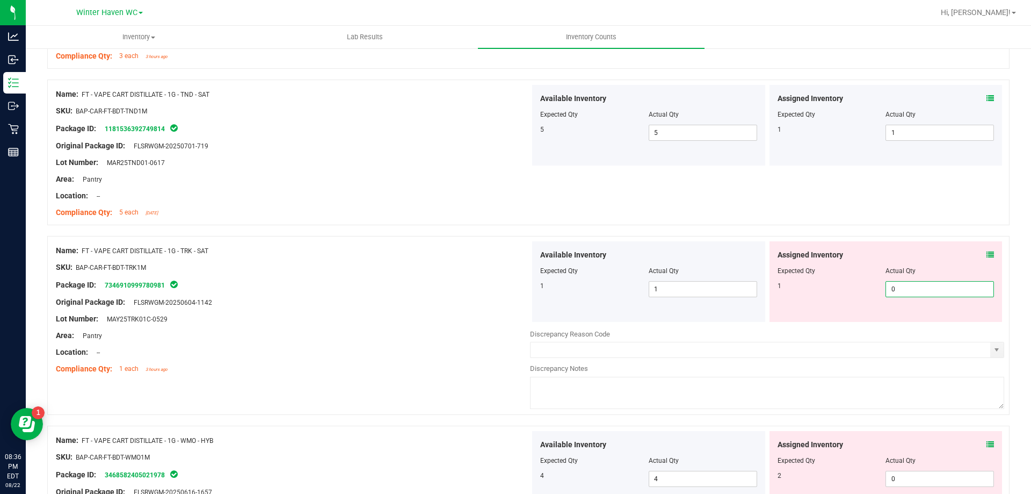
click at [900, 289] on span "0 0" at bounding box center [940, 289] width 108 height 16
type input "01"
type input "1"
click at [412, 245] on div "Name: FT - VAPE CART DISTILLATE - 1G - TRK - SAT" at bounding box center [293, 250] width 474 height 11
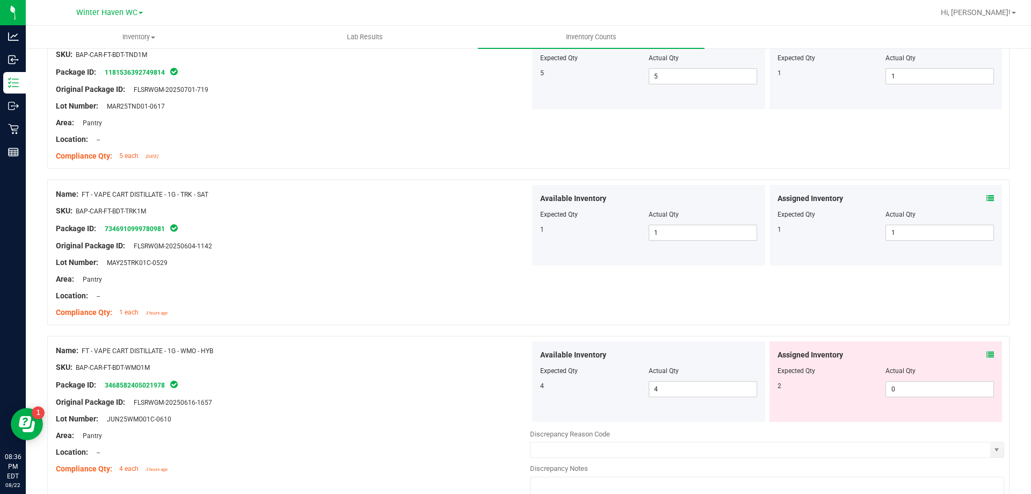
scroll to position [2810, 0]
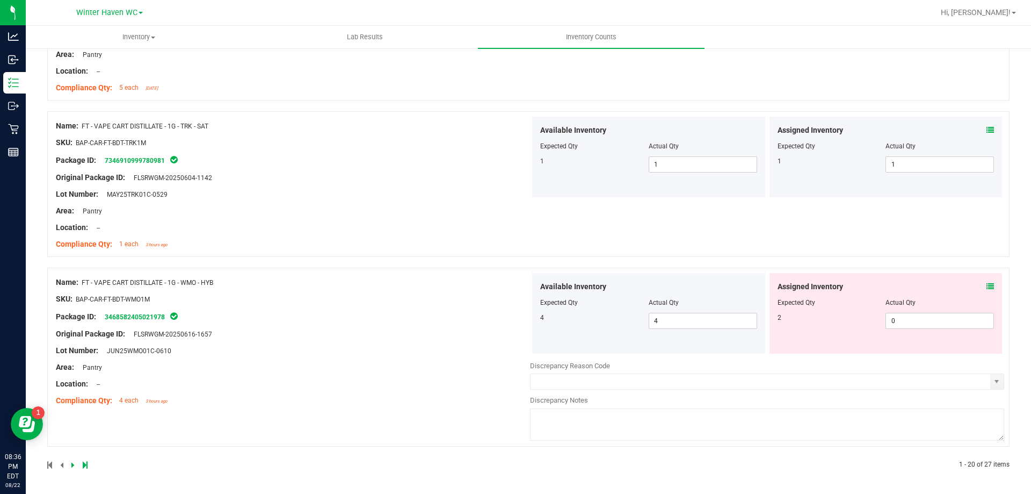
click at [987, 283] on icon at bounding box center [991, 287] width 8 height 8
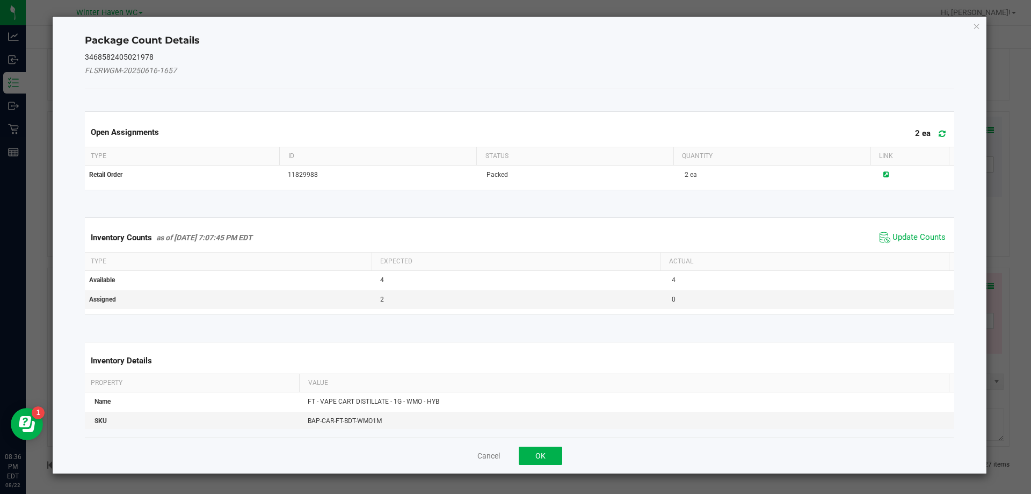
click at [940, 243] on span "Update Counts" at bounding box center [912, 237] width 71 height 16
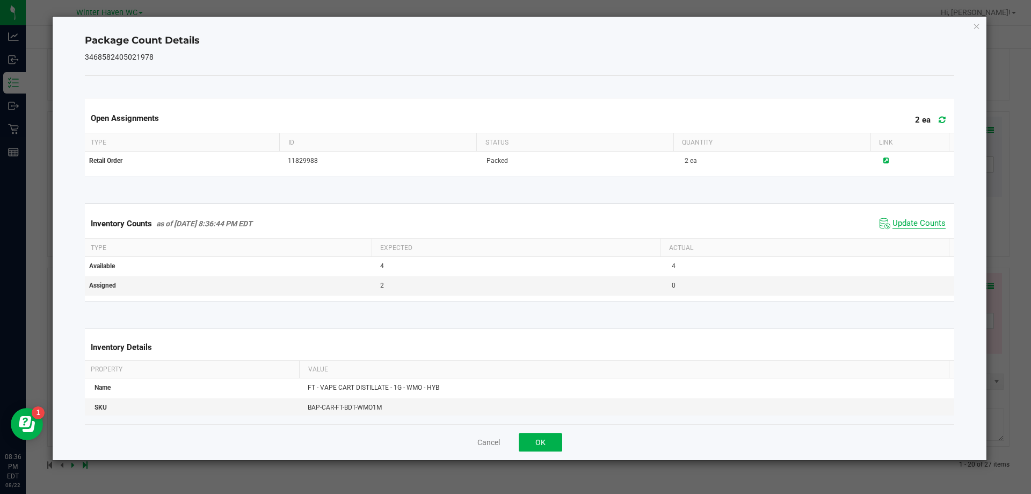
click at [930, 237] on div "Inventory Counts as of [DATE] 8:36:44 PM EDT Update Counts" at bounding box center [520, 223] width 874 height 29
click at [917, 226] on span "Update Counts" at bounding box center [919, 223] width 53 height 11
click at [538, 442] on button "OK" at bounding box center [541, 442] width 44 height 18
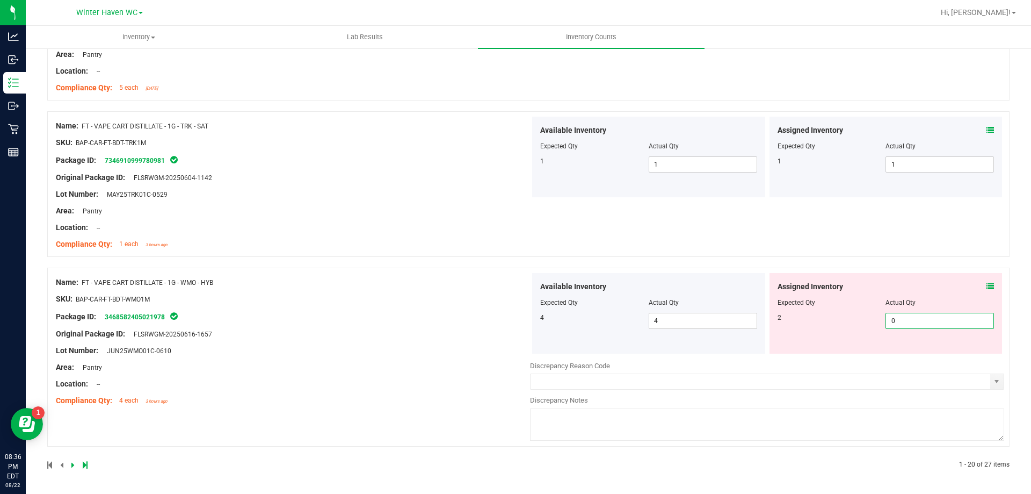
click at [901, 328] on span "0 0" at bounding box center [940, 321] width 108 height 16
type input "02"
type input "2"
click at [747, 247] on div "Name: FT - VAPE CART DISTILLATE - 1G - TRK - SAT SKU: BAP-CAR-FT-BDT-TRK1M Pack…" at bounding box center [528, 184] width 963 height 146
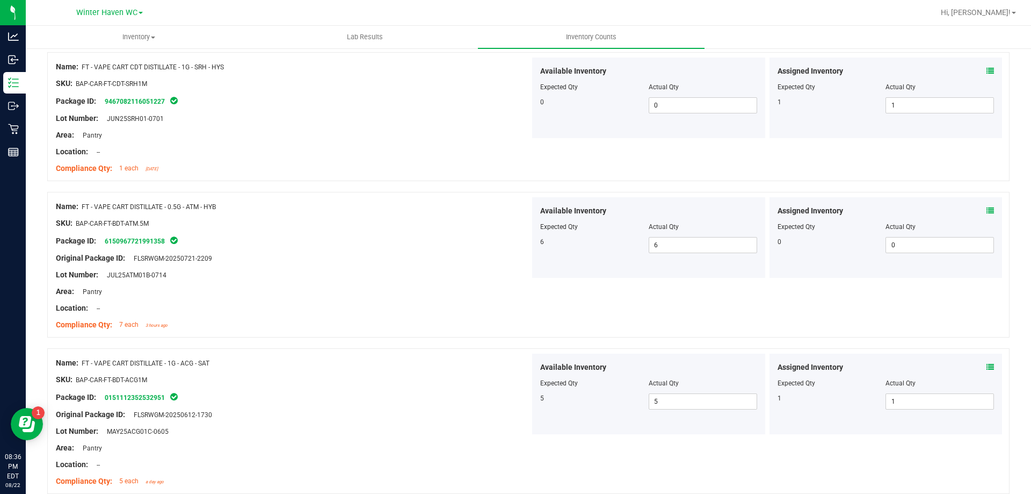
scroll to position [0, 0]
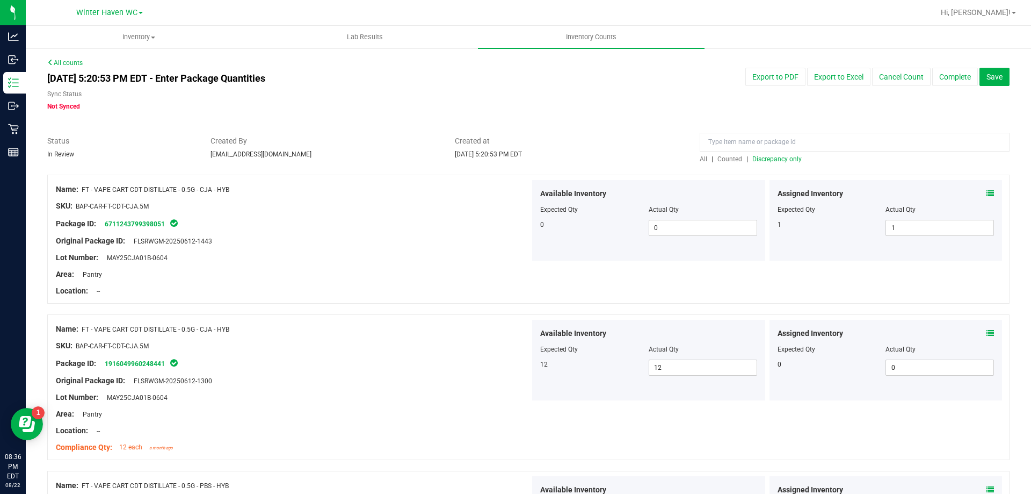
click at [777, 158] on span "Discrepancy only" at bounding box center [777, 159] width 49 height 8
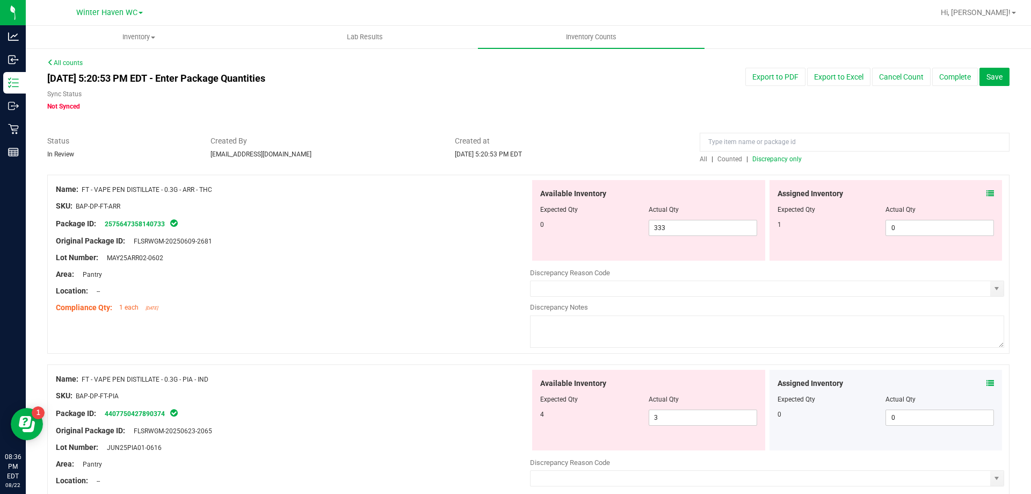
click at [978, 193] on div "Assigned Inventory" at bounding box center [886, 193] width 217 height 11
click at [987, 192] on icon at bounding box center [991, 194] width 8 height 8
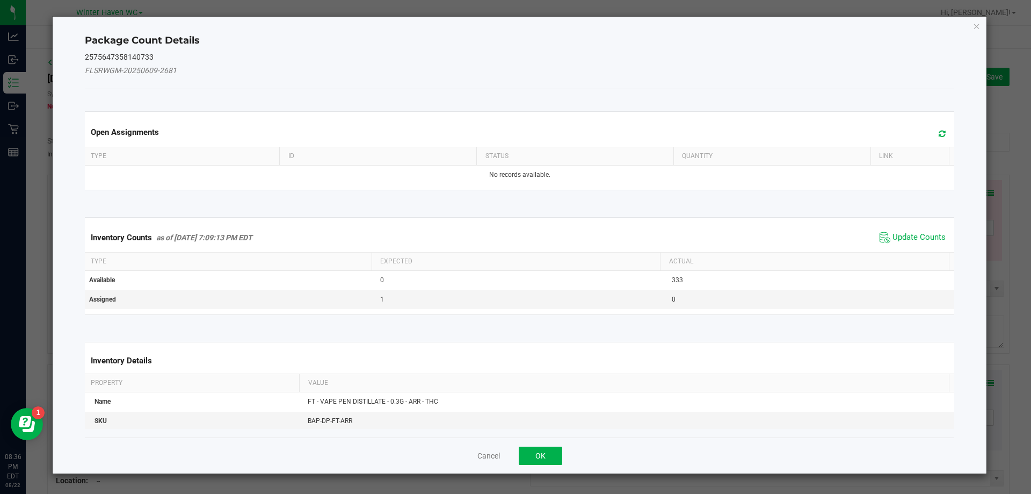
click at [889, 230] on span "Update Counts" at bounding box center [912, 237] width 71 height 16
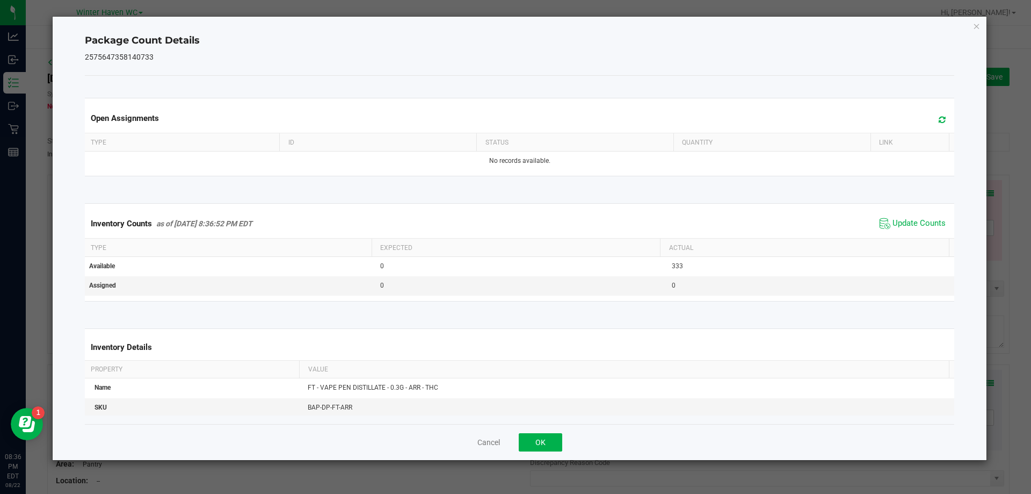
click at [892, 217] on span "Update Counts" at bounding box center [912, 223] width 71 height 16
click at [892, 217] on span "Update Counts" at bounding box center [914, 222] width 69 height 15
click at [545, 433] on button "OK" at bounding box center [541, 442] width 44 height 18
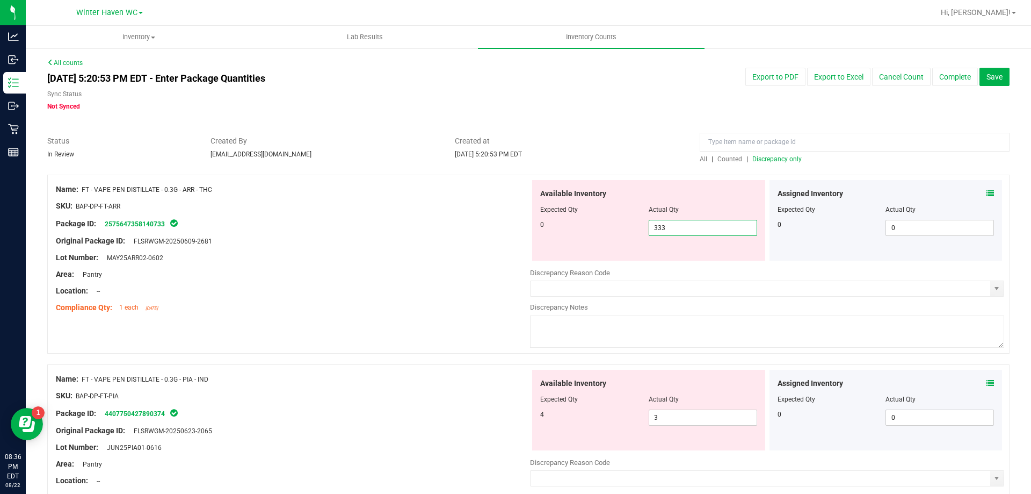
type input "0"
drag, startPoint x: 674, startPoint y: 230, endPoint x: 574, endPoint y: 226, distance: 99.5
click at [591, 226] on div "0 333 0" at bounding box center [648, 228] width 217 height 16
type input "0"
click at [486, 226] on div "Package ID: 2575647358140733" at bounding box center [293, 223] width 474 height 13
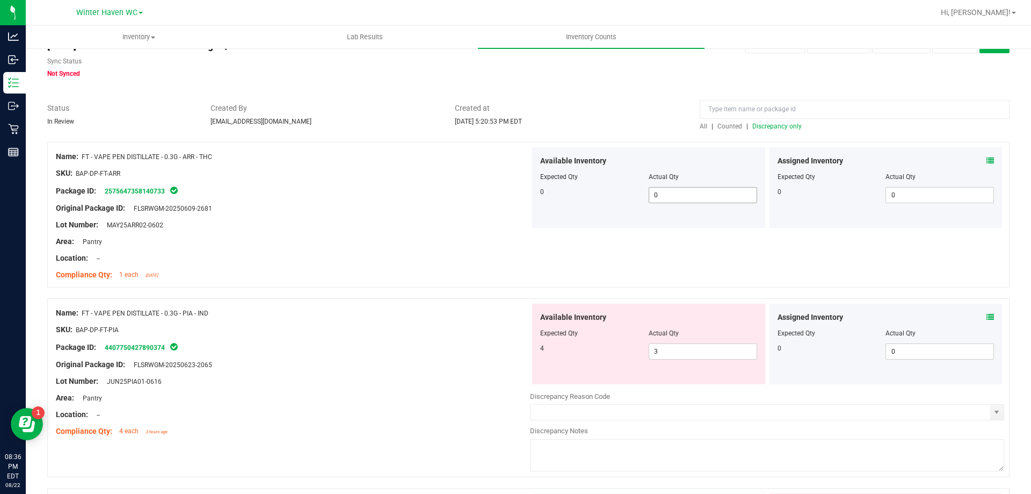
scroll to position [161, 0]
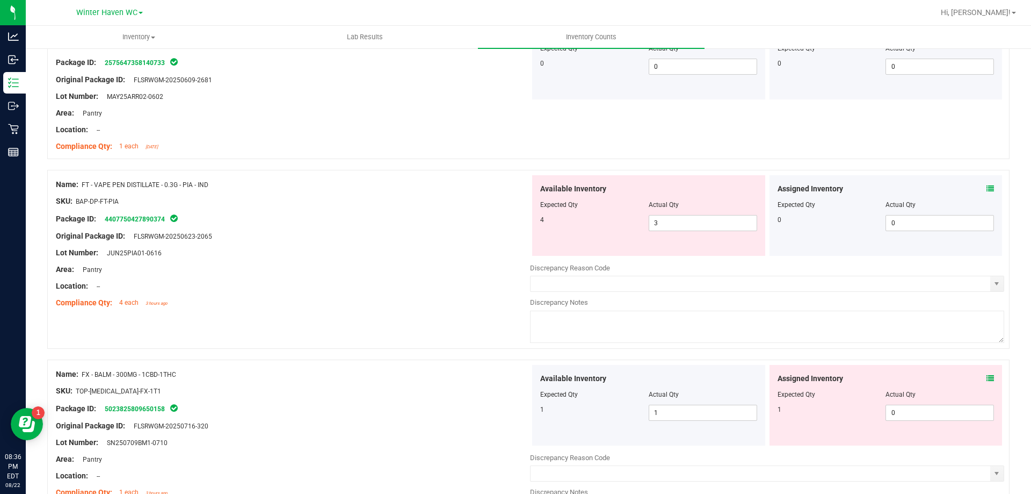
click at [987, 187] on icon at bounding box center [991, 189] width 8 height 8
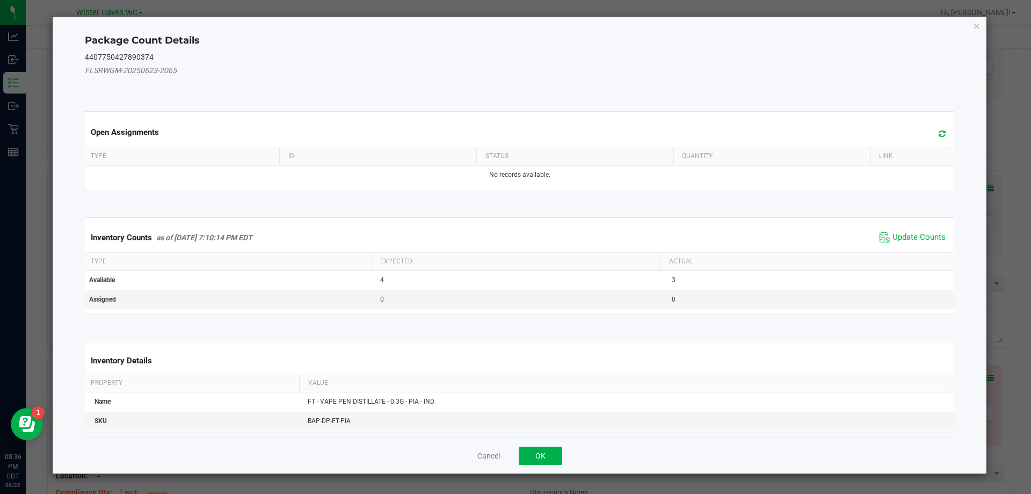
drag, startPoint x: 910, startPoint y: 217, endPoint x: 906, endPoint y: 229, distance: 12.6
click at [908, 223] on kendo-grid "Inventory Counts as of [DATE] 7:10:14 PM EDT Update Counts Type Expected Actual…" at bounding box center [520, 266] width 886 height 98
click at [906, 229] on span "Update Counts" at bounding box center [912, 237] width 71 height 16
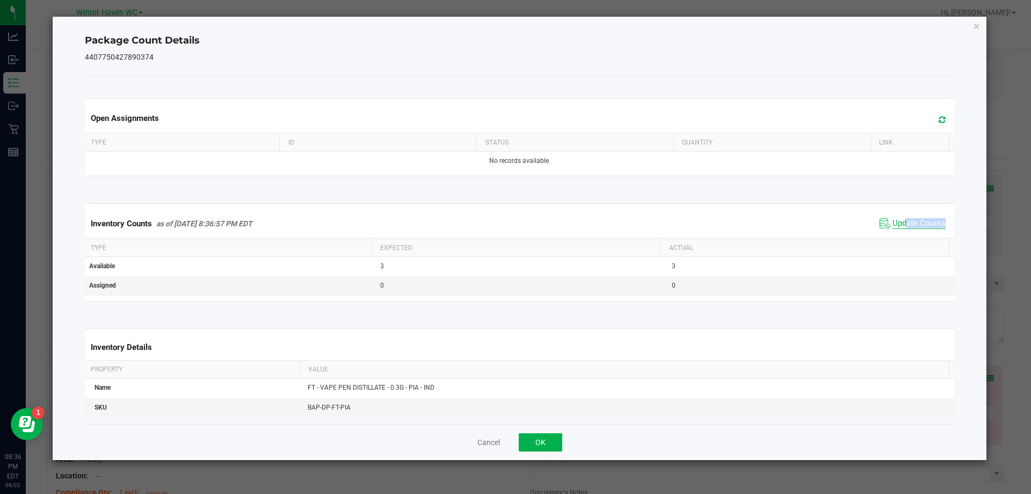
click at [900, 228] on span "Update Counts" at bounding box center [919, 223] width 53 height 11
click at [558, 435] on button "OK" at bounding box center [541, 442] width 44 height 18
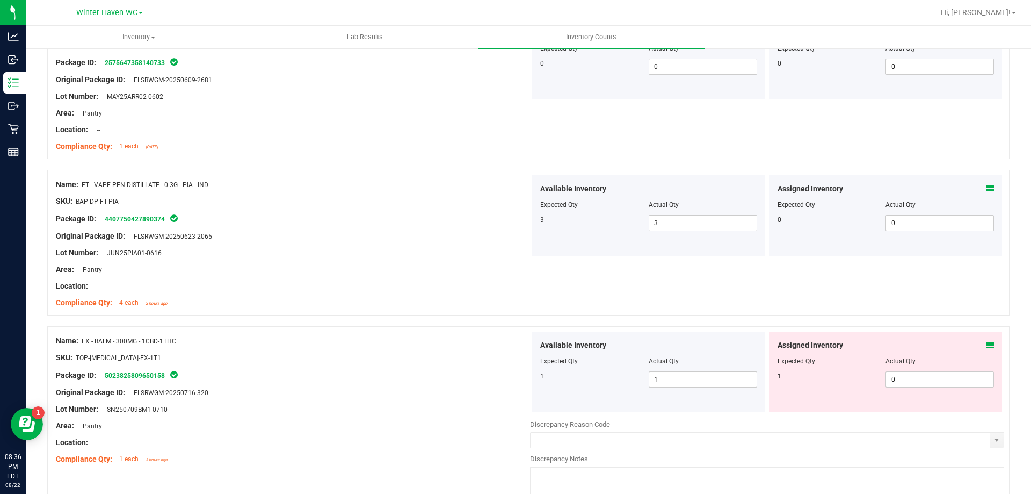
drag, startPoint x: 462, startPoint y: 343, endPoint x: 477, endPoint y: 332, distance: 18.5
click at [473, 336] on div "Name: FX - BALM - 300MG - 1CBD-1THC" at bounding box center [293, 340] width 474 height 11
click at [987, 349] on span at bounding box center [991, 344] width 8 height 11
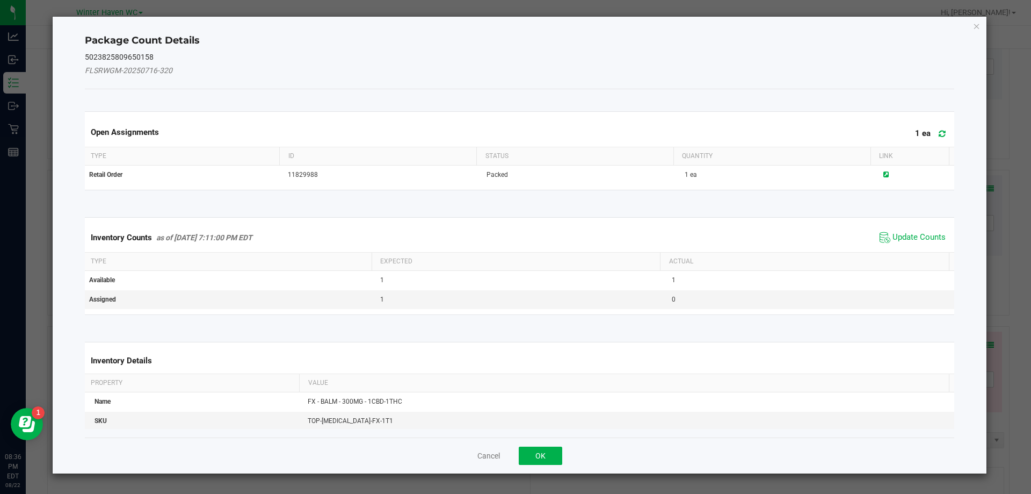
click at [913, 222] on kendo-grid "Inventory Counts as of [DATE] 7:11:00 PM EDT Update Counts Type Expected Actual…" at bounding box center [520, 266] width 886 height 98
click at [915, 227] on div "Inventory Counts as of [DATE] 7:11:00 PM EDT Update Counts" at bounding box center [520, 237] width 874 height 29
click at [915, 232] on span "Update Counts" at bounding box center [919, 237] width 53 height 11
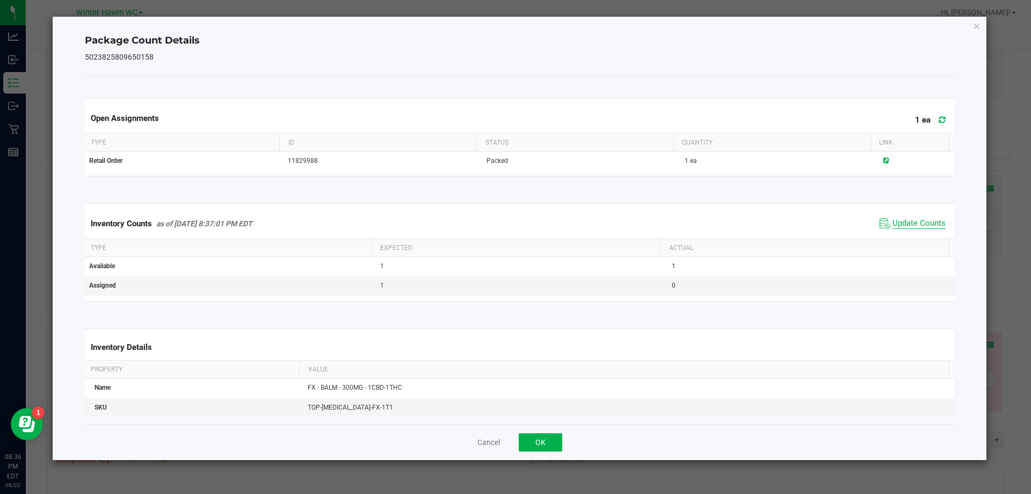
click at [915, 226] on span "Update Counts" at bounding box center [919, 223] width 53 height 11
click at [541, 436] on button "OK" at bounding box center [541, 442] width 44 height 18
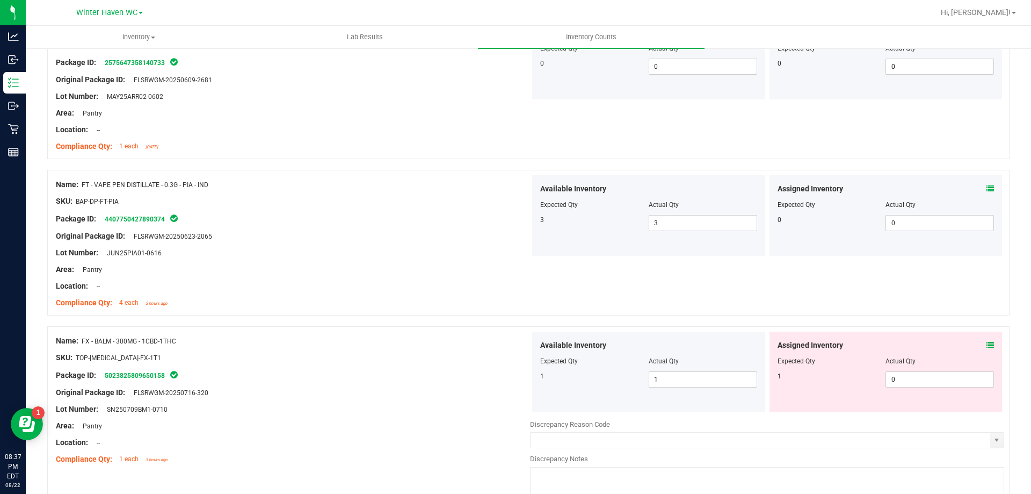
click at [321, 335] on div "Name: FX - BALM - 300MG - 1CBD-1THC" at bounding box center [293, 340] width 474 height 11
click at [905, 379] on span "0 0" at bounding box center [940, 379] width 108 height 16
type input "01"
type input "1"
click at [865, 329] on div "Name: FX - BALM - 300MG - 1CBD-1THC SKU: TOP-[MEDICAL_DATA]-FX-1T1 Package ID: …" at bounding box center [528, 415] width 963 height 179
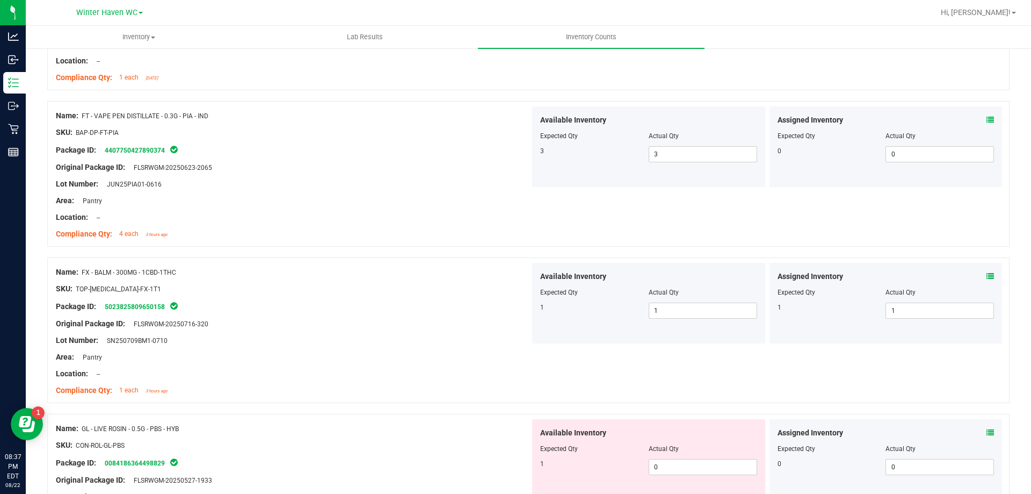
scroll to position [322, 0]
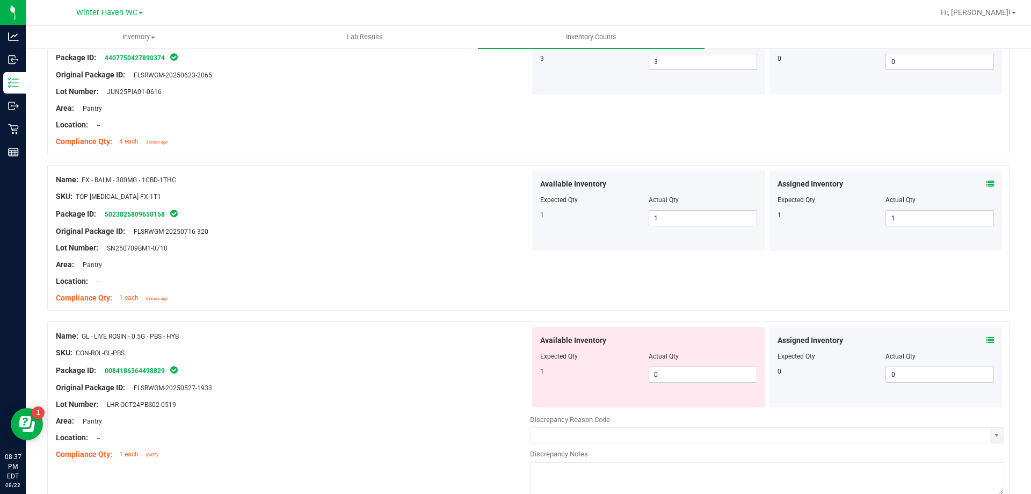
click at [987, 339] on icon at bounding box center [991, 340] width 8 height 8
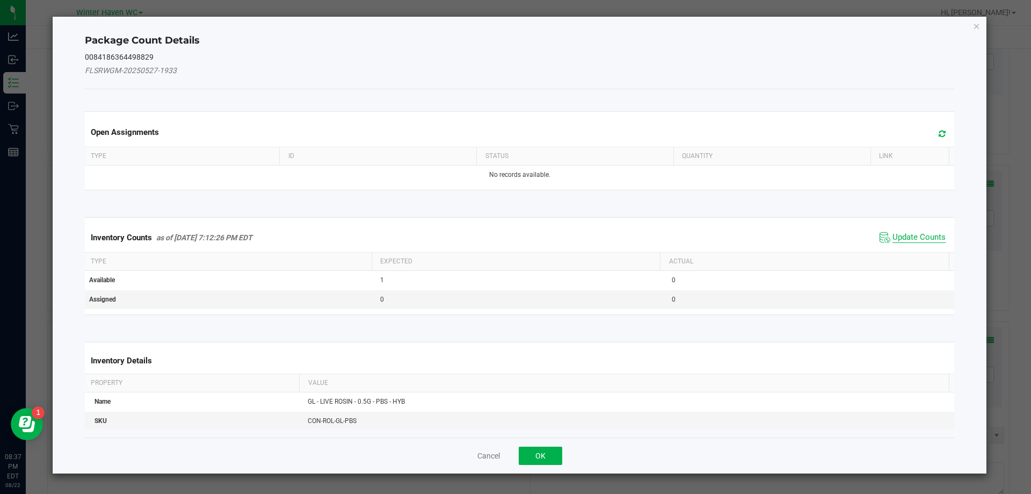
click at [922, 241] on span "Update Counts" at bounding box center [919, 237] width 53 height 11
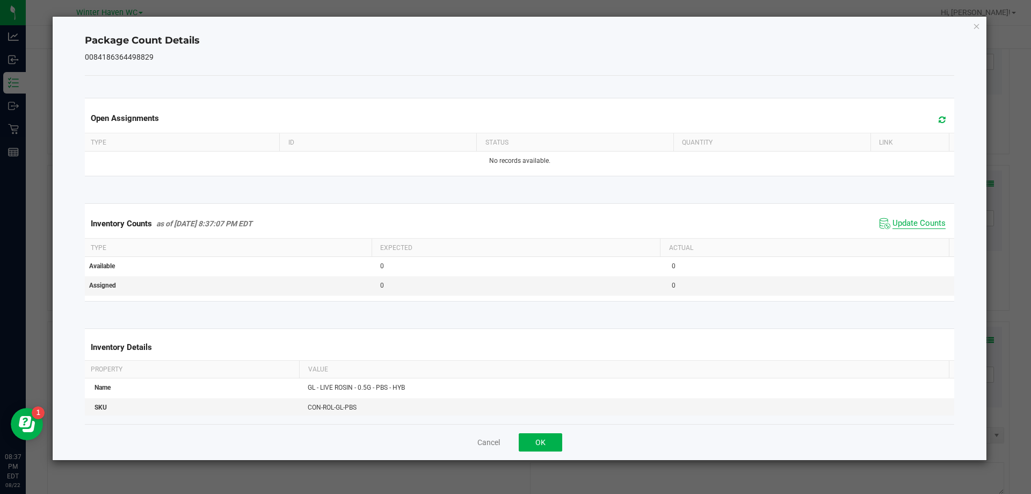
click at [915, 227] on span "Update Counts" at bounding box center [919, 223] width 53 height 11
click at [912, 225] on span "Update Counts" at bounding box center [919, 223] width 53 height 11
click at [542, 442] on button "OK" at bounding box center [541, 442] width 44 height 18
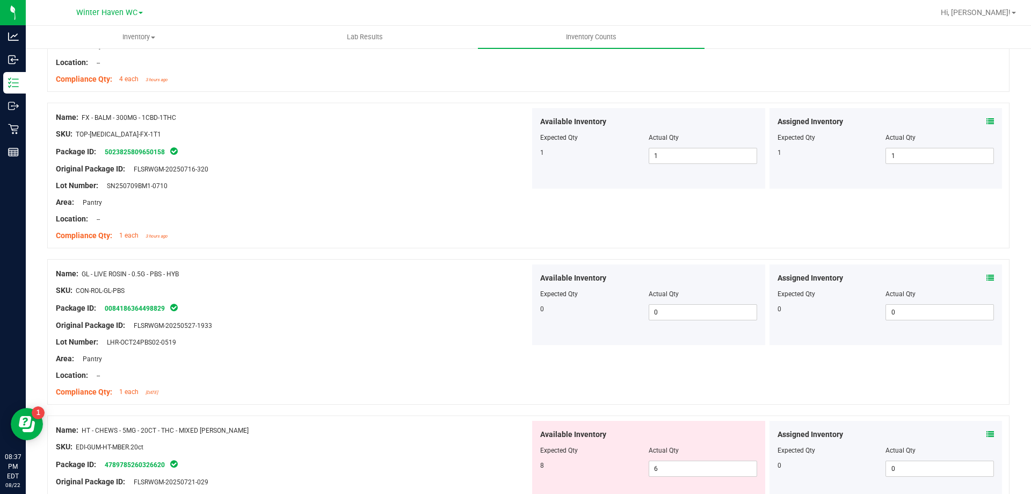
scroll to position [537, 0]
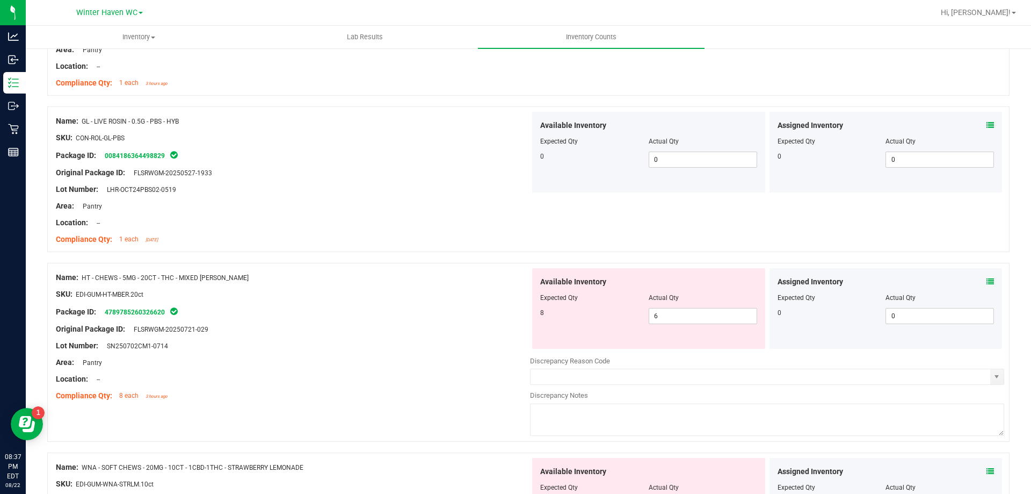
click at [978, 281] on div "Assigned Inventory" at bounding box center [886, 281] width 217 height 11
click at [987, 280] on icon at bounding box center [991, 282] width 8 height 8
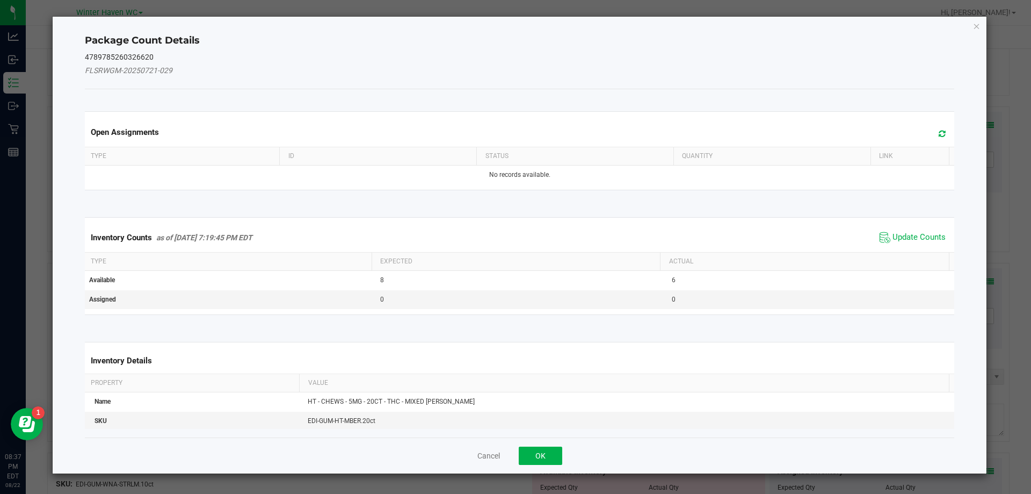
click at [920, 229] on span "Update Counts" at bounding box center [912, 237] width 71 height 16
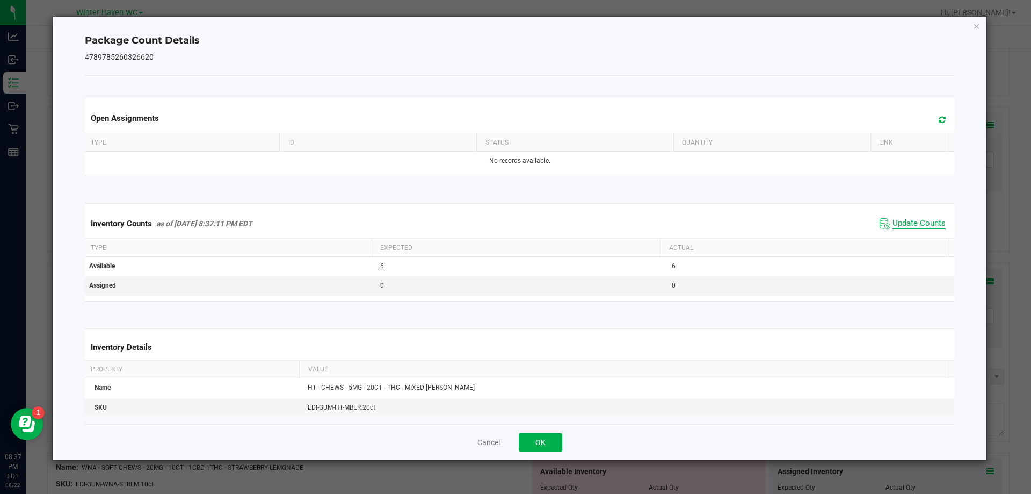
click at [900, 219] on span "Update Counts" at bounding box center [919, 223] width 53 height 11
click at [900, 219] on span "Update Counts" at bounding box center [919, 223] width 53 height 10
click at [533, 433] on button "OK" at bounding box center [541, 442] width 44 height 18
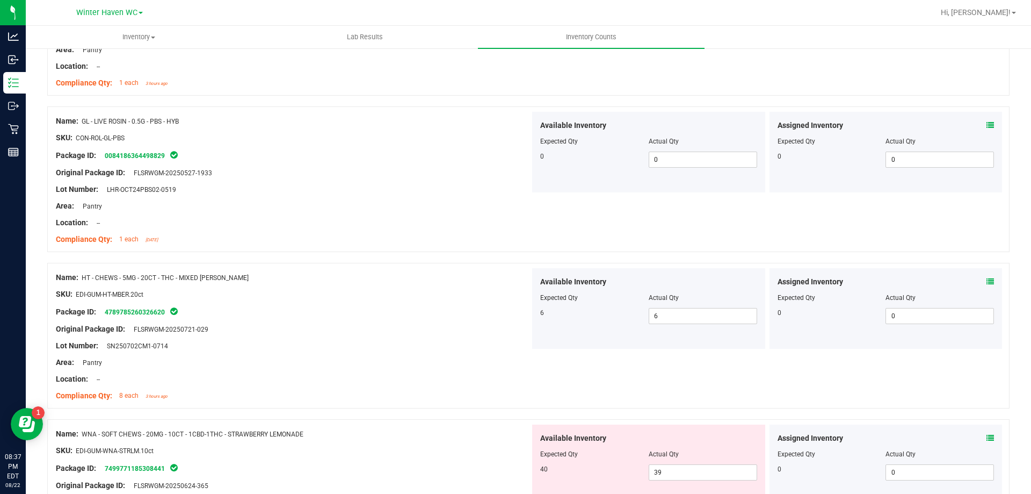
scroll to position [698, 0]
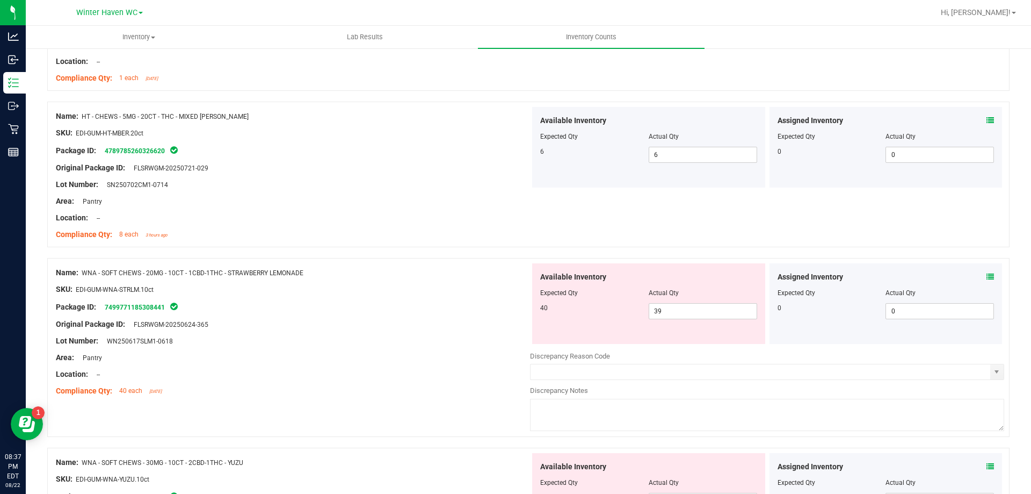
click at [987, 273] on icon at bounding box center [991, 277] width 8 height 8
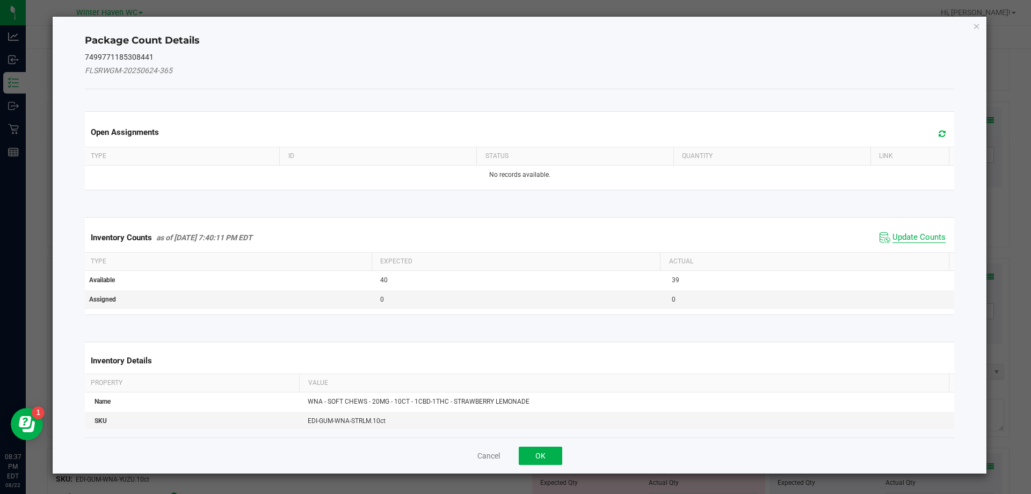
click at [923, 237] on span "Update Counts" at bounding box center [919, 237] width 53 height 11
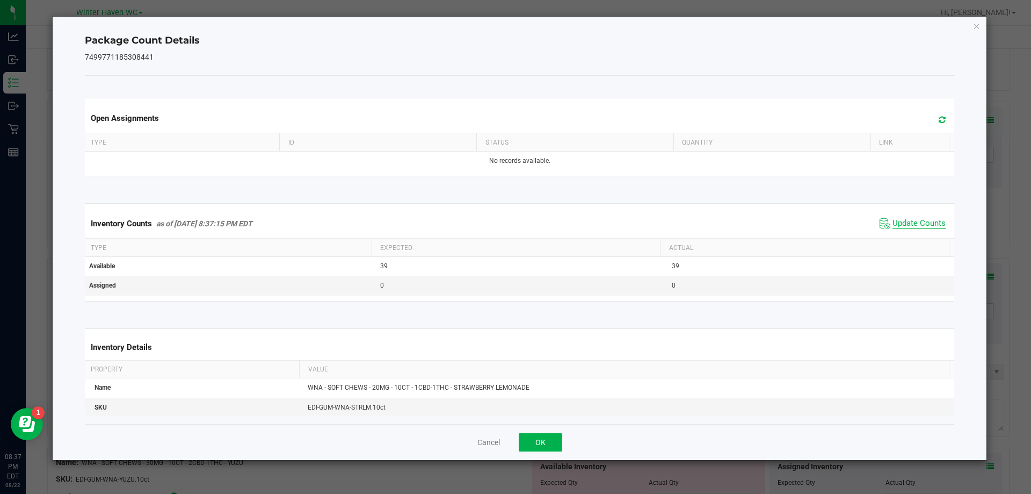
click at [909, 218] on span "Update Counts" at bounding box center [919, 223] width 53 height 11
click at [542, 440] on button "OK" at bounding box center [541, 442] width 44 height 18
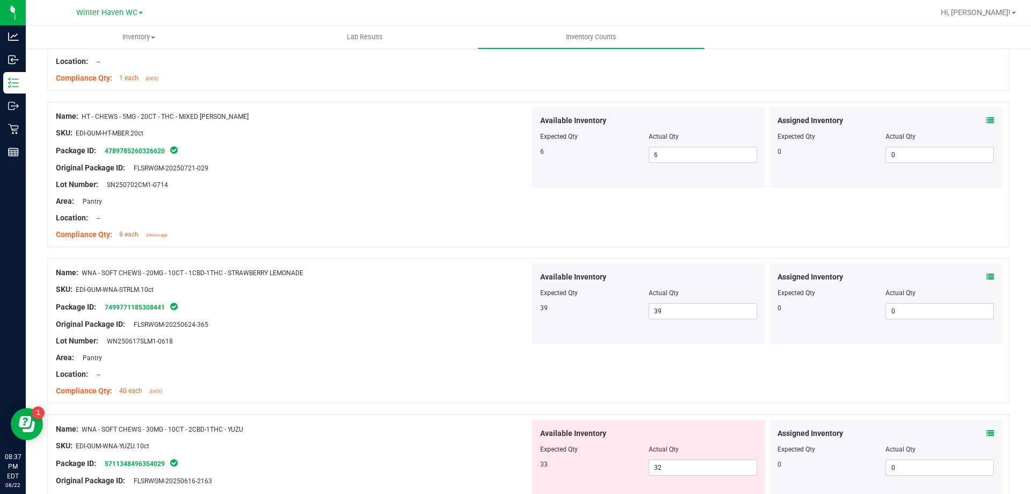
click at [471, 371] on div "Location: --" at bounding box center [293, 373] width 474 height 11
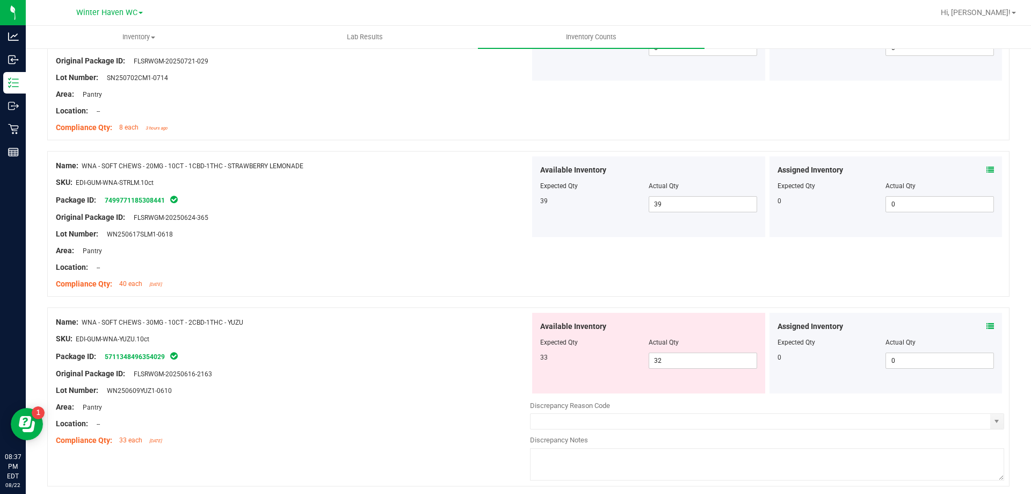
scroll to position [806, 0]
click at [987, 322] on icon at bounding box center [991, 326] width 8 height 8
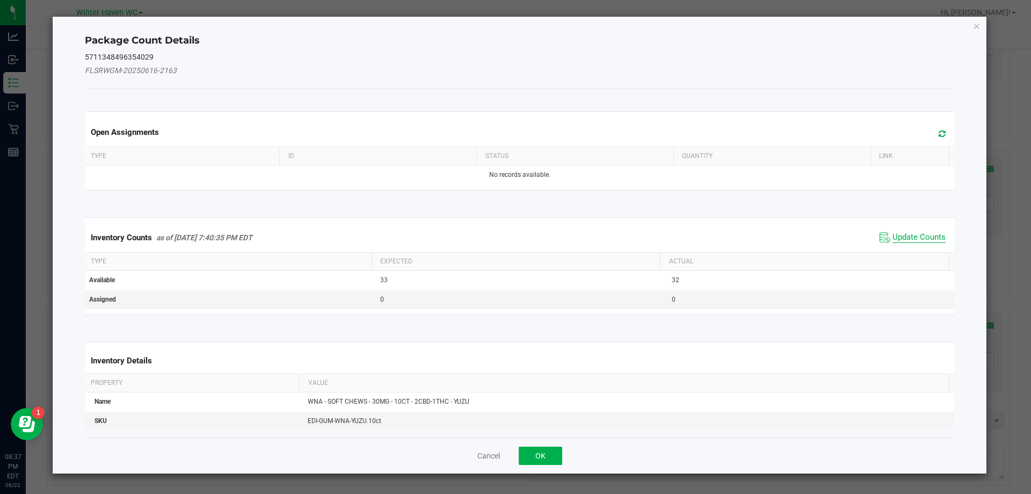
click at [916, 235] on span "Update Counts" at bounding box center [919, 237] width 53 height 11
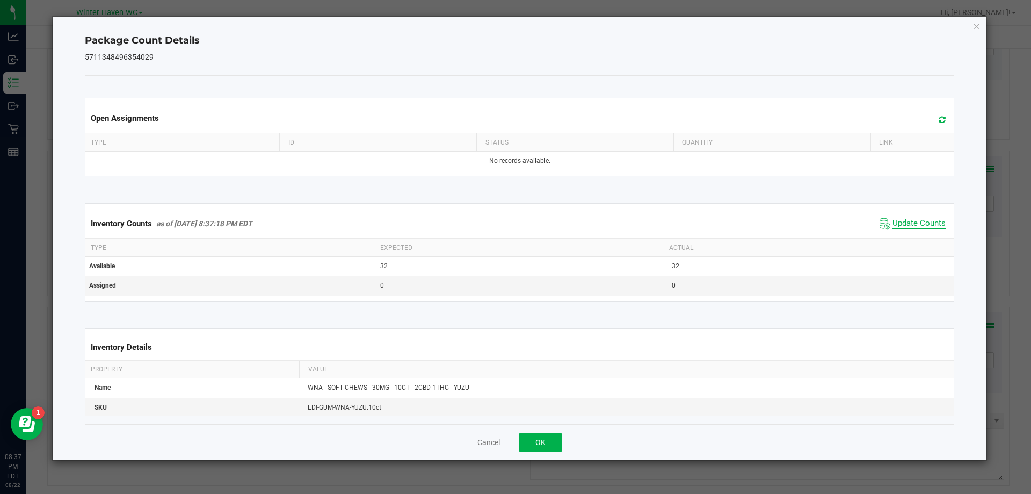
click at [905, 222] on span "Update Counts" at bounding box center [919, 223] width 53 height 11
drag, startPoint x: 567, startPoint y: 438, endPoint x: 554, endPoint y: 438, distance: 12.4
click at [562, 438] on div "Cancel OK" at bounding box center [520, 442] width 870 height 36
click at [554, 437] on button "OK" at bounding box center [541, 442] width 44 height 18
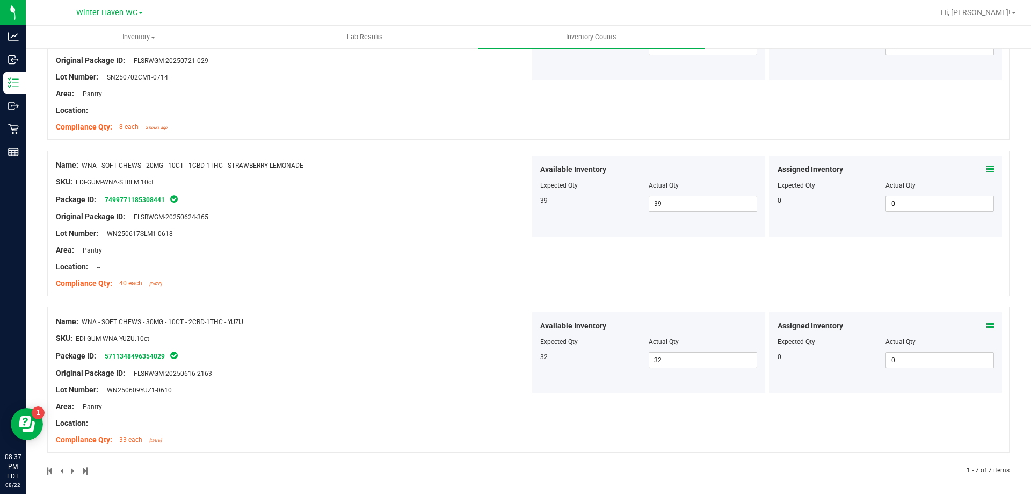
click at [770, 325] on div "Assigned Inventory Expected Qty Actual Qty 0 0 0" at bounding box center [886, 352] width 233 height 81
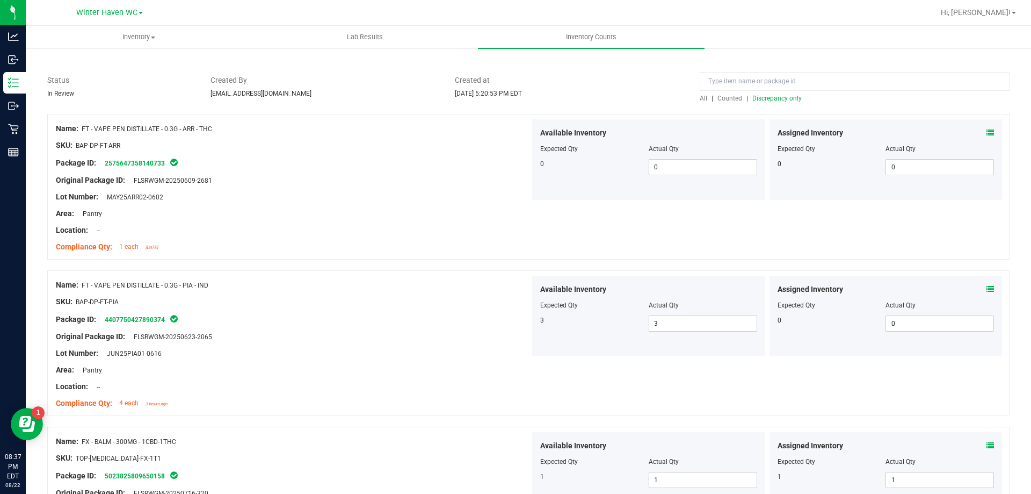
scroll to position [0, 0]
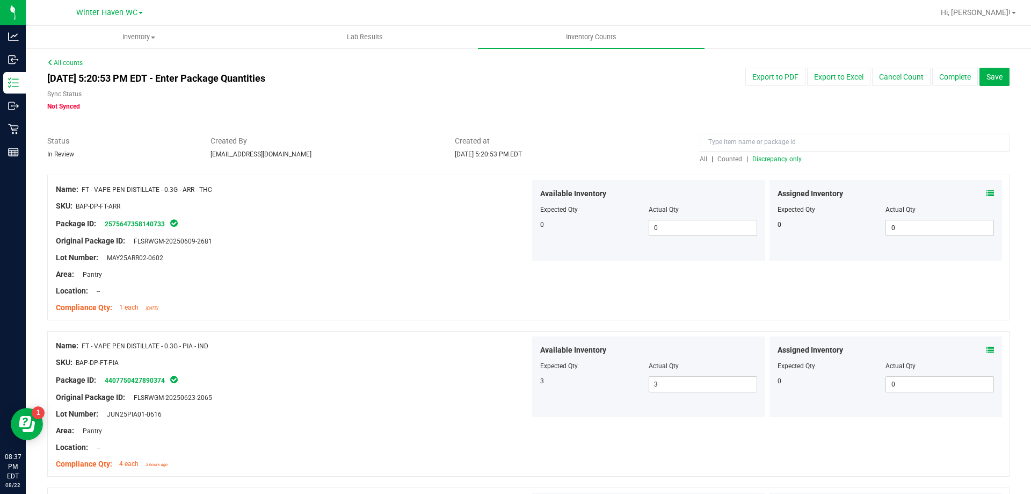
click at [795, 162] on div "All | Counted | Discrepancy only" at bounding box center [855, 159] width 310 height 10
click at [785, 156] on span "Discrepancy only" at bounding box center [777, 159] width 49 height 8
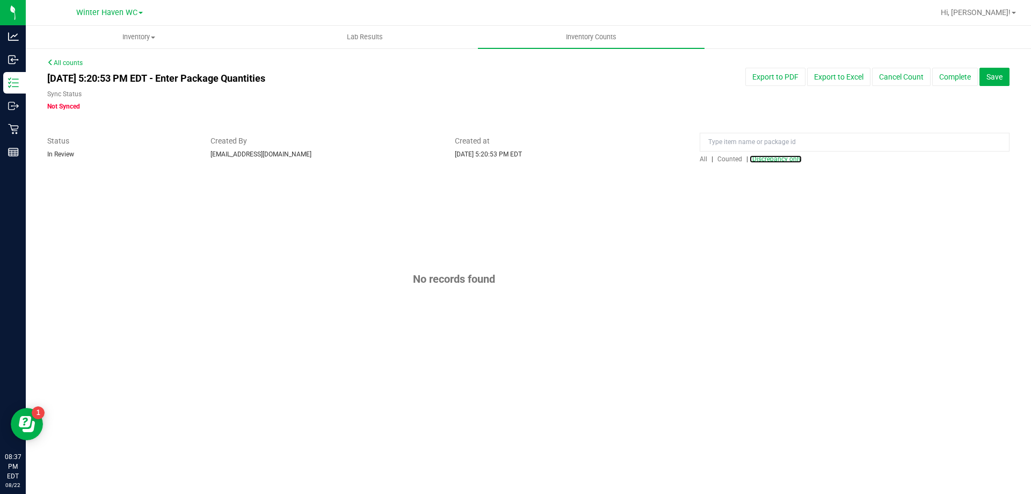
click at [784, 156] on span "Discrepancy only" at bounding box center [777, 159] width 49 height 8
click at [939, 79] on button "Complete" at bounding box center [955, 77] width 46 height 18
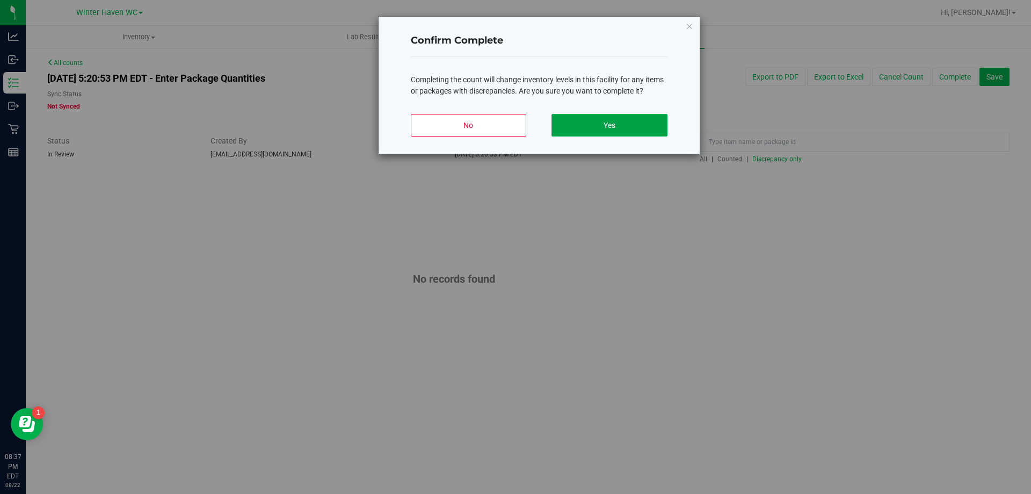
click at [631, 132] on button "Yes" at bounding box center [609, 125] width 115 height 23
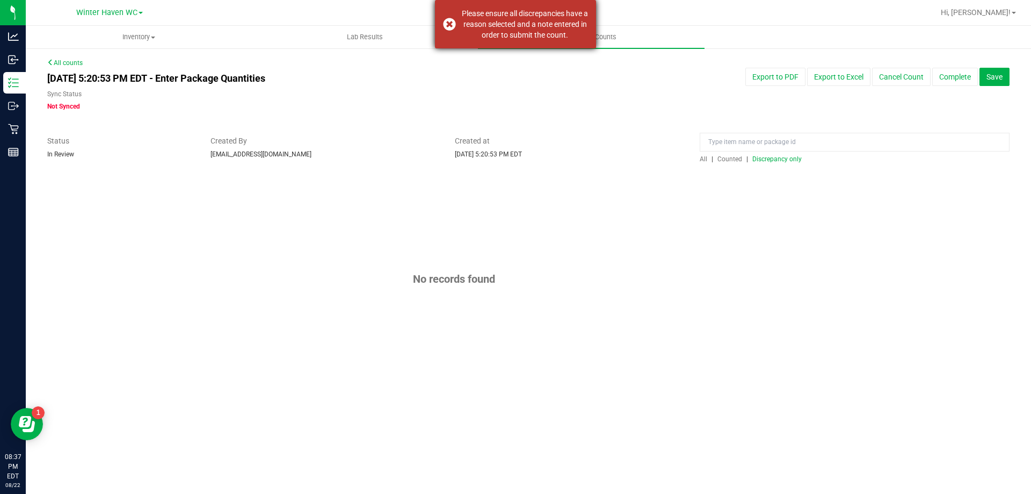
click at [549, 30] on div "Please ensure all discrepancies have a reason selected and a note entered in or…" at bounding box center [525, 24] width 126 height 32
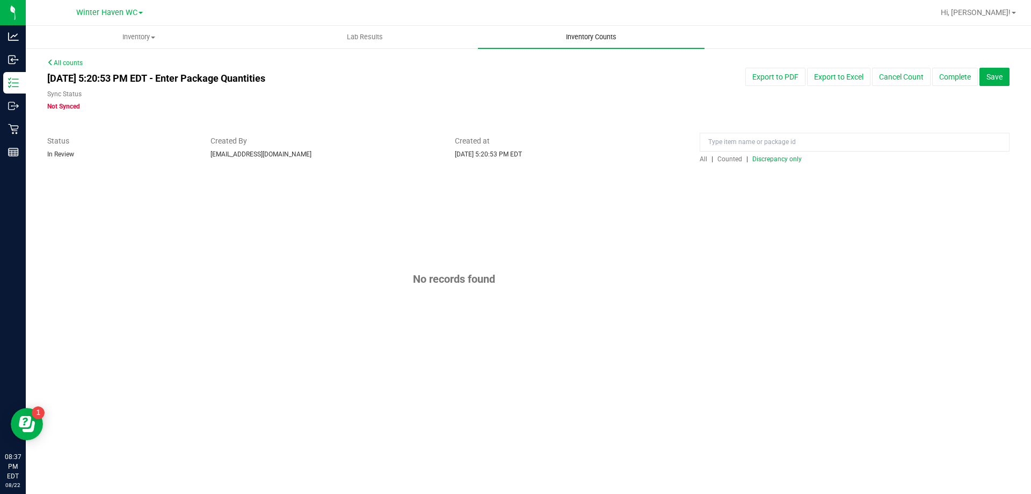
click at [585, 35] on span "Inventory Counts" at bounding box center [591, 37] width 79 height 10
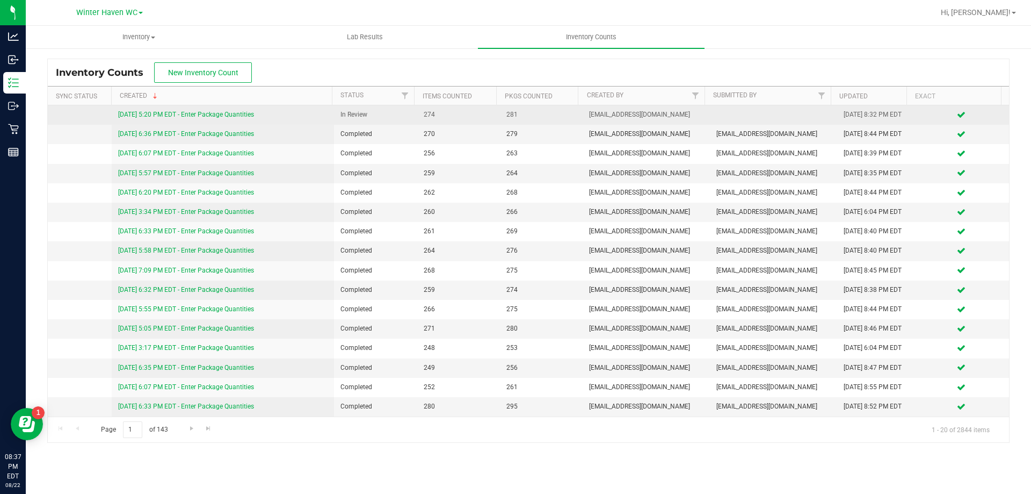
click at [151, 114] on link "[DATE] 5:20 PM EDT - Enter Package Quantities" at bounding box center [186, 115] width 136 height 8
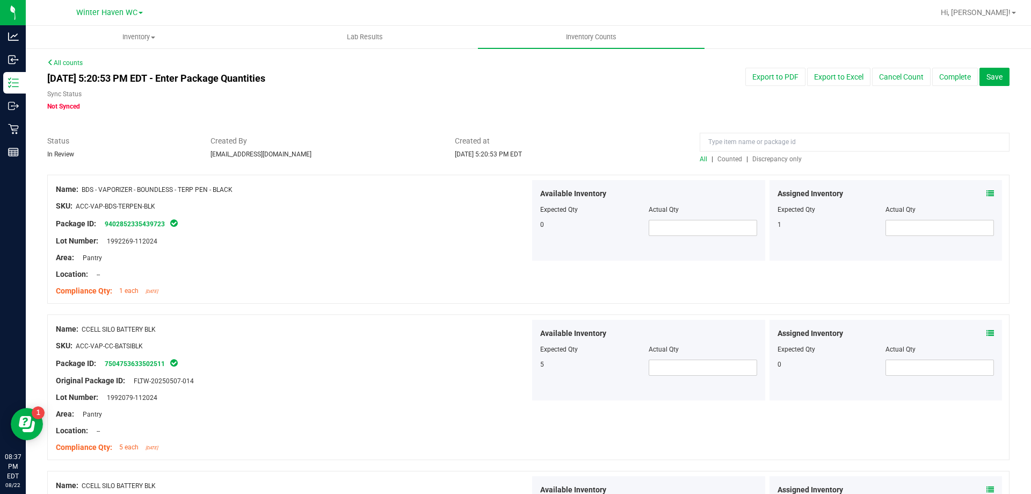
click at [758, 161] on span "Discrepancy only" at bounding box center [777, 159] width 49 height 8
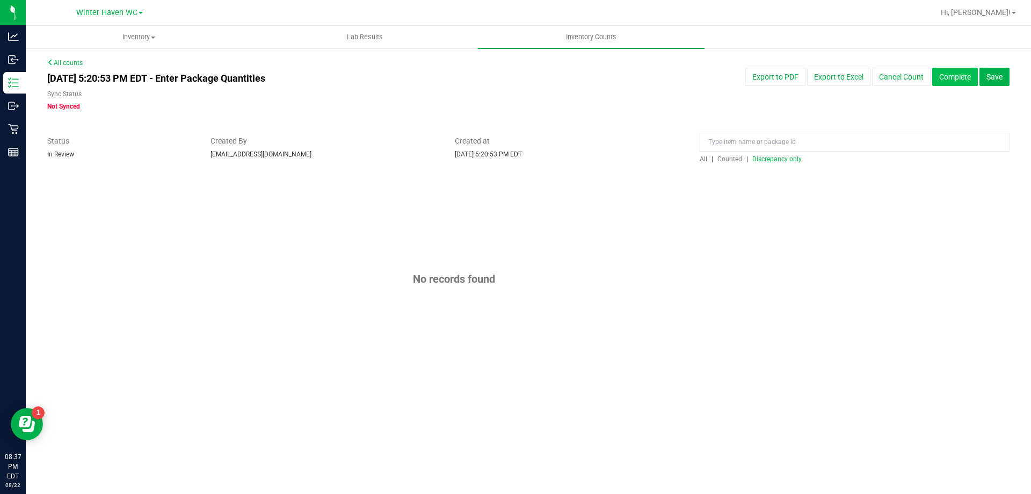
click at [952, 84] on button "Complete" at bounding box center [955, 77] width 46 height 18
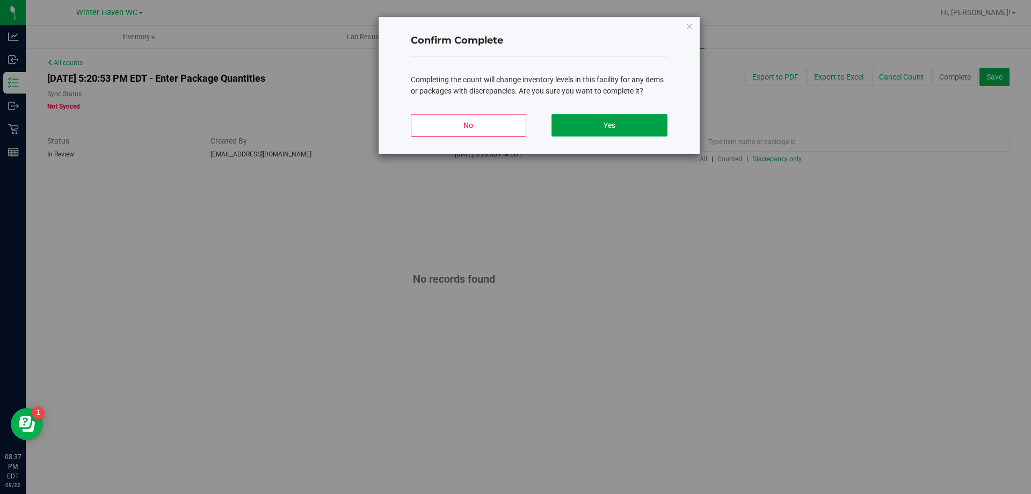
click at [589, 125] on button "Yes" at bounding box center [609, 125] width 115 height 23
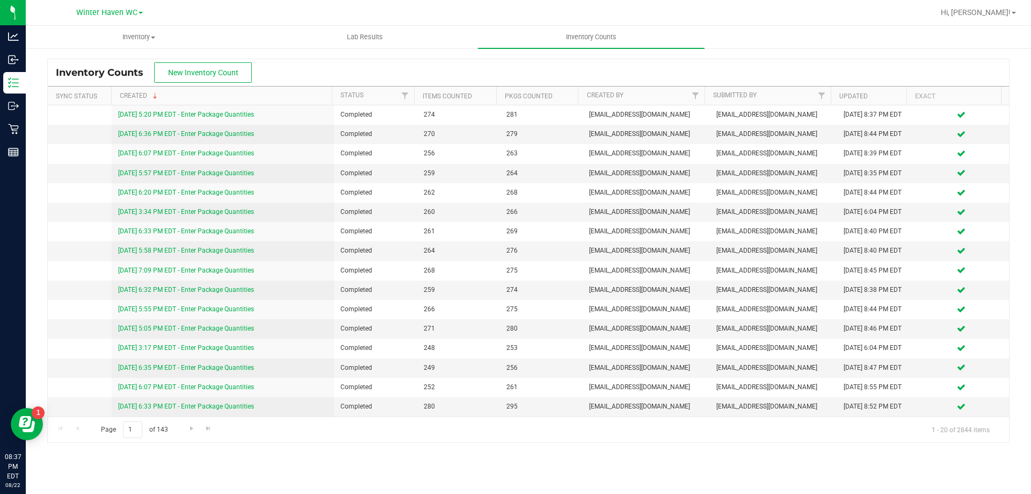
click at [992, 21] on div "Hi, [PERSON_NAME]!" at bounding box center [979, 12] width 84 height 19
click at [989, 16] on span "Hi, [PERSON_NAME]!" at bounding box center [976, 12] width 70 height 9
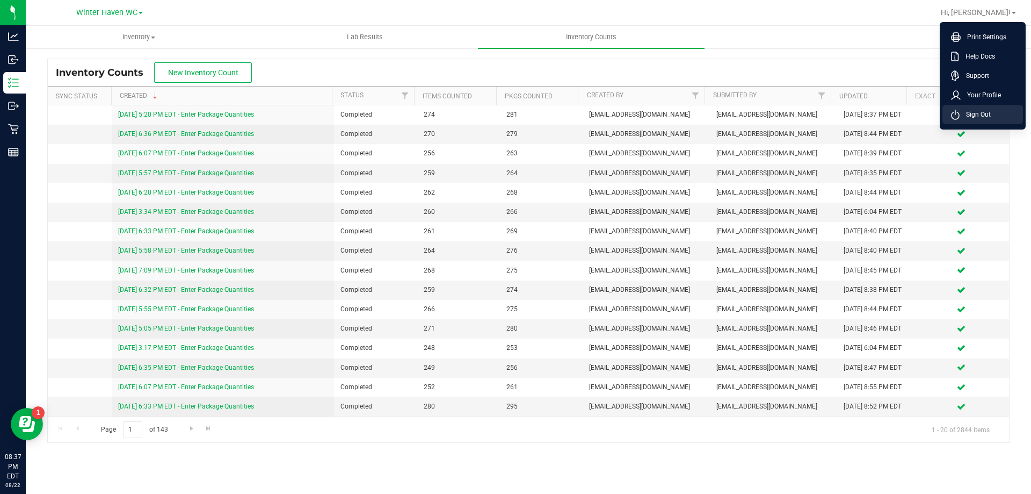
click at [982, 119] on span "Sign Out" at bounding box center [975, 114] width 31 height 11
